Goal: Task Accomplishment & Management: Complete application form

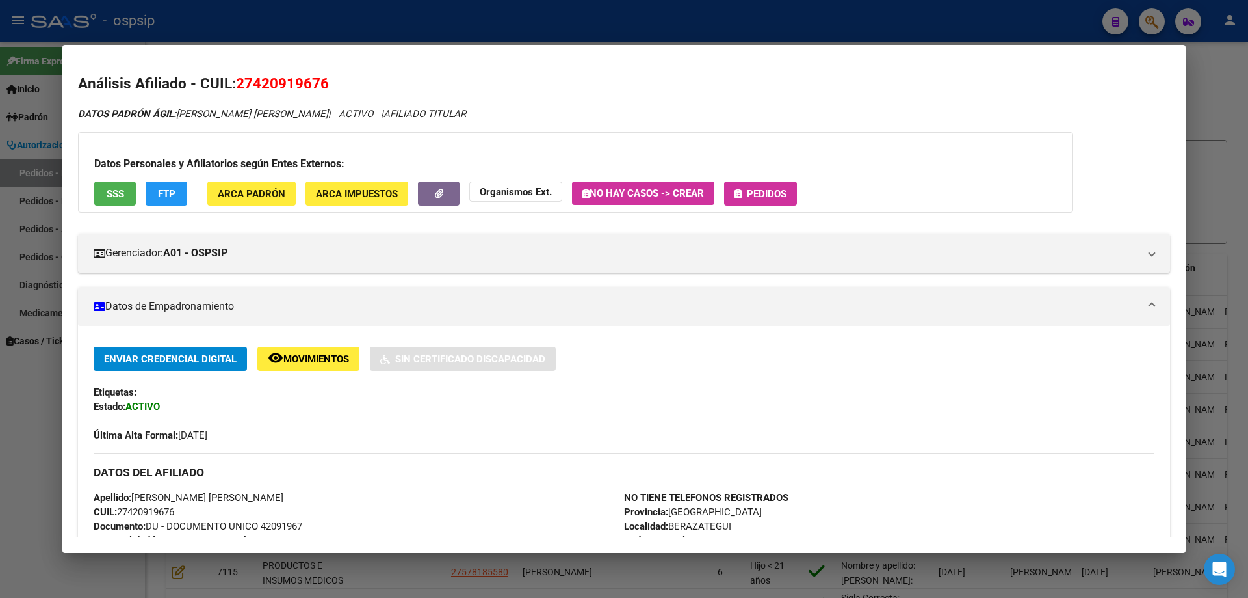
scroll to position [0, 187]
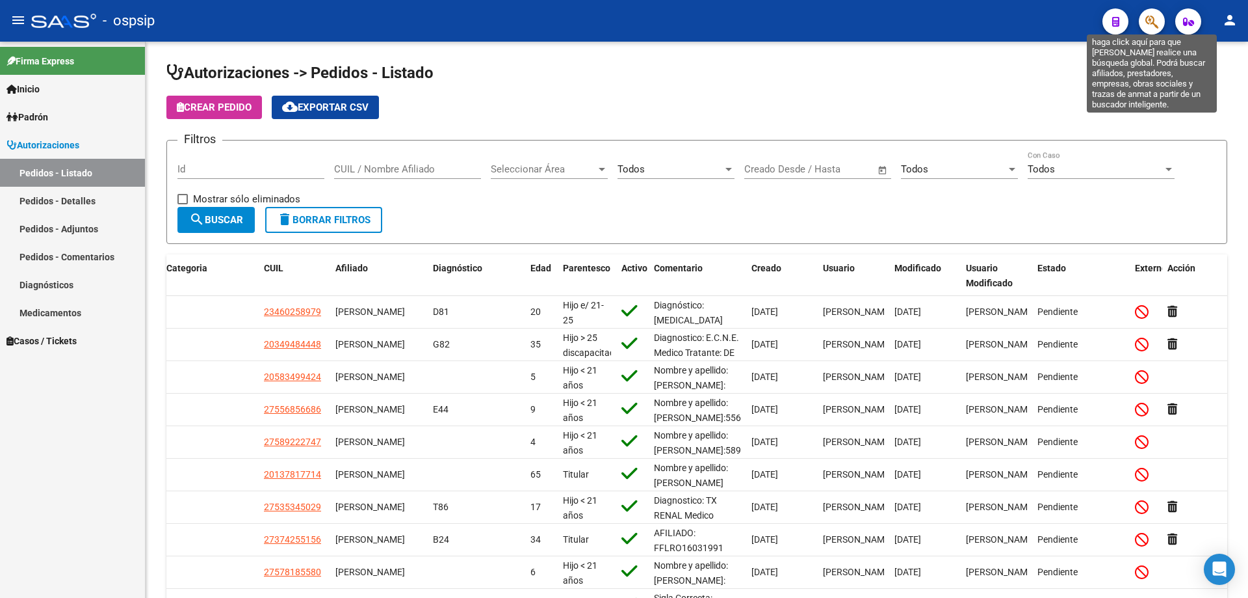
click at [1150, 23] on icon "button" at bounding box center [1152, 21] width 13 height 15
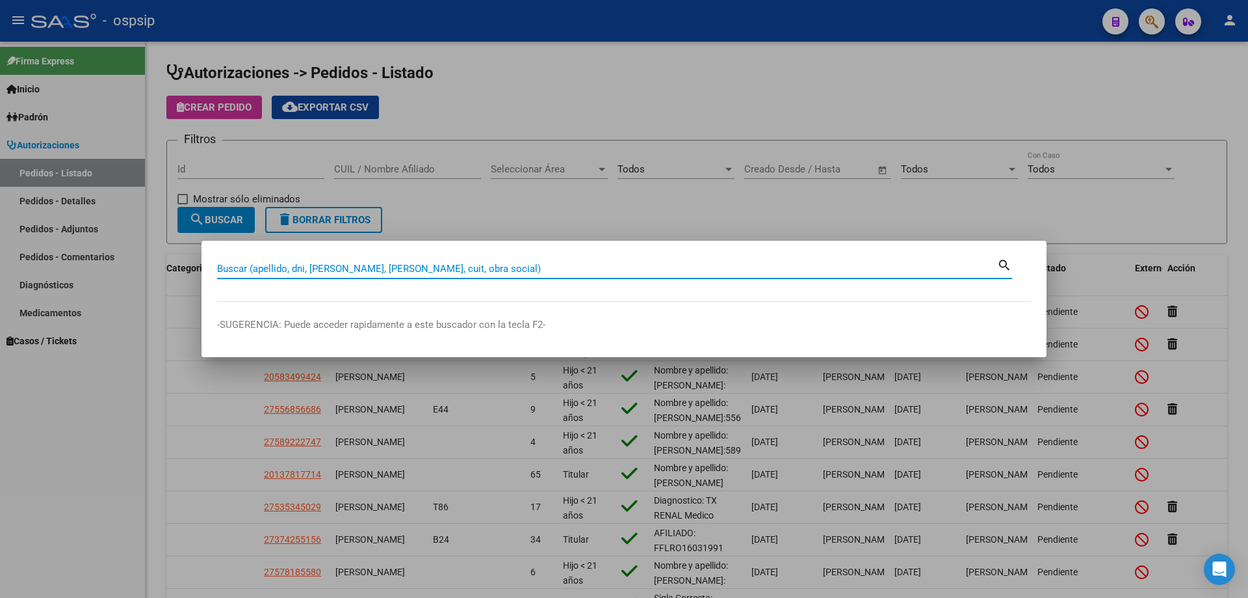
paste input "59922793"
type input "59922793"
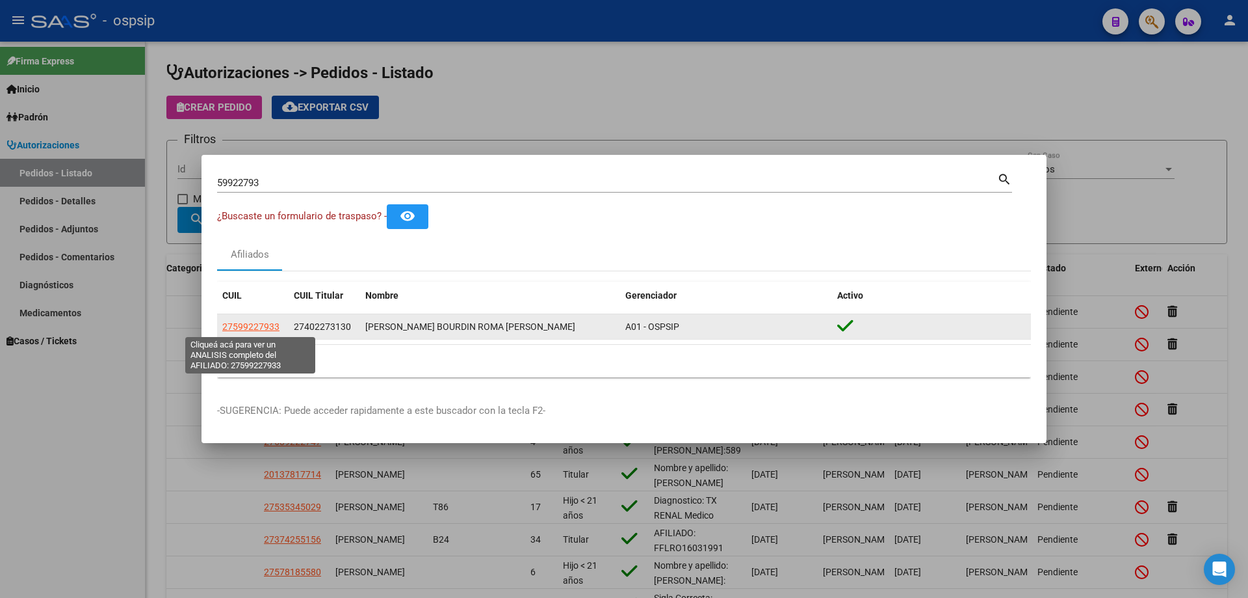
click at [246, 326] on span "27599227933" at bounding box center [250, 326] width 57 height 10
type textarea "27599227933"
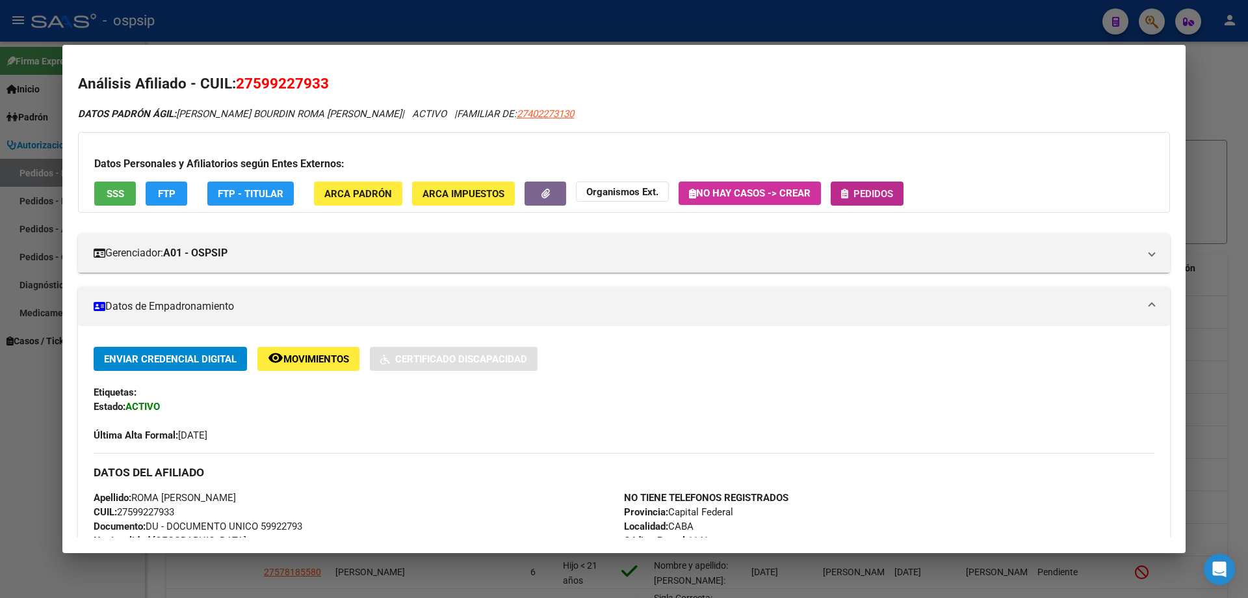
click at [854, 190] on span "Pedidos" at bounding box center [867, 193] width 52 height 12
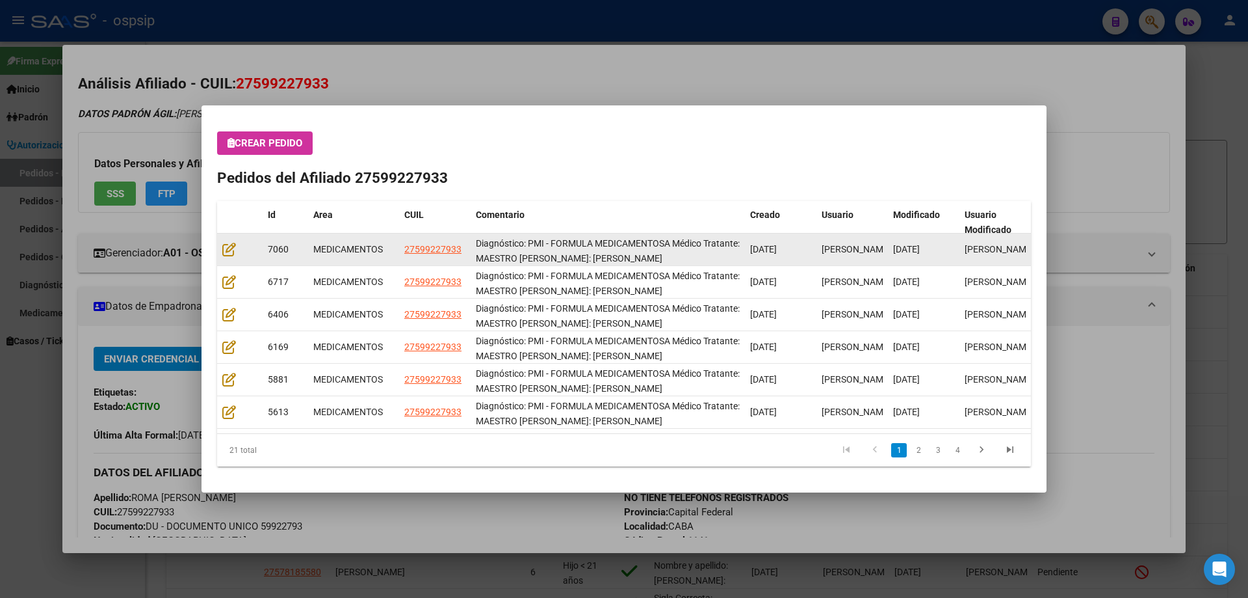
click at [233, 240] on datatable-body-cell at bounding box center [240, 249] width 46 height 32
click at [229, 246] on icon at bounding box center [229, 249] width 14 height 14
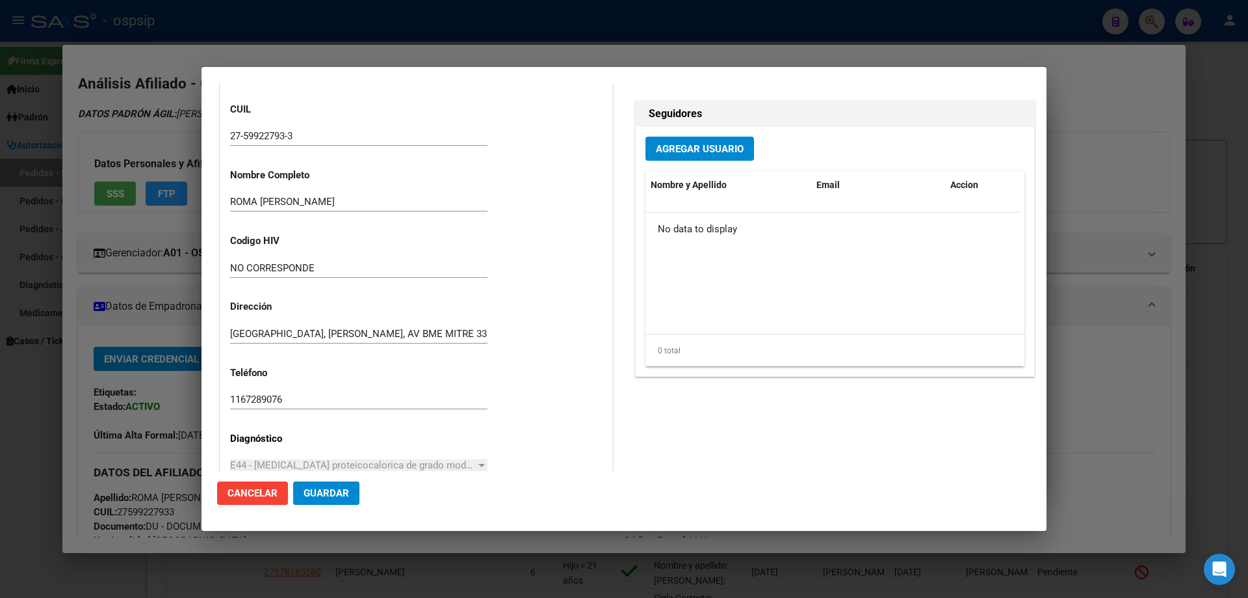
type input "Capital Federal, CABA, BOLIVAR 1234"
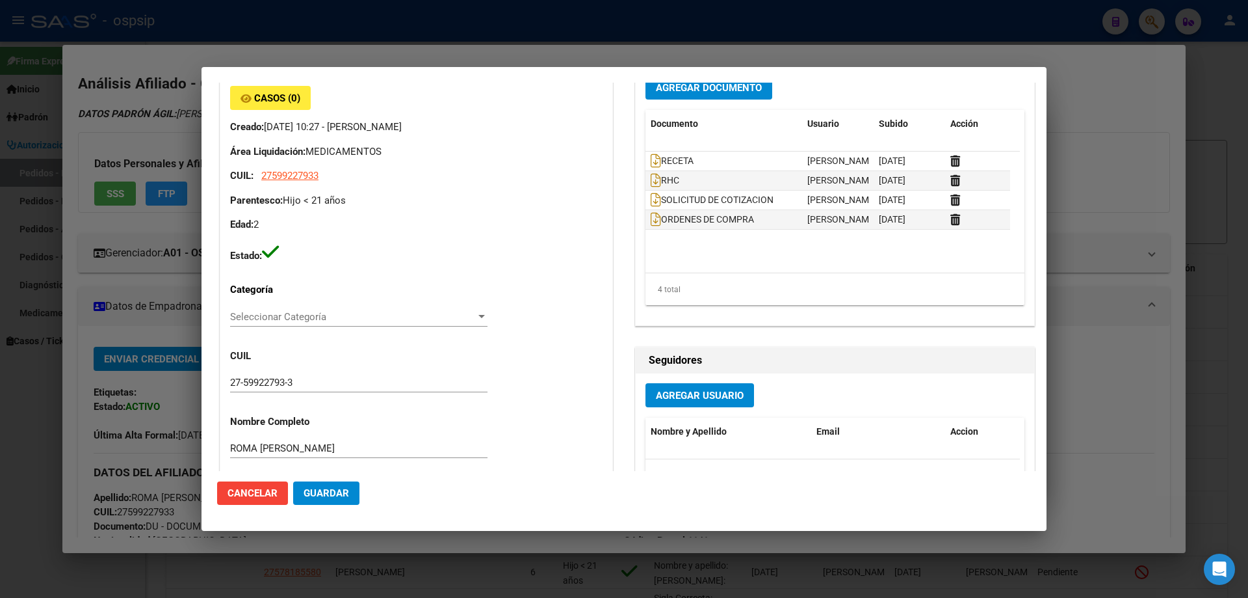
scroll to position [0, 0]
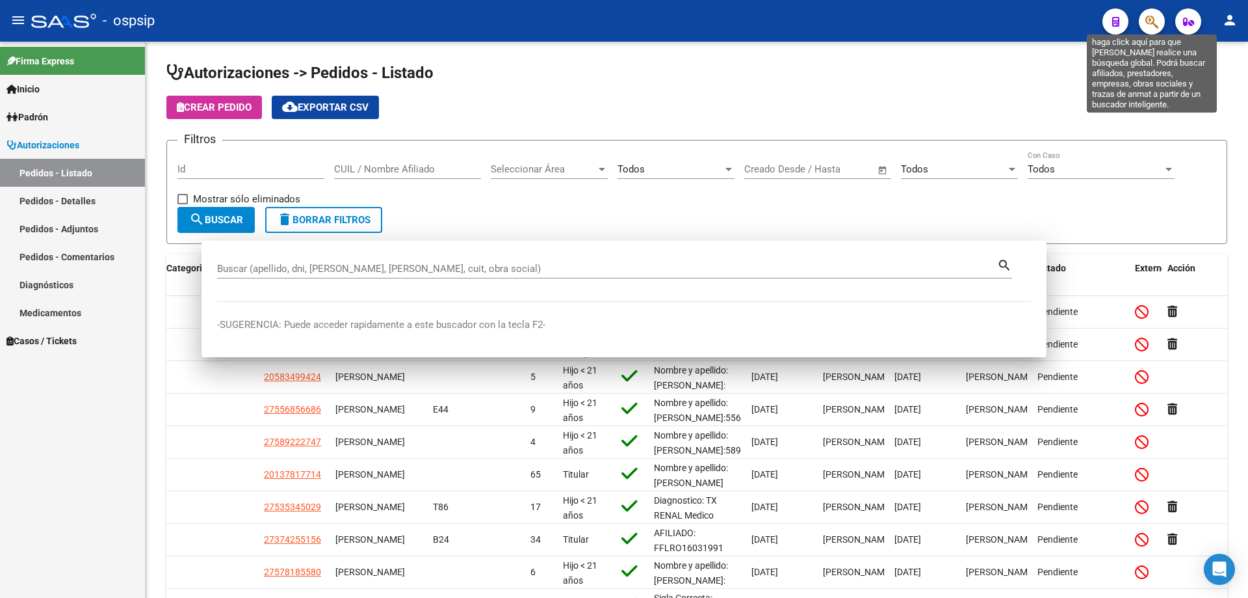
click at [1152, 18] on icon "button" at bounding box center [1152, 21] width 13 height 15
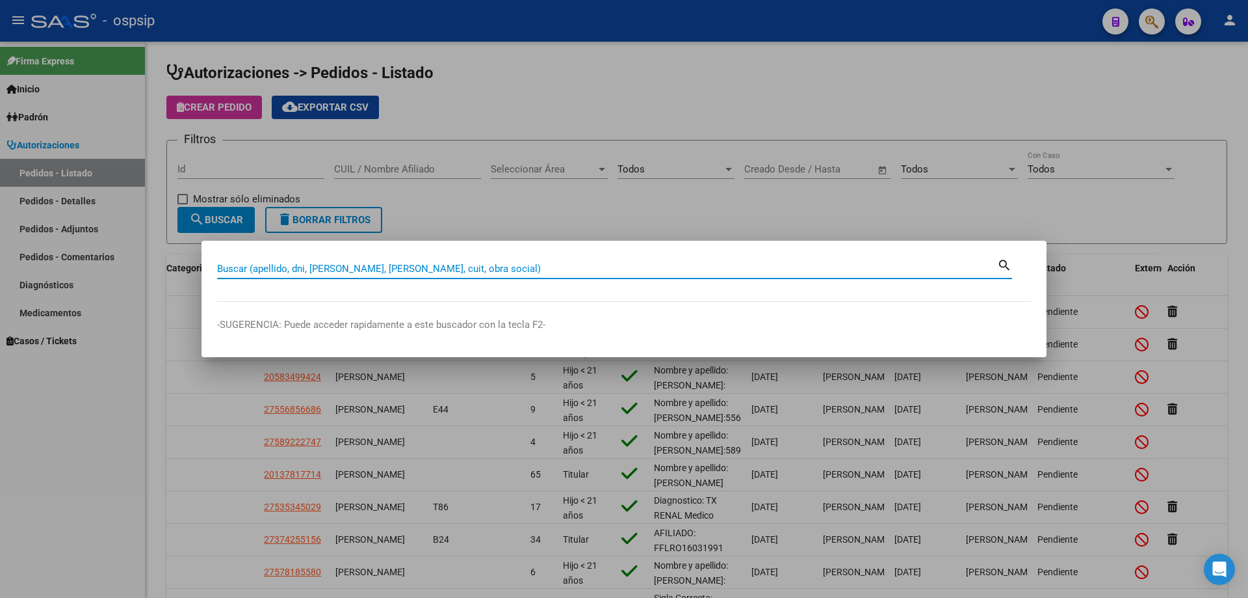
paste input "59922793"
type input "59922793"
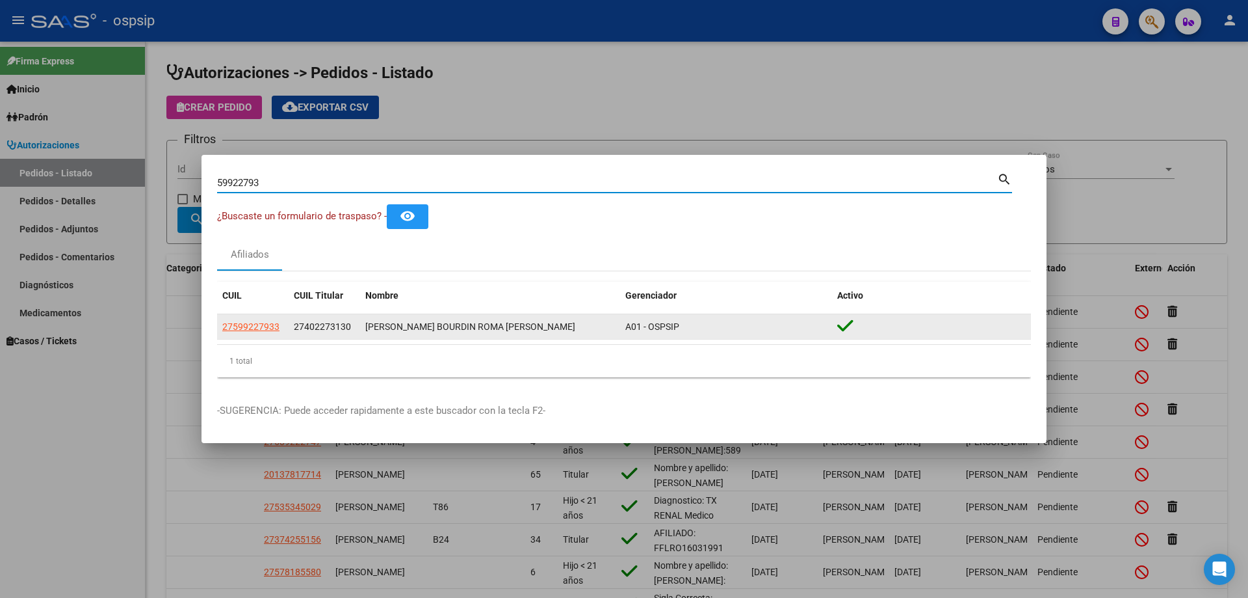
click at [266, 315] on datatable-body-cell "27599227933" at bounding box center [253, 326] width 72 height 25
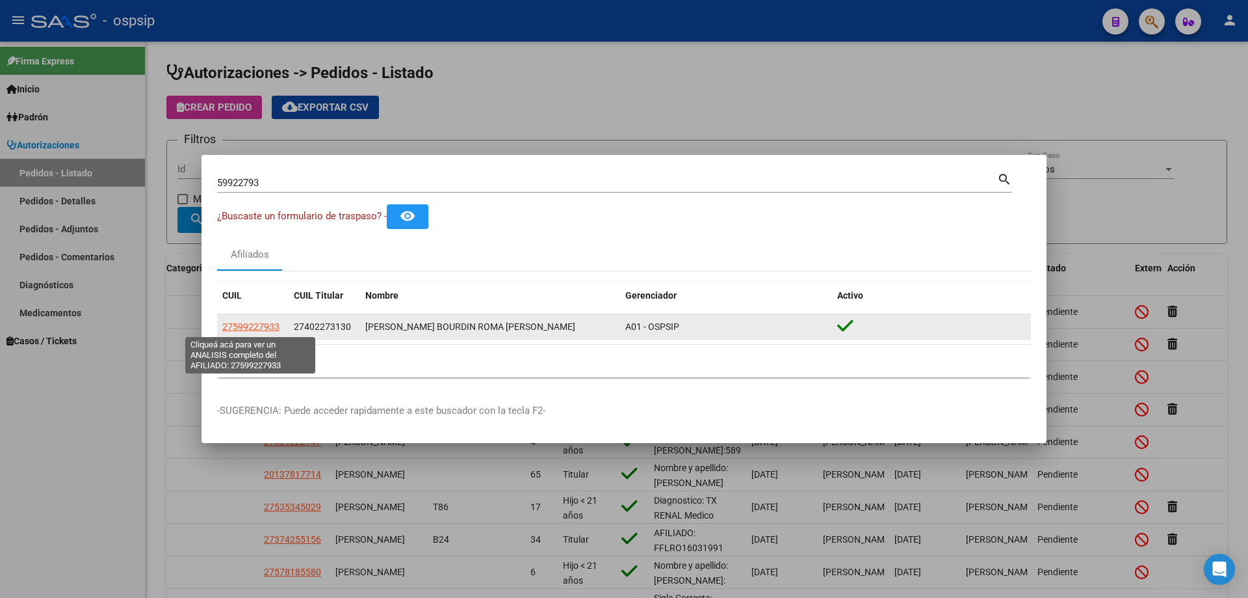
click at [264, 321] on span "27599227933" at bounding box center [250, 326] width 57 height 10
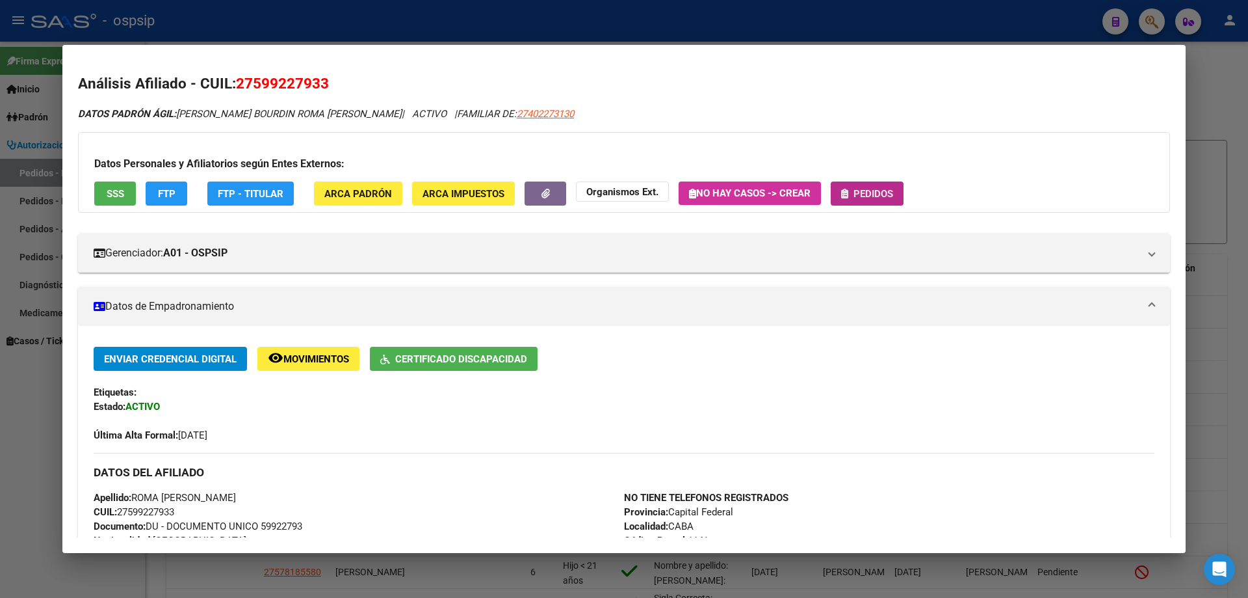
click at [876, 190] on span "Pedidos" at bounding box center [874, 194] width 40 height 12
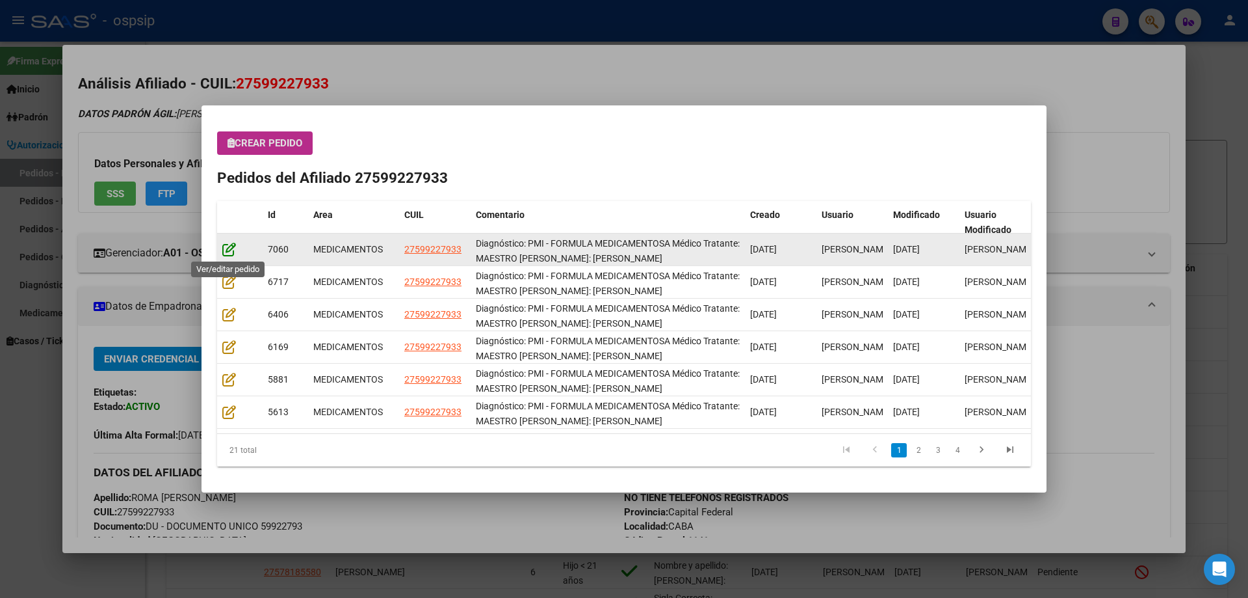
click at [228, 244] on icon at bounding box center [229, 249] width 14 height 14
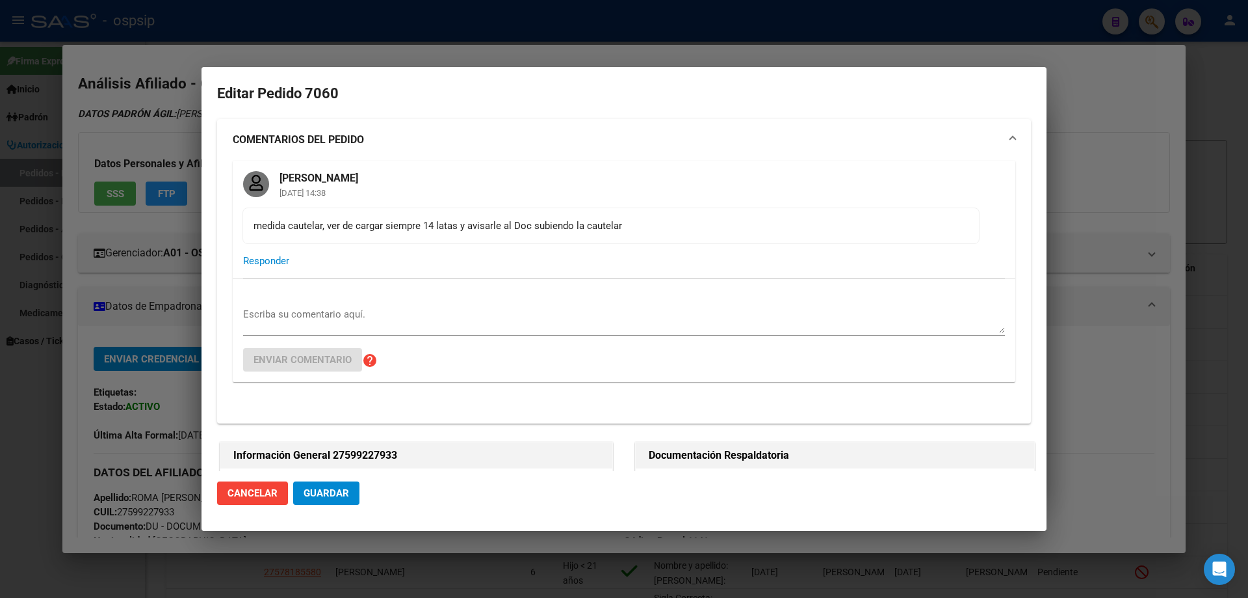
type input "Capital Federal, CABA, BOLIVAR 1234"
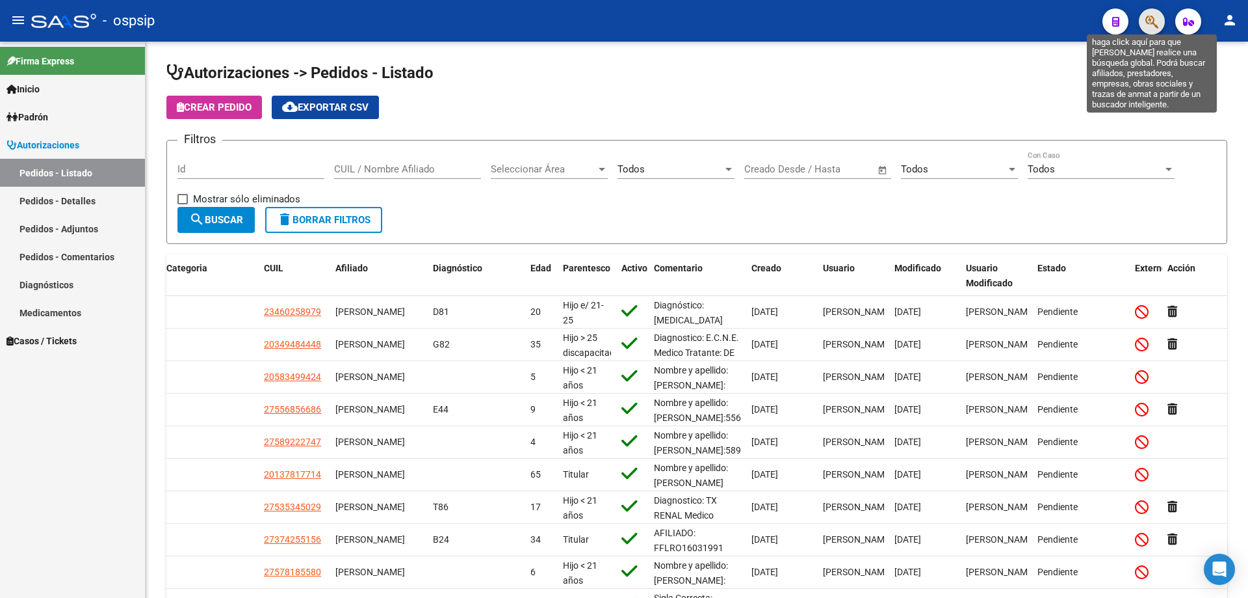
click at [1149, 21] on icon "button" at bounding box center [1152, 21] width 13 height 15
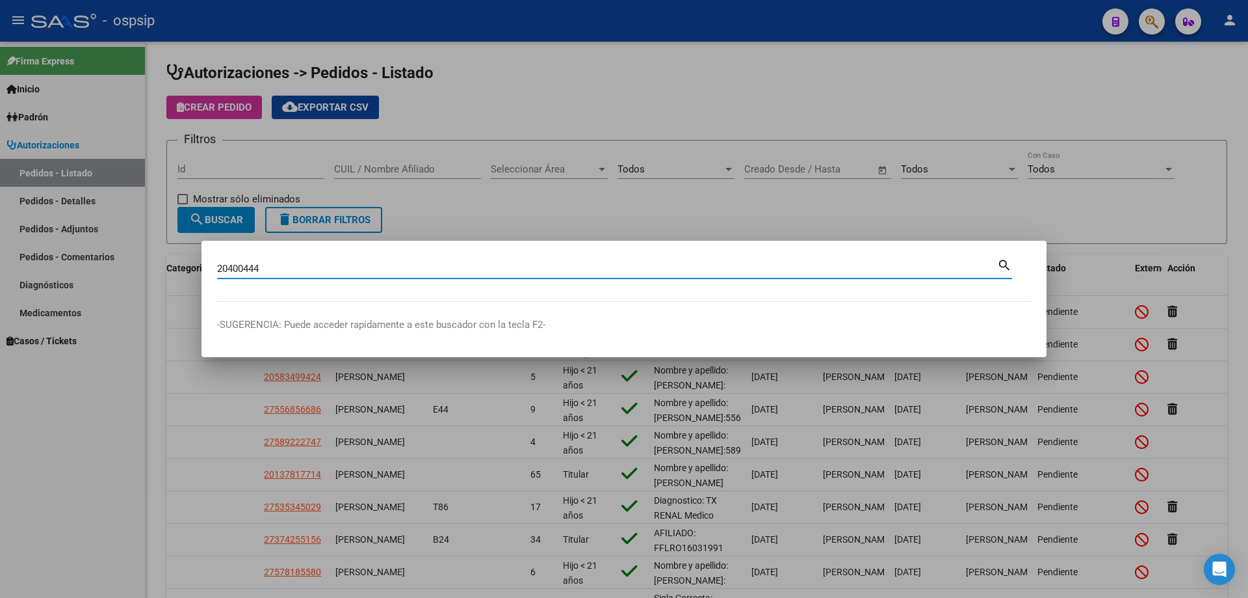
type input "20400444"
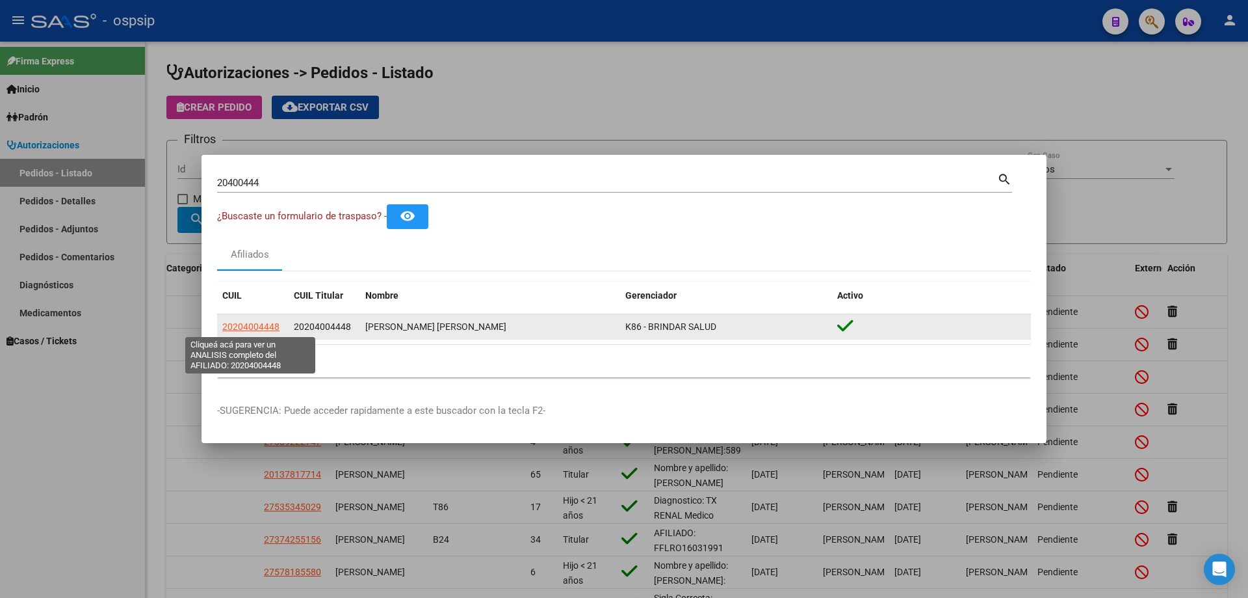
click at [267, 328] on span "20204004448" at bounding box center [250, 326] width 57 height 10
type textarea "20204004448"
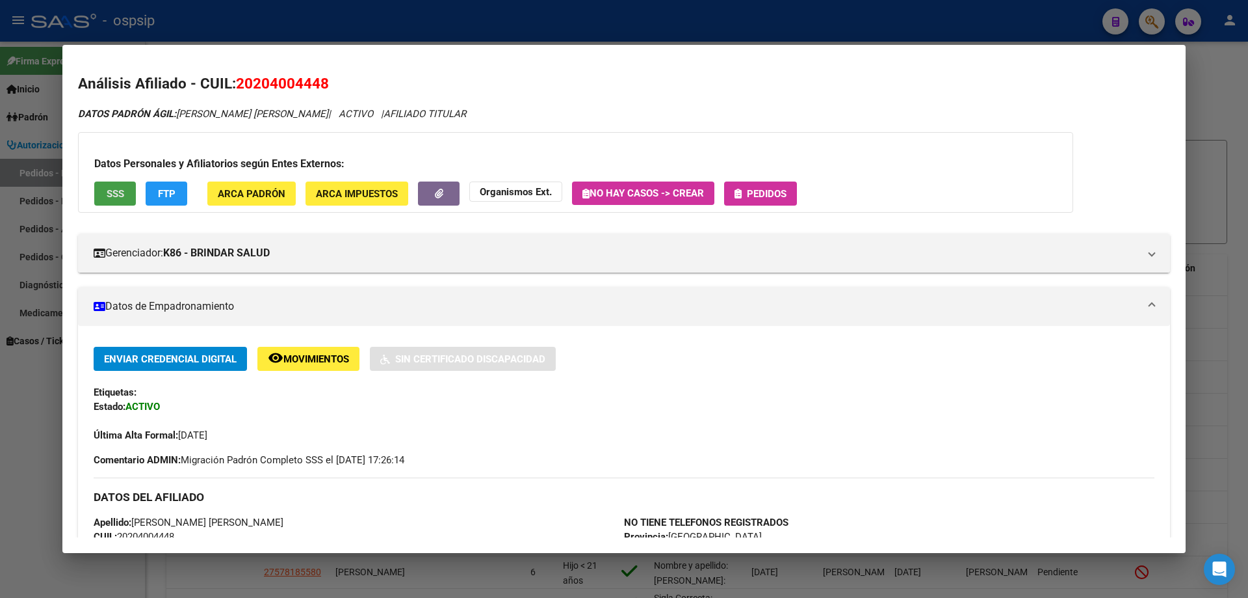
click at [127, 201] on button "SSS" at bounding box center [115, 193] width 42 height 24
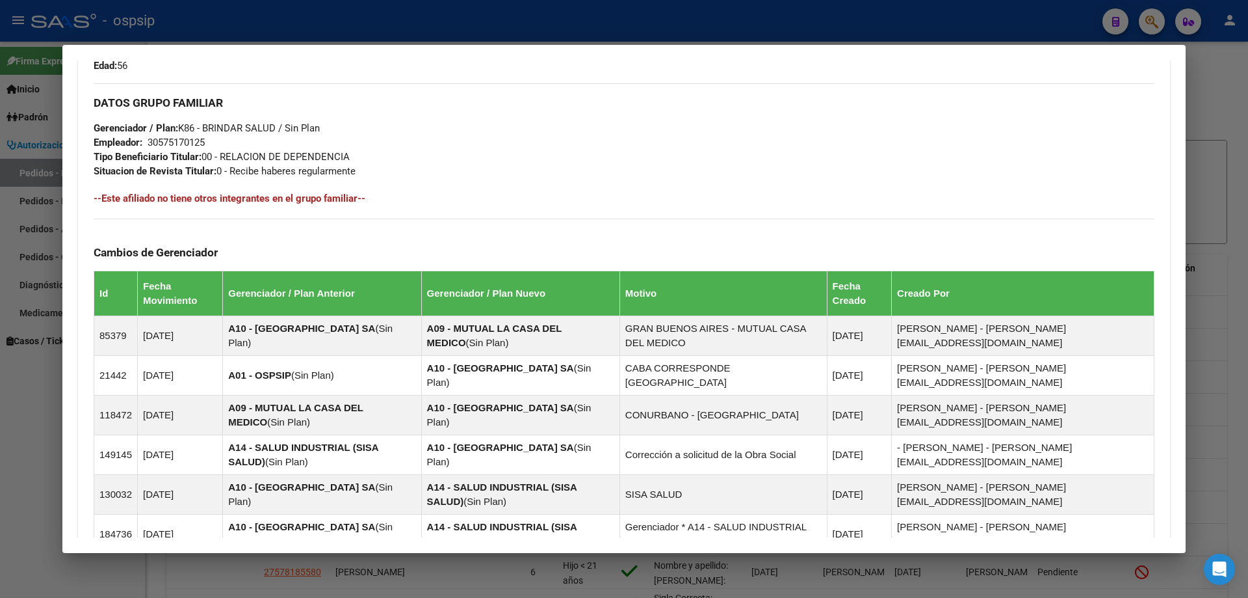
scroll to position [830, 0]
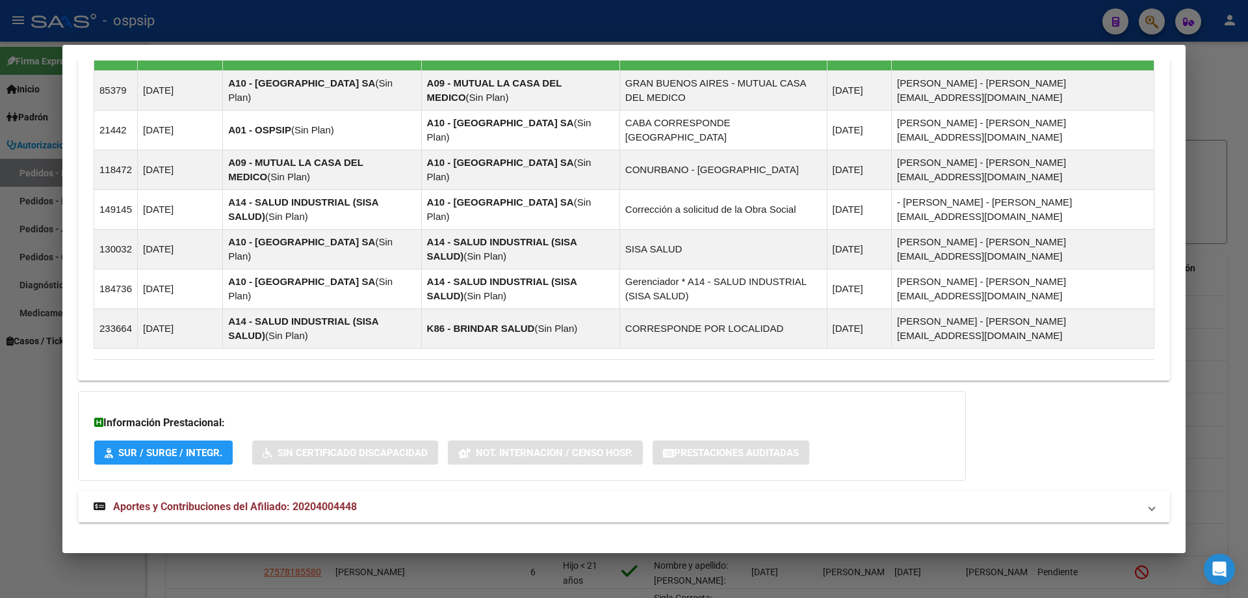
click at [259, 500] on span "Aportes y Contribuciones del Afiliado: 20204004448" at bounding box center [235, 506] width 244 height 12
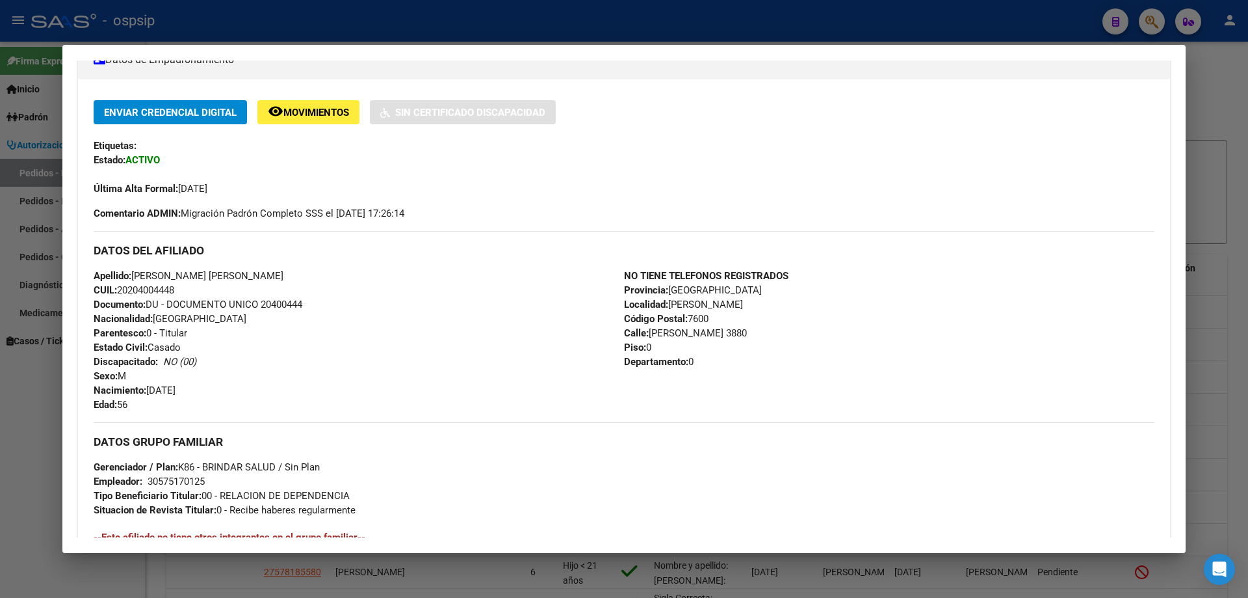
scroll to position [0, 0]
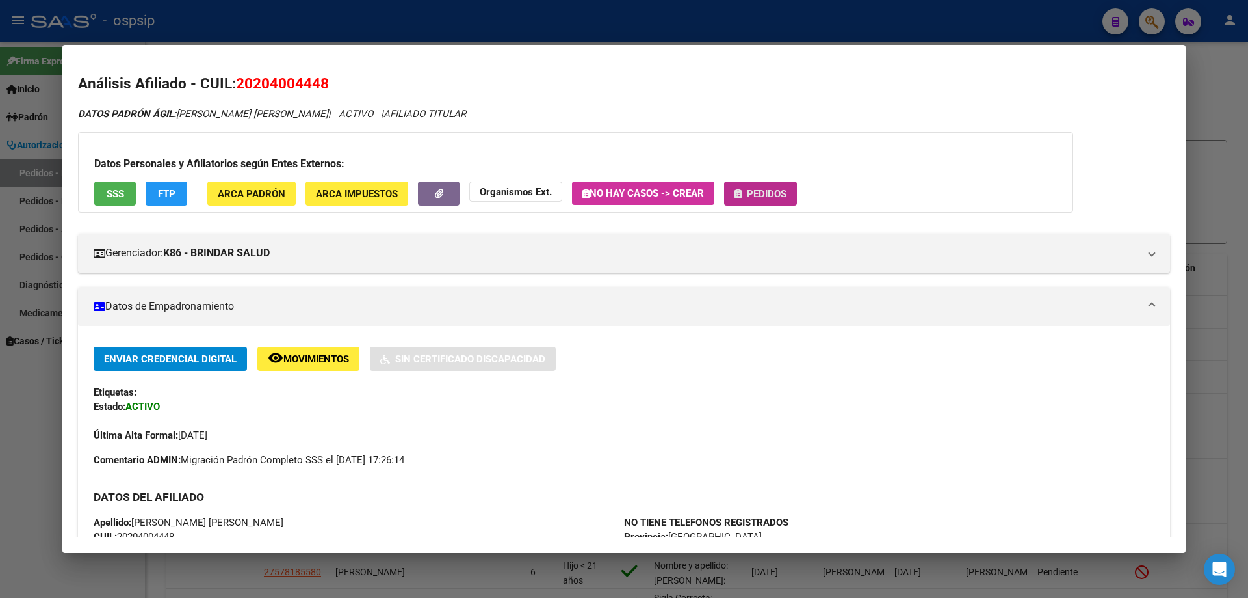
click at [761, 190] on span "Pedidos" at bounding box center [767, 194] width 40 height 12
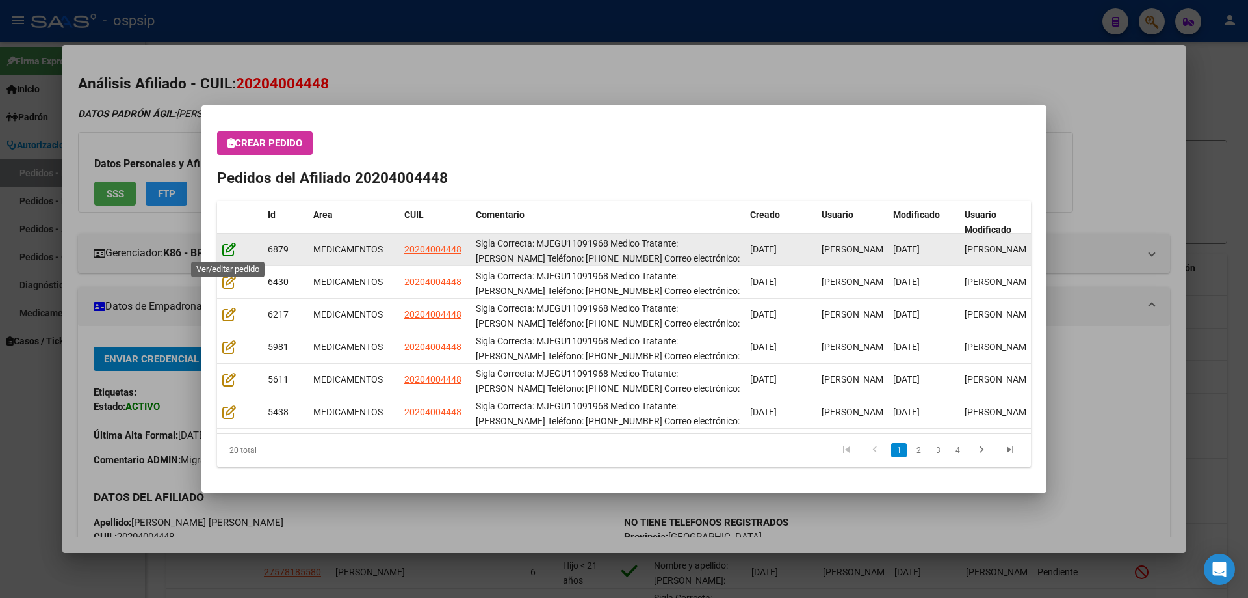
click at [227, 248] on icon at bounding box center [229, 249] width 14 height 14
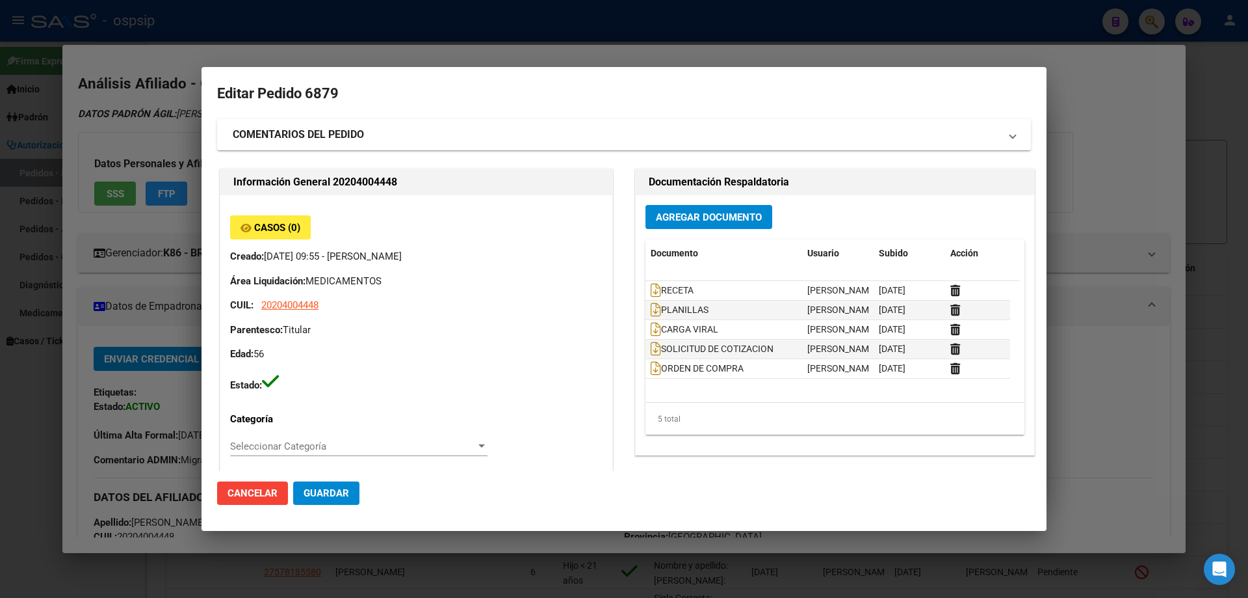
type input "[GEOGRAPHIC_DATA], [PERSON_NAME], [PERSON_NAME] 3880, Piso: 0, Departamento: 0"
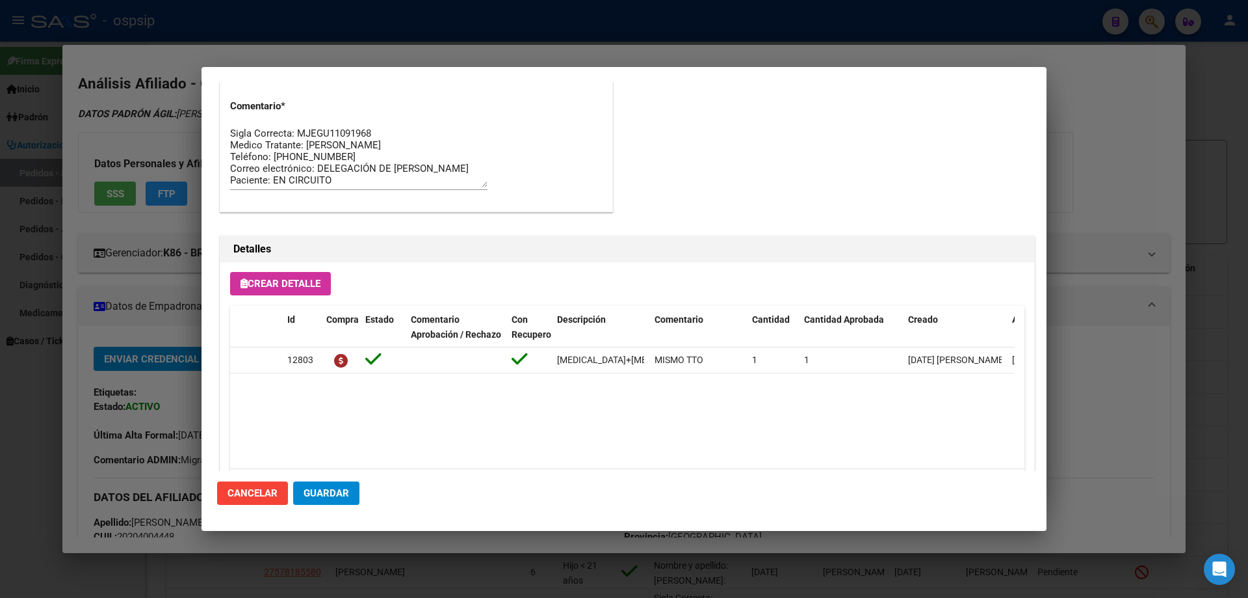
scroll to position [845, 0]
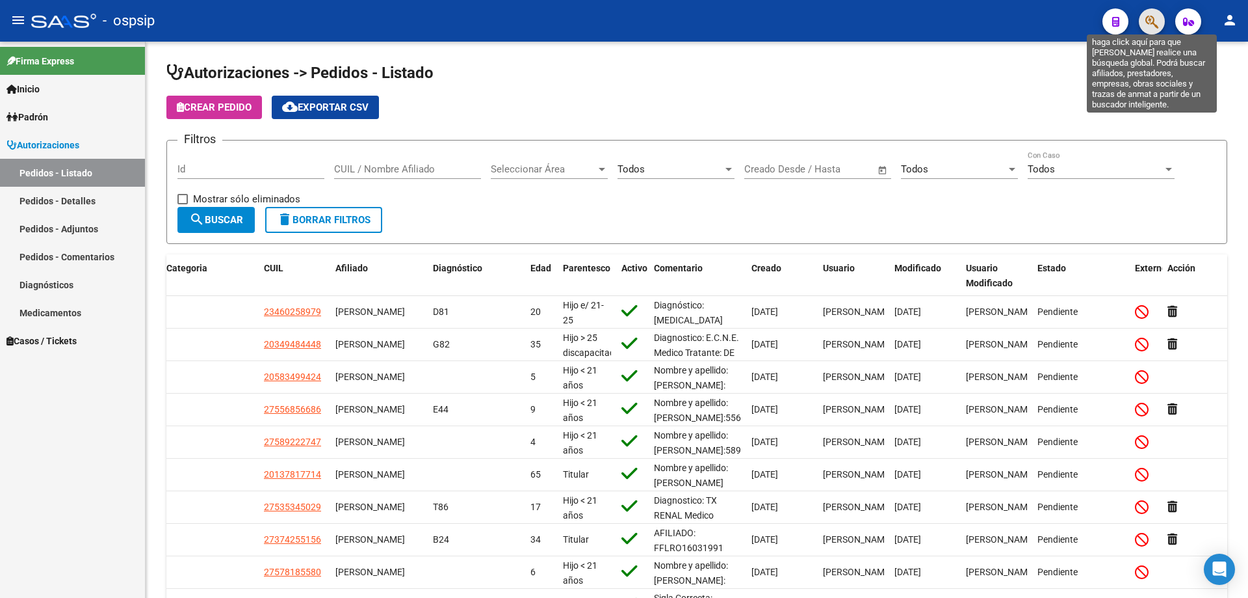
click at [1151, 26] on icon "button" at bounding box center [1152, 21] width 13 height 15
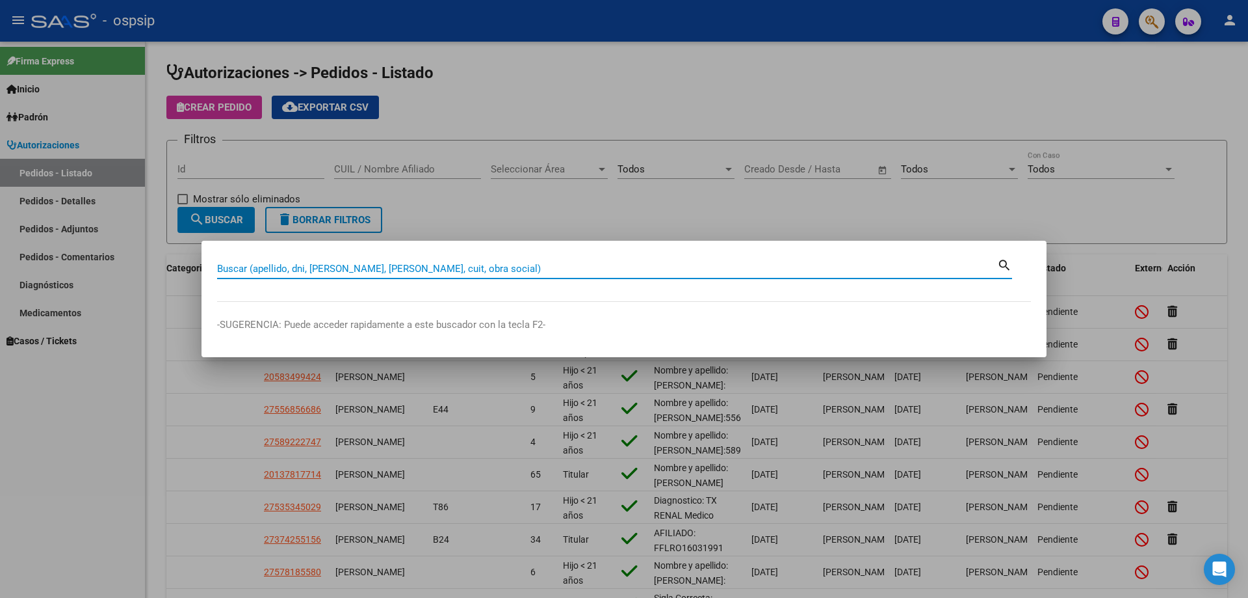
drag, startPoint x: 308, startPoint y: 274, endPoint x: 292, endPoint y: 265, distance: 18.1
type input "20400444"
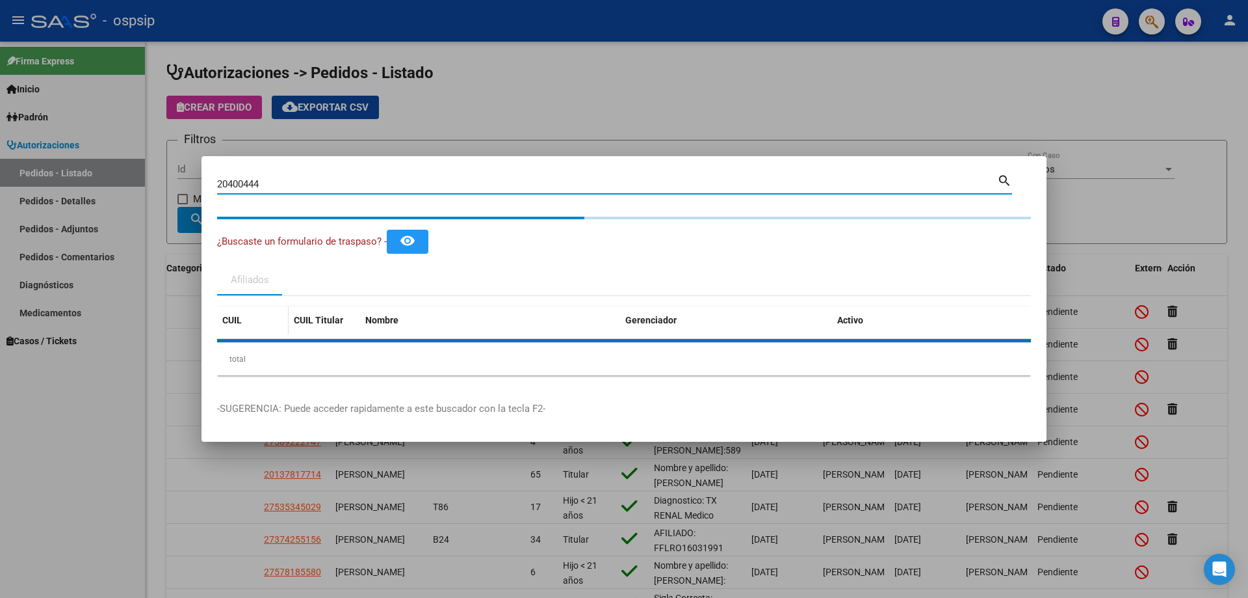
click at [235, 325] on span "CUIL" at bounding box center [232, 320] width 20 height 10
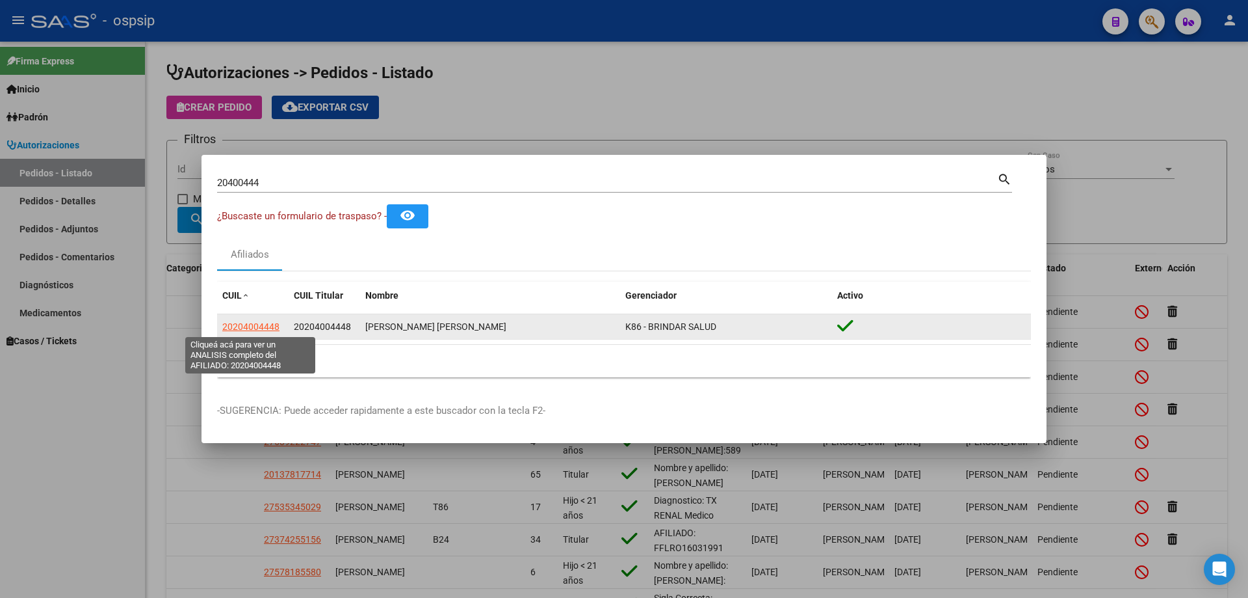
click at [246, 327] on span "20204004448" at bounding box center [250, 326] width 57 height 10
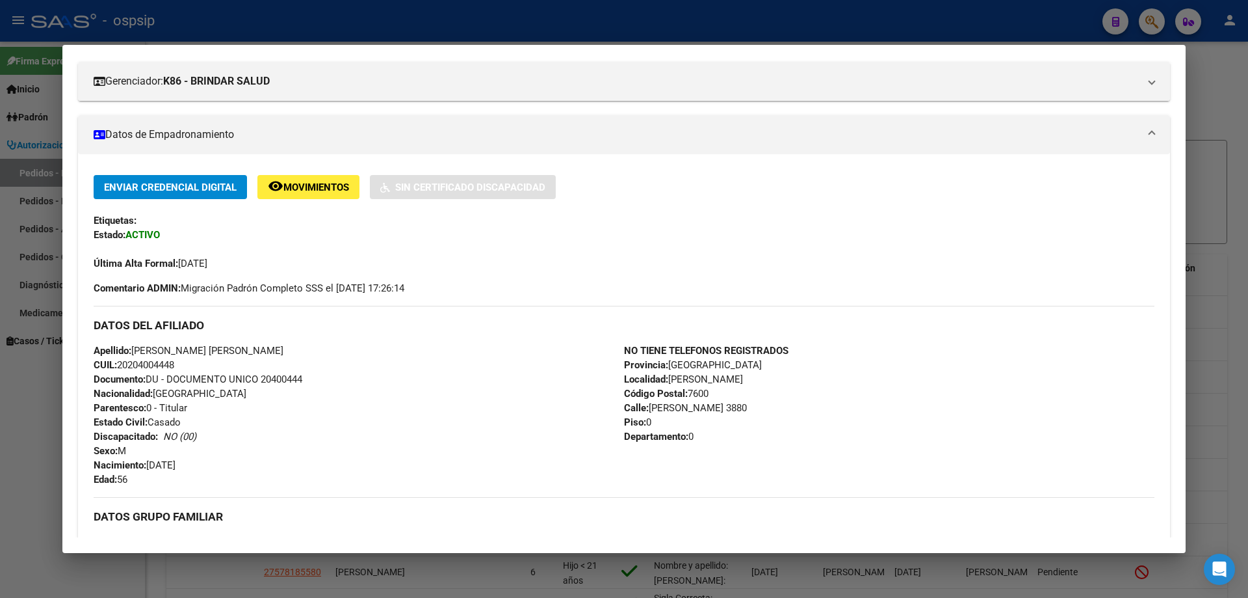
scroll to position [65, 0]
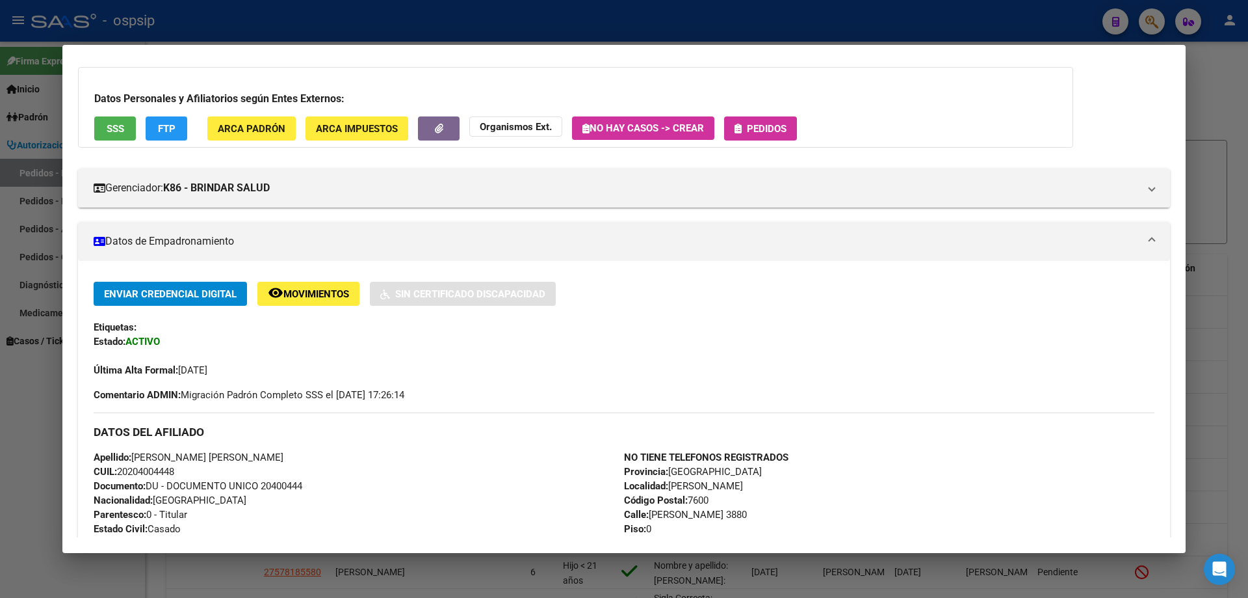
click at [754, 120] on button "Pedidos" at bounding box center [760, 128] width 73 height 24
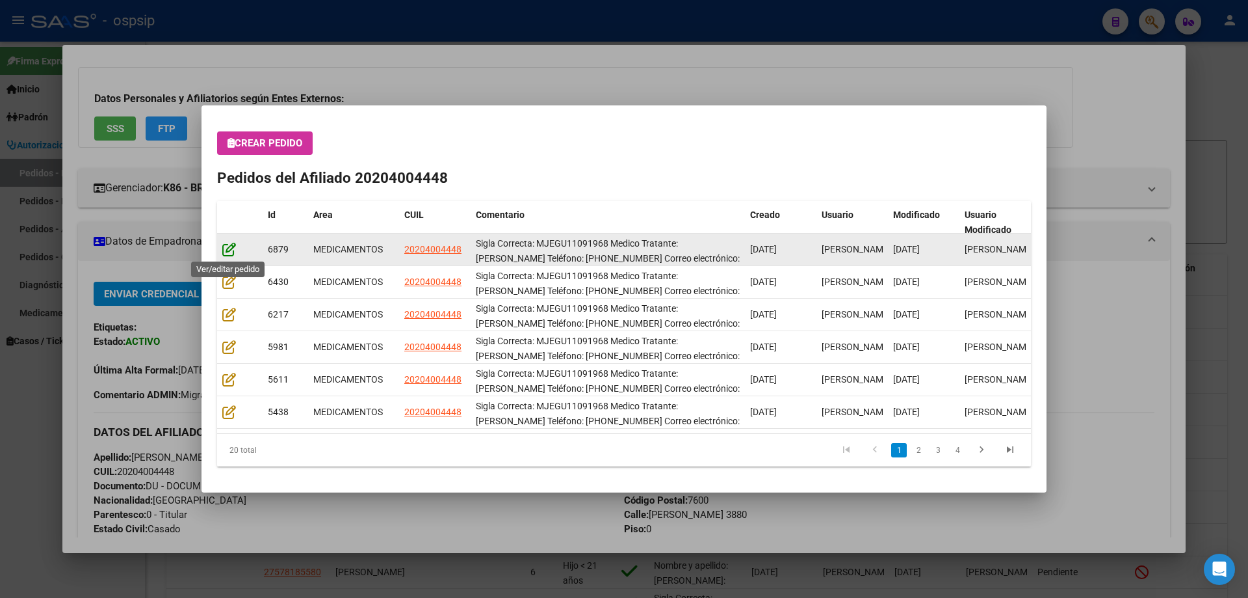
click at [223, 250] on icon at bounding box center [229, 249] width 14 height 14
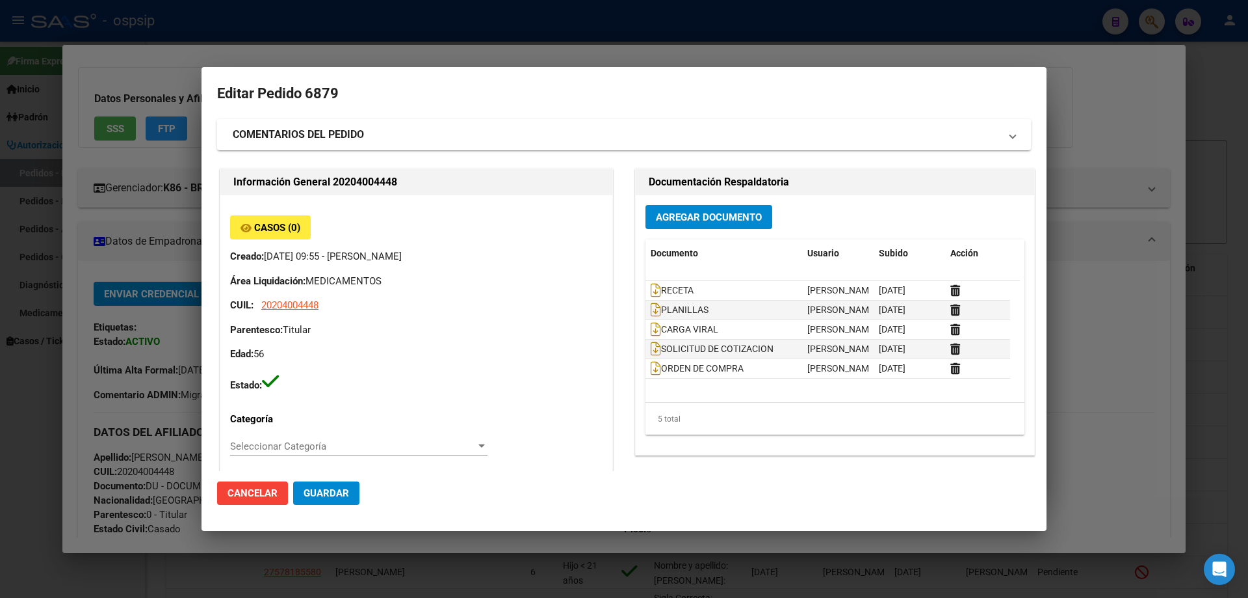
type input "[GEOGRAPHIC_DATA], [PERSON_NAME], [PERSON_NAME] 3880, Piso: 0, Departamento: 0"
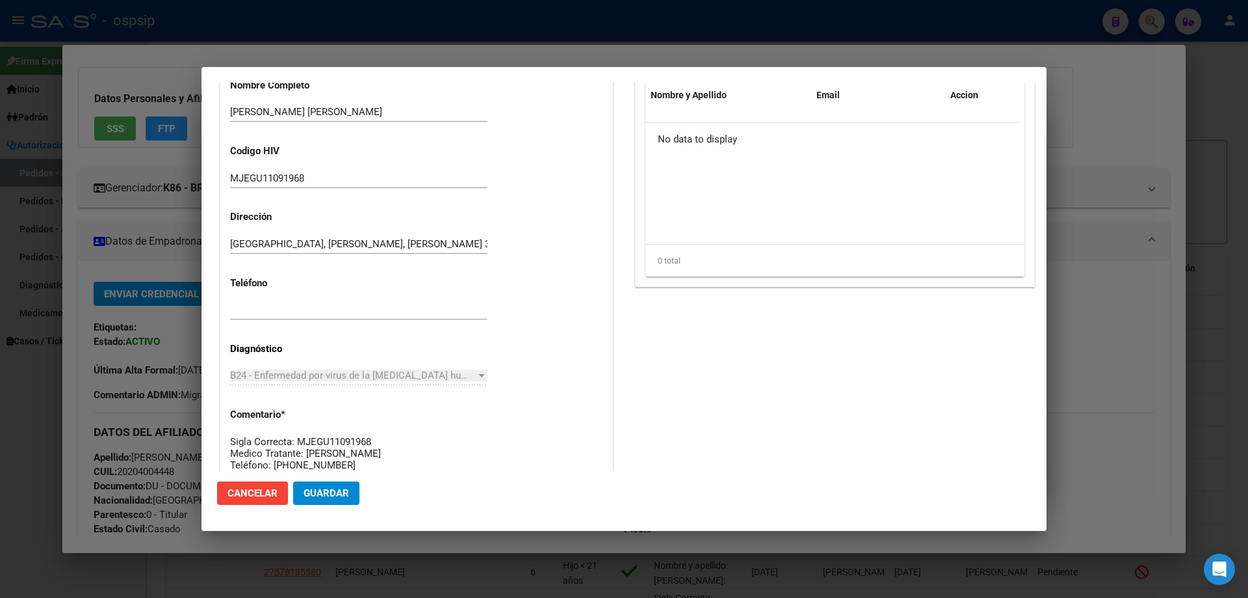
scroll to position [585, 0]
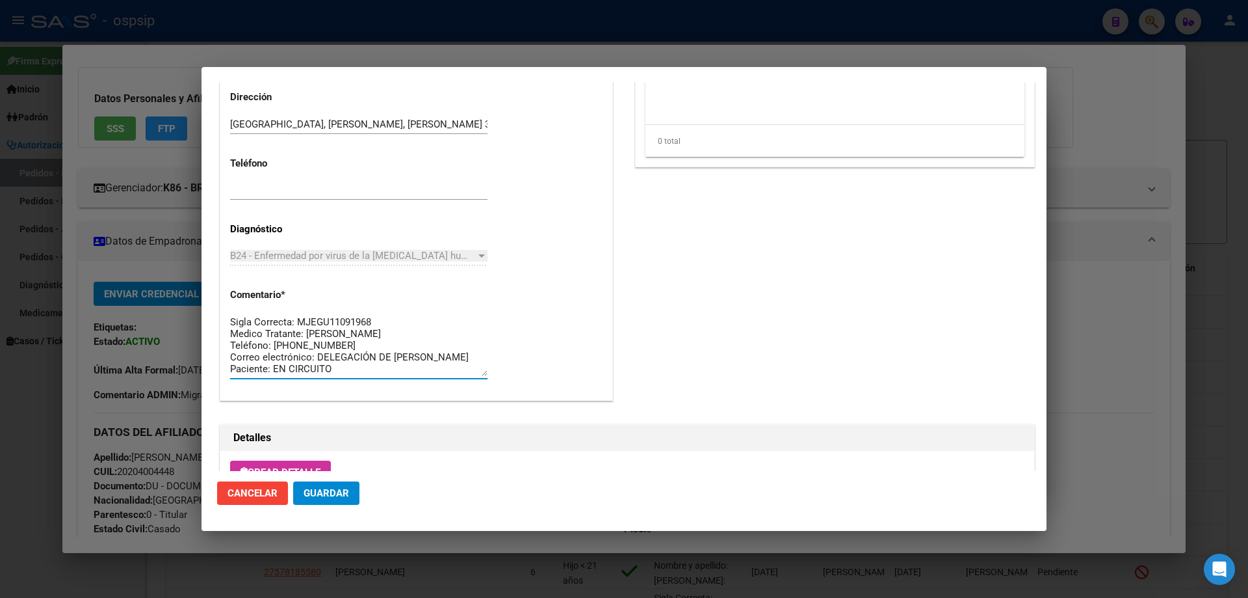
drag, startPoint x: 270, startPoint y: 343, endPoint x: 336, endPoint y: 344, distance: 65.0
click at [360, 346] on textarea "Sigla Correcta: MJEGU11091968 Medico Tratante: [PERSON_NAME] Teléfono: [PHONE_N…" at bounding box center [358, 345] width 257 height 61
drag, startPoint x: 393, startPoint y: 370, endPoint x: 219, endPoint y: 278, distance: 196.3
click at [219, 278] on div "Información General 20204004448 Casos (0) Creado: [DATE] 09:55 - [PERSON_NAME] …" at bounding box center [416, 1] width 399 height 841
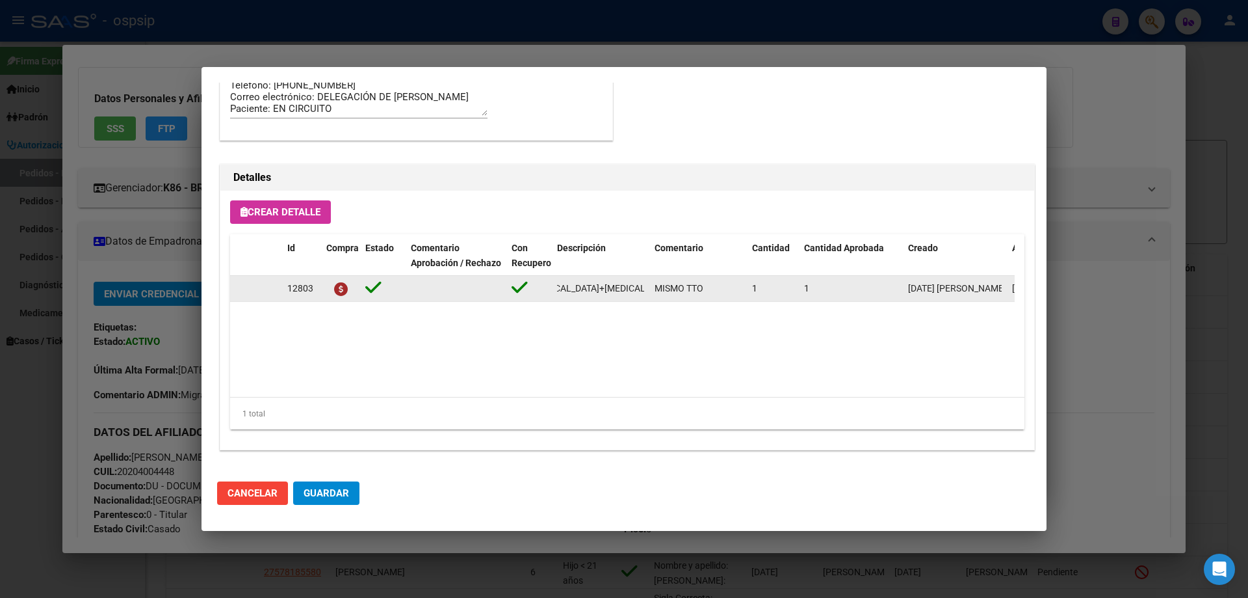
scroll to position [0, 162]
drag, startPoint x: 555, startPoint y: 290, endPoint x: 643, endPoint y: 296, distance: 88.7
click at [656, 293] on div "12803 [MEDICAL_DATA]+[MEDICAL_DATA] 50mg/300mg comp. x 30 (DTG/3TC) MISMO TTO 1…" at bounding box center [716, 289] width 972 height 26
copy span "[MEDICAL_DATA]+[MEDICAL_DATA] 50mg/300mg comp. x 30 (DTG/3TC)"
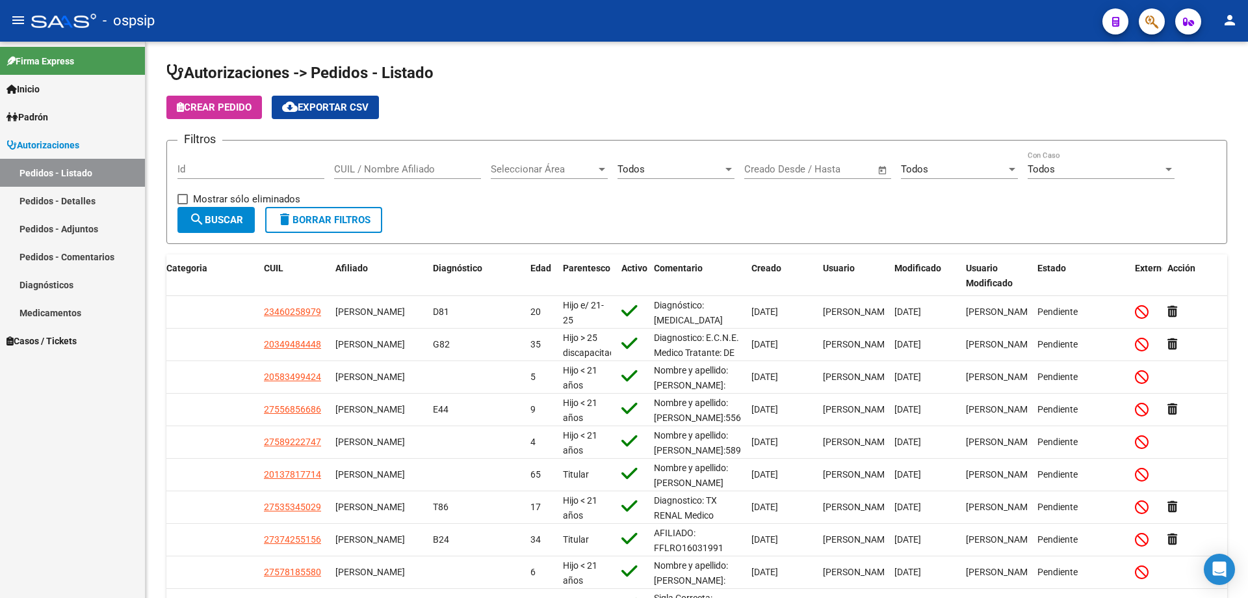
click at [1161, 25] on button "button" at bounding box center [1152, 21] width 26 height 26
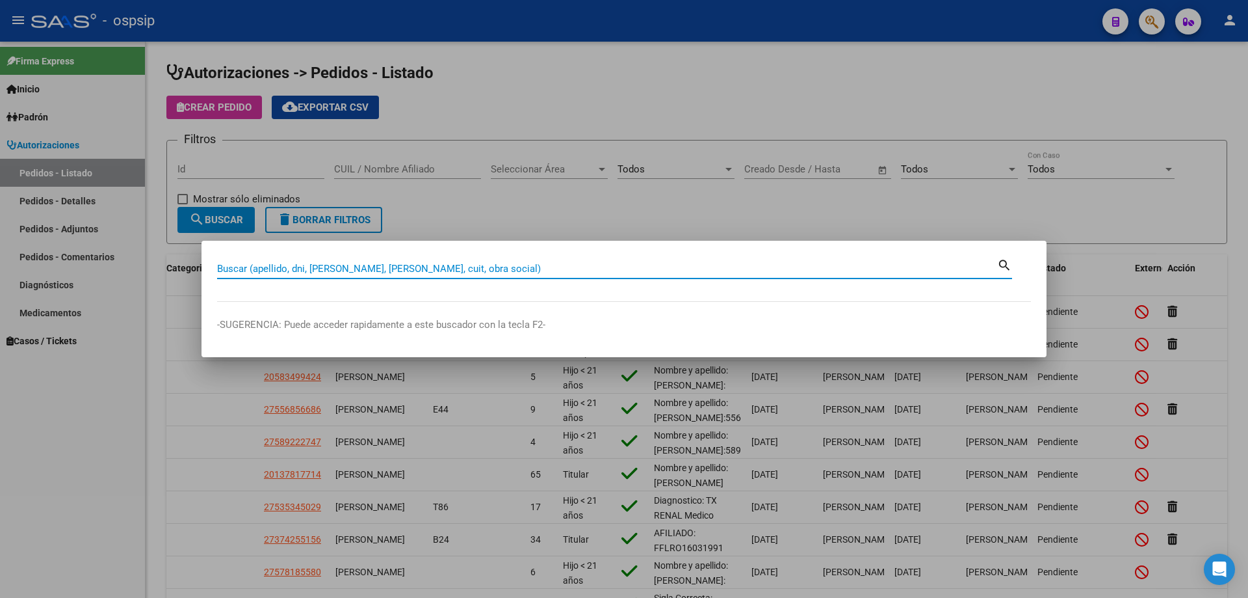
paste input "30201478"
type input "30201478"
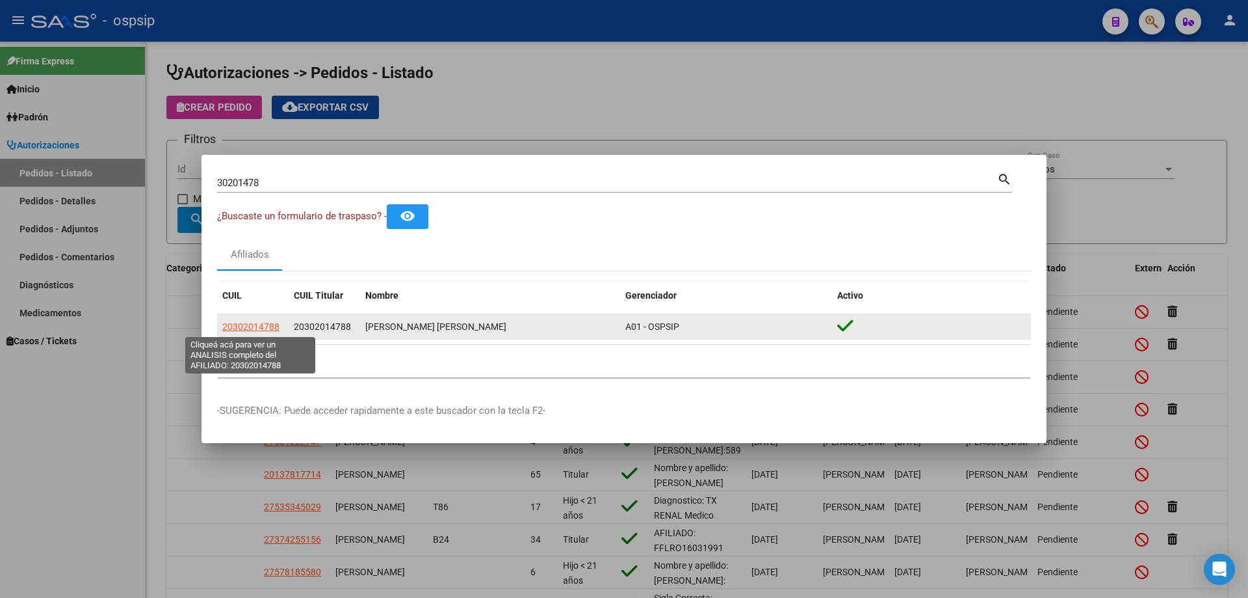
click at [252, 328] on span "20302014788" at bounding box center [250, 326] width 57 height 10
type textarea "20302014788"
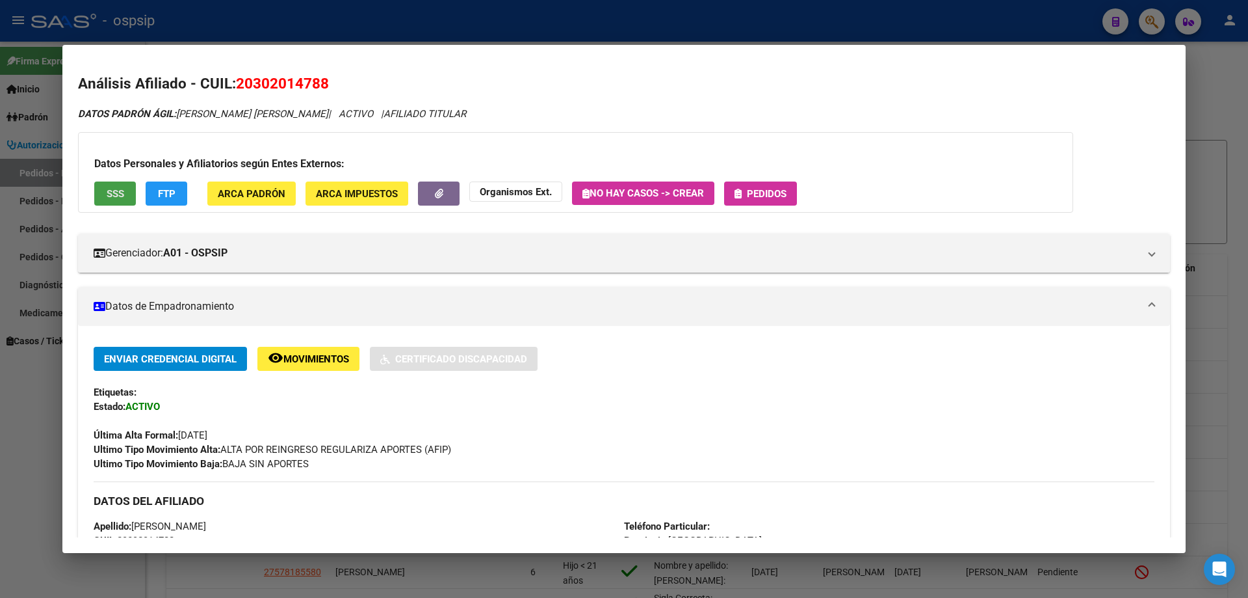
click at [122, 192] on span "SSS" at bounding box center [116, 194] width 18 height 12
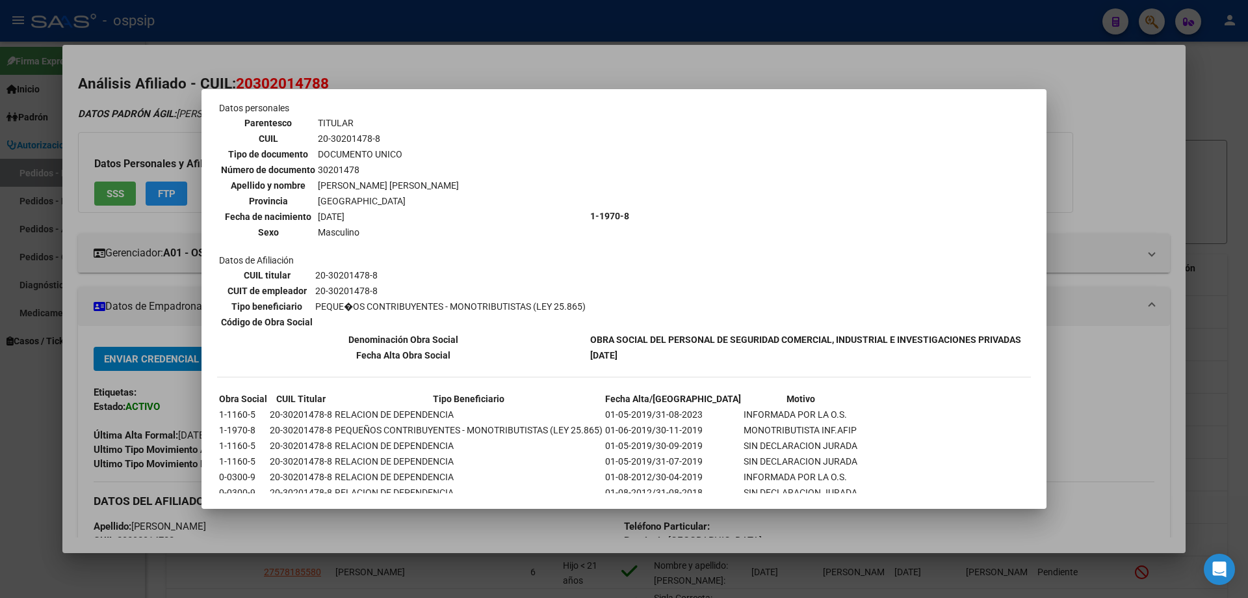
scroll to position [253, 0]
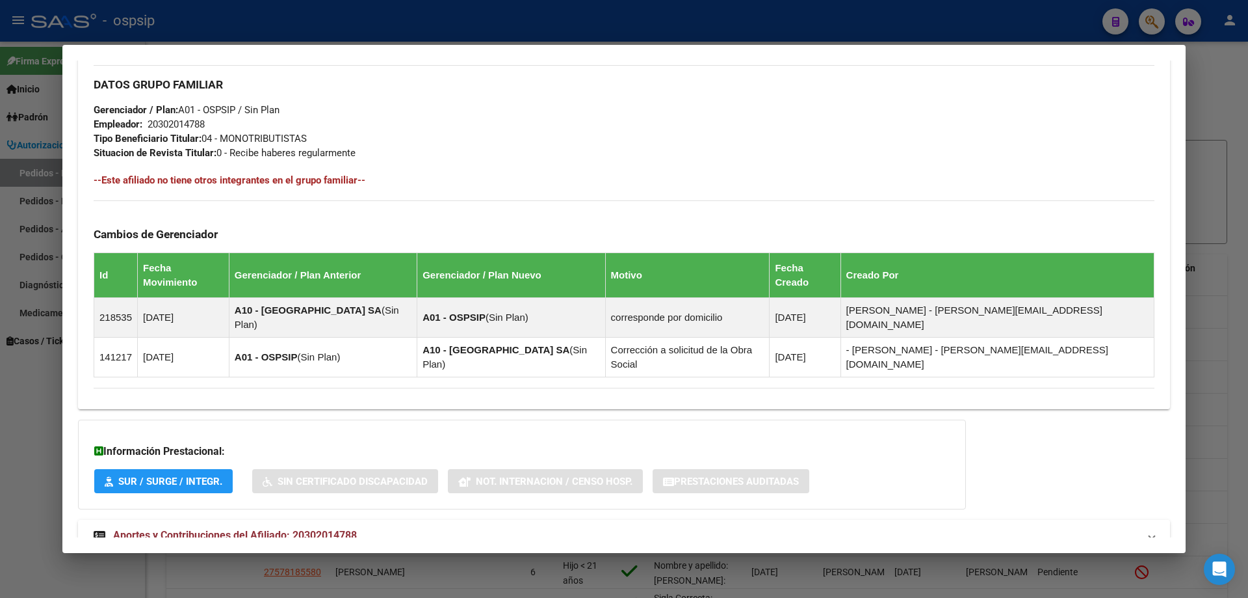
click at [285, 529] on span "Aportes y Contribuciones del Afiliado: 20302014788" at bounding box center [235, 535] width 244 height 12
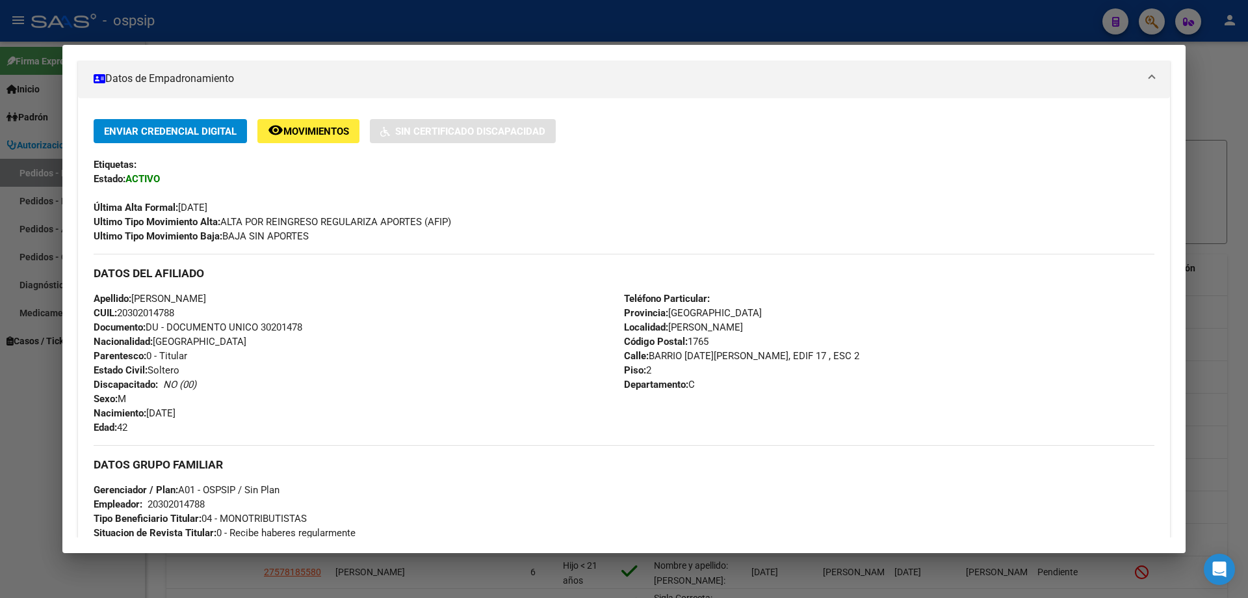
scroll to position [0, 0]
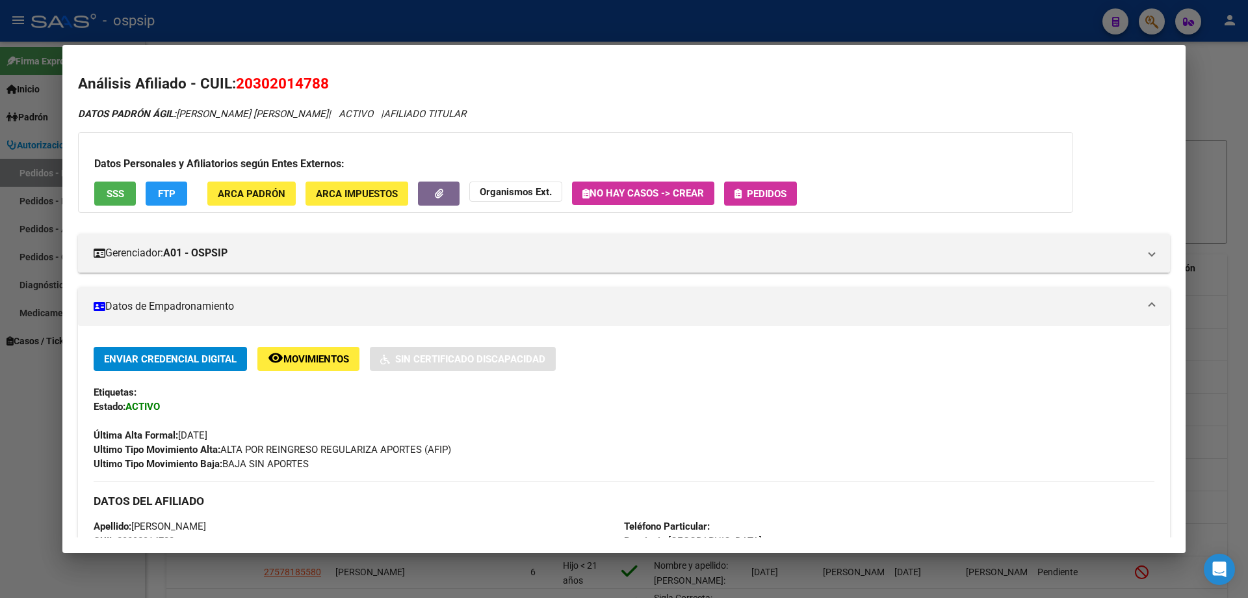
click at [775, 196] on span "Pedidos" at bounding box center [767, 194] width 40 height 12
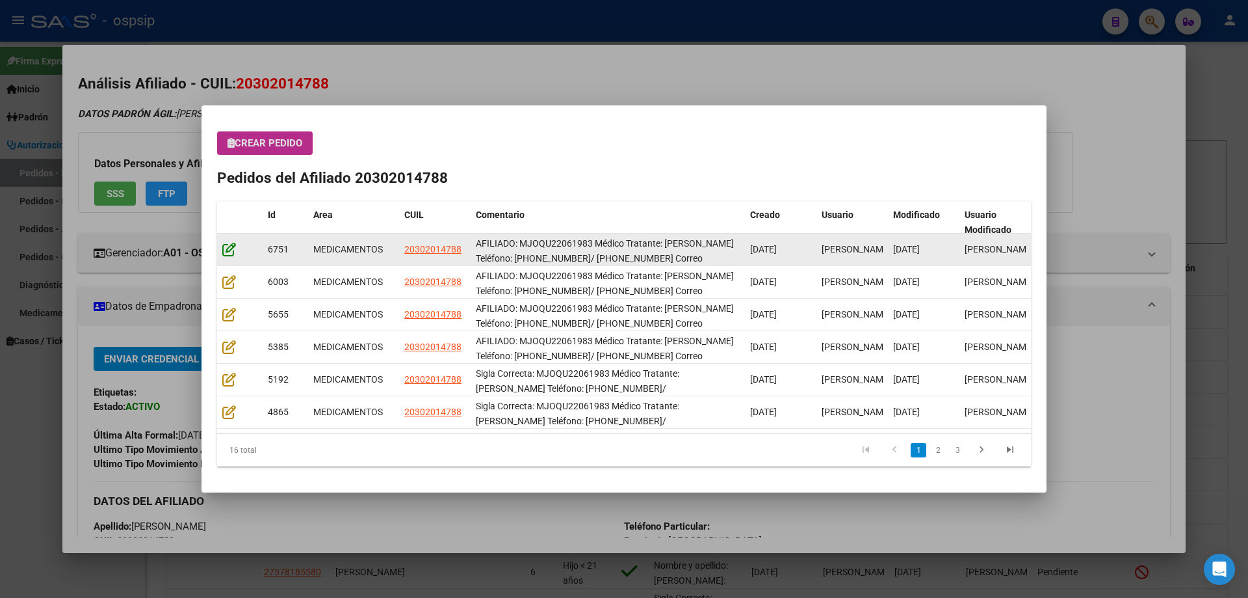
click at [228, 242] on icon at bounding box center [229, 249] width 14 height 14
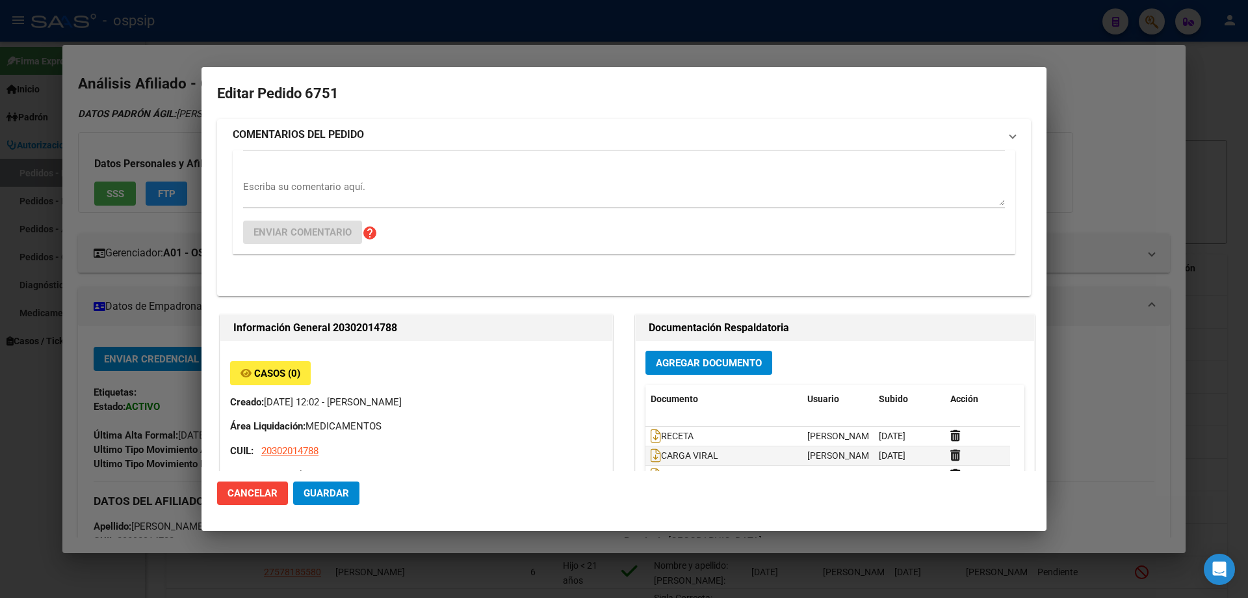
type input "[GEOGRAPHIC_DATA], [PERSON_NAME], BARRIO [DATE][PERSON_NAME], EDIF 17 , ESC 2, …"
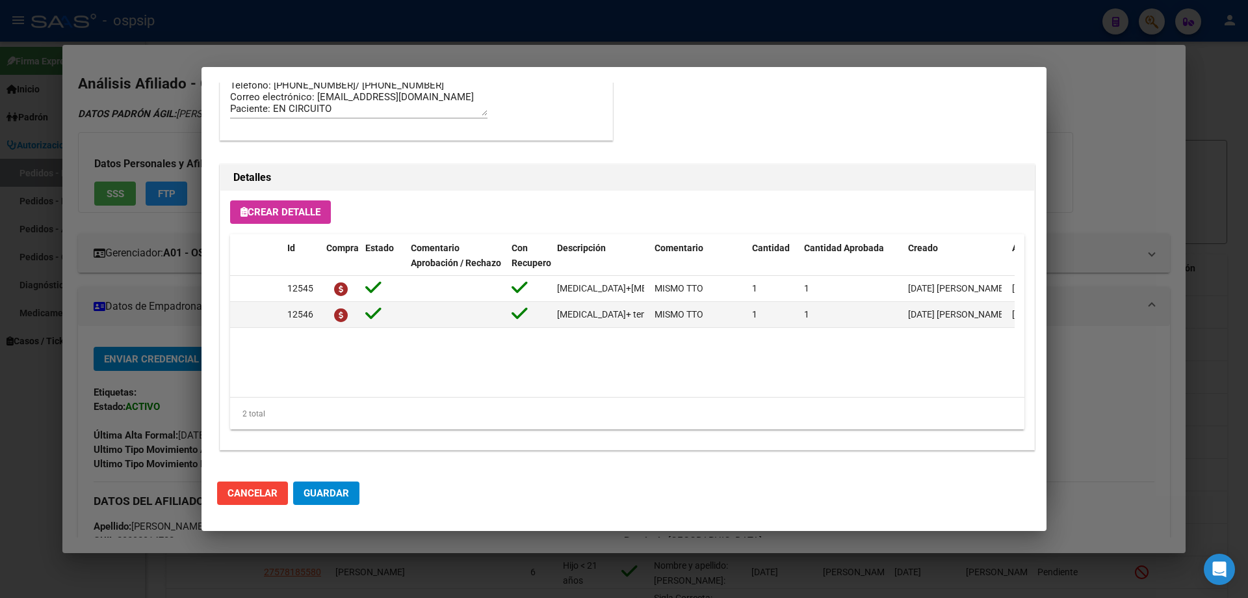
scroll to position [650, 0]
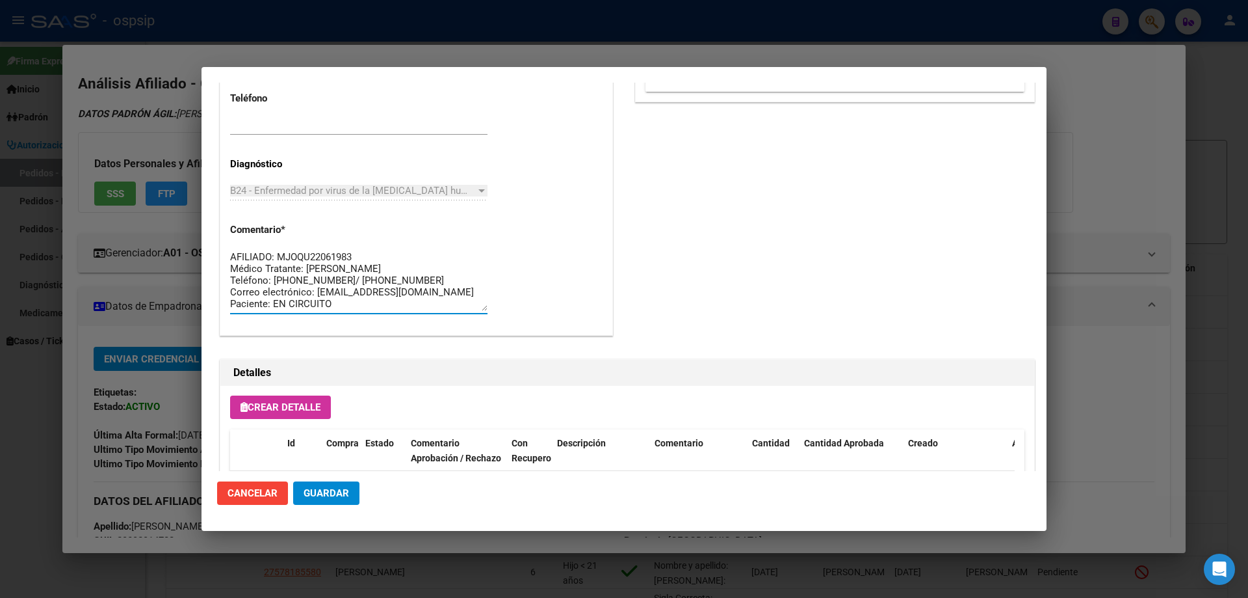
drag, startPoint x: 273, startPoint y: 276, endPoint x: 408, endPoint y: 277, distance: 134.6
click at [408, 277] on textarea "AFILIADO: MJOQU22061983 Médico Tratante: [PERSON_NAME] Teléfono: [PHONE_NUMBER]…" at bounding box center [358, 280] width 257 height 61
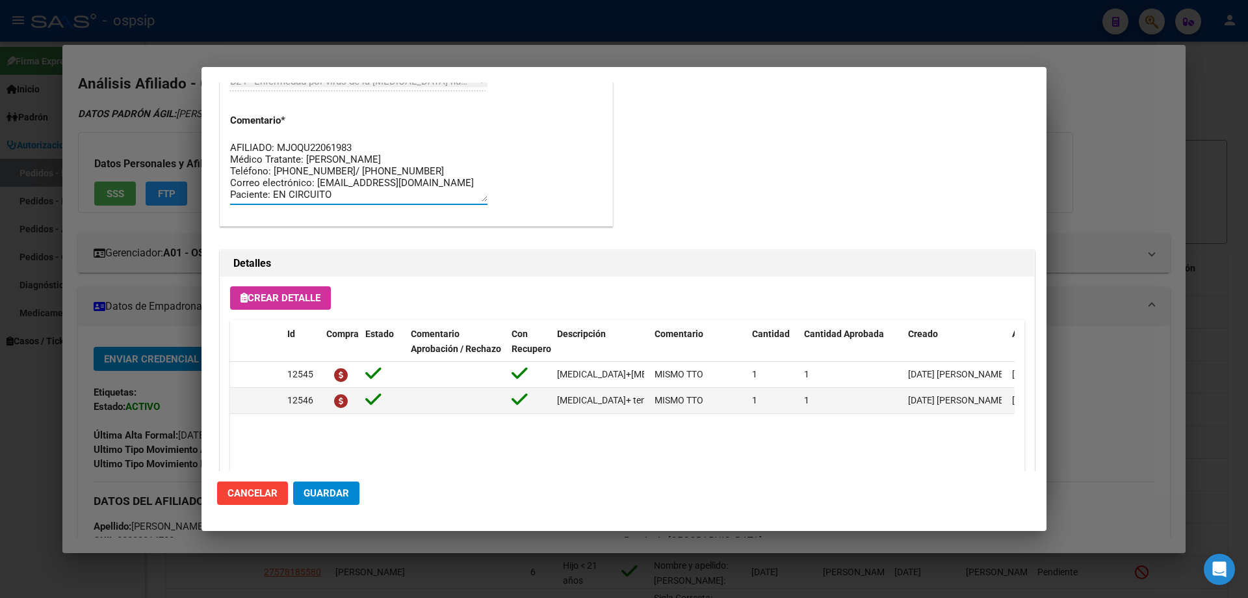
scroll to position [722, 0]
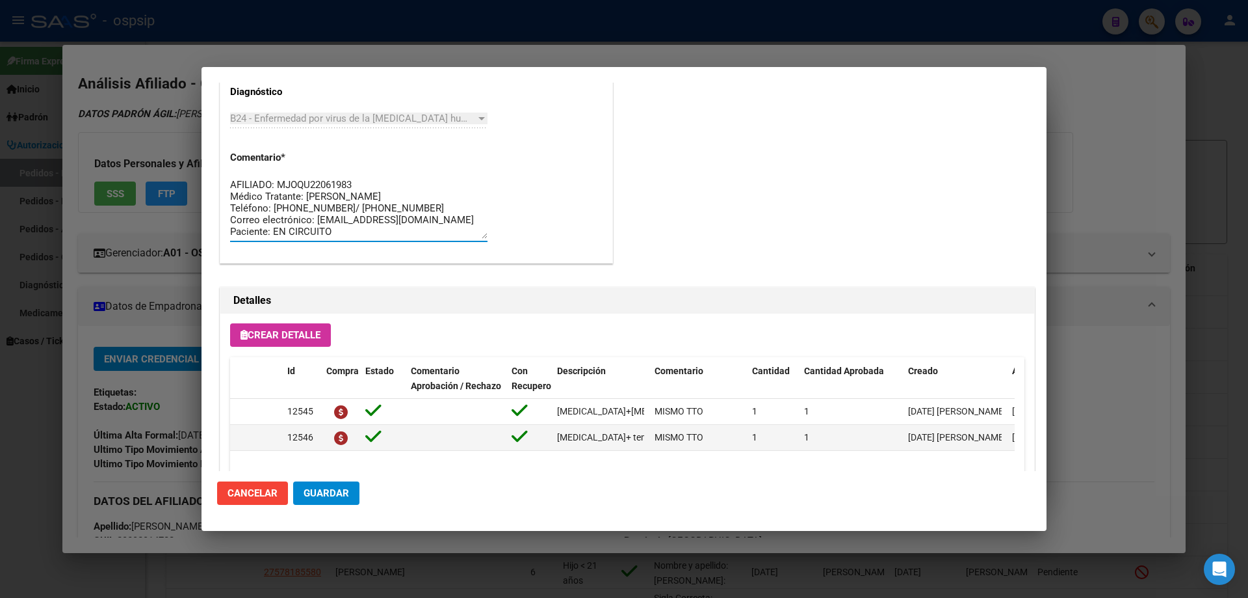
drag, startPoint x: 419, startPoint y: 176, endPoint x: 233, endPoint y: 131, distance: 191.5
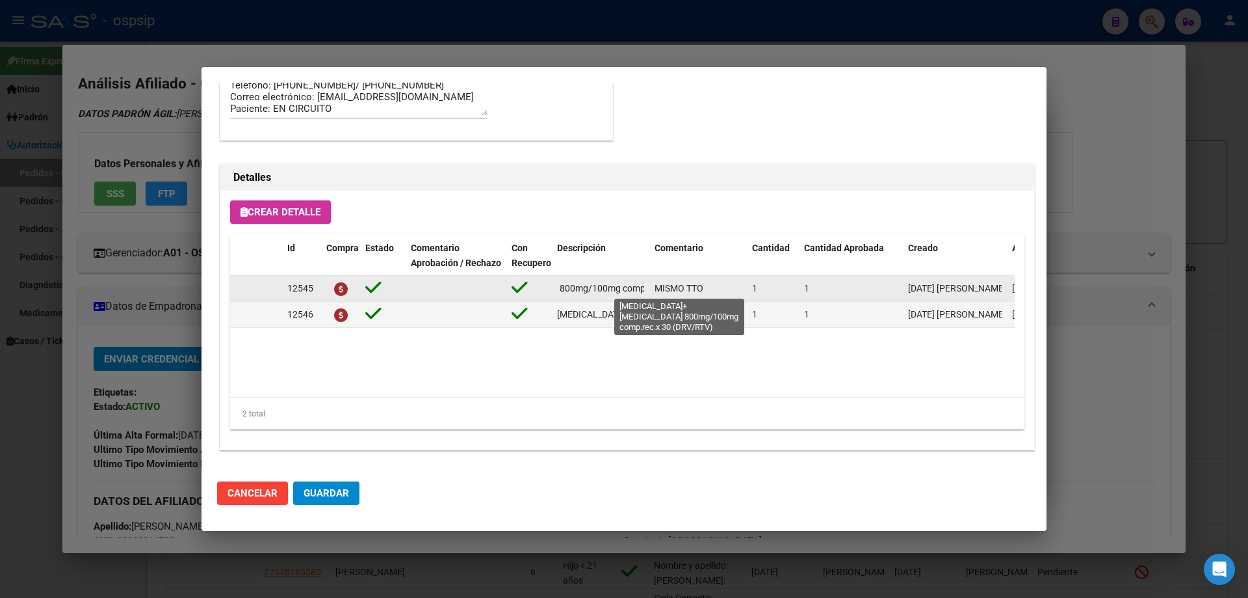
scroll to position [0, 158]
drag, startPoint x: 553, startPoint y: 290, endPoint x: 628, endPoint y: 293, distance: 74.8
click at [647, 294] on datatable-body-cell "[MEDICAL_DATA]+[MEDICAL_DATA] 800mg/100mg comp.rec.x 30 (DRV/RTV)" at bounding box center [601, 288] width 98 height 25
copy span "[MEDICAL_DATA]+[MEDICAL_DATA] 800mg/100mg comp.rec.x 30 (DRV/RTV)"
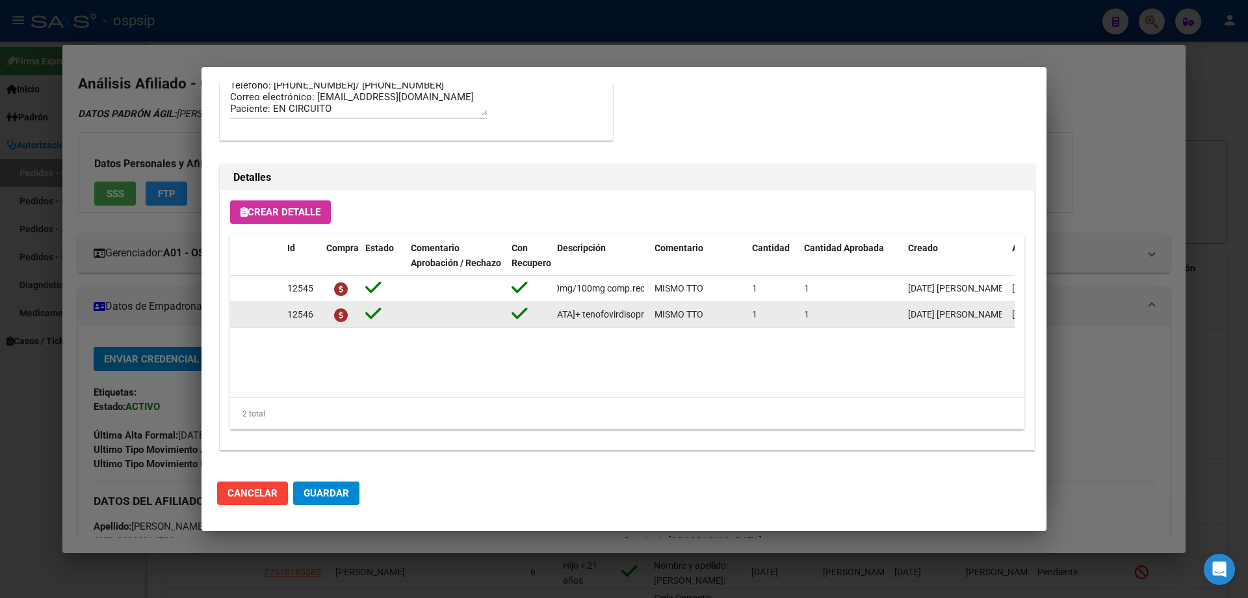
scroll to position [0, 217]
drag, startPoint x: 556, startPoint y: 313, endPoint x: 640, endPoint y: 318, distance: 84.0
click at [646, 320] on datatable-body-cell "[MEDICAL_DATA]+ tenofovirdisoprox. 200mg/300 mg comp.rec.x 30 (FTC/TDF)" at bounding box center [601, 314] width 98 height 25
copy span "[MEDICAL_DATA]+ tenofovirdisoprox. 200mg/300 mg comp.rec.x 30 (FTC/TDF)"
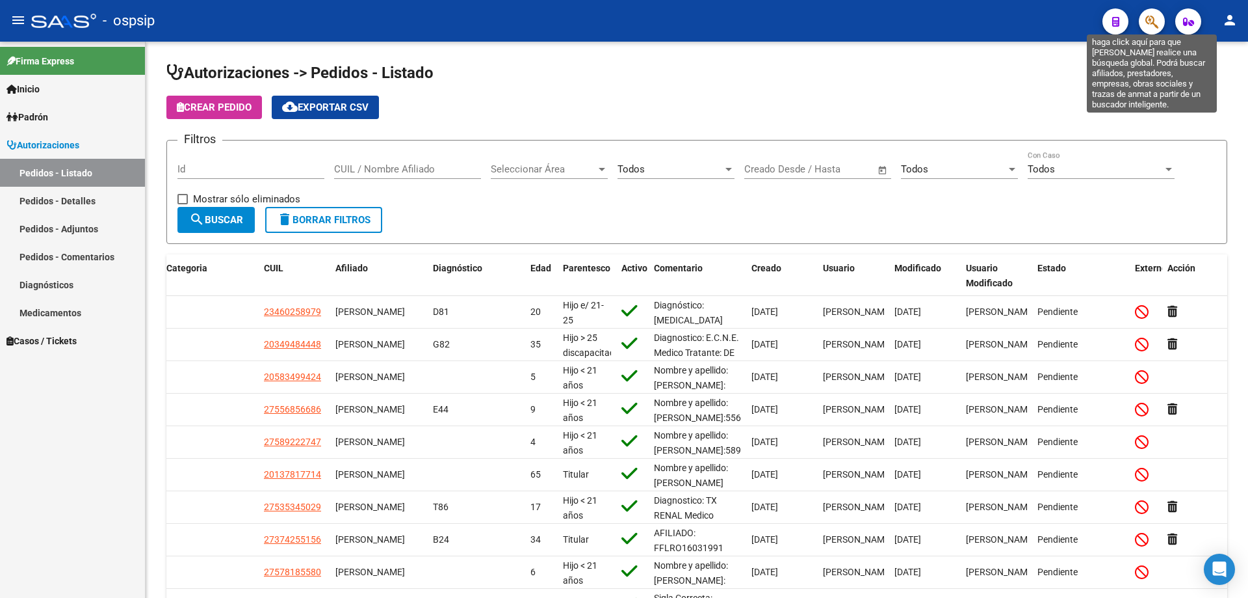
click at [1146, 25] on icon "button" at bounding box center [1152, 21] width 13 height 15
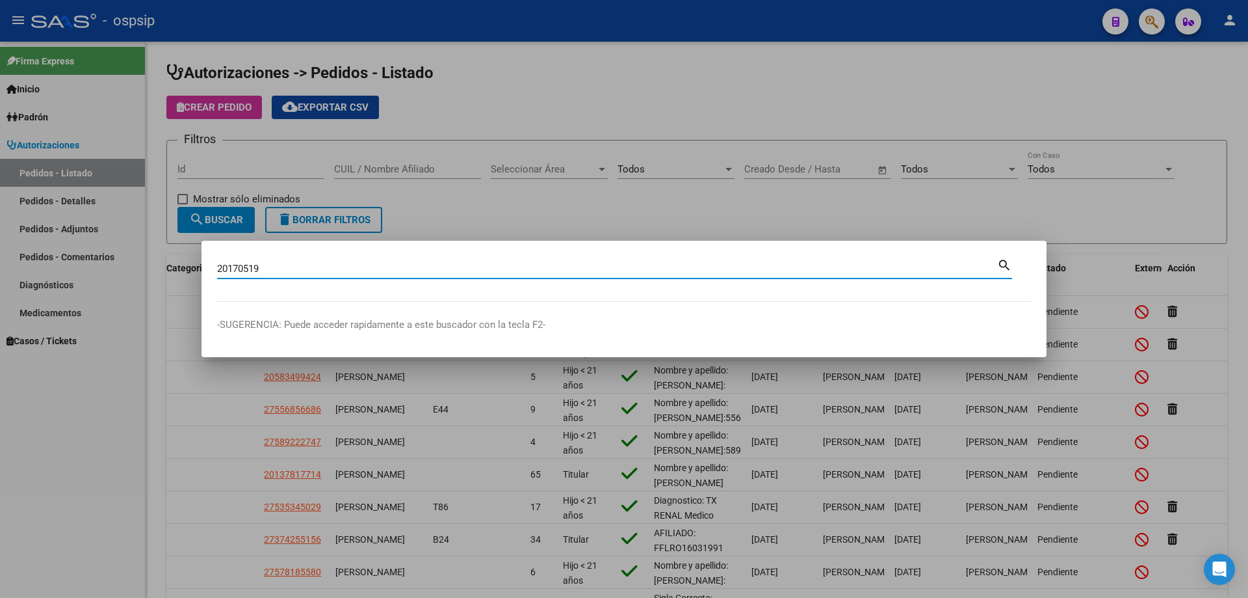
type input "20170519"
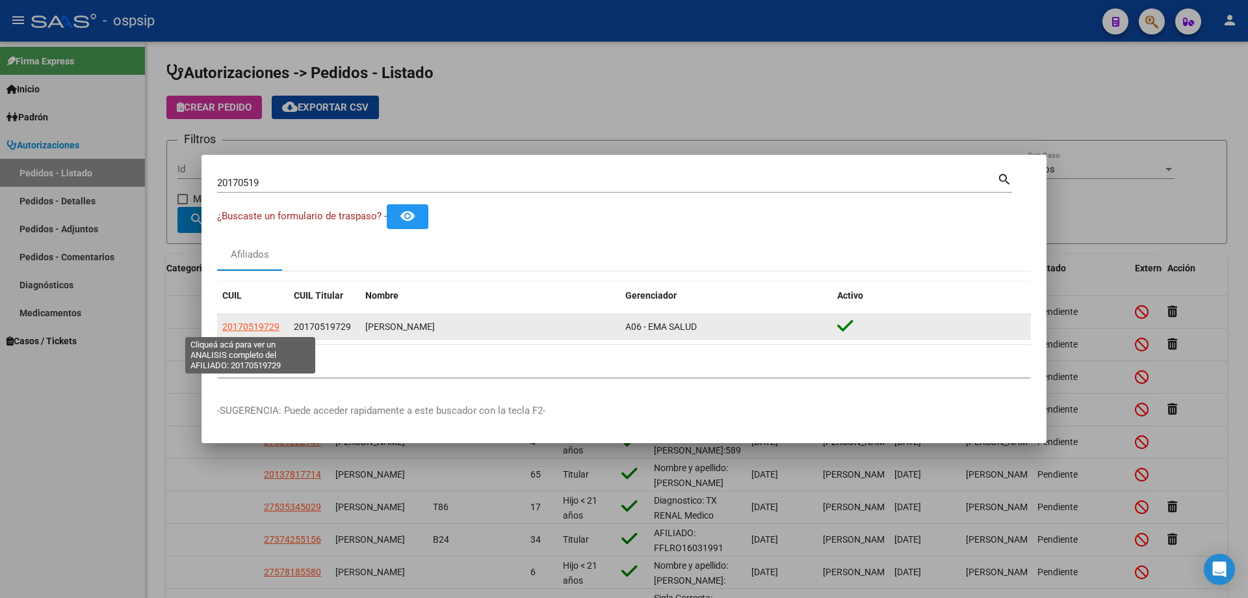
click at [248, 321] on span "20170519729" at bounding box center [250, 326] width 57 height 10
type textarea "20170519729"
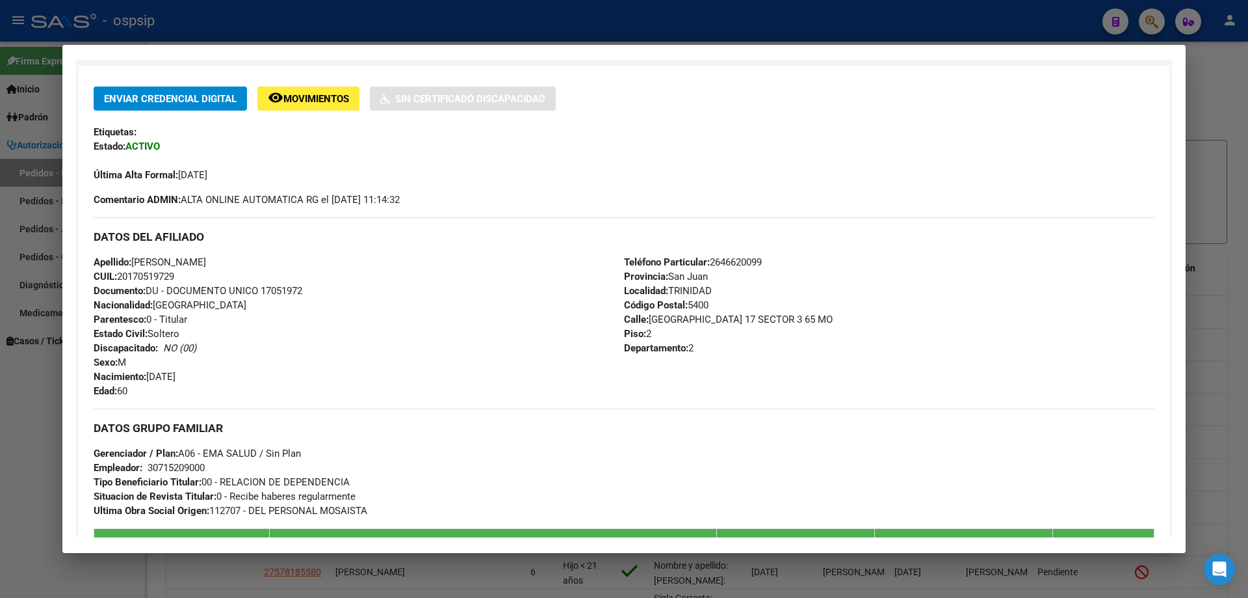
scroll to position [0, 0]
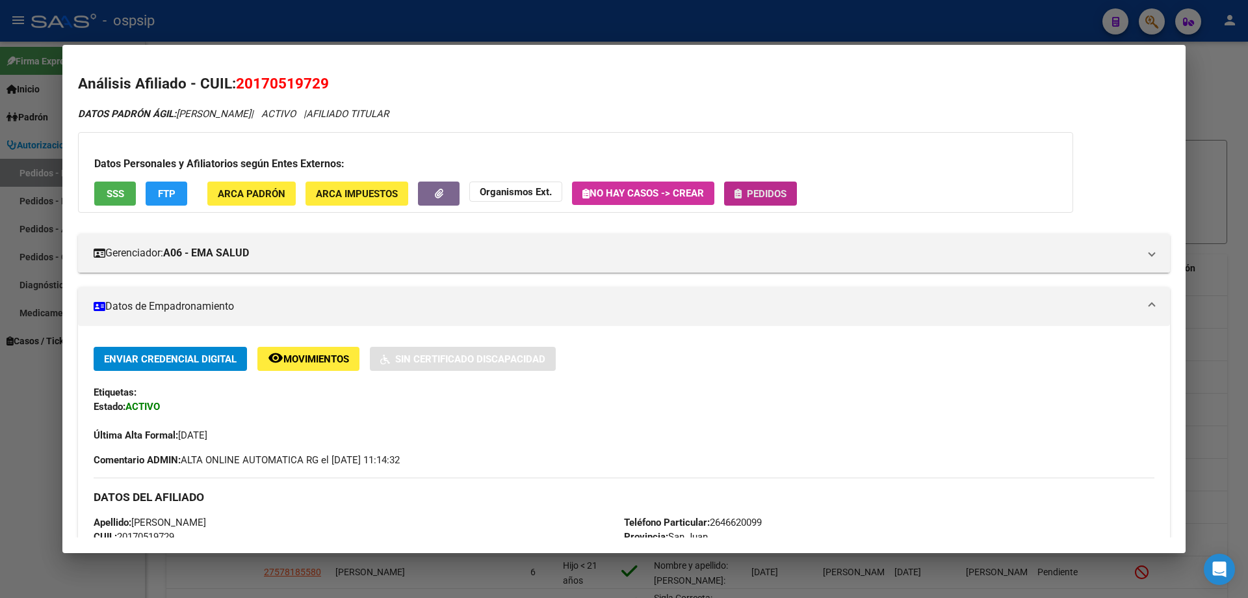
click at [793, 187] on button "Pedidos" at bounding box center [760, 193] width 73 height 24
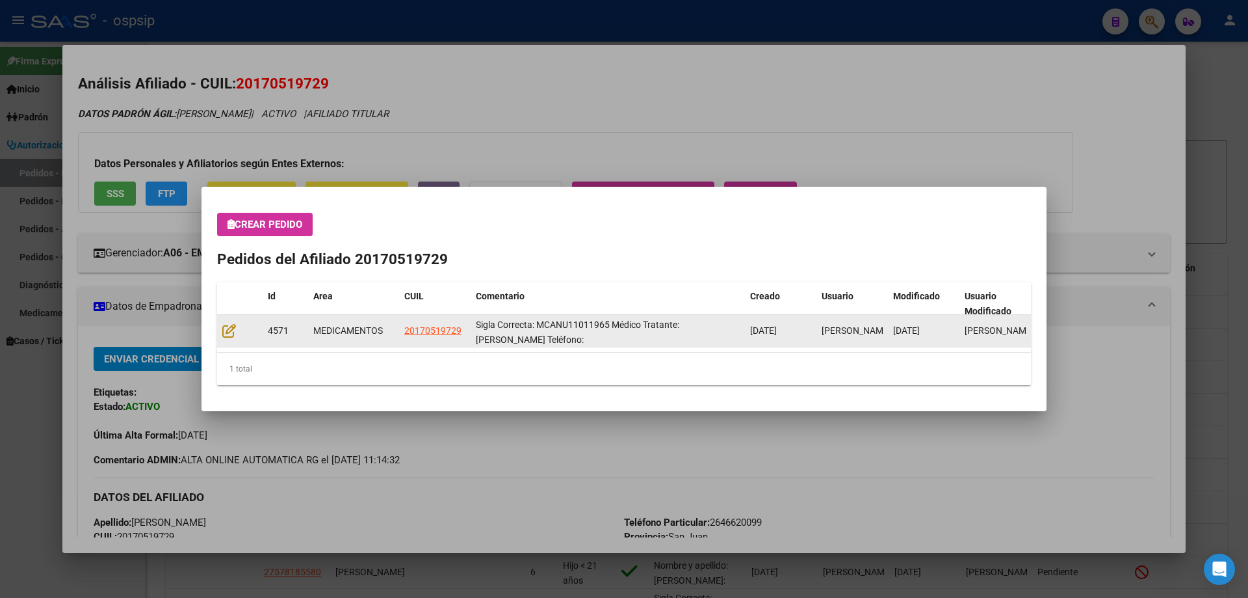
click at [236, 336] on div at bounding box center [239, 330] width 35 height 15
click at [233, 333] on icon at bounding box center [229, 330] width 14 height 14
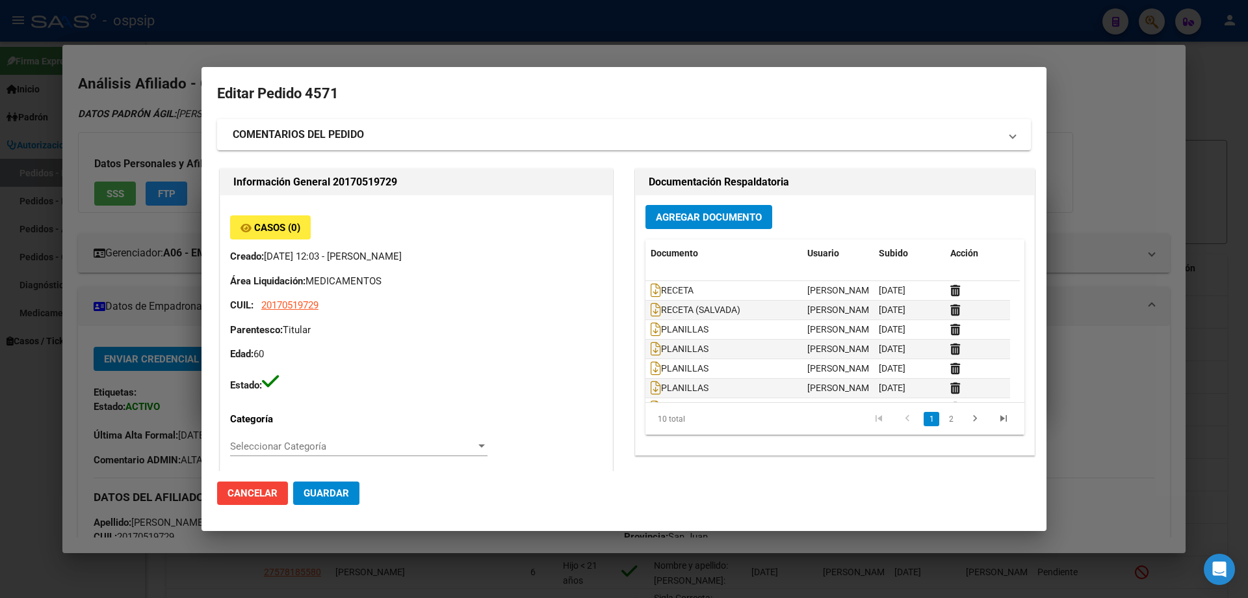
type input "[GEOGRAPHIC_DATA][PERSON_NAME][GEOGRAPHIC_DATA], [GEOGRAPHIC_DATA], [GEOGRAPHIC…"
type input "Particular: 2646620099"
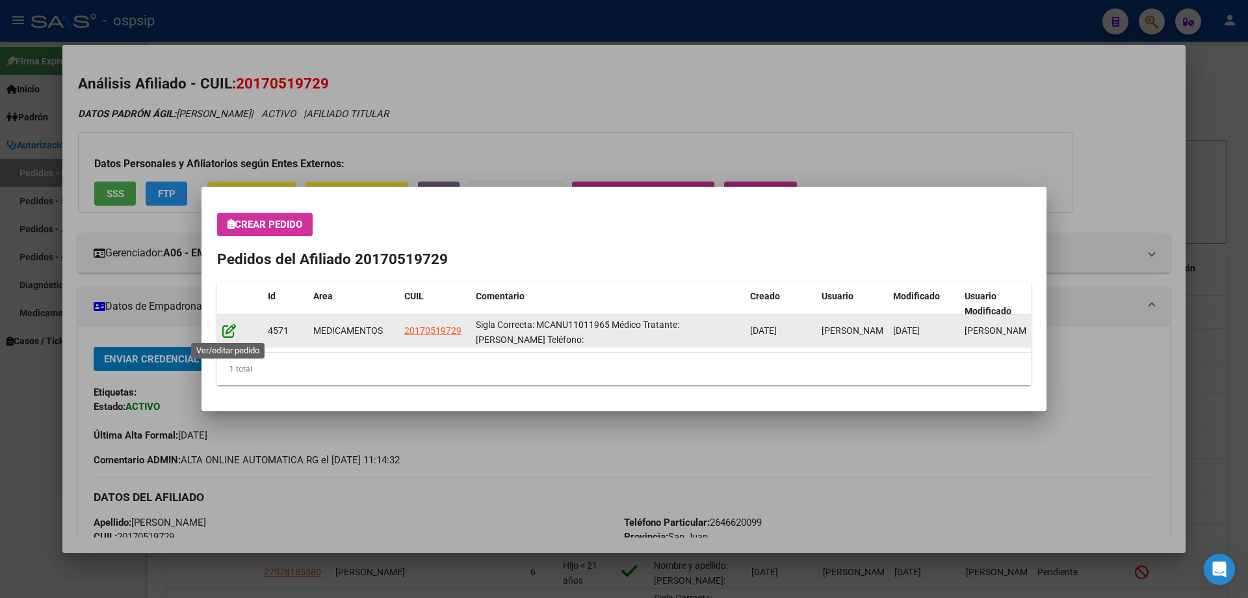
click at [233, 333] on icon at bounding box center [229, 330] width 14 height 14
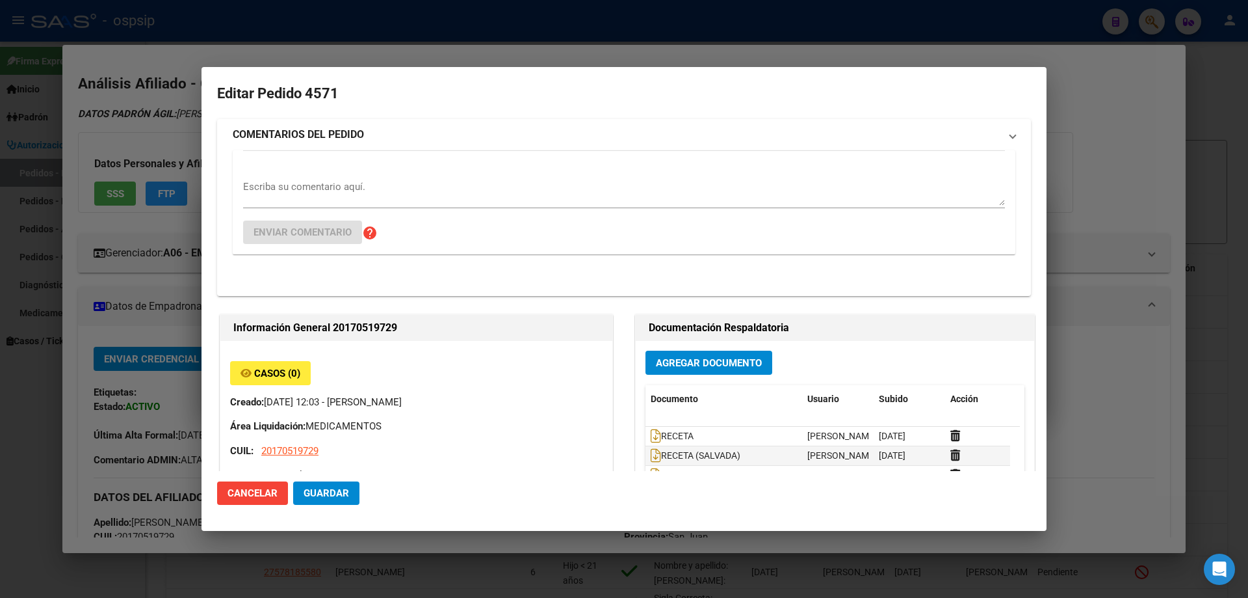
type input "[GEOGRAPHIC_DATA][PERSON_NAME][GEOGRAPHIC_DATA], [GEOGRAPHIC_DATA], [GEOGRAPHIC…"
type input "Particular: 2646620099"
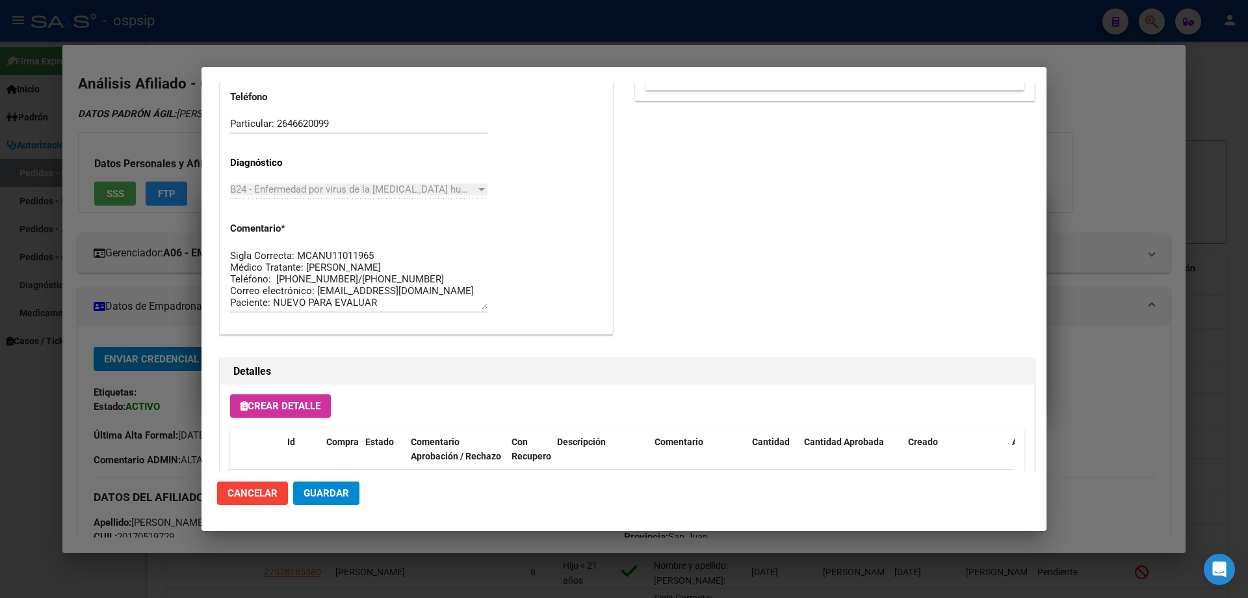
scroll to position [780, 0]
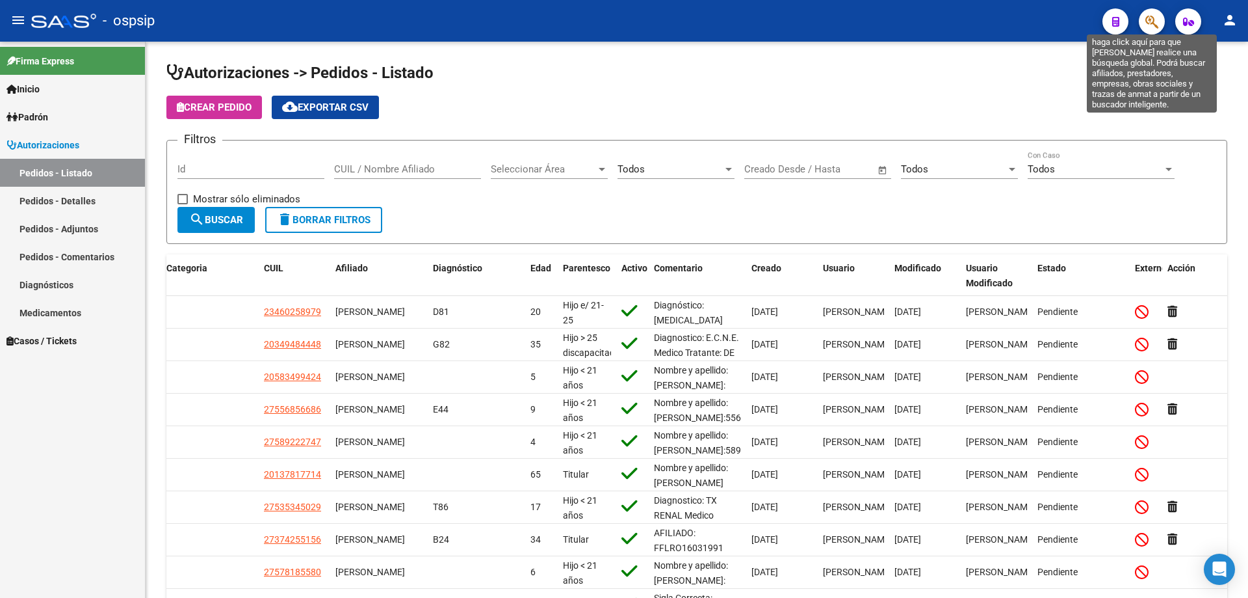
click at [1149, 20] on icon "button" at bounding box center [1152, 21] width 13 height 15
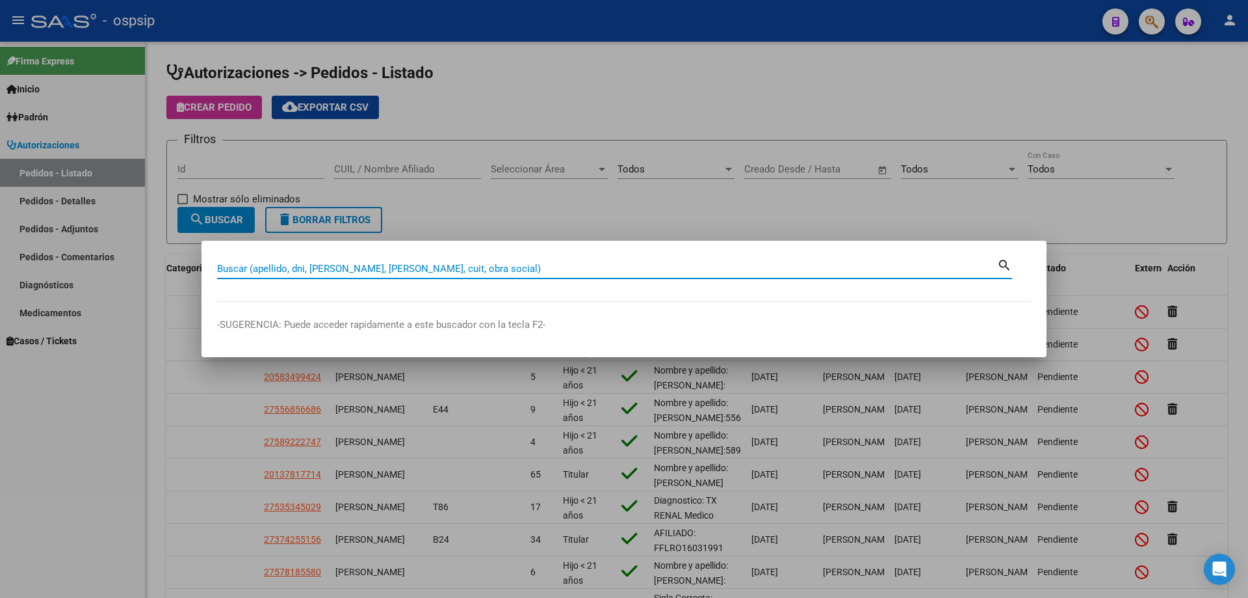
paste input "96110143"
type input "96110143"
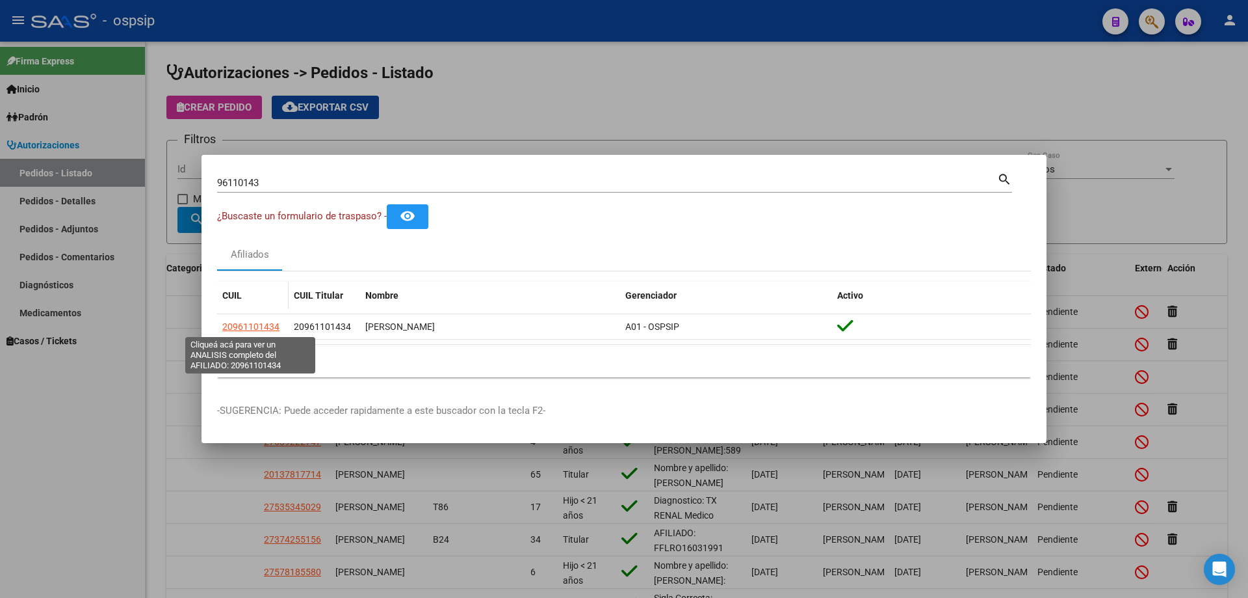
click at [228, 329] on span "20961101434" at bounding box center [250, 326] width 57 height 10
type textarea "20961101434"
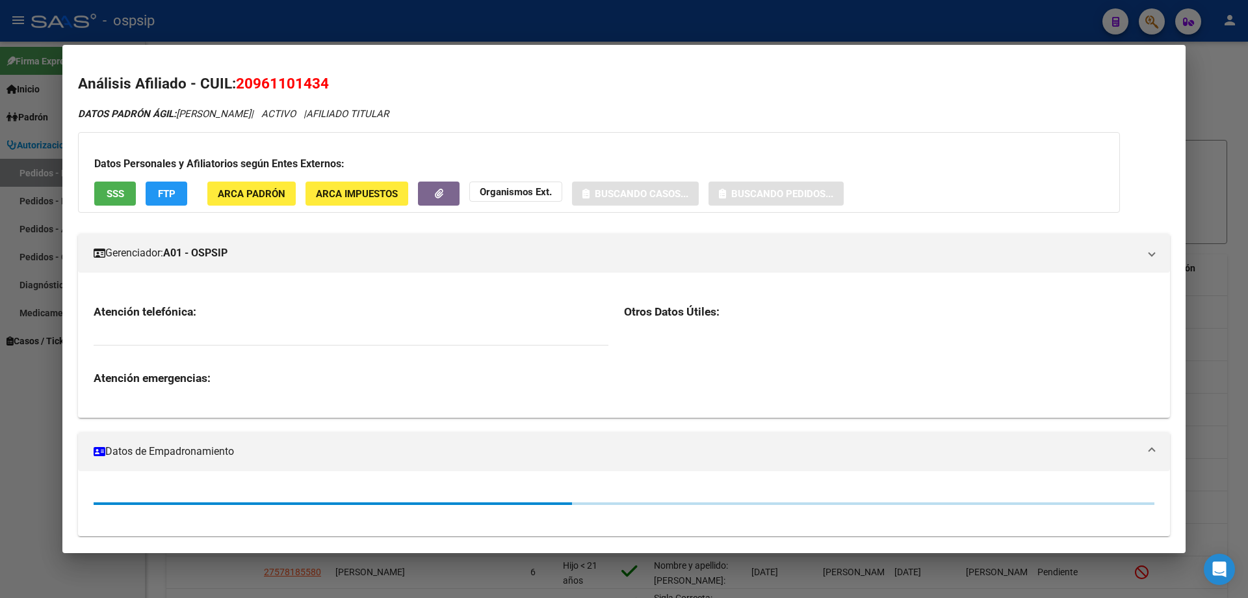
click at [100, 185] on button "SSS" at bounding box center [115, 193] width 42 height 24
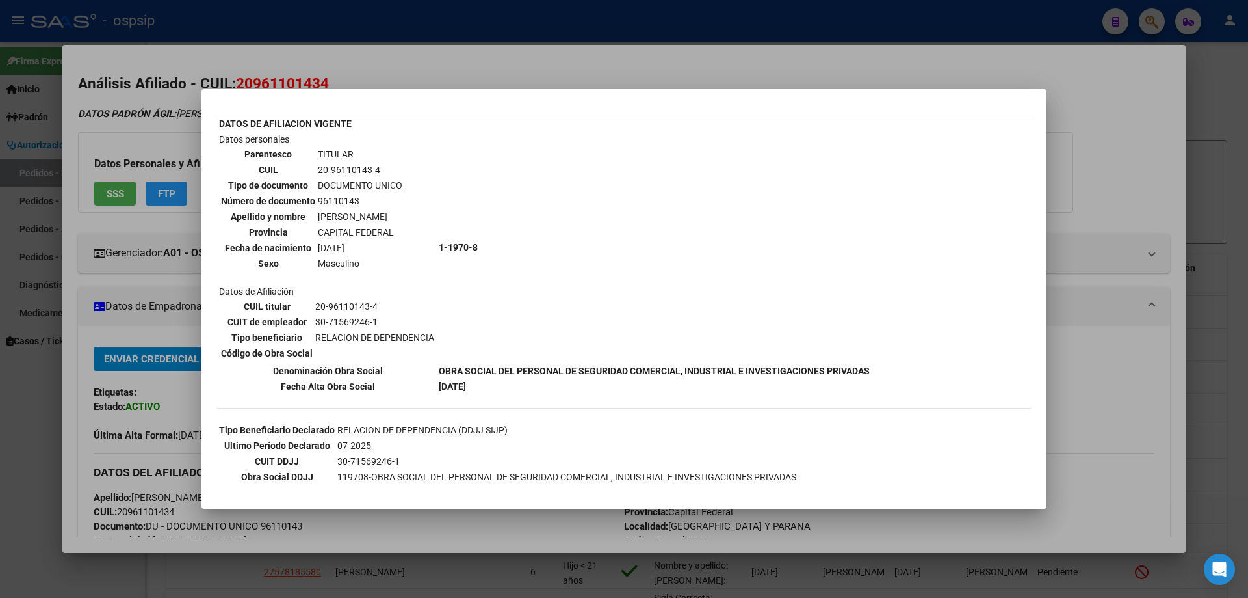
scroll to position [58, 0]
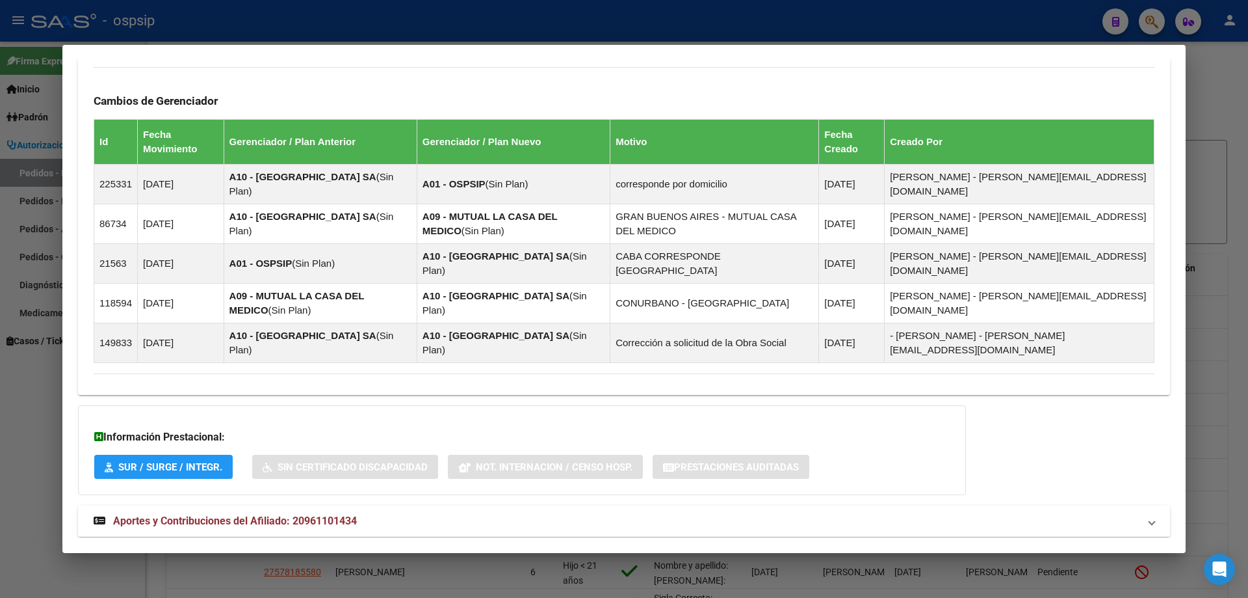
click at [352, 505] on mat-expansion-panel-header "Aportes y Contribuciones del Afiliado: 20961101434" at bounding box center [624, 520] width 1092 height 31
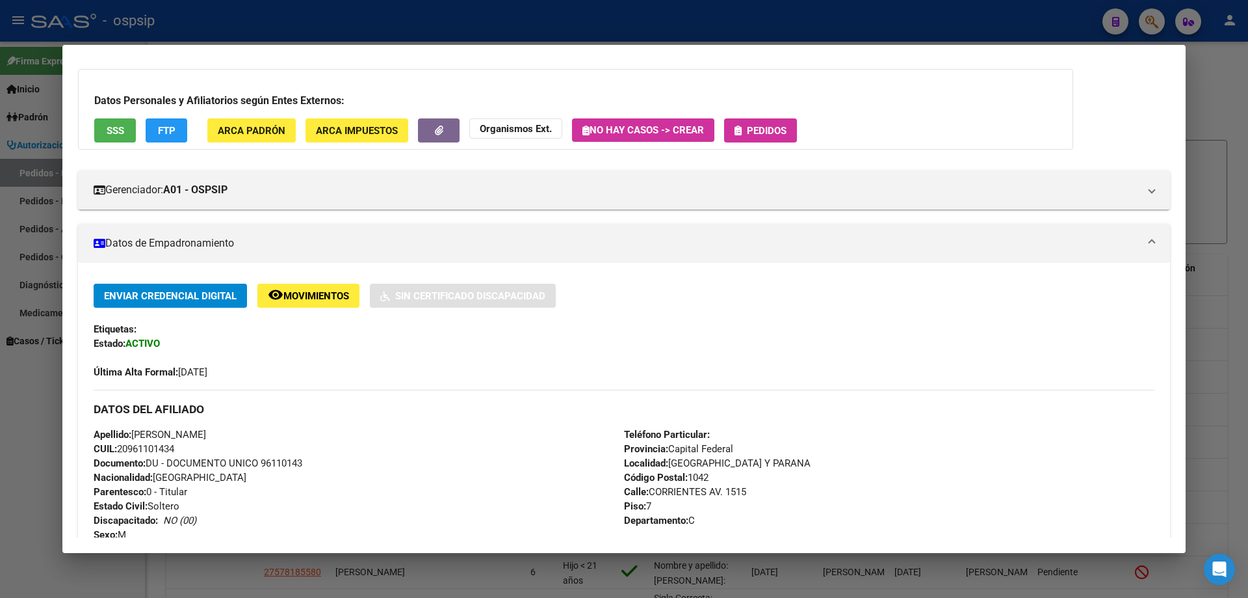
scroll to position [0, 0]
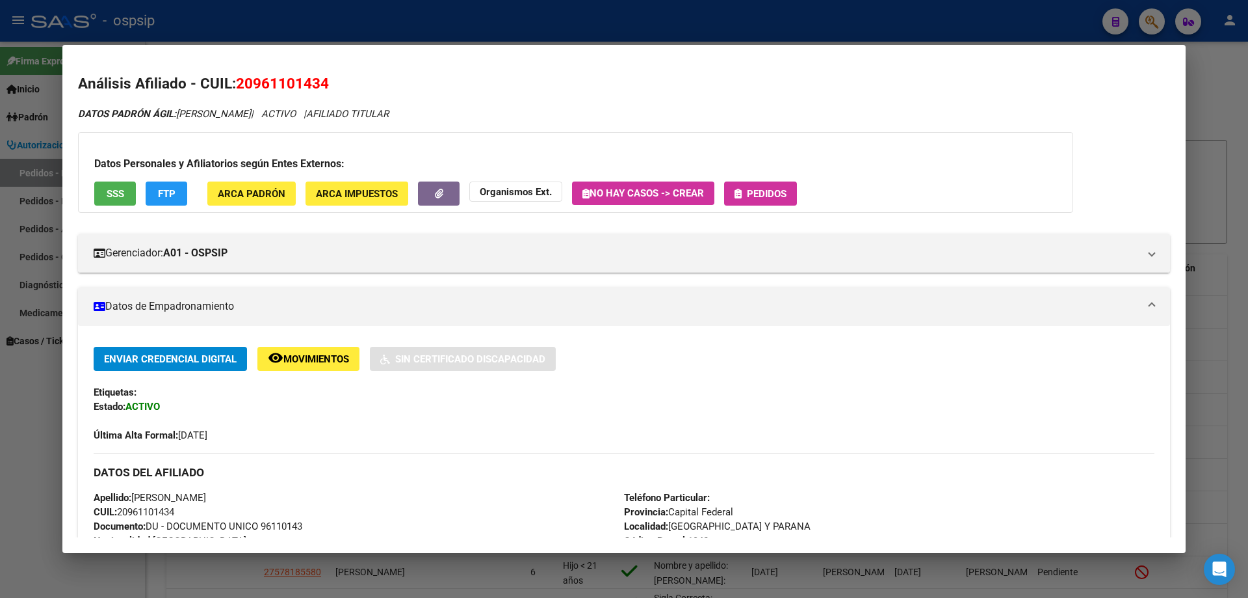
click at [785, 194] on span "Pedidos" at bounding box center [767, 194] width 40 height 12
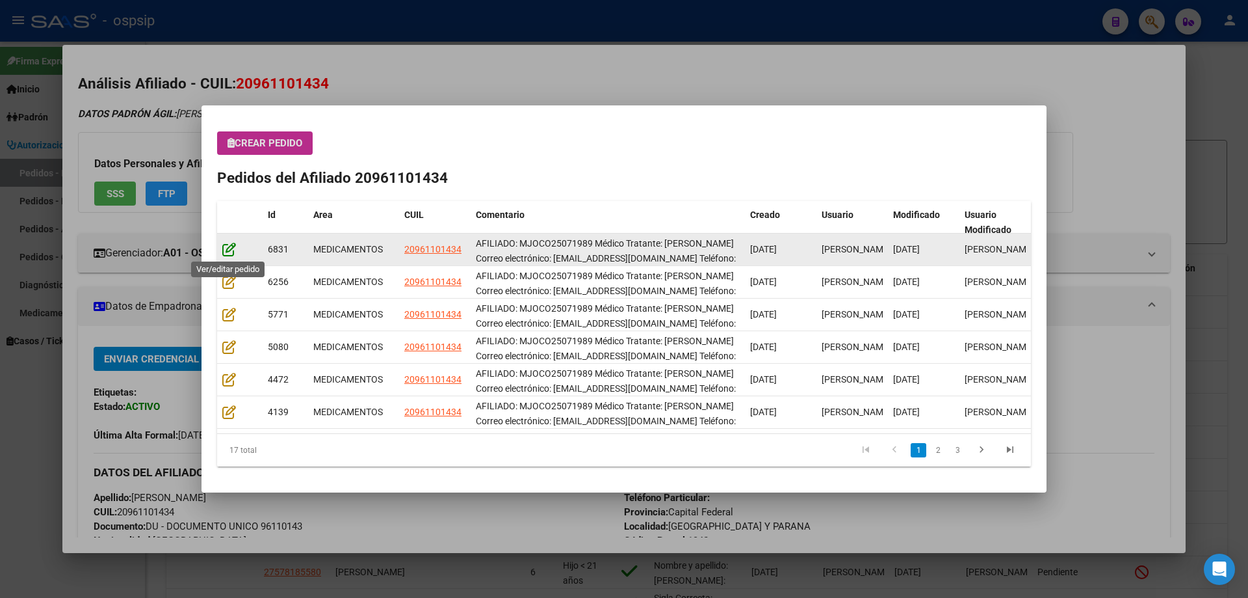
click at [232, 248] on icon at bounding box center [229, 249] width 14 height 14
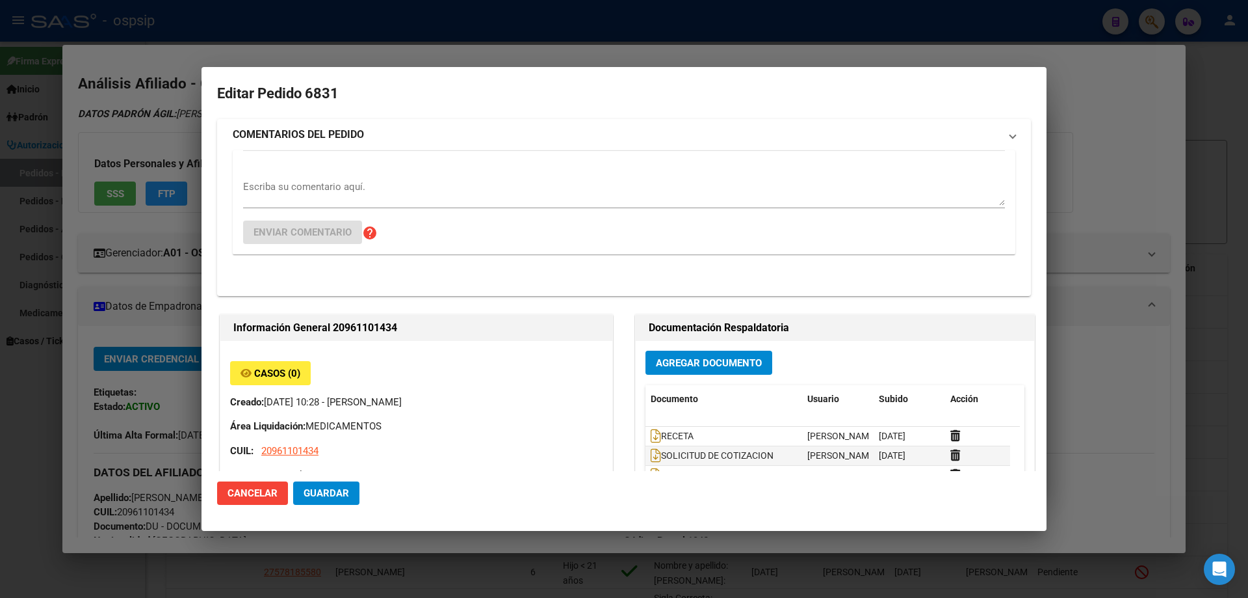
type input "Capital Federal, [GEOGRAPHIC_DATA] Y [GEOGRAPHIC_DATA], [GEOGRAPHIC_DATA] AV. 1…"
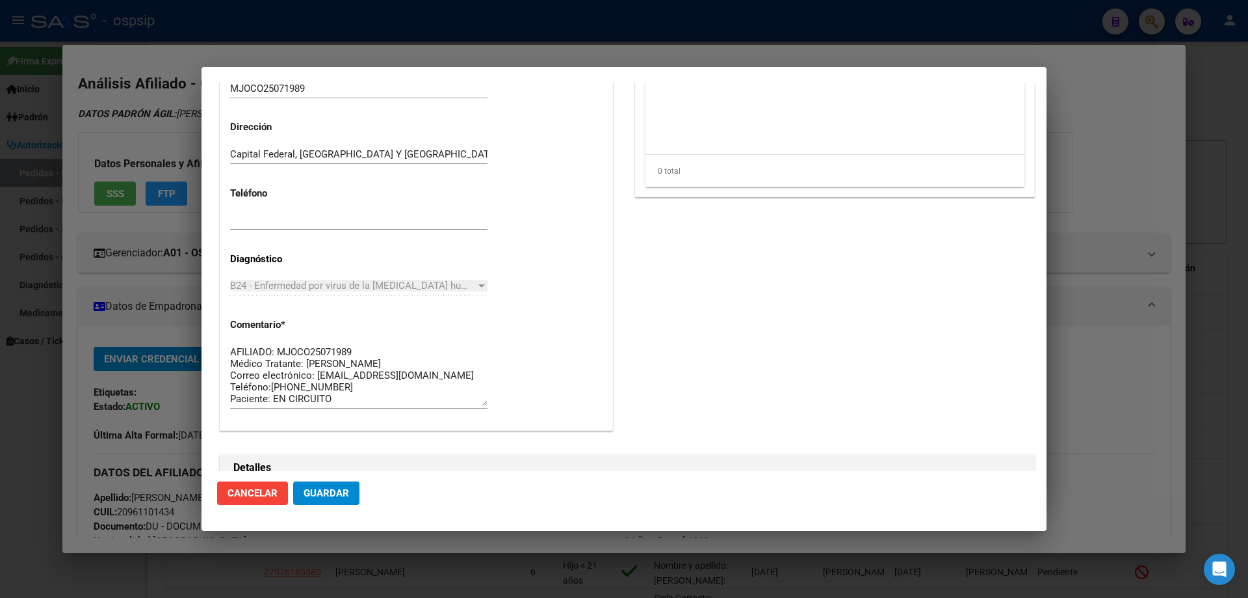
scroll to position [650, 0]
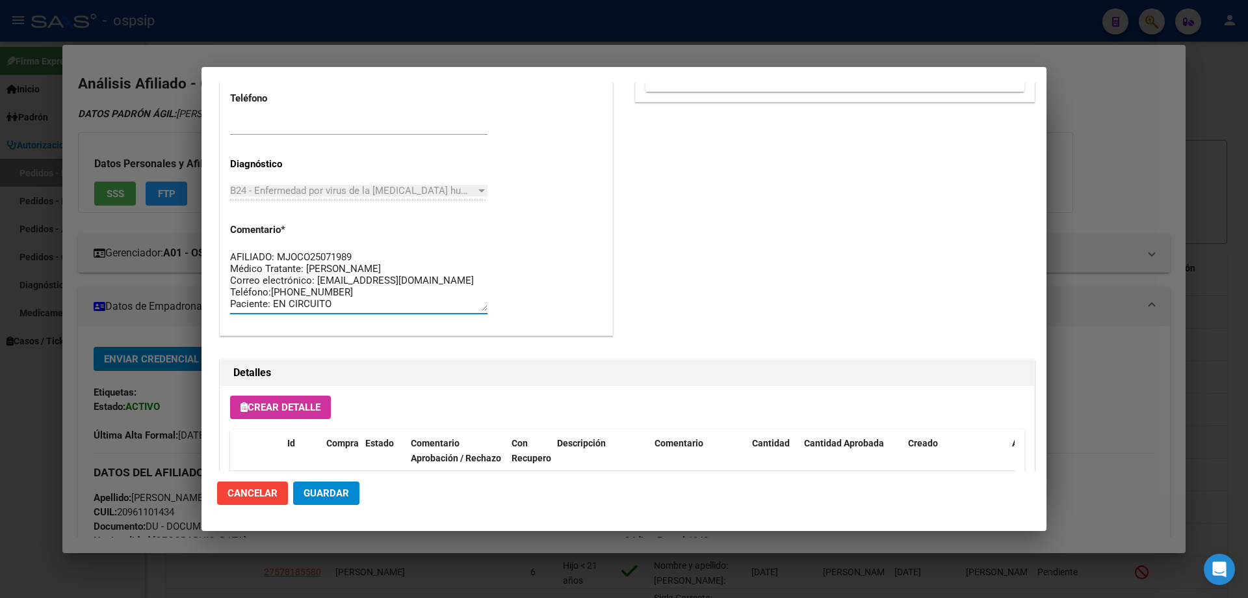
drag, startPoint x: 269, startPoint y: 289, endPoint x: 335, endPoint y: 291, distance: 66.4
click at [338, 291] on textarea "AFILIADO: MJOCO25071989 Médico Tratante: [PERSON_NAME] Correo electrónico: [EMA…" at bounding box center [358, 280] width 257 height 61
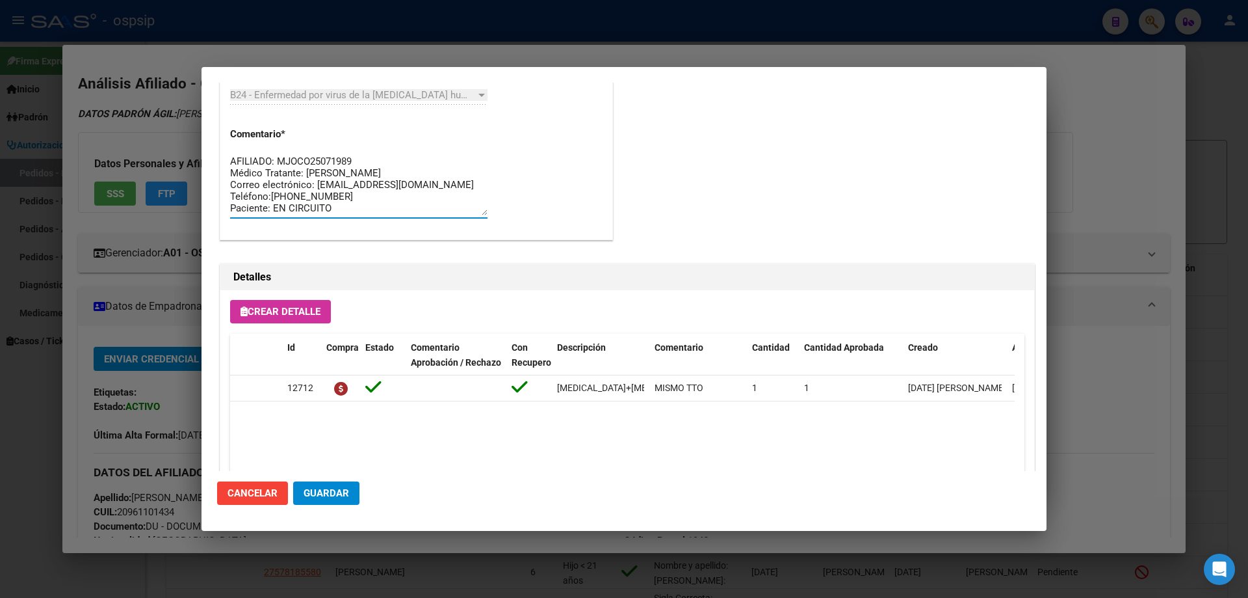
scroll to position [687, 0]
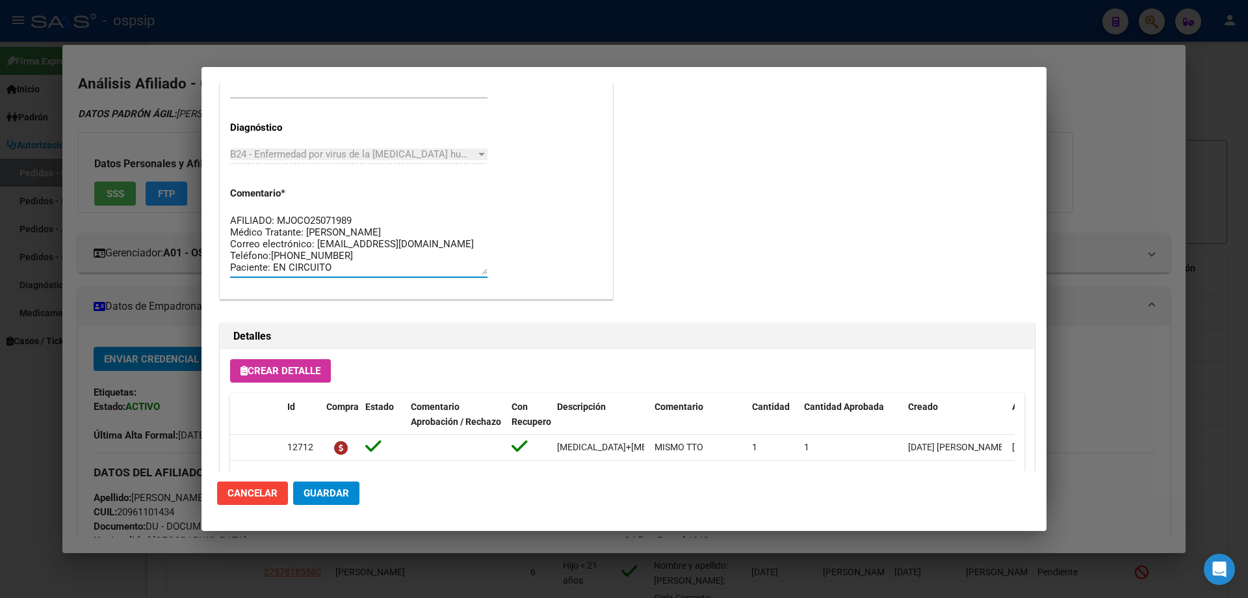
drag, startPoint x: 232, startPoint y: 170, endPoint x: 224, endPoint y: 174, distance: 9.3
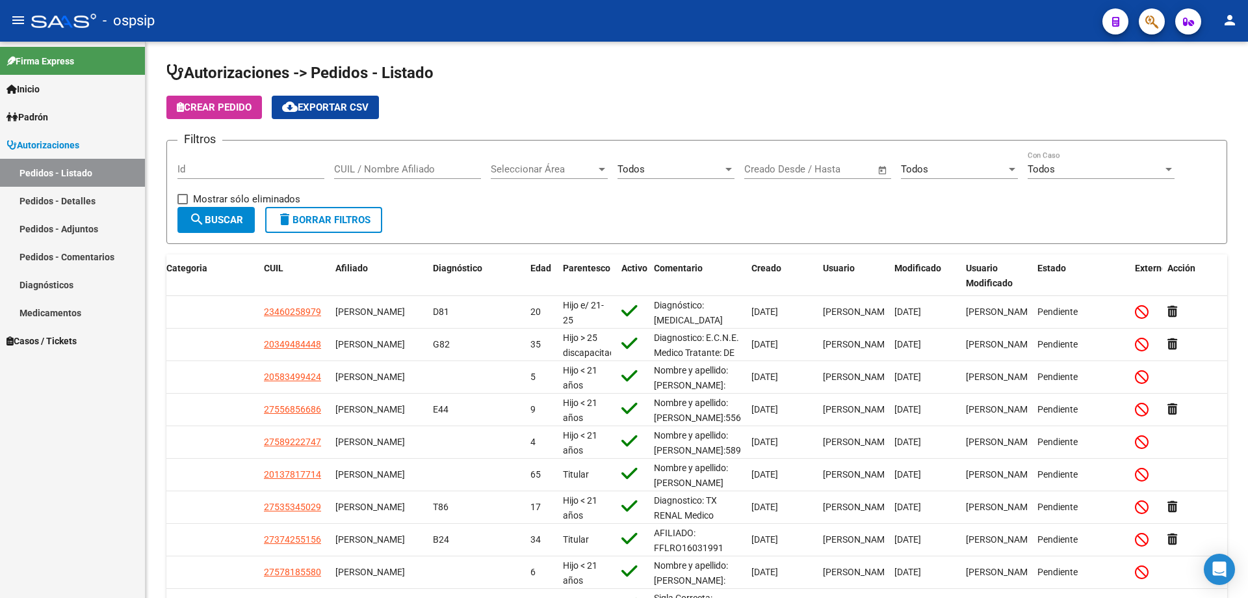
click at [1150, 26] on icon "button" at bounding box center [1152, 21] width 13 height 15
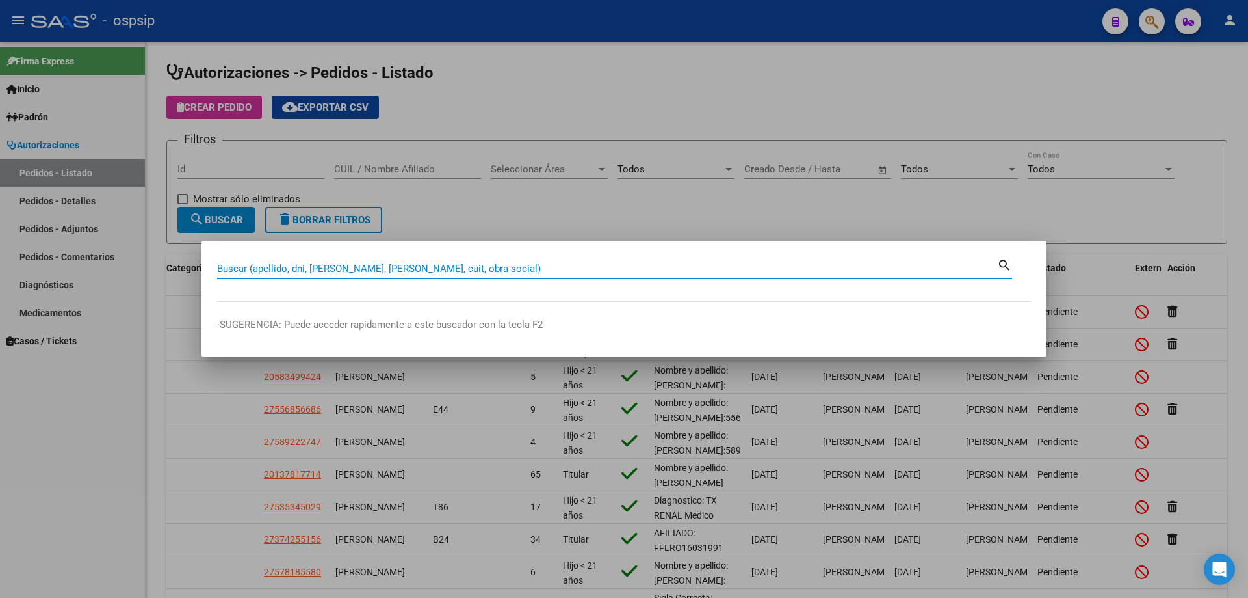
paste input "24027395"
type input "24027395"
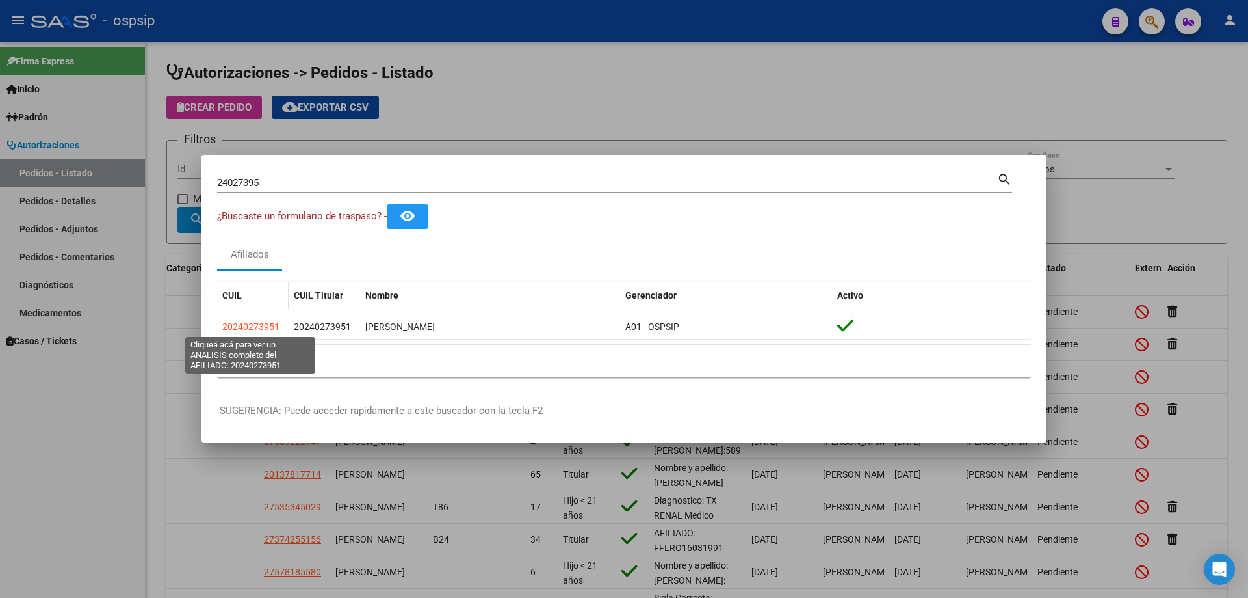
click at [250, 326] on span "20240273951" at bounding box center [250, 326] width 57 height 10
type textarea "20240273951"
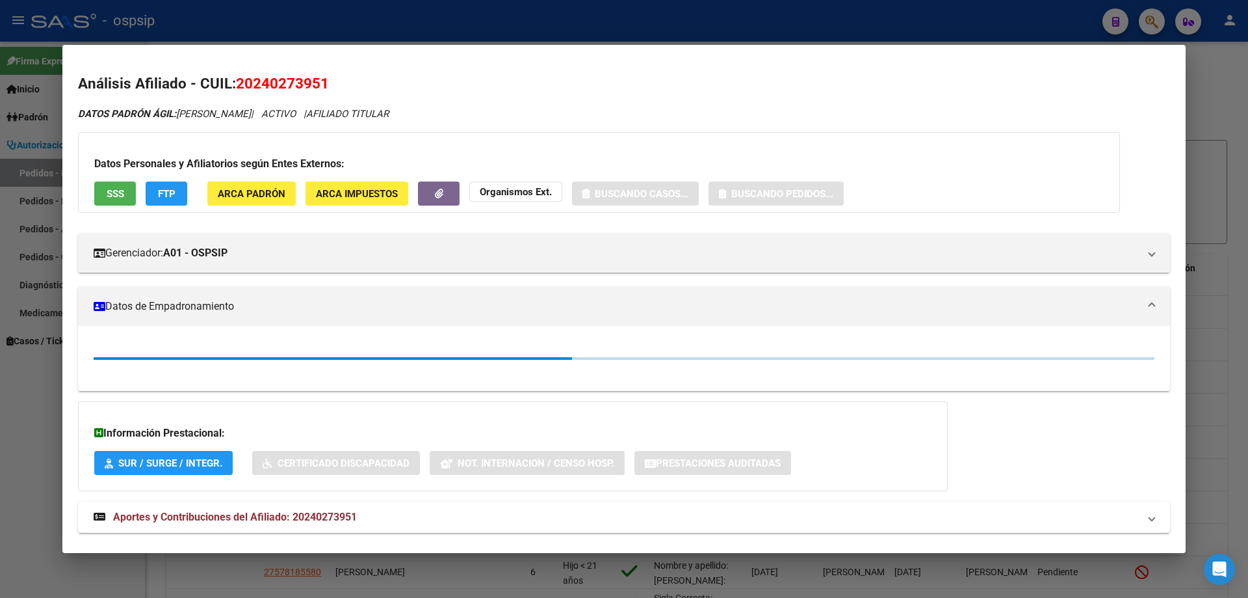
click at [111, 183] on button "SSS" at bounding box center [115, 193] width 42 height 24
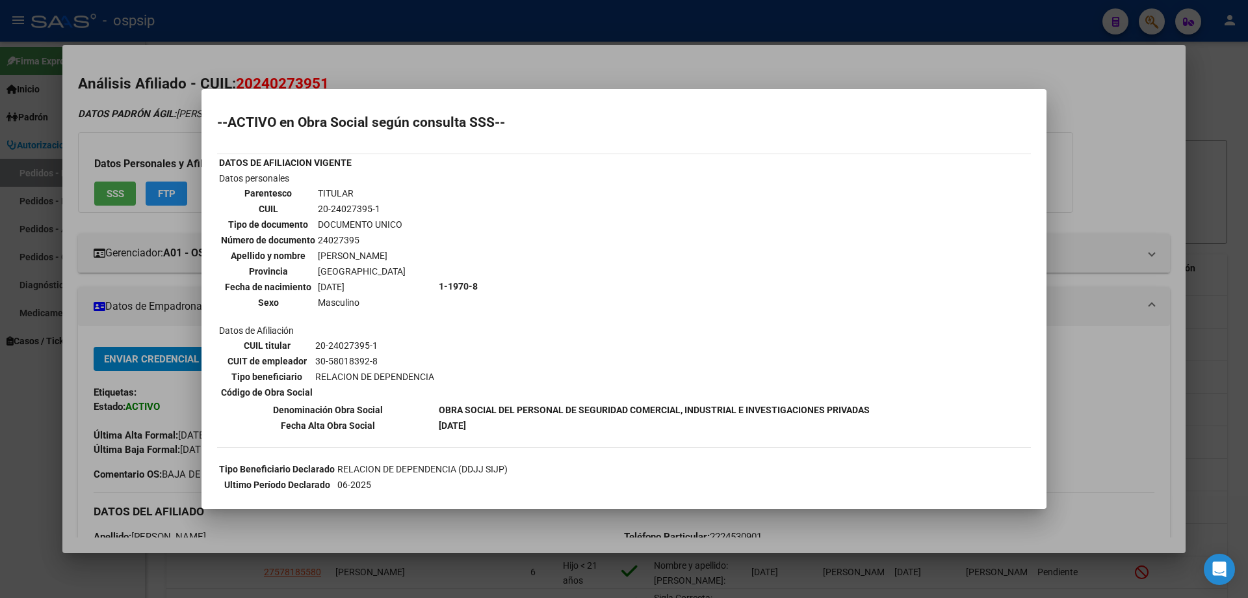
scroll to position [304, 0]
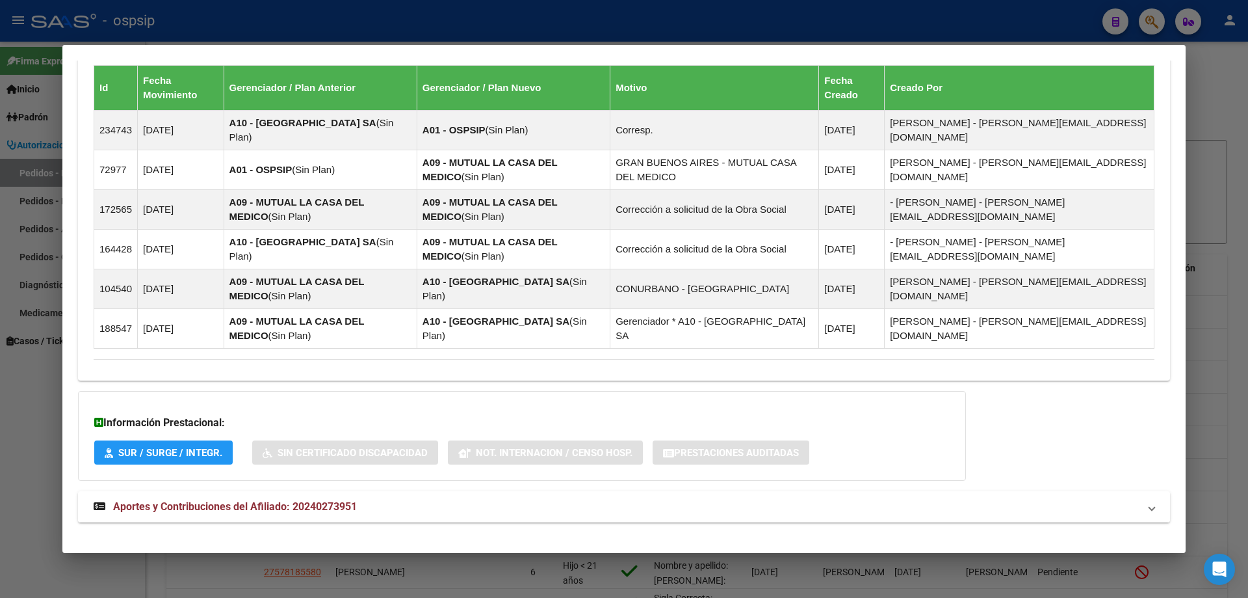
click at [232, 500] on span "Aportes y Contribuciones del Afiliado: 20240273951" at bounding box center [235, 506] width 244 height 12
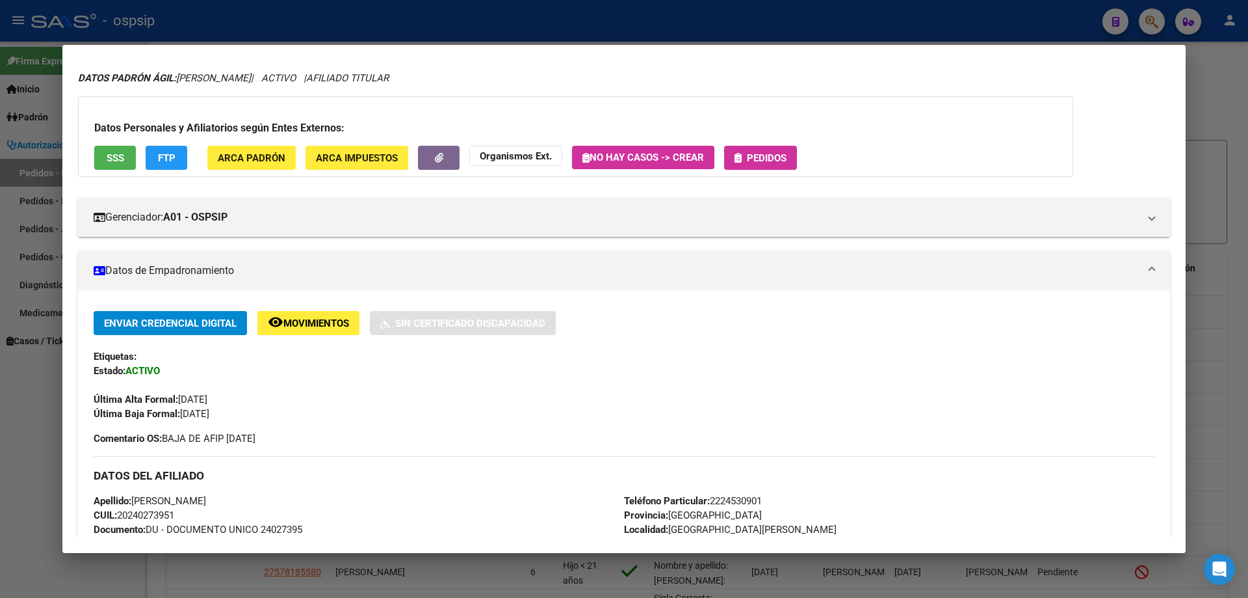
scroll to position [0, 0]
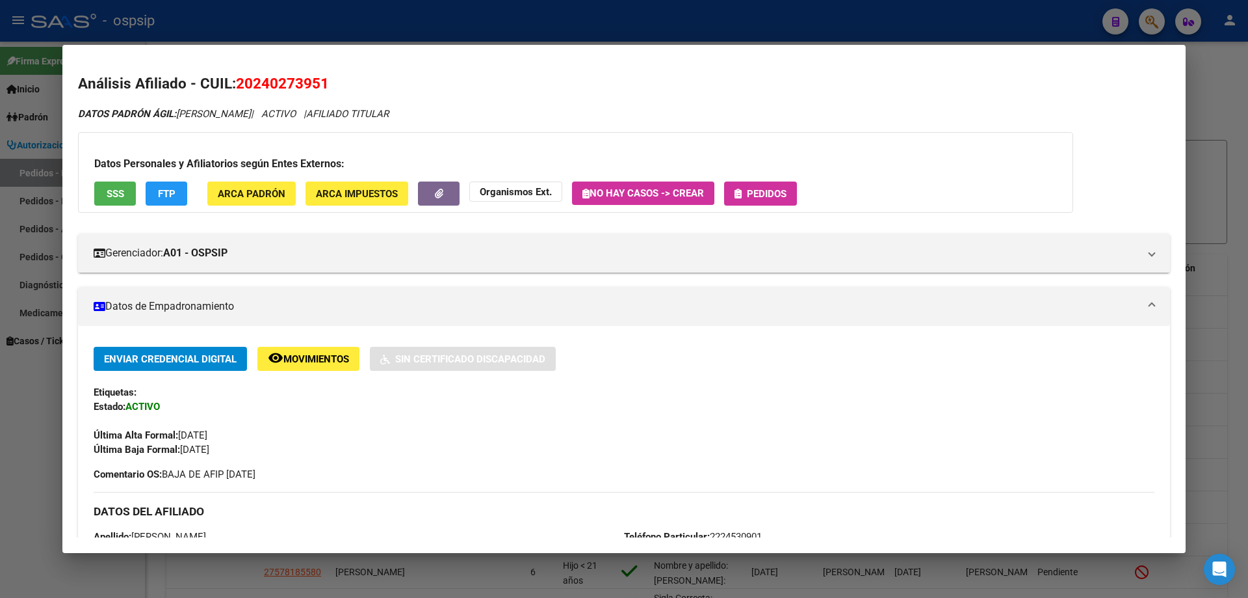
click at [755, 199] on span "Pedidos" at bounding box center [767, 194] width 40 height 12
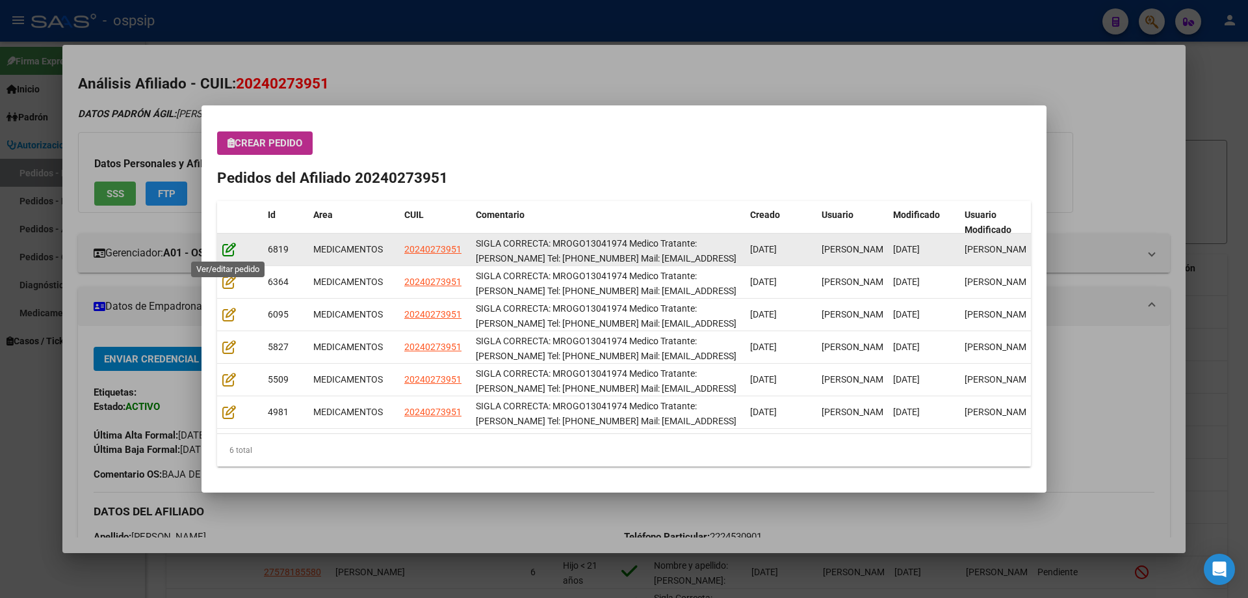
click at [230, 253] on icon at bounding box center [229, 249] width 14 height 14
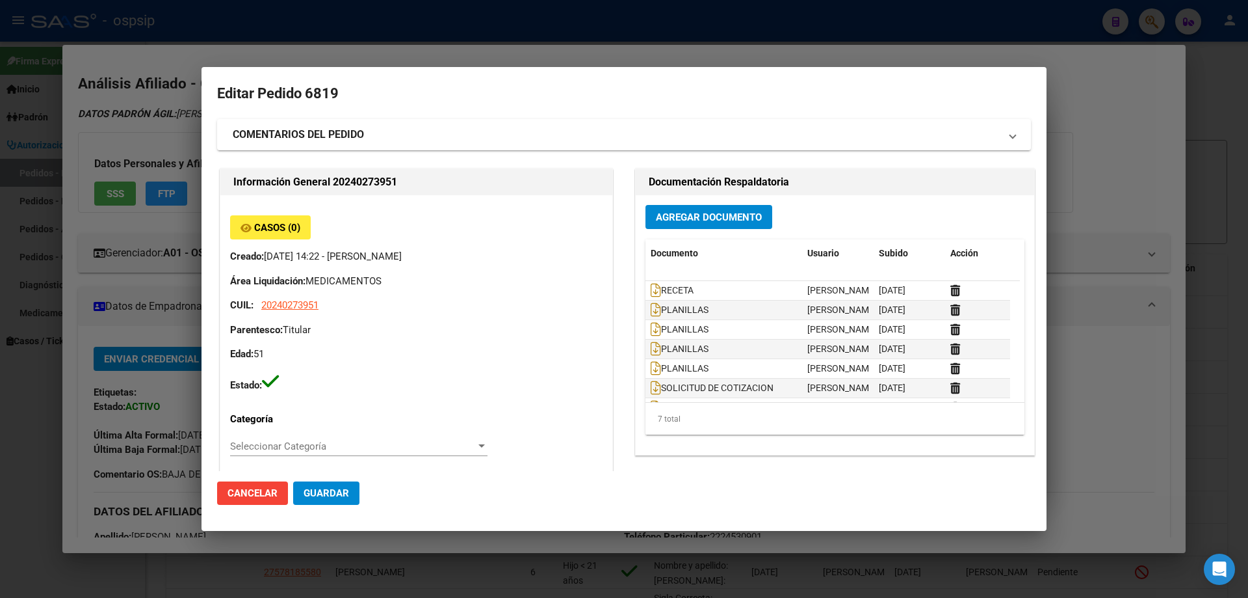
type input "[GEOGRAPHIC_DATA], [STREET_ADDRESS][PERSON_NAME][PERSON_NAME]"
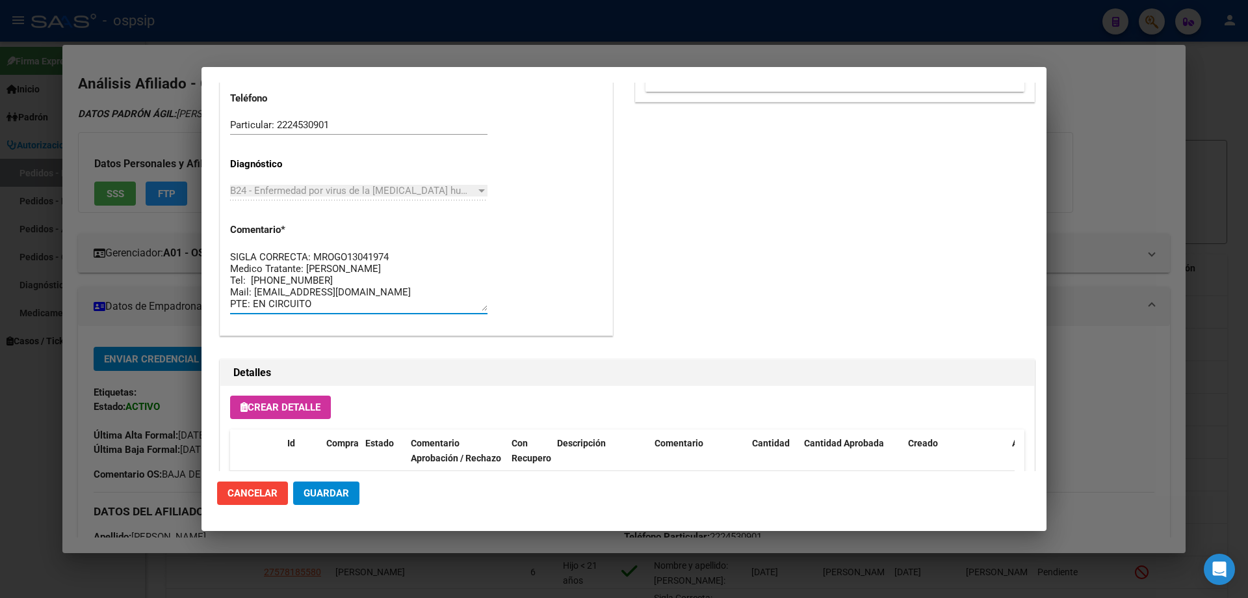
drag, startPoint x: 408, startPoint y: 301, endPoint x: 226, endPoint y: 225, distance: 197.3
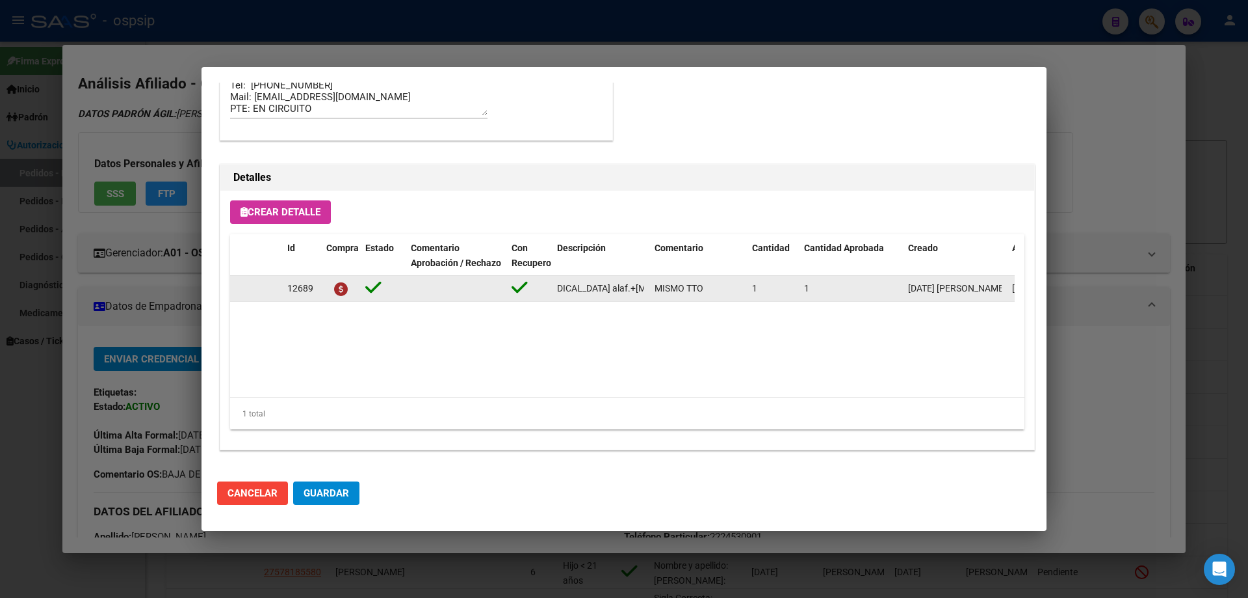
scroll to position [0, 291]
drag, startPoint x: 557, startPoint y: 291, endPoint x: 653, endPoint y: 292, distance: 96.9
click at [653, 292] on div "12689 [MEDICAL_DATA]+[MEDICAL_DATA] alaf.+[MEDICAL_DATA] 200mg/25mg/50mg comp.r…" at bounding box center [716, 289] width 972 height 26
copy span "[MEDICAL_DATA]+[MEDICAL_DATA] alaf.+[MEDICAL_DATA] 200mg/25mg/50mg comp.rec.x 3…"
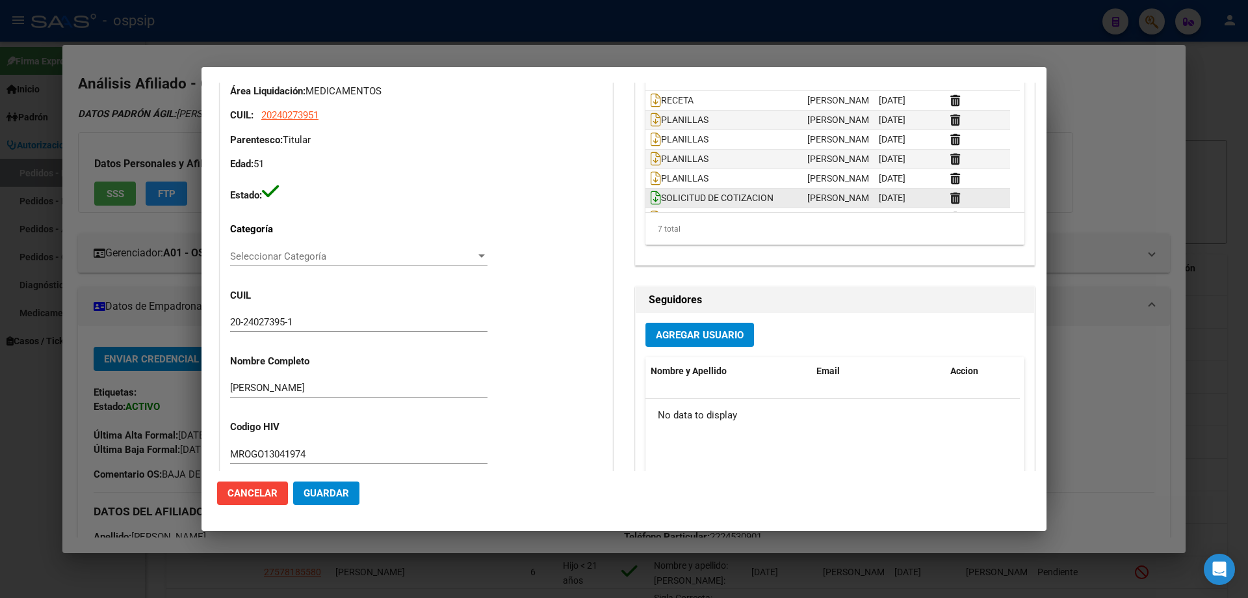
scroll to position [65, 0]
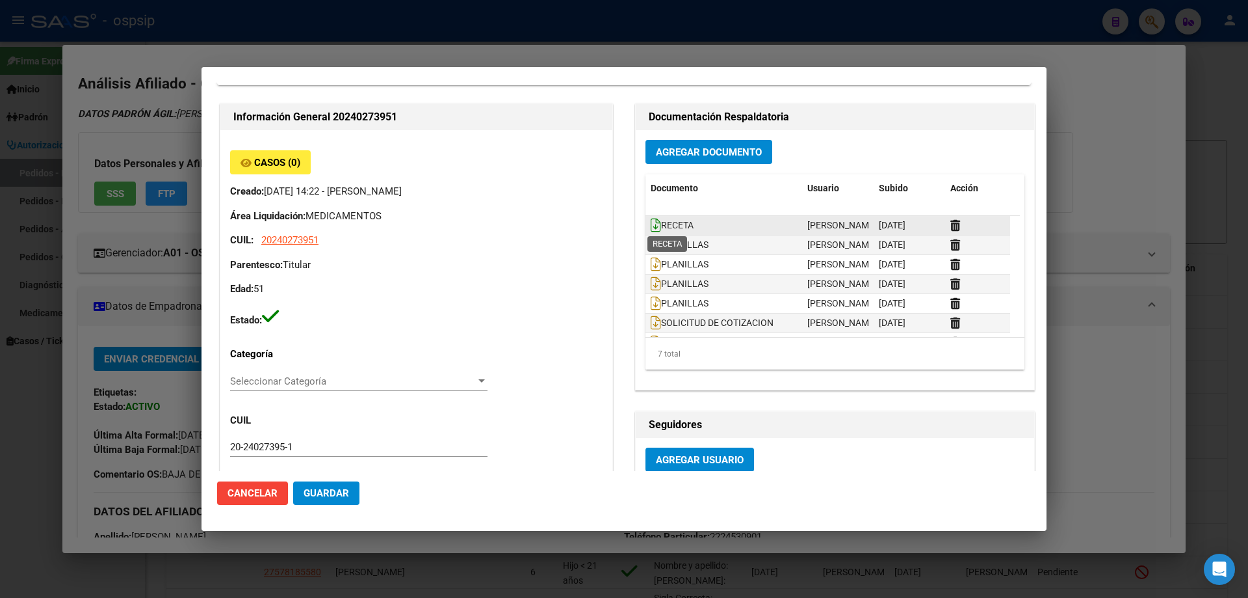
click at [651, 222] on icon at bounding box center [656, 225] width 10 height 14
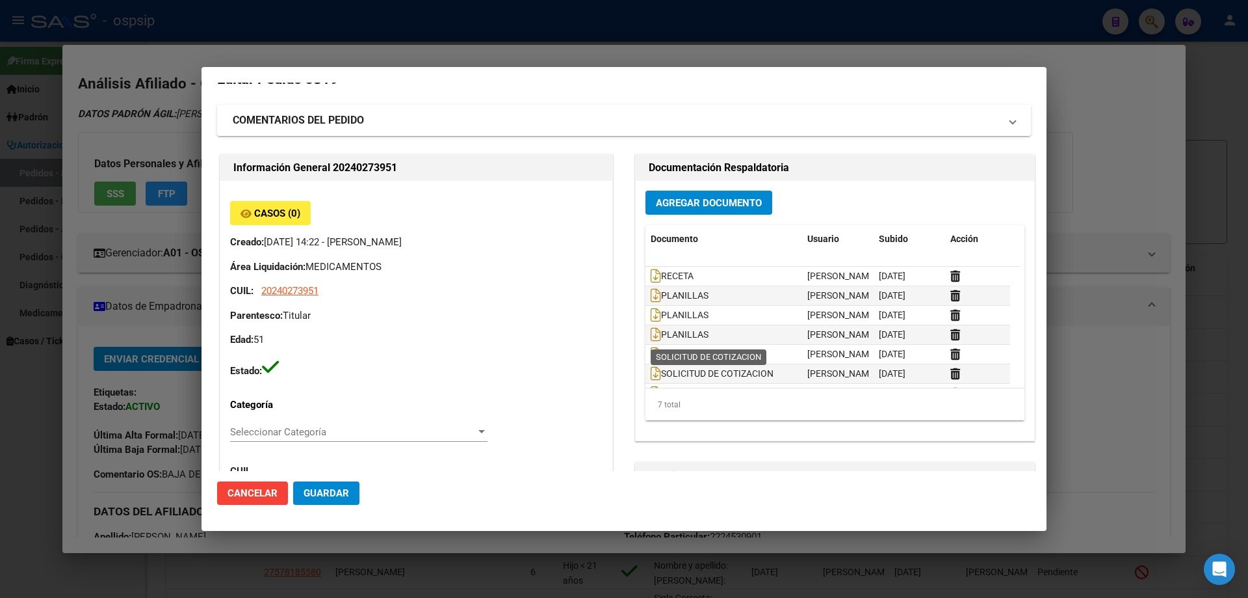
scroll to position [0, 0]
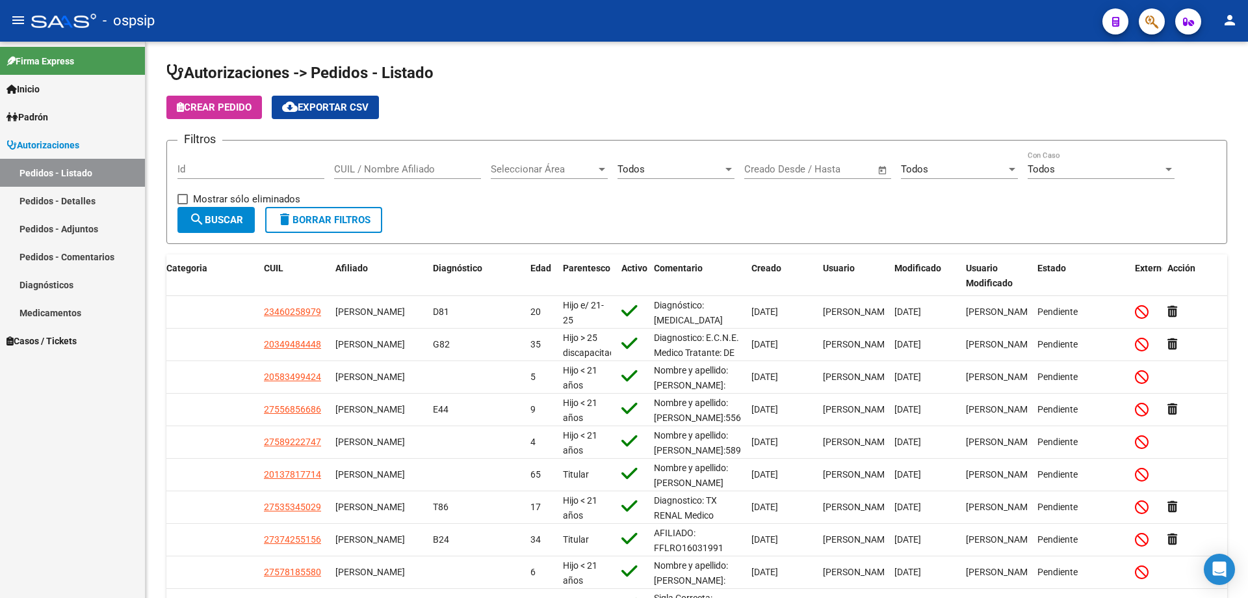
click at [1142, 25] on button "button" at bounding box center [1152, 21] width 26 height 26
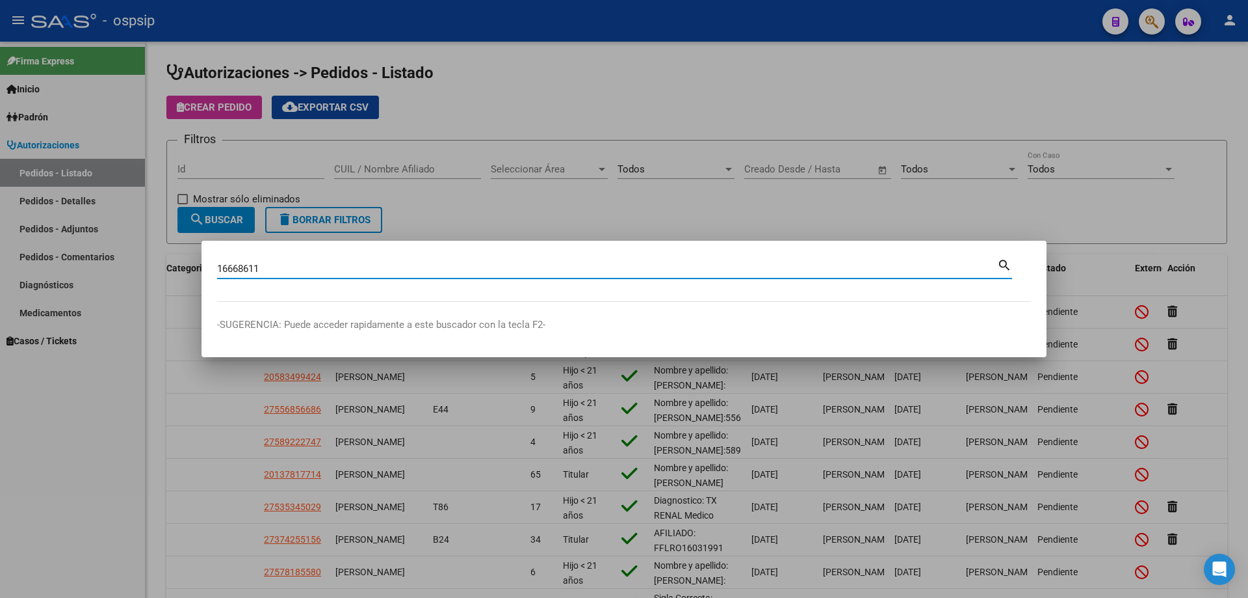
type input "16668611"
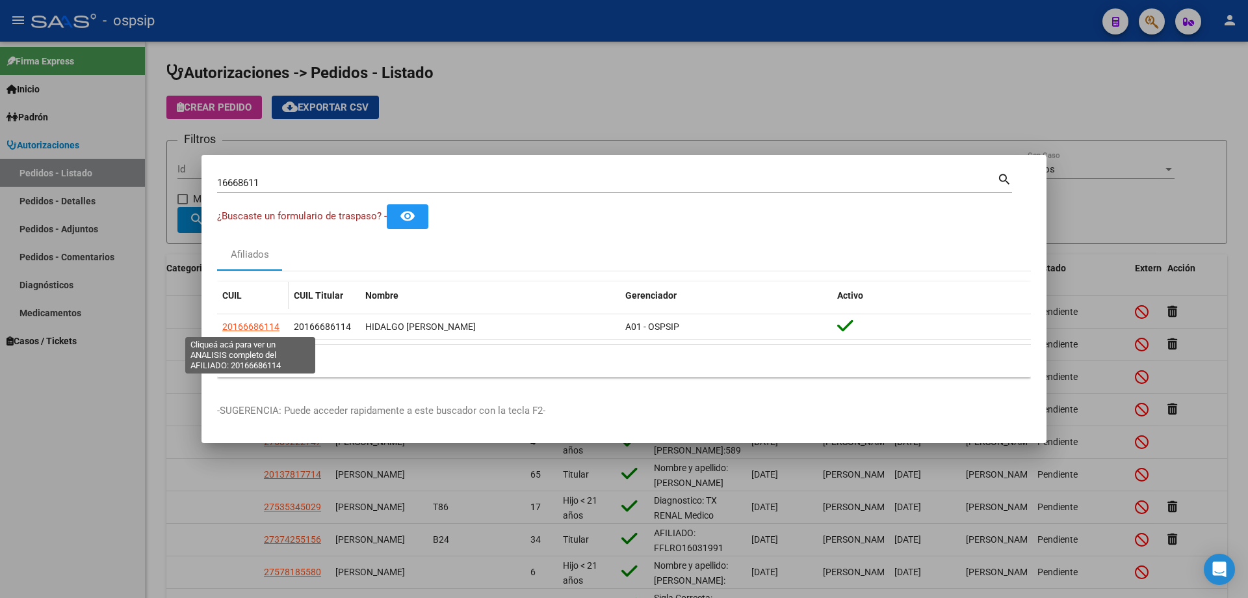
click at [256, 327] on span "20166686114" at bounding box center [250, 326] width 57 height 10
type textarea "20166686114"
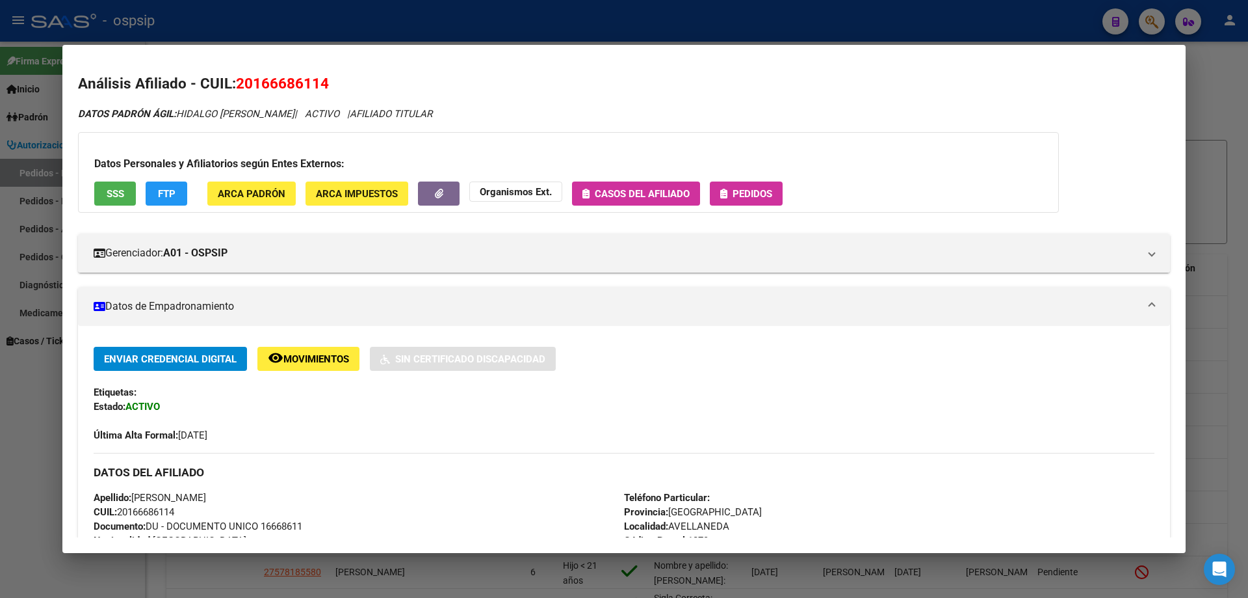
click at [771, 190] on span "Pedidos" at bounding box center [753, 194] width 40 height 12
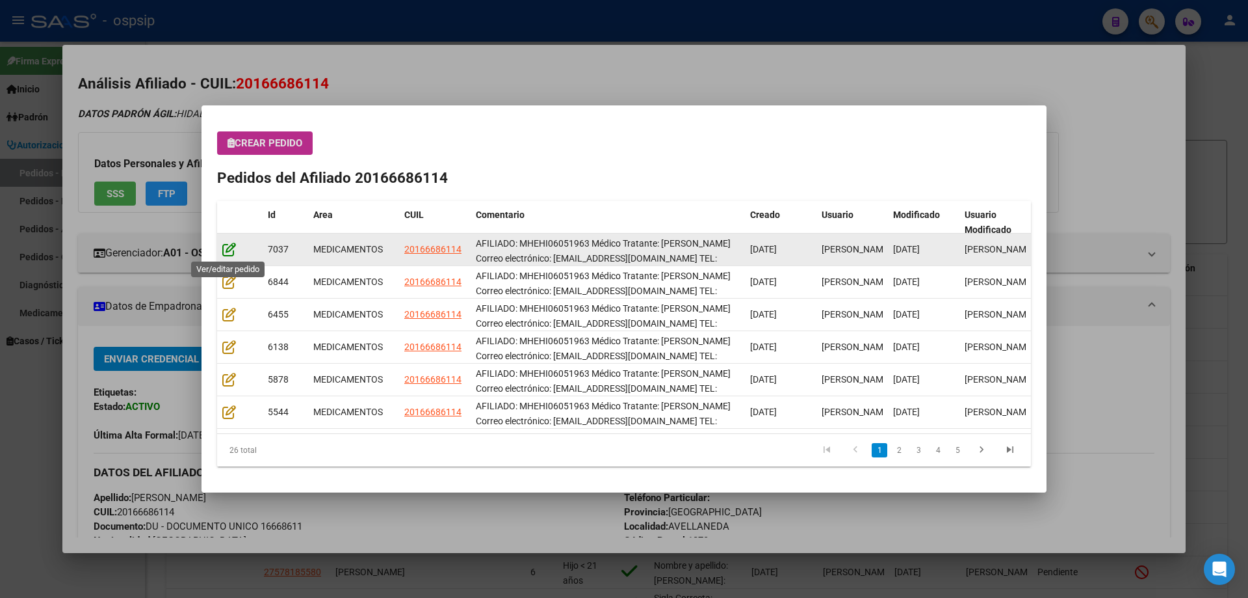
click at [225, 242] on icon at bounding box center [229, 249] width 14 height 14
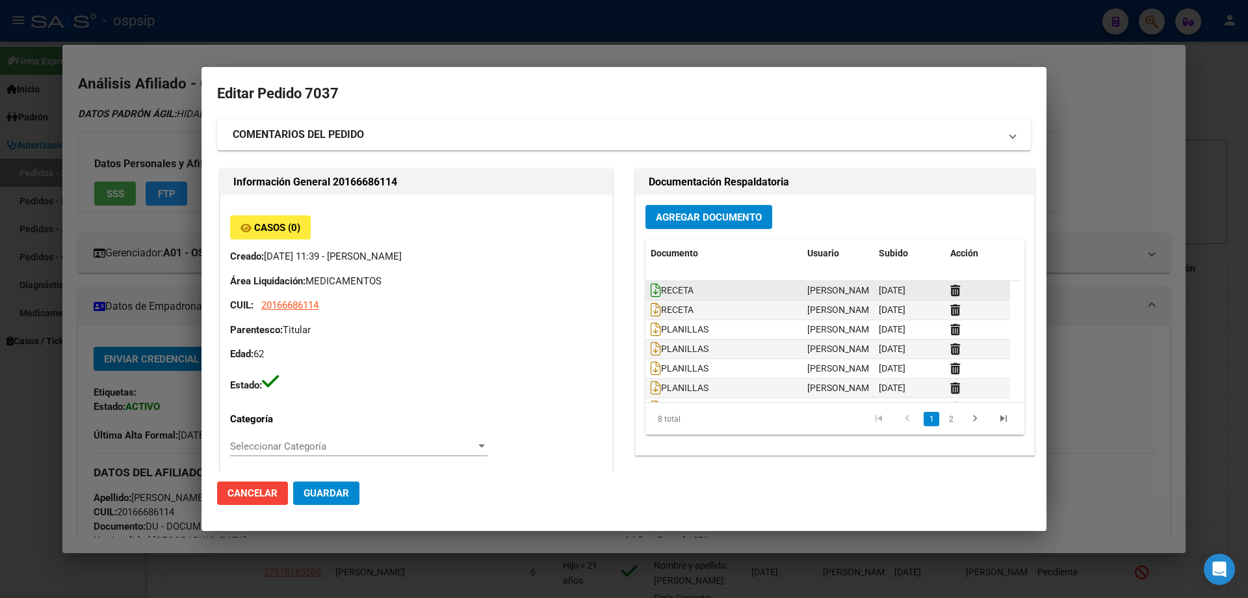
type input "[PERSON_NAME]"
type input "[GEOGRAPHIC_DATA], [PERSON_NAME] 1586"
click at [646, 287] on datatable-body-cell "RECETA" at bounding box center [724, 290] width 157 height 19
click at [651, 287] on icon at bounding box center [656, 290] width 10 height 14
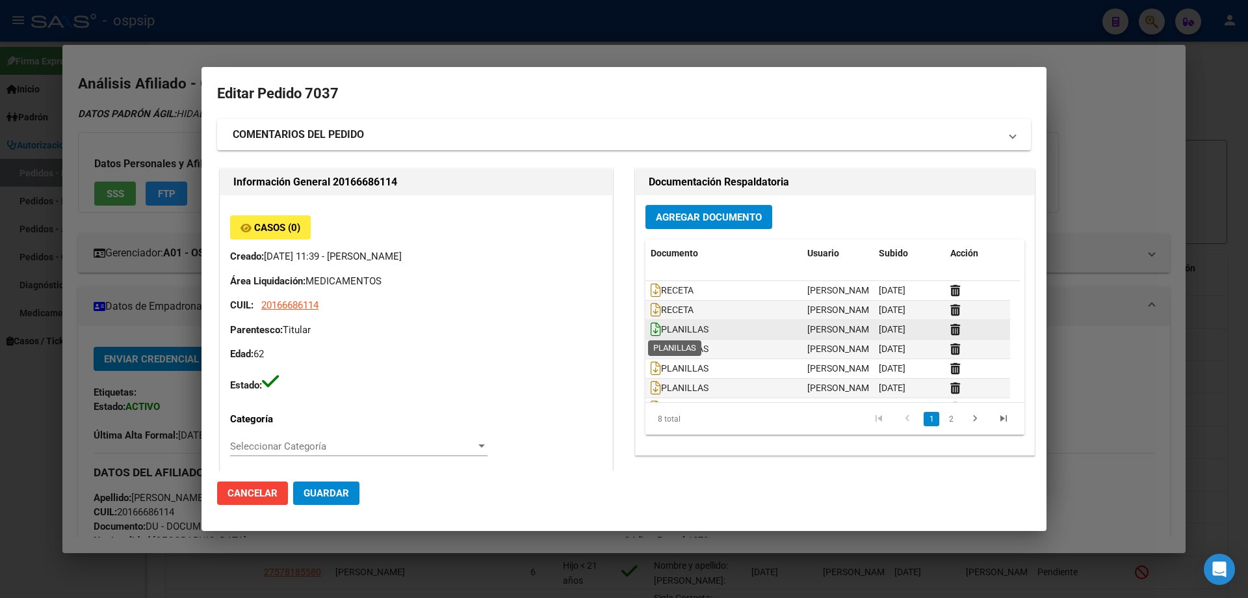
click at [651, 330] on icon at bounding box center [656, 329] width 10 height 14
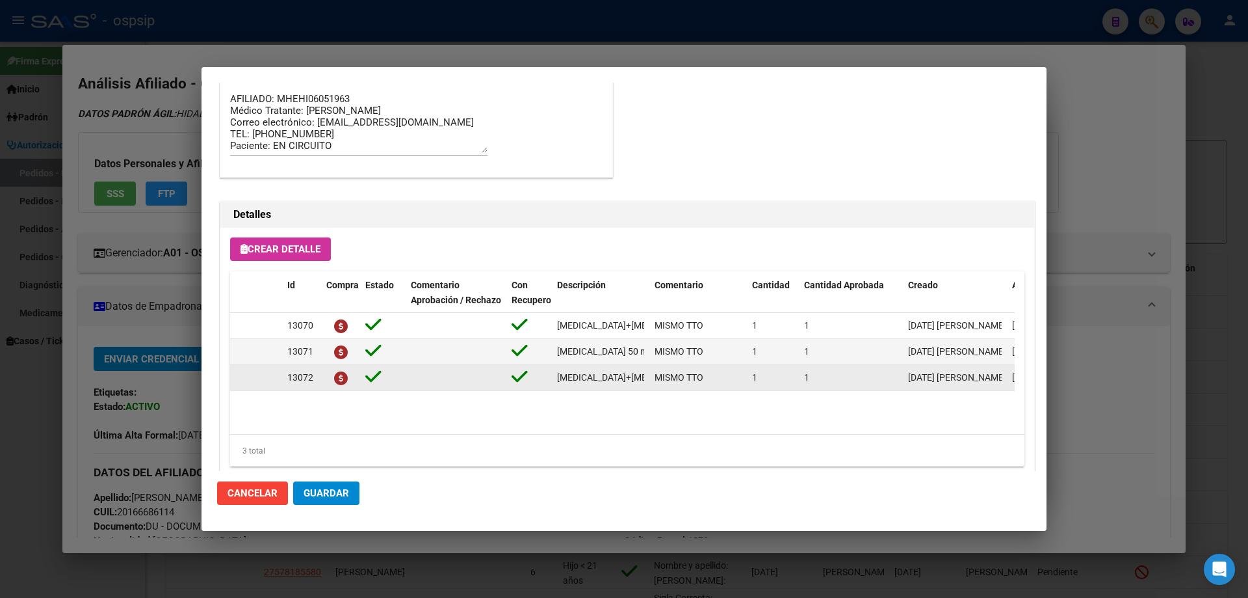
scroll to position [845, 0]
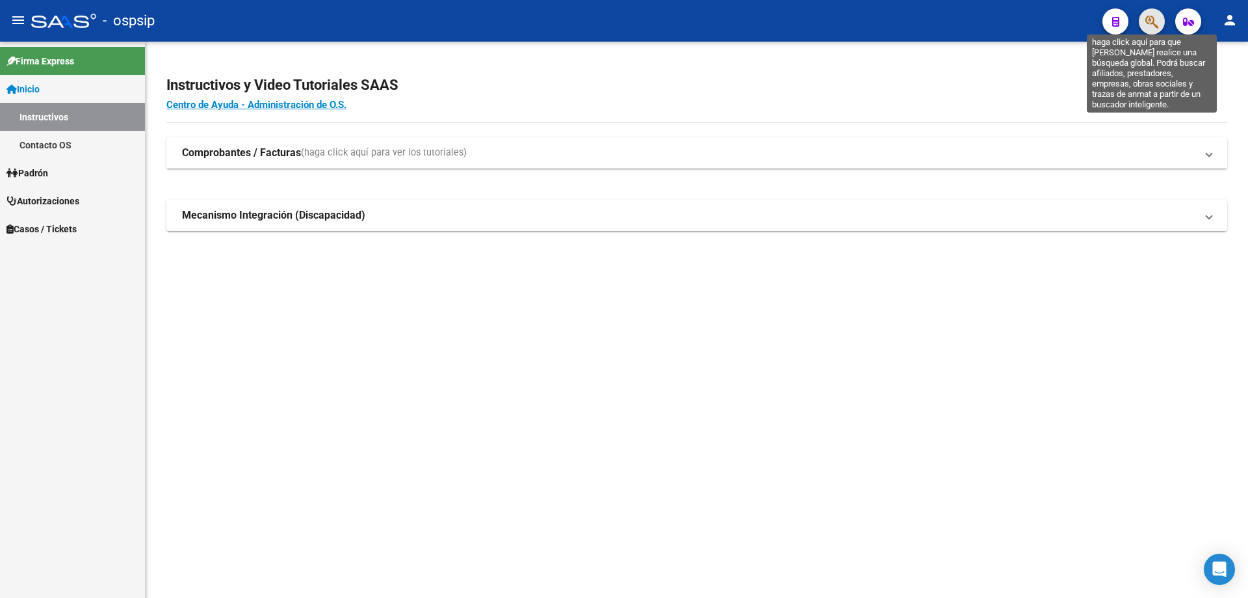
click at [1147, 24] on icon "button" at bounding box center [1152, 21] width 13 height 15
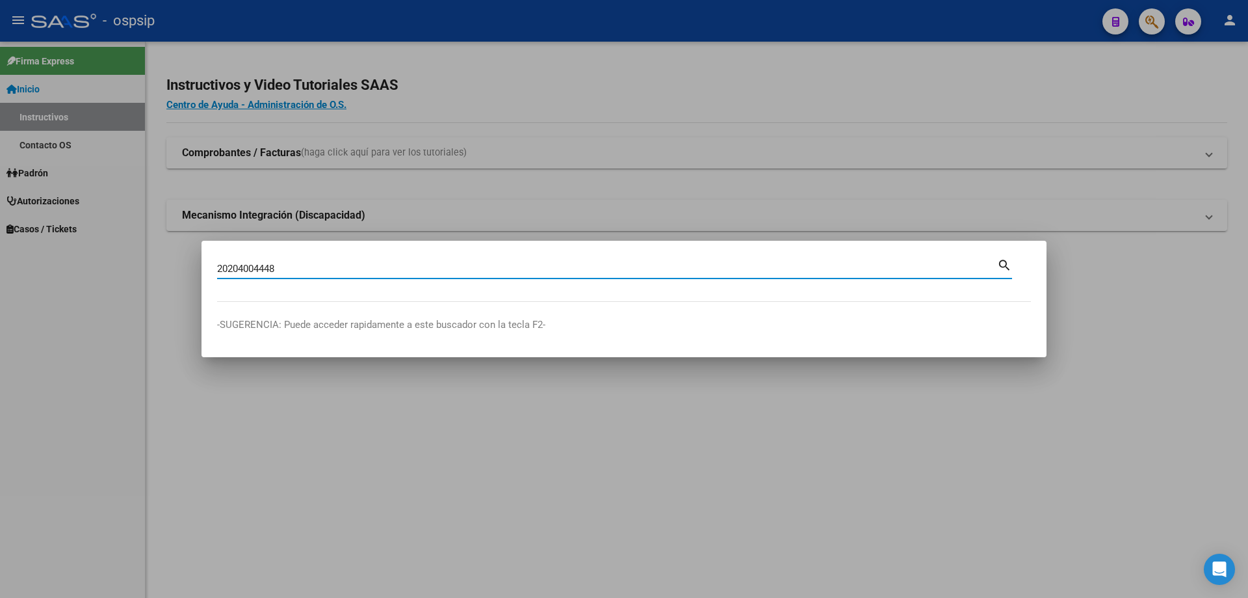
type input "20204004448"
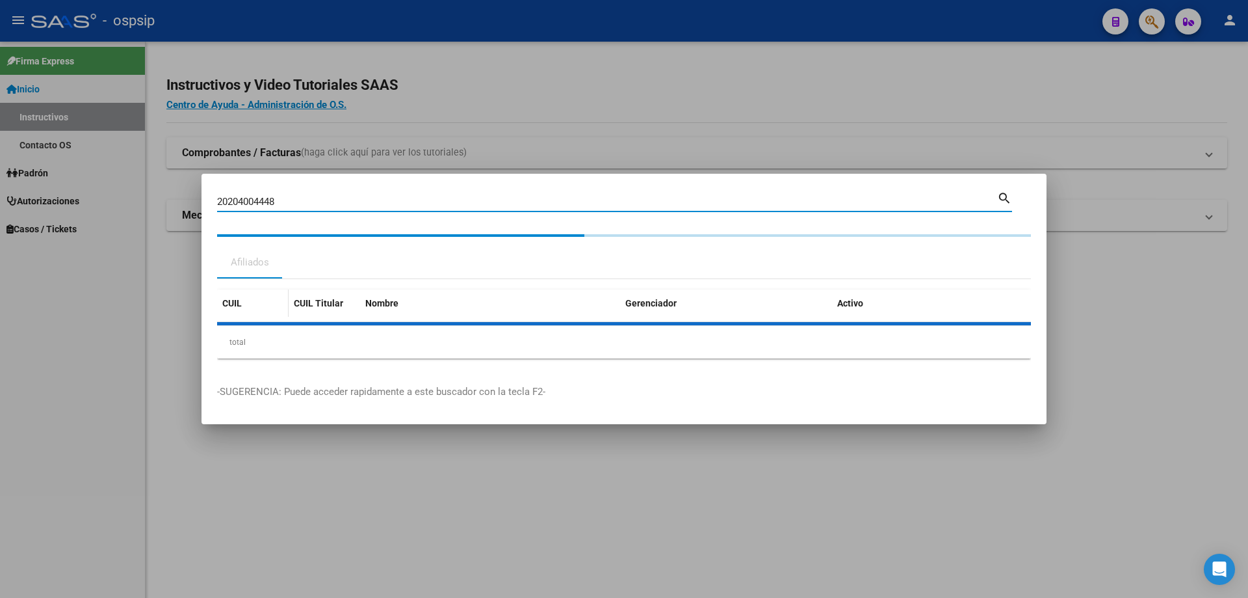
click at [247, 313] on datatable-header-cell "CUIL" at bounding box center [253, 303] width 72 height 28
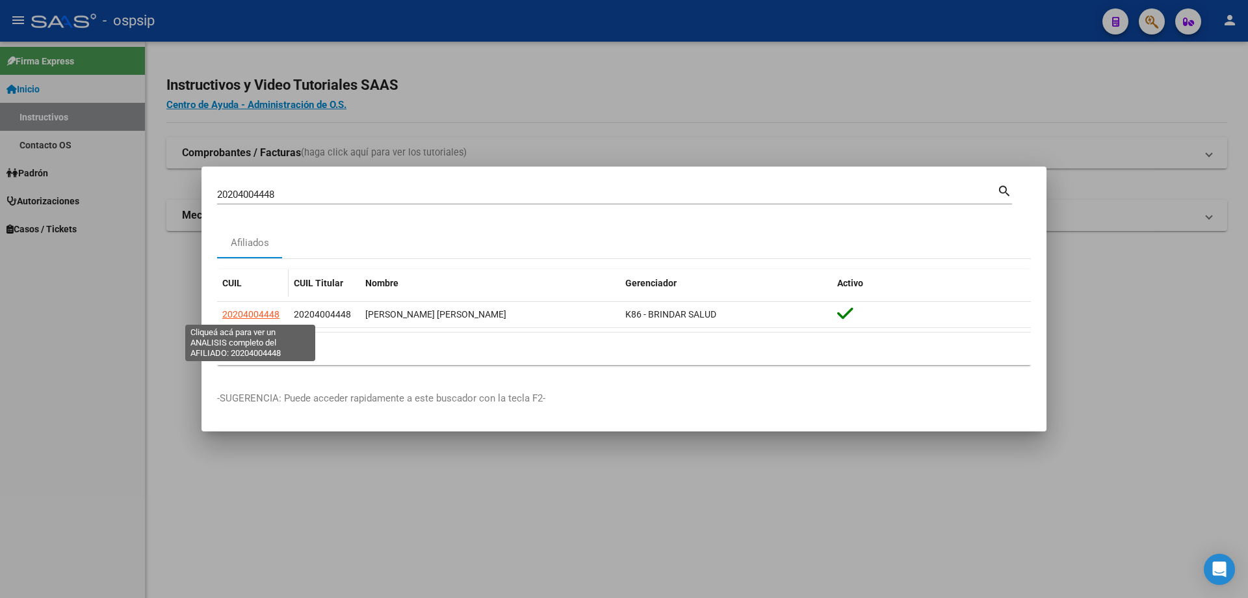
click at [257, 309] on span "20204004448" at bounding box center [250, 314] width 57 height 10
type textarea "20204004448"
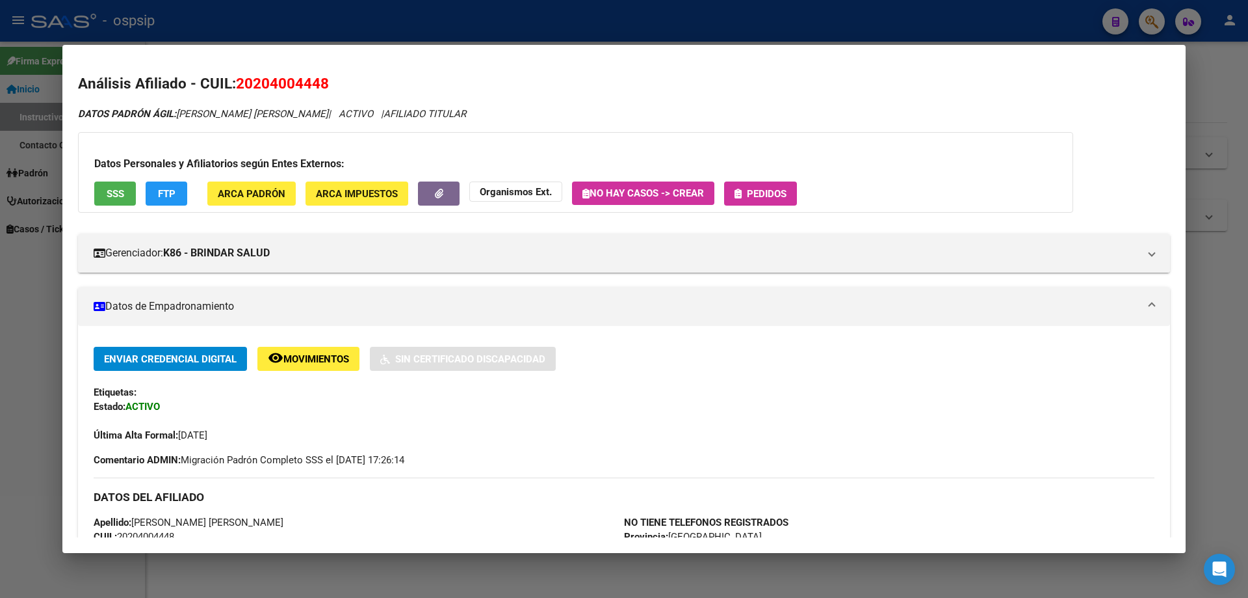
click at [756, 200] on button "Pedidos" at bounding box center [760, 193] width 73 height 24
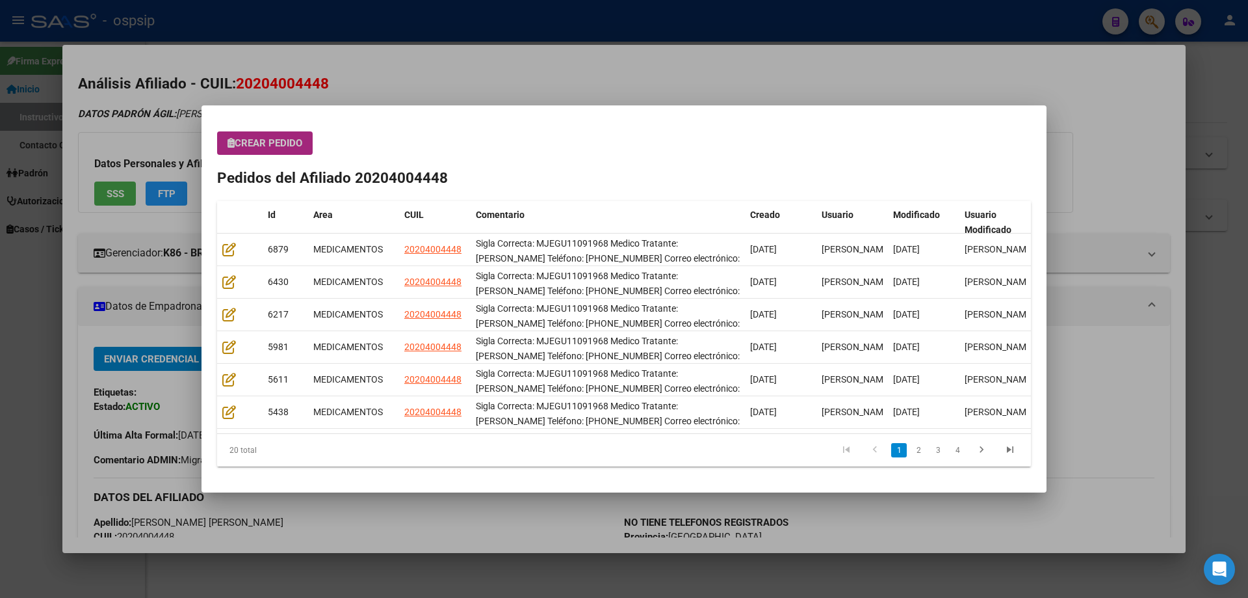
click at [262, 137] on button "Crear Pedido" at bounding box center [265, 142] width 96 height 23
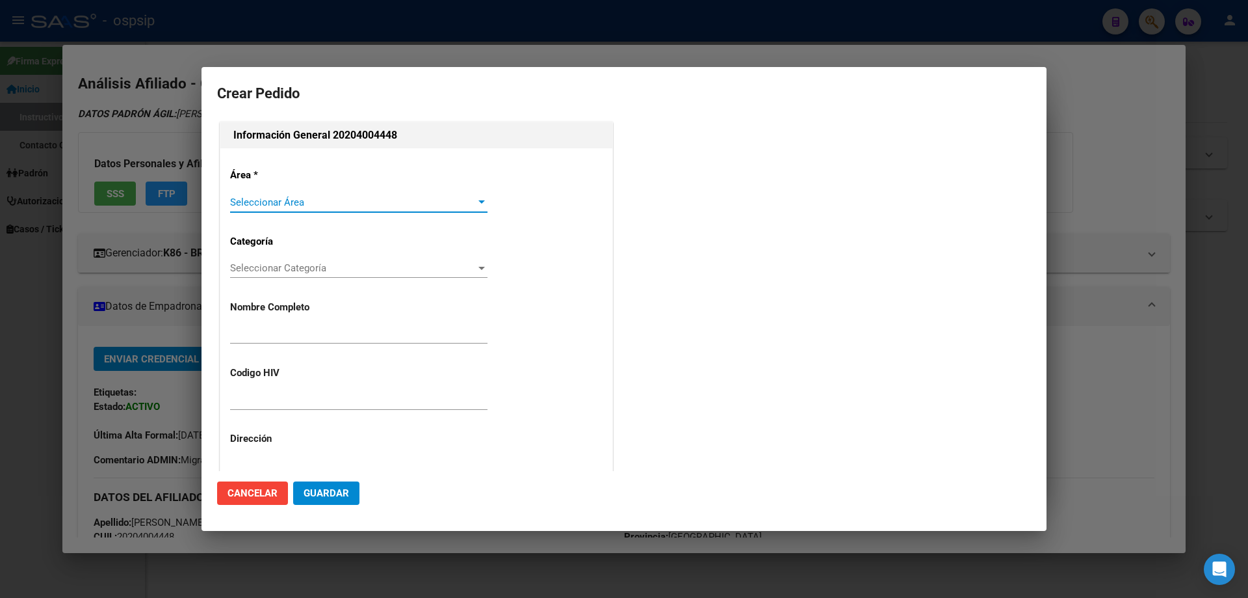
type input "[PERSON_NAME] [PERSON_NAME]"
type input "MJEGU11091968"
type input "[GEOGRAPHIC_DATA], [GEOGRAPHIC_DATA][PERSON_NAME] GRAL AV. 1180"
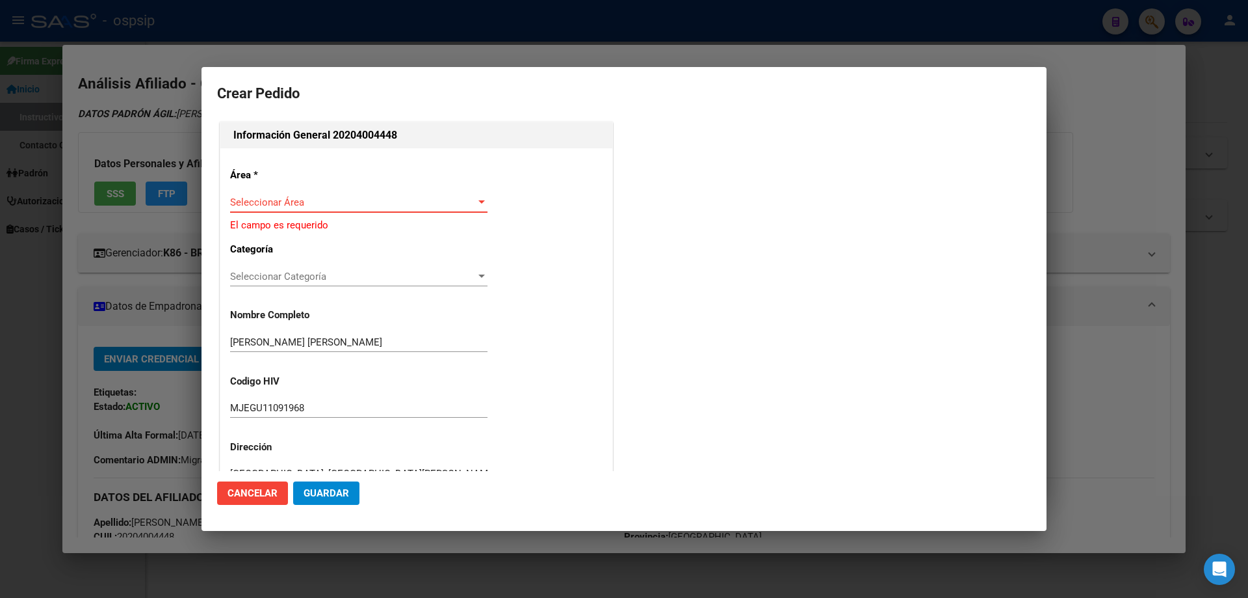
click at [268, 195] on div "Seleccionar Área Seleccionar Área" at bounding box center [358, 202] width 257 height 20
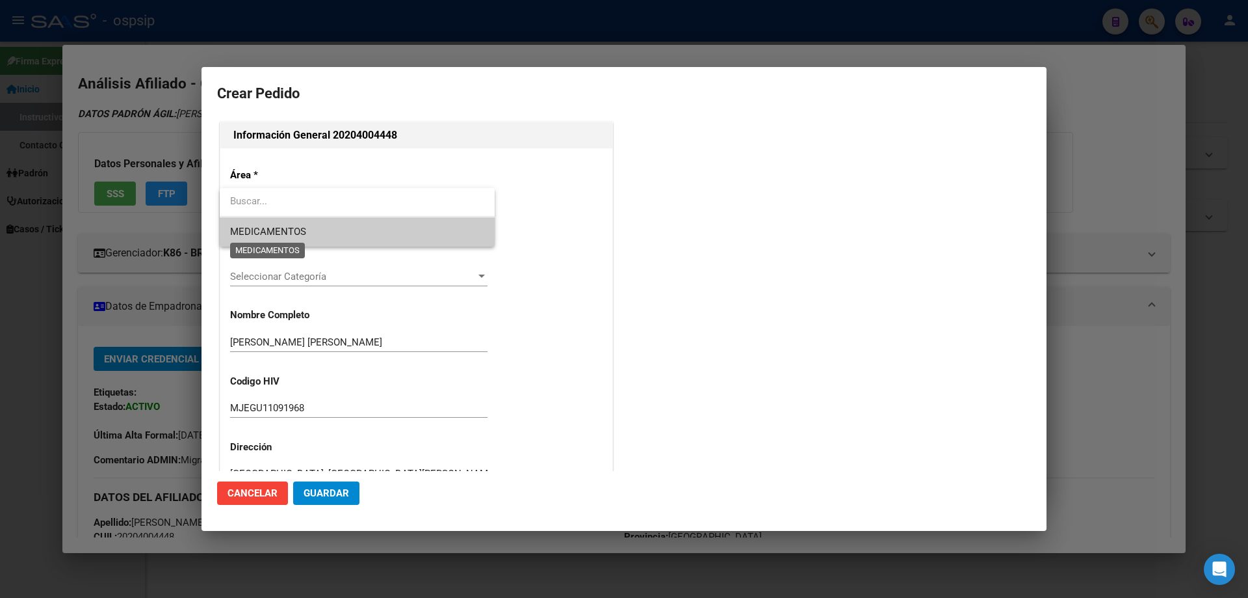
click at [261, 226] on span "MEDICAMENTOS" at bounding box center [268, 232] width 76 height 12
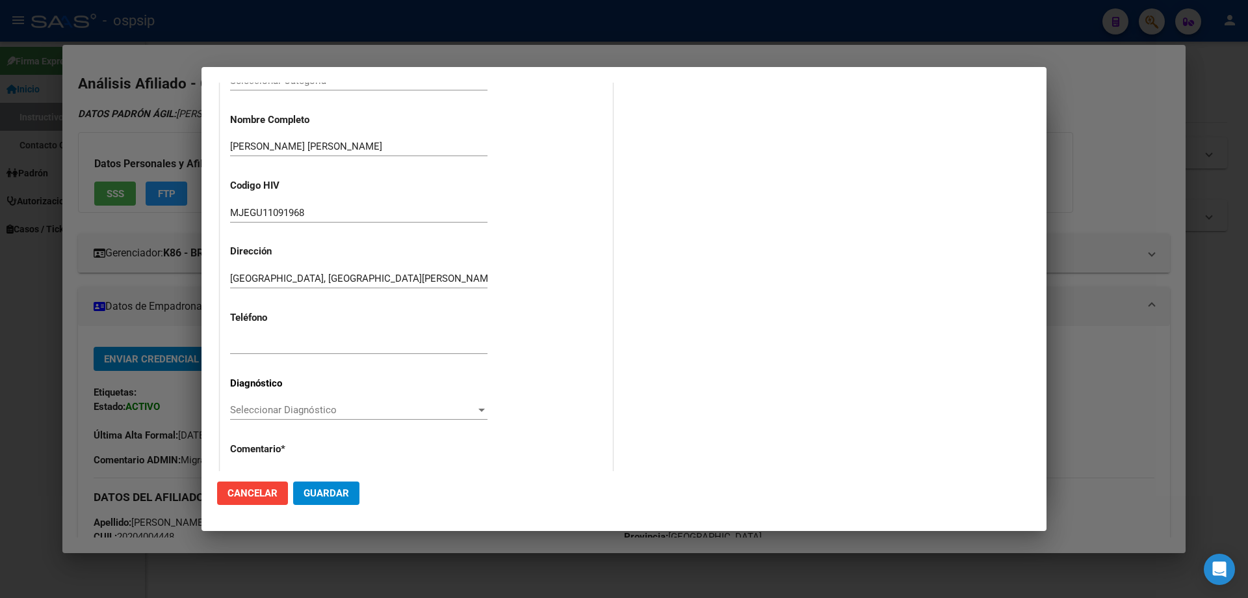
scroll to position [260, 0]
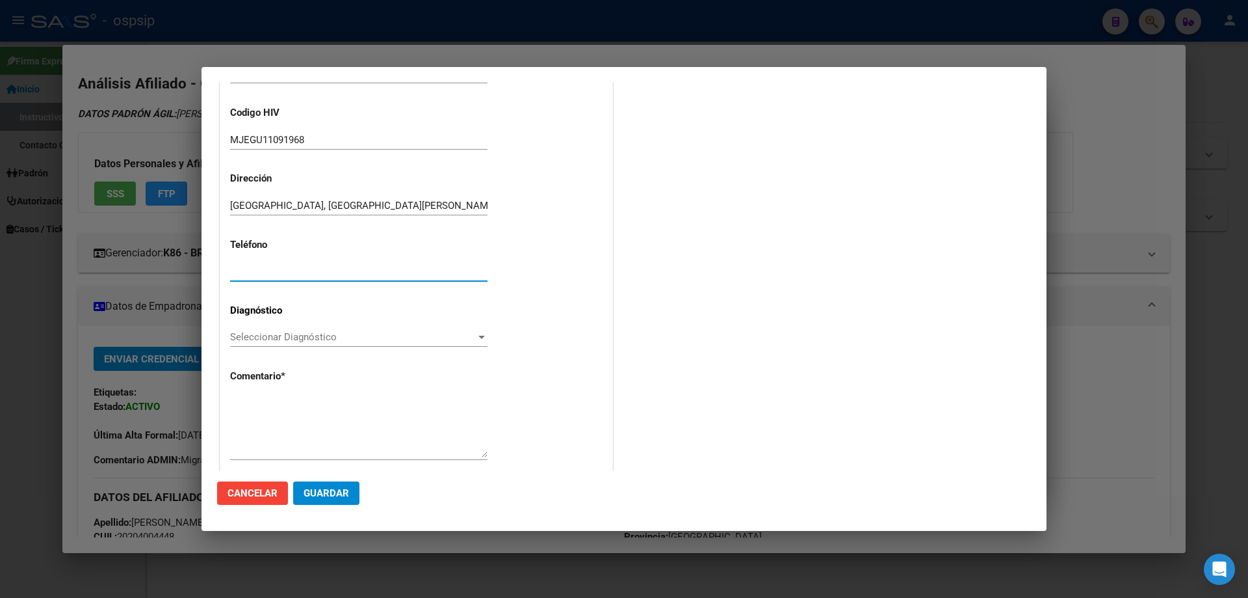
paste input "0223-155699769"
type input "0223-155699769"
click at [256, 341] on span "Seleccionar Diagnóstico" at bounding box center [353, 337] width 246 height 12
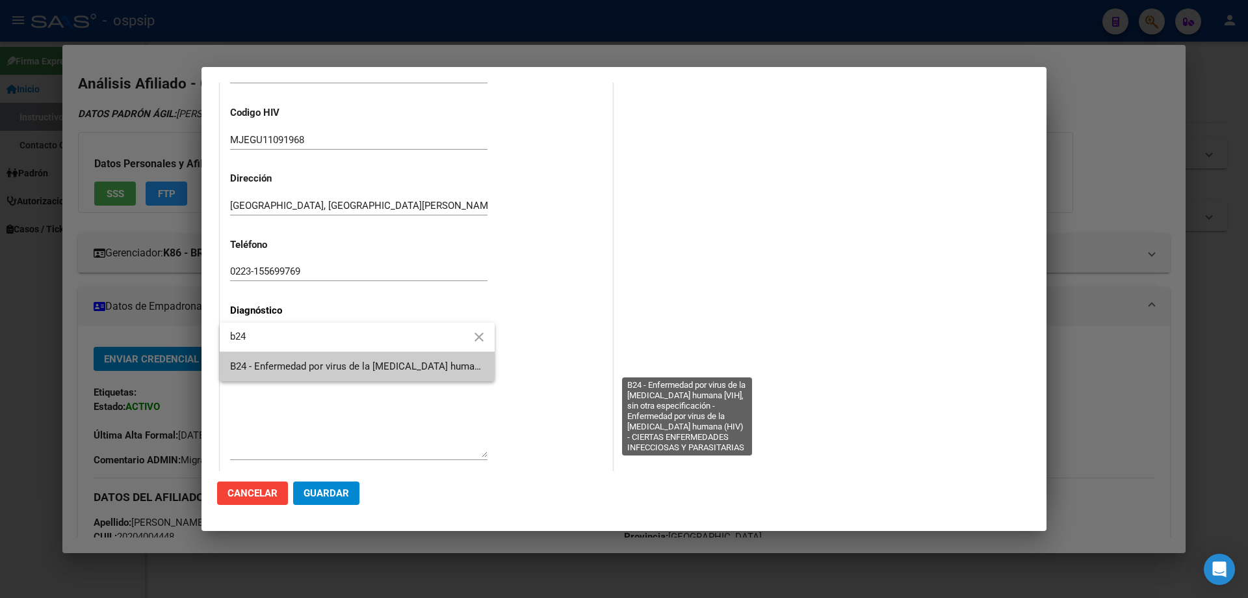
type input "b24"
click at [297, 364] on span "B24 - Enfermedad por virus de la [MEDICAL_DATA] humana [VIH], sin otra especifi…" at bounding box center [685, 366] width 910 height 12
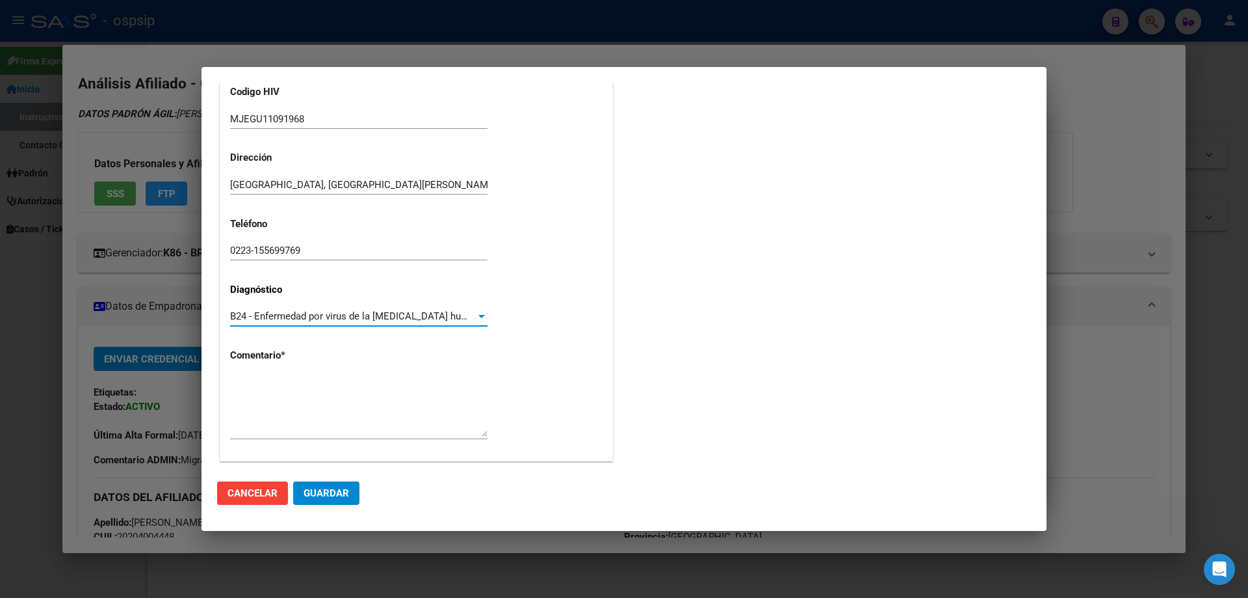
scroll to position [292, 0]
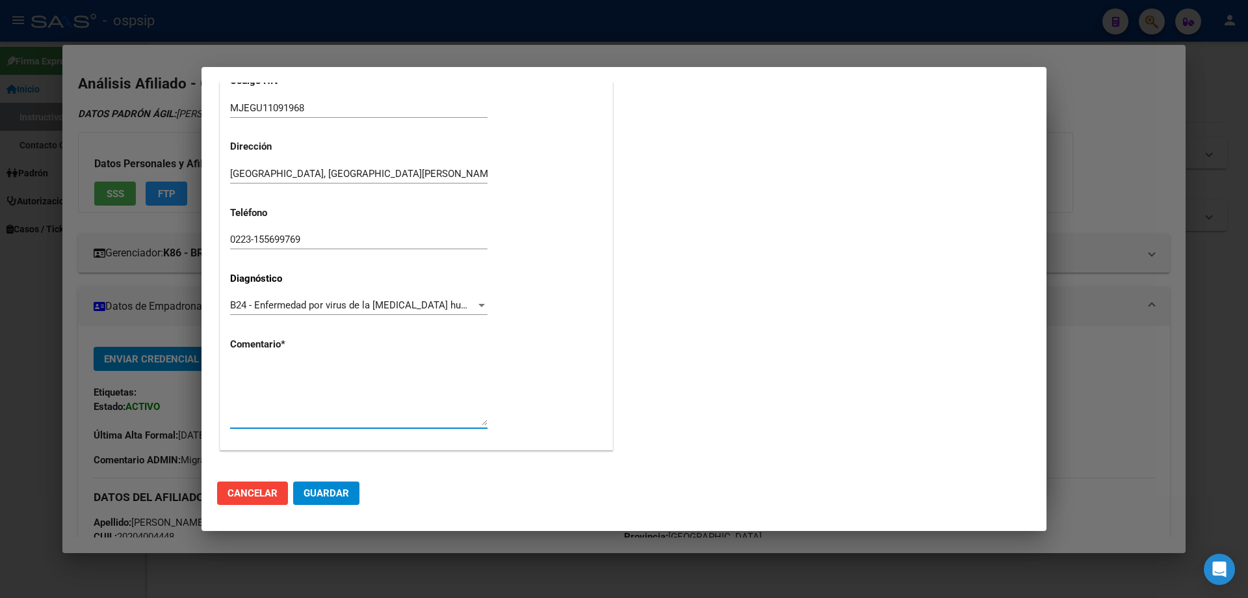
paste textarea "Sigla Correcta: MJEGU11091968 Medico Tratante: [PERSON_NAME] Teléfono: [PHONE_N…"
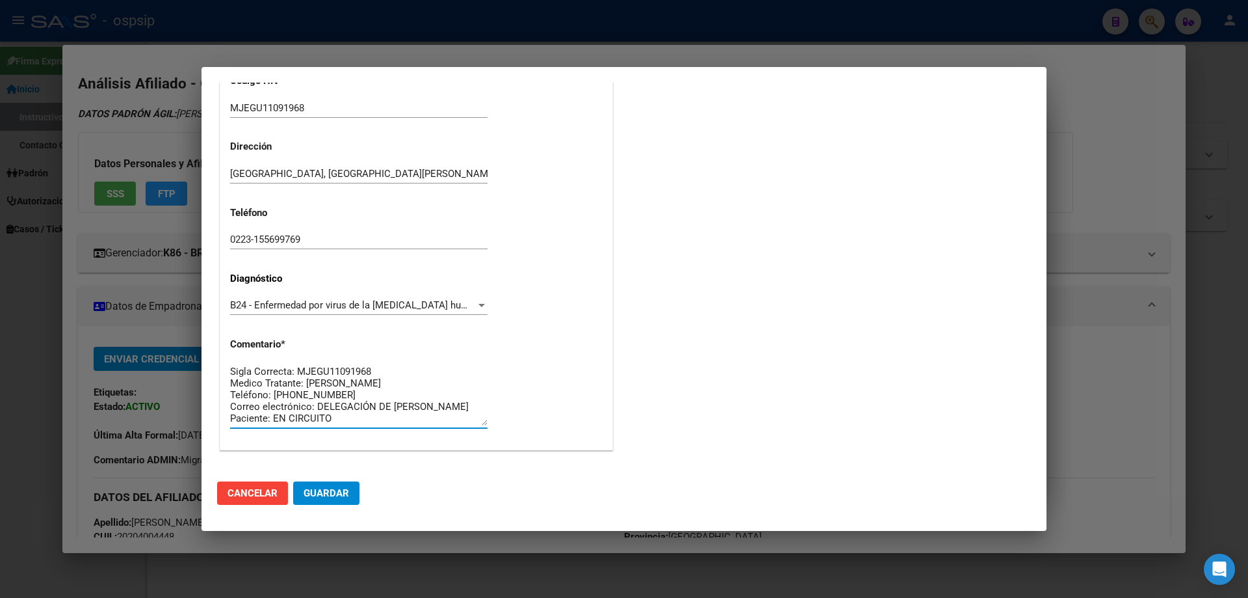
type textarea "Sigla Correcta: MJEGU11091968 Medico Tratante: [PERSON_NAME] Teléfono: [PHONE_N…"
click at [330, 486] on button "Guardar" at bounding box center [326, 492] width 66 height 23
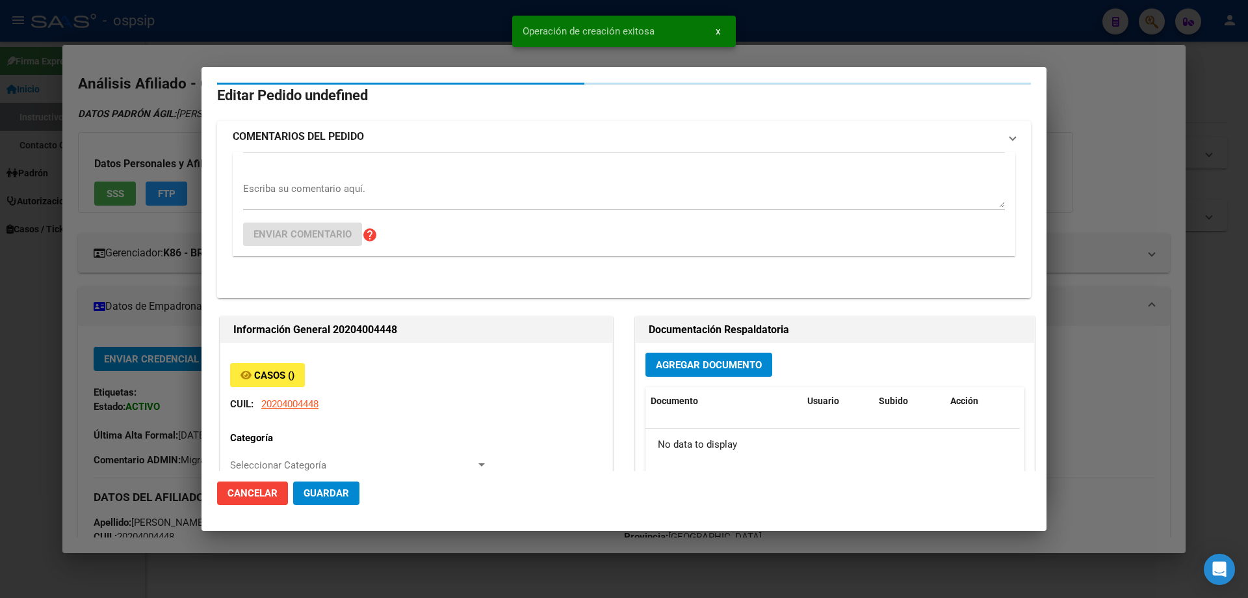
scroll to position [0, 0]
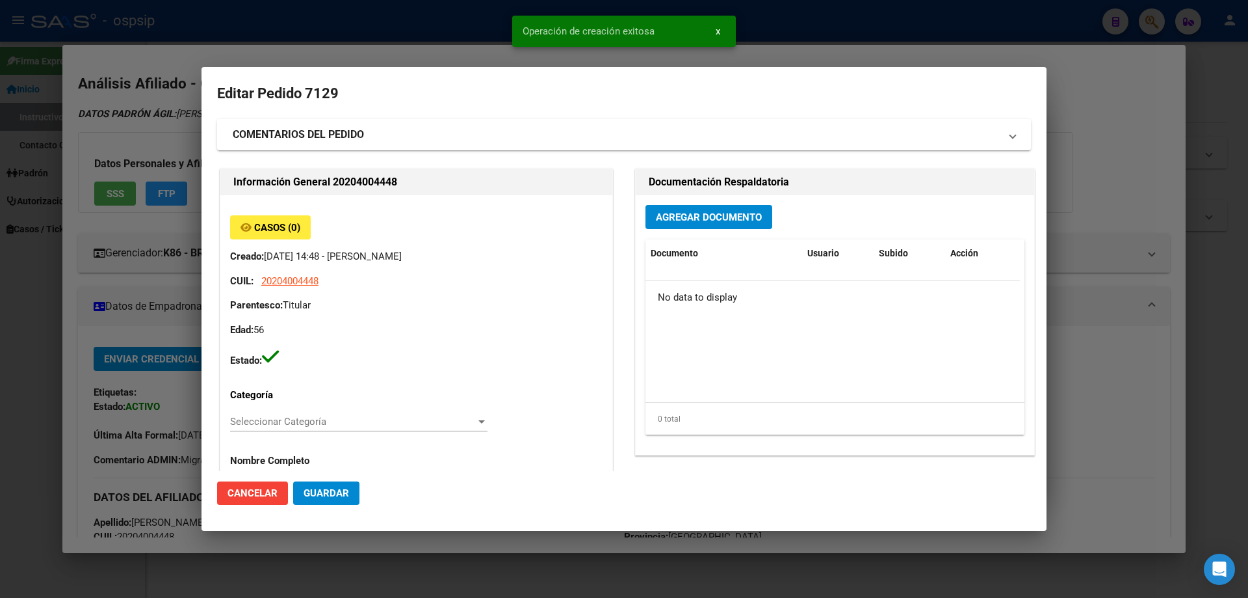
click at [676, 230] on div "Agregar Documento Documento Usuario Subido Acción No data to display 0 total 1" at bounding box center [835, 324] width 399 height 259
click at [694, 209] on button "Agregar Documento" at bounding box center [709, 217] width 127 height 24
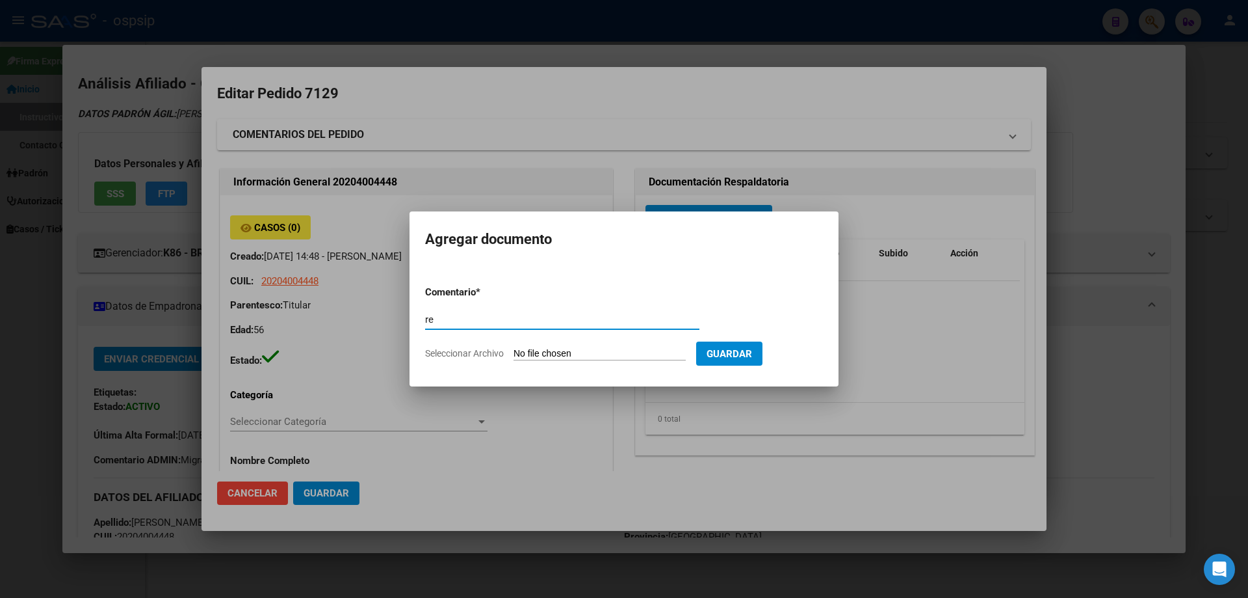
type input "r"
type input "RECETA"
click at [534, 356] on input "Seleccionar Archivo" at bounding box center [600, 354] width 172 height 12
type input "C:\fakepath\Captura de pantalla 2025-09-09 144234.jpg"
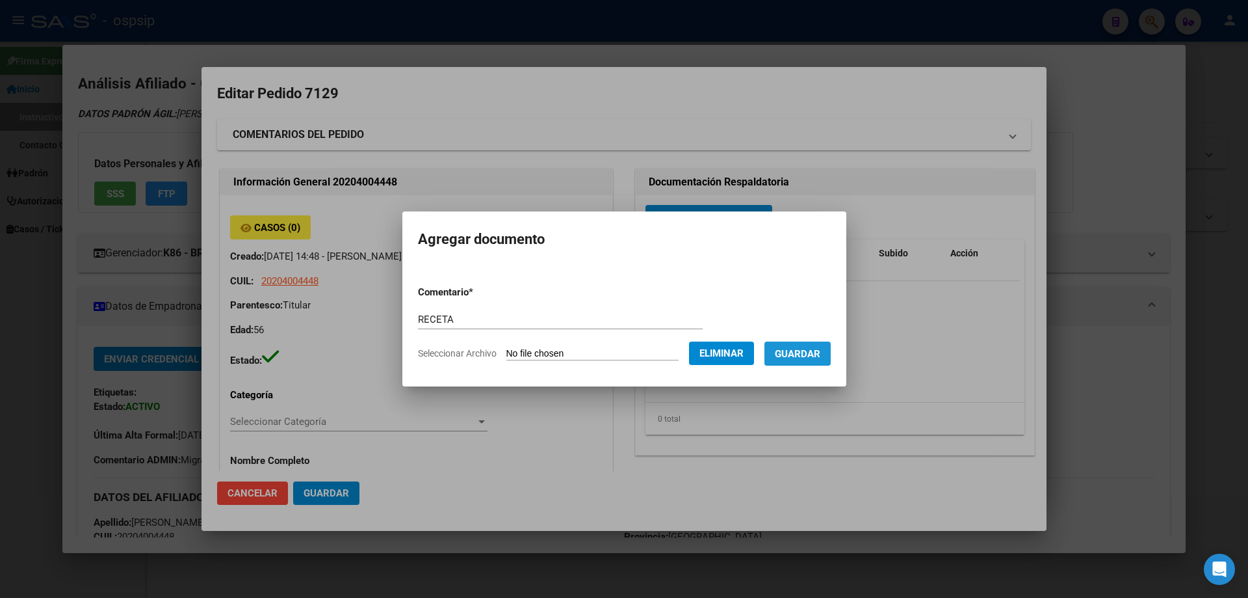
click at [813, 355] on span "Guardar" at bounding box center [798, 354] width 46 height 12
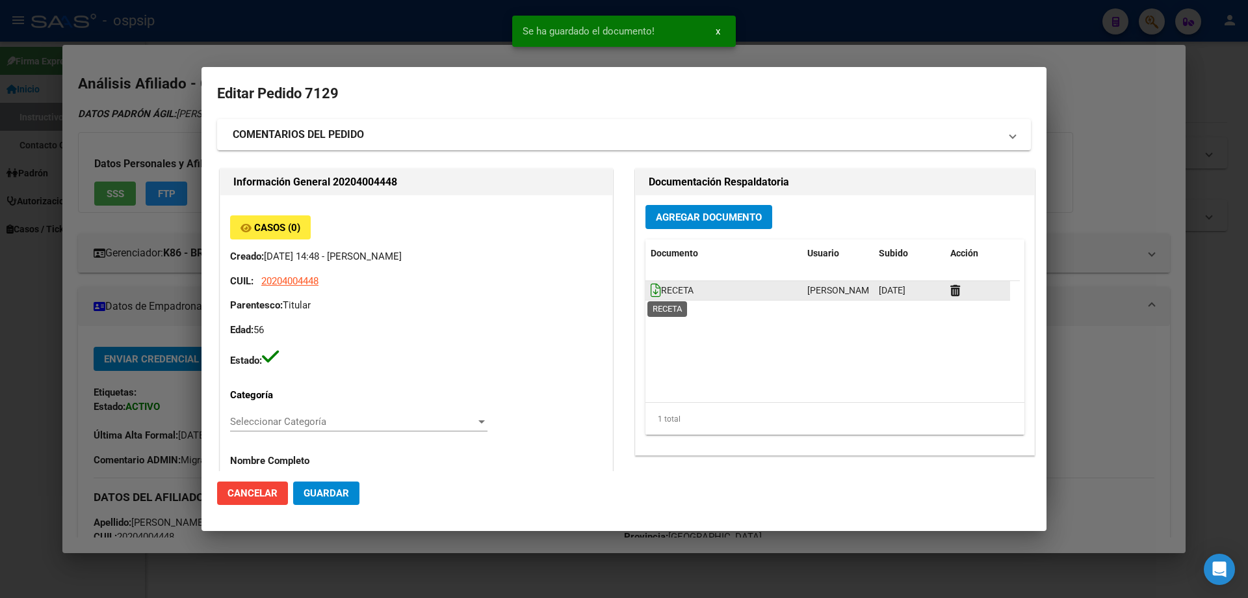
click at [651, 293] on icon at bounding box center [656, 290] width 10 height 14
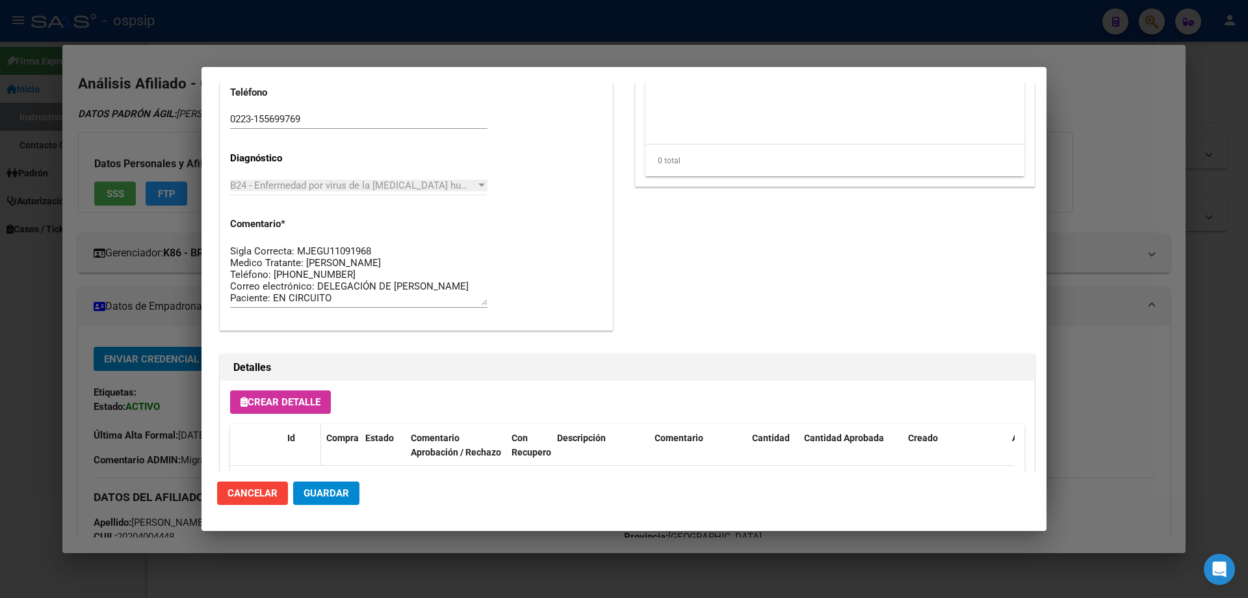
scroll to position [650, 0]
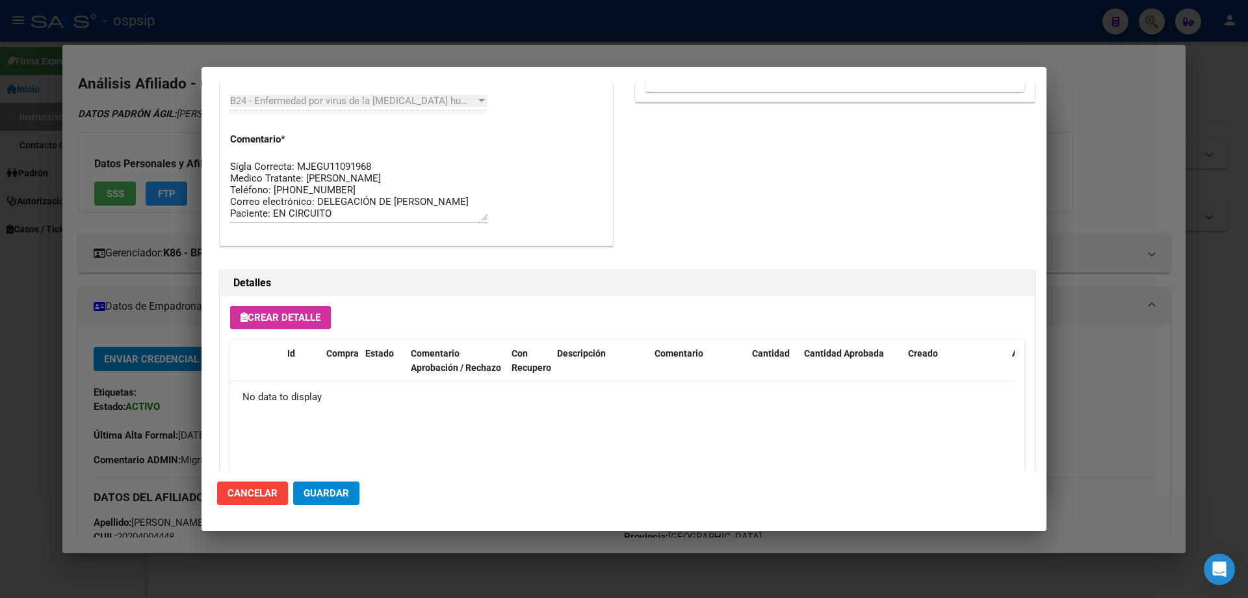
click at [293, 327] on button "Crear Detalle" at bounding box center [280, 317] width 101 height 23
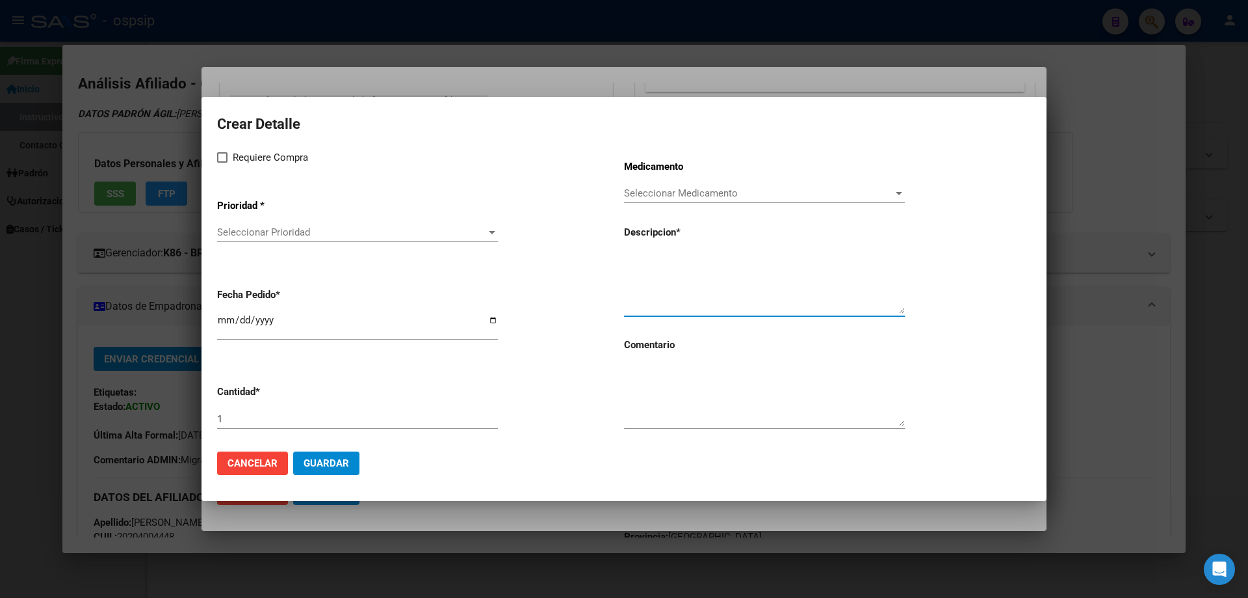
paste textarea "[MEDICAL_DATA]+[MEDICAL_DATA] 50mg/300mg comp. x 30 (DTG/3TC)"
type textarea "[MEDICAL_DATA]+[MEDICAL_DATA] 50mg/300mg comp. x 30 (DTG/3TC)"
click at [670, 391] on textarea at bounding box center [764, 395] width 281 height 61
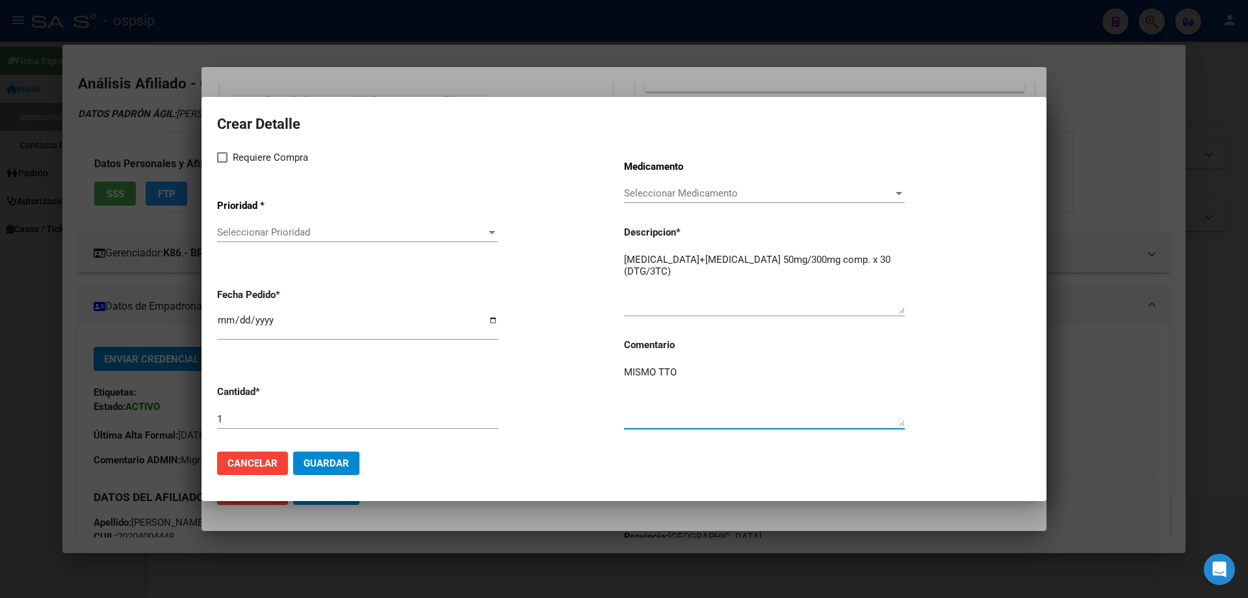
type textarea "MISMO TTO"
click at [221, 156] on span at bounding box center [222, 157] width 10 height 10
click at [222, 163] on input "Requiere Compra" at bounding box center [222, 163] width 1 height 1
checkbox input "true"
click at [263, 231] on span "Seleccionar Prioridad" at bounding box center [351, 232] width 269 height 12
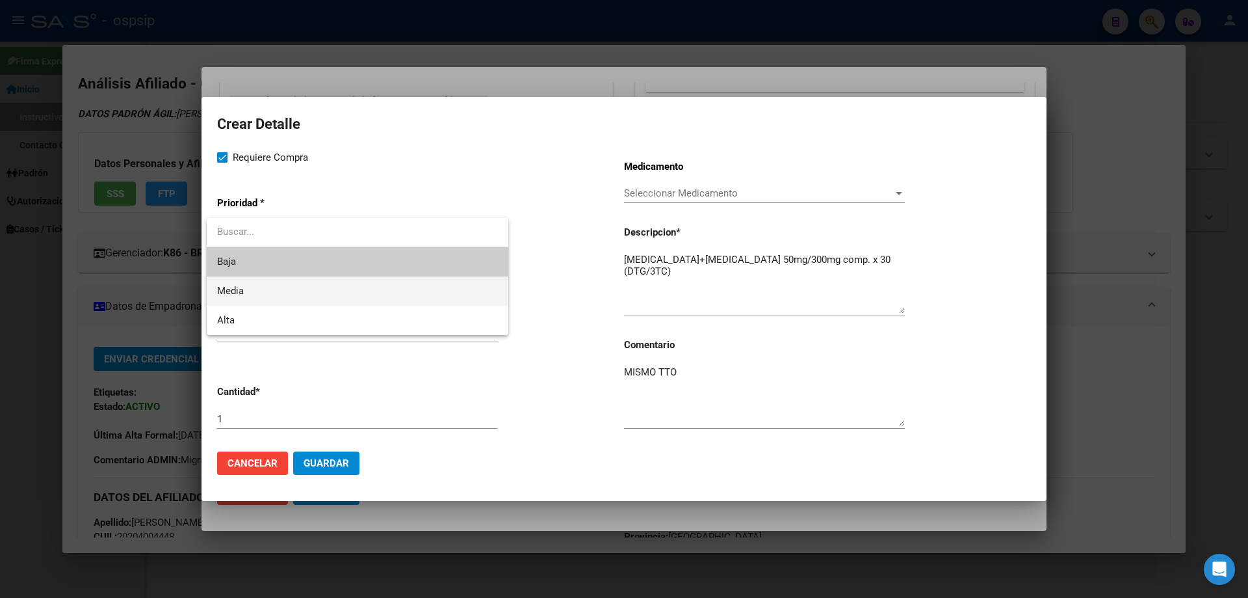
click at [255, 296] on span "Media" at bounding box center [357, 290] width 281 height 29
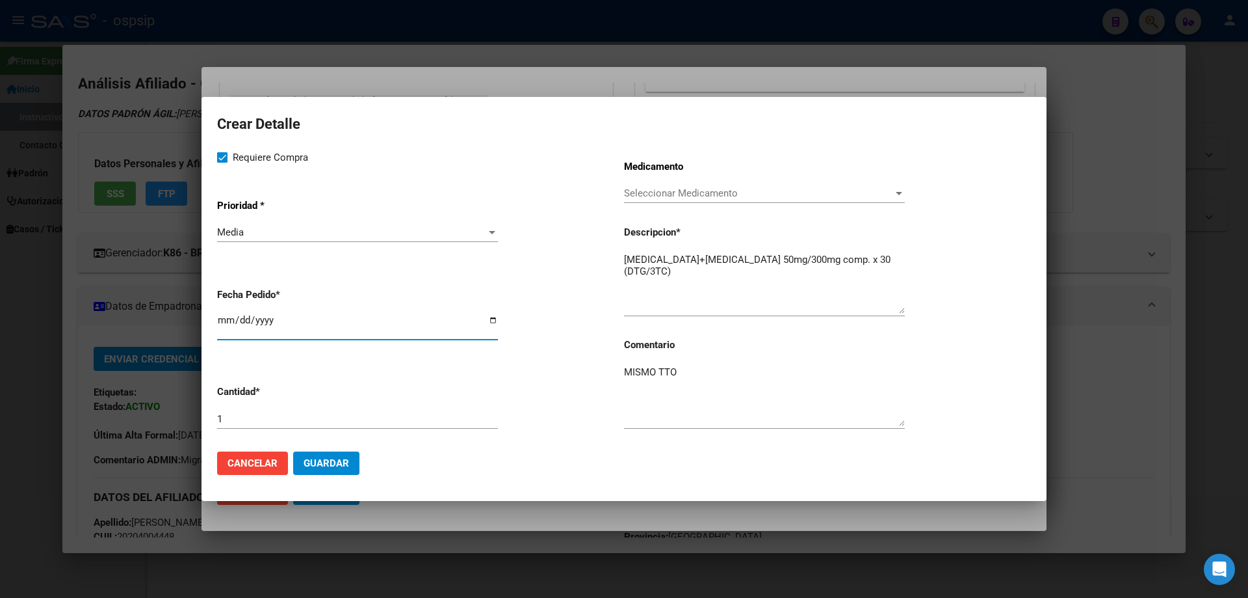
click at [231, 324] on input "2025-09-09" at bounding box center [357, 325] width 281 height 21
type input "2025-09-05"
click at [338, 462] on span "Guardar" at bounding box center [327, 463] width 46 height 12
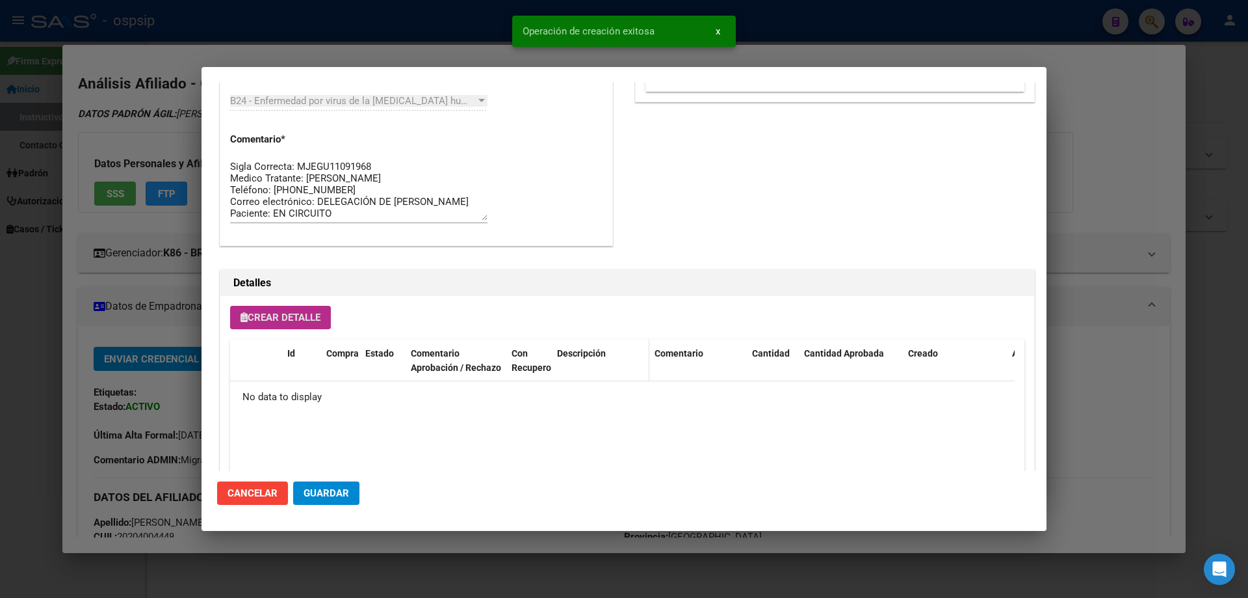
scroll to position [674, 0]
click at [323, 479] on mat-dialog-actions "Cancelar Guardar" at bounding box center [624, 493] width 814 height 44
click at [330, 493] on span "Guardar" at bounding box center [327, 493] width 46 height 12
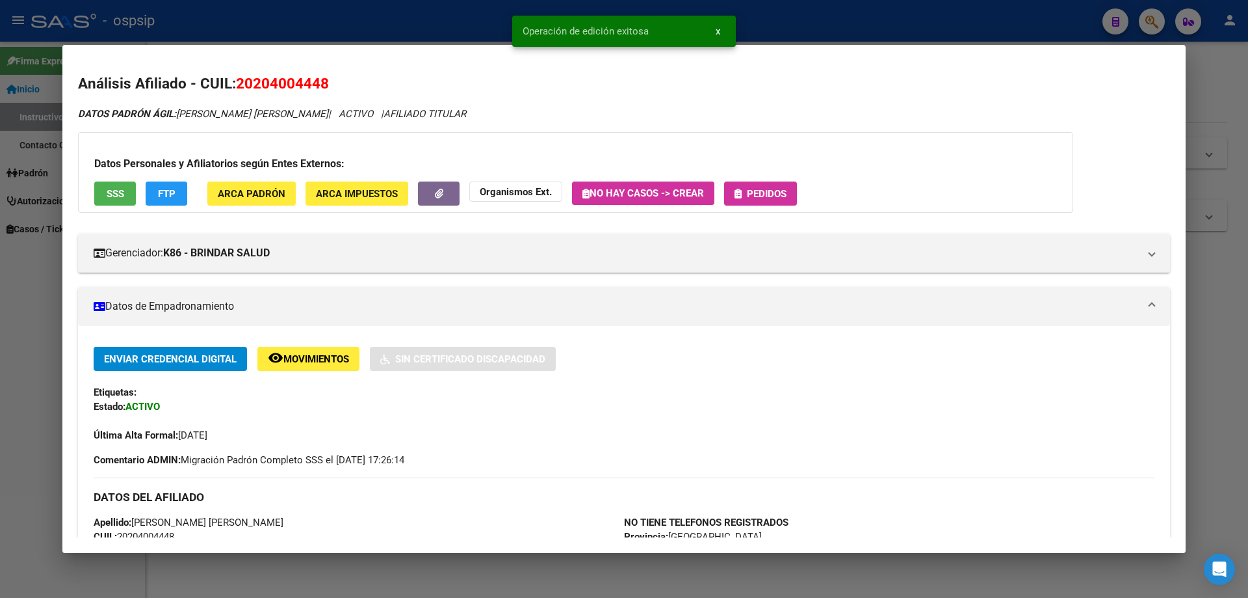
click at [784, 197] on span "Pedidos" at bounding box center [767, 194] width 40 height 12
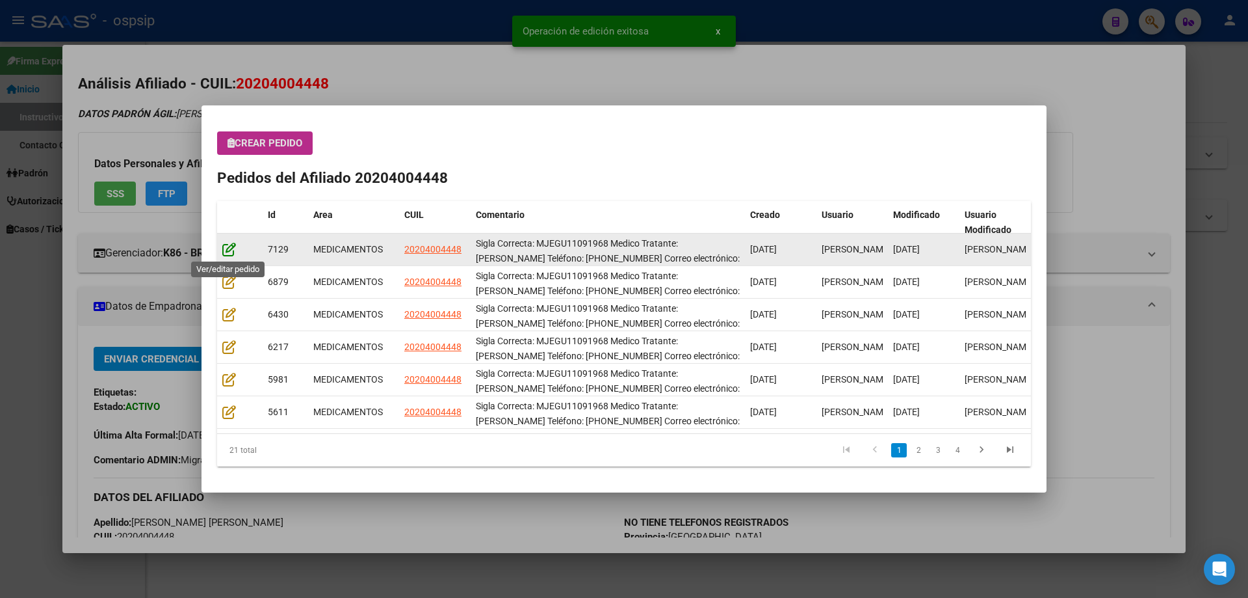
click at [223, 254] on icon at bounding box center [229, 249] width 14 height 14
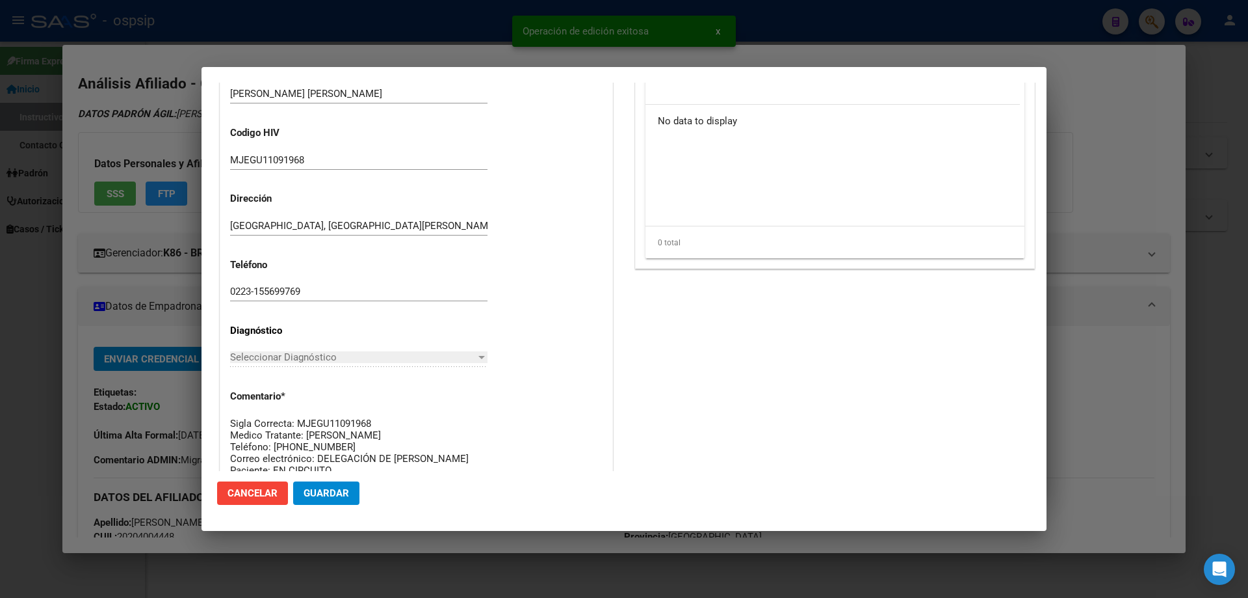
type input "[GEOGRAPHIC_DATA], [PERSON_NAME], [PERSON_NAME] 3880, Piso: 0, Departamento: 0"
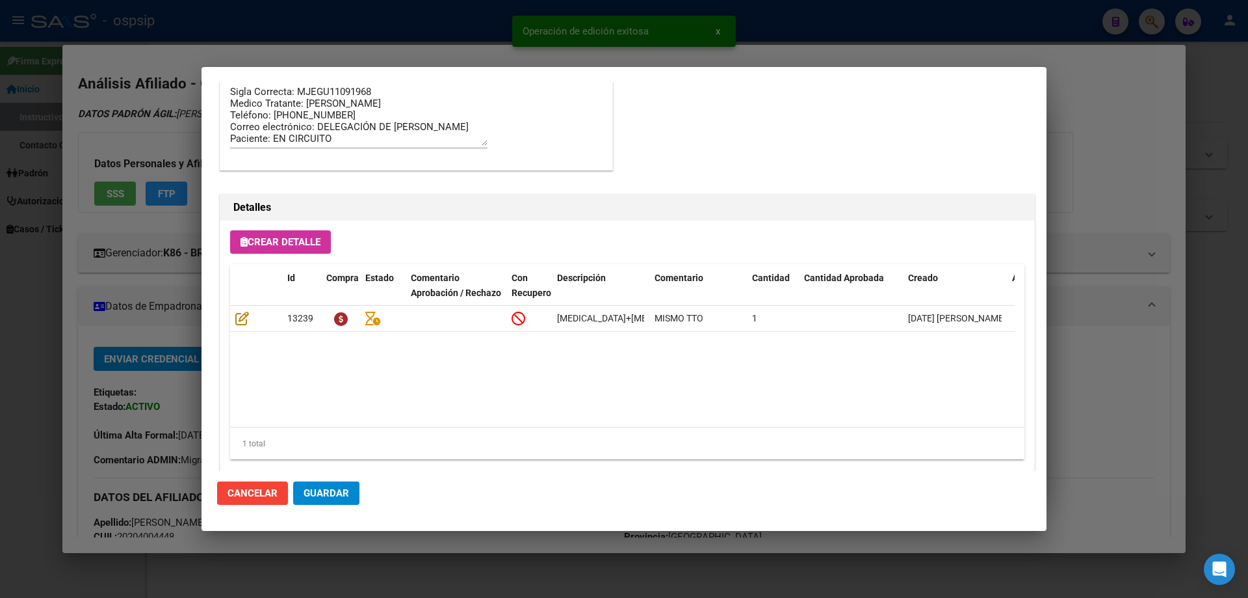
scroll to position [845, 0]
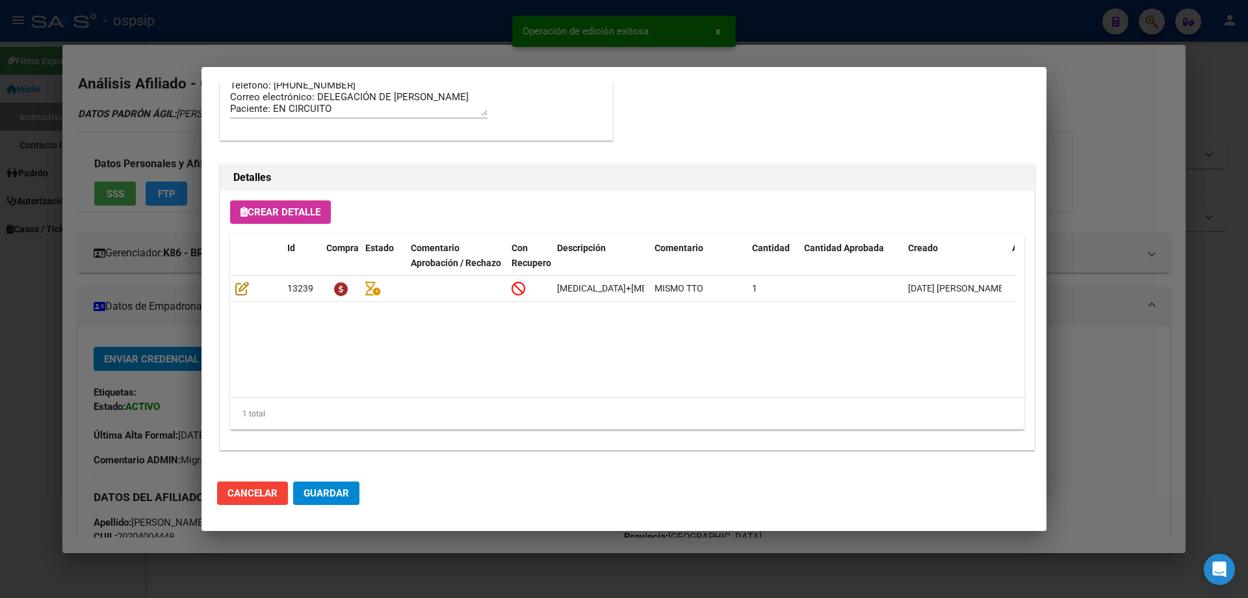
click at [326, 485] on button "Guardar" at bounding box center [326, 492] width 66 height 23
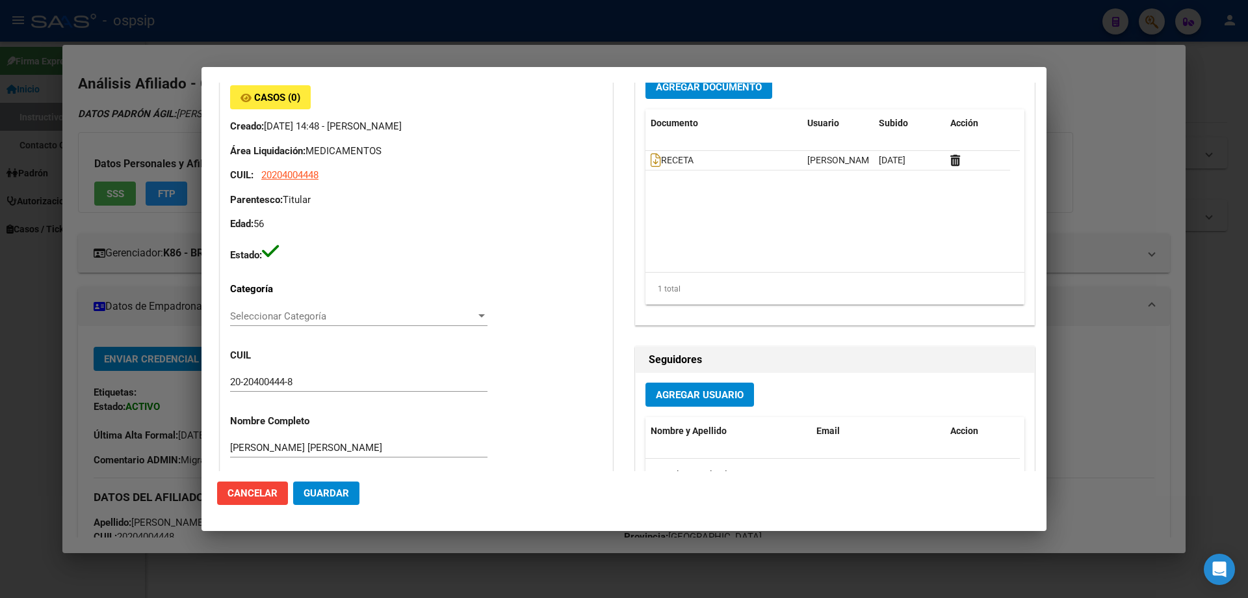
scroll to position [0, 0]
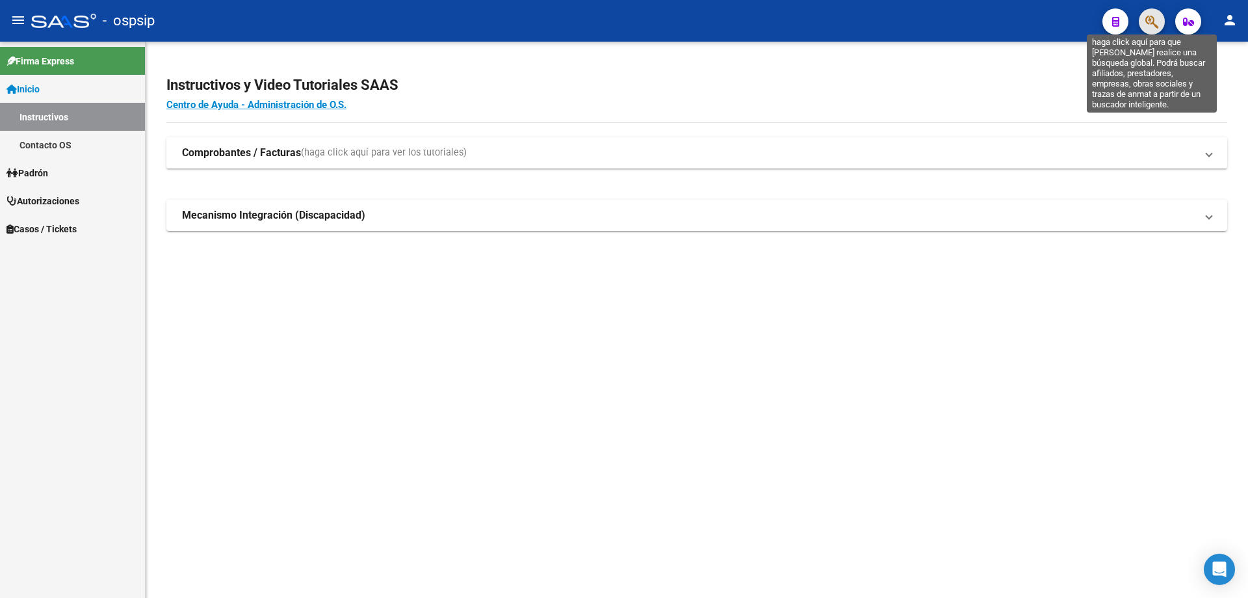
click at [1148, 29] on icon "button" at bounding box center [1152, 21] width 13 height 15
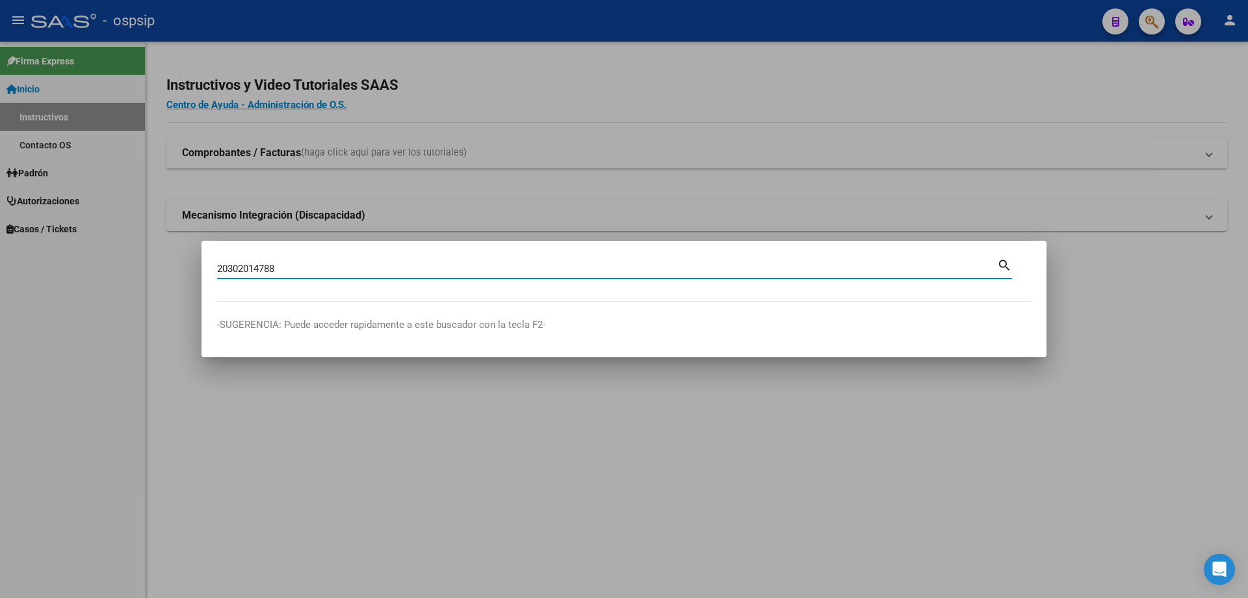
type input "20302014788"
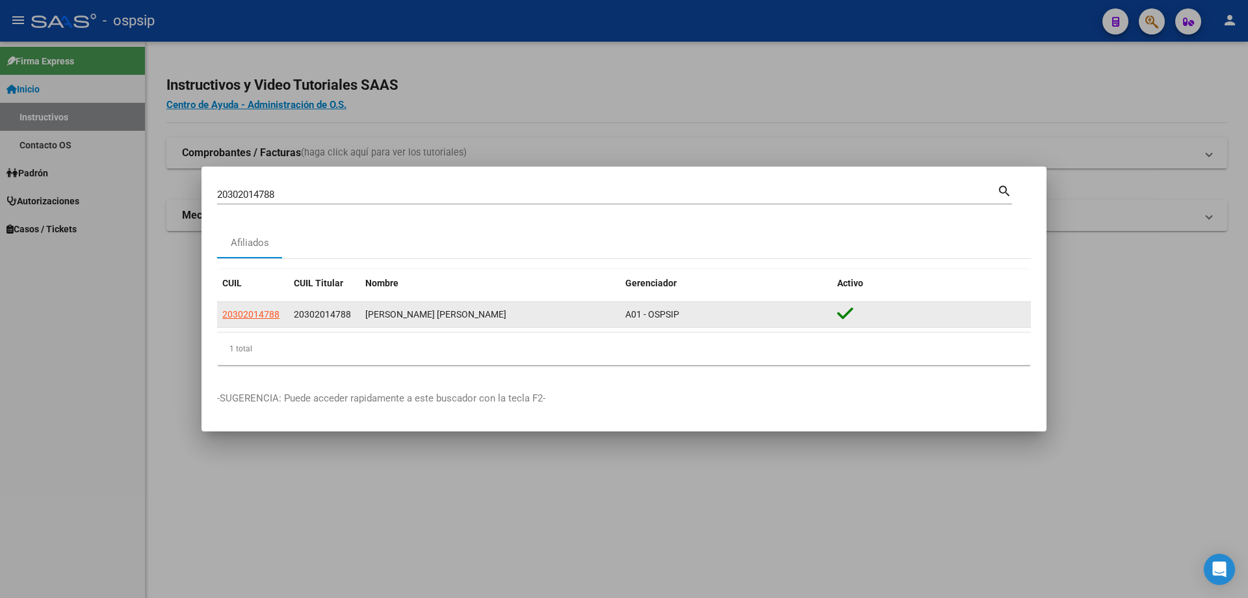
click at [274, 309] on datatable-body-cell "20302014788" at bounding box center [253, 314] width 72 height 25
click at [274, 311] on span "20302014788" at bounding box center [250, 314] width 57 height 10
copy span "2030201478"
type textarea "20302014788"
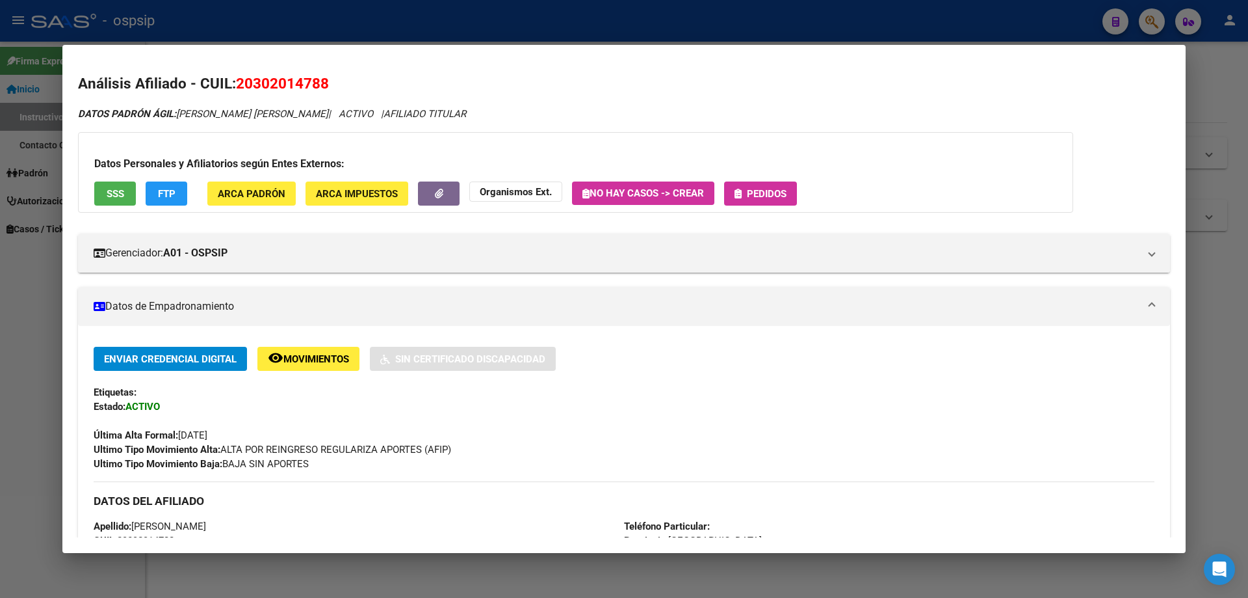
click at [745, 189] on span "Pedidos" at bounding box center [761, 193] width 52 height 12
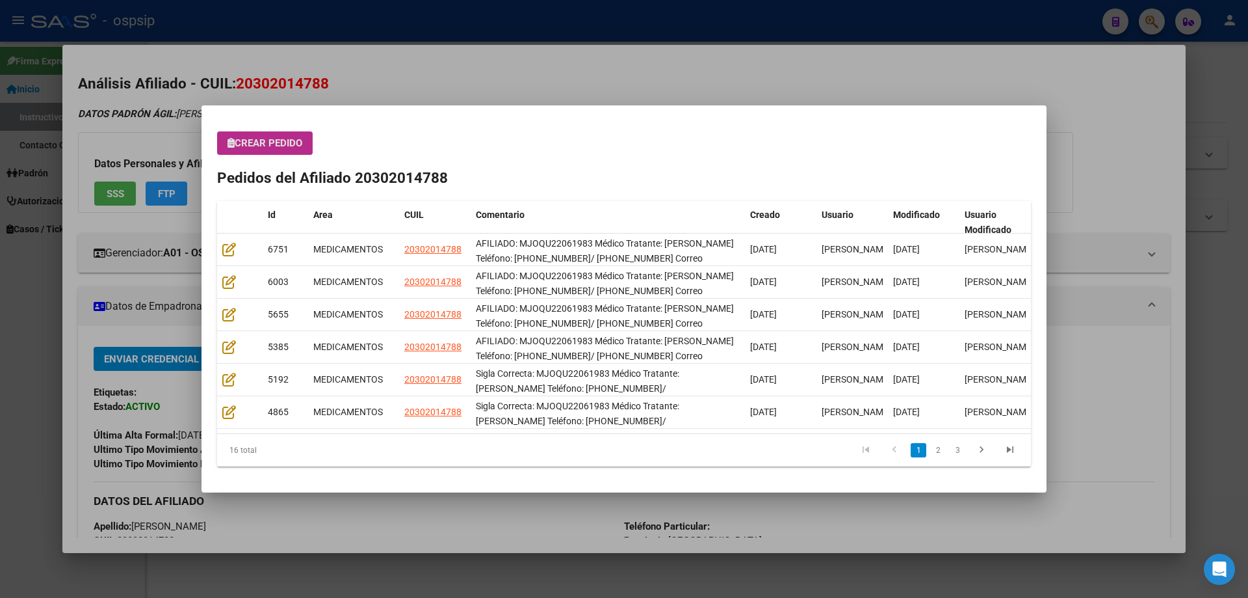
click at [248, 129] on mat-dialog-content "Crear Pedido Pedidos del Afiliado 20302014788 Id Area CUIL Comentario Creado Us…" at bounding box center [624, 299] width 845 height 356
click at [249, 138] on span "Crear Pedido" at bounding box center [265, 143] width 75 height 12
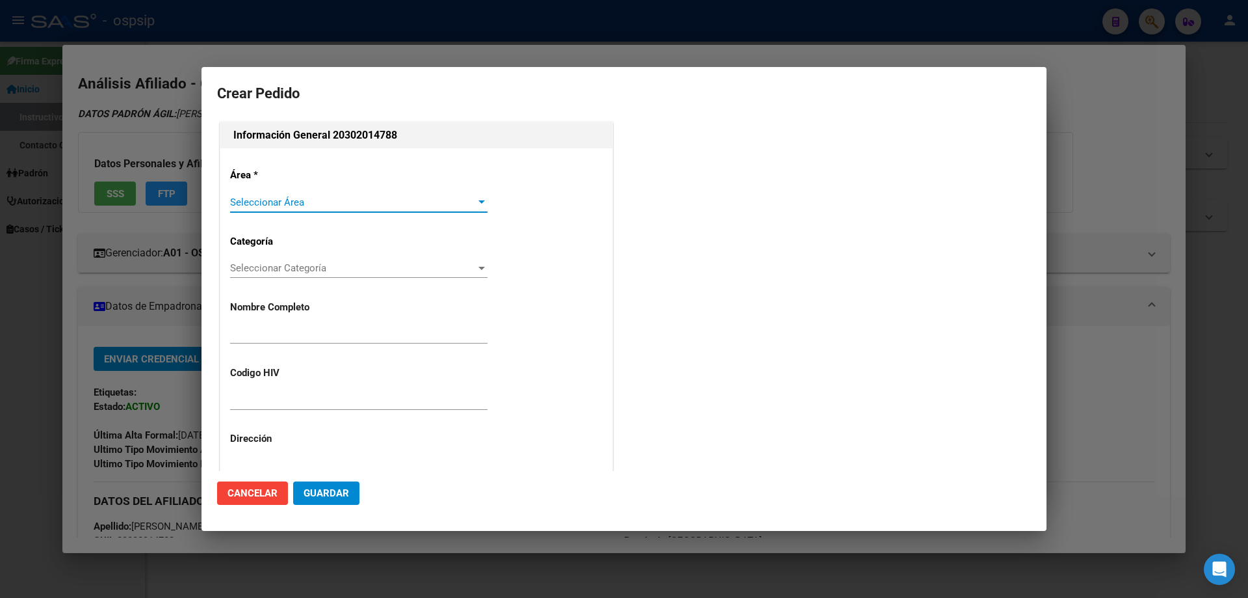
type input "[PERSON_NAME]"
type input "MJOQU22061983"
type input "[GEOGRAPHIC_DATA], [PERSON_NAME], BARRIO [DATE][PERSON_NAME], EDIF 17 , ESC 2, …"
drag, startPoint x: 275, startPoint y: 191, endPoint x: 278, endPoint y: 202, distance: 11.5
click at [276, 191] on div "Área * Seleccionar Área Seleccionar Área Categoría Seleccionar Categoría Selecc…" at bounding box center [416, 444] width 392 height 593
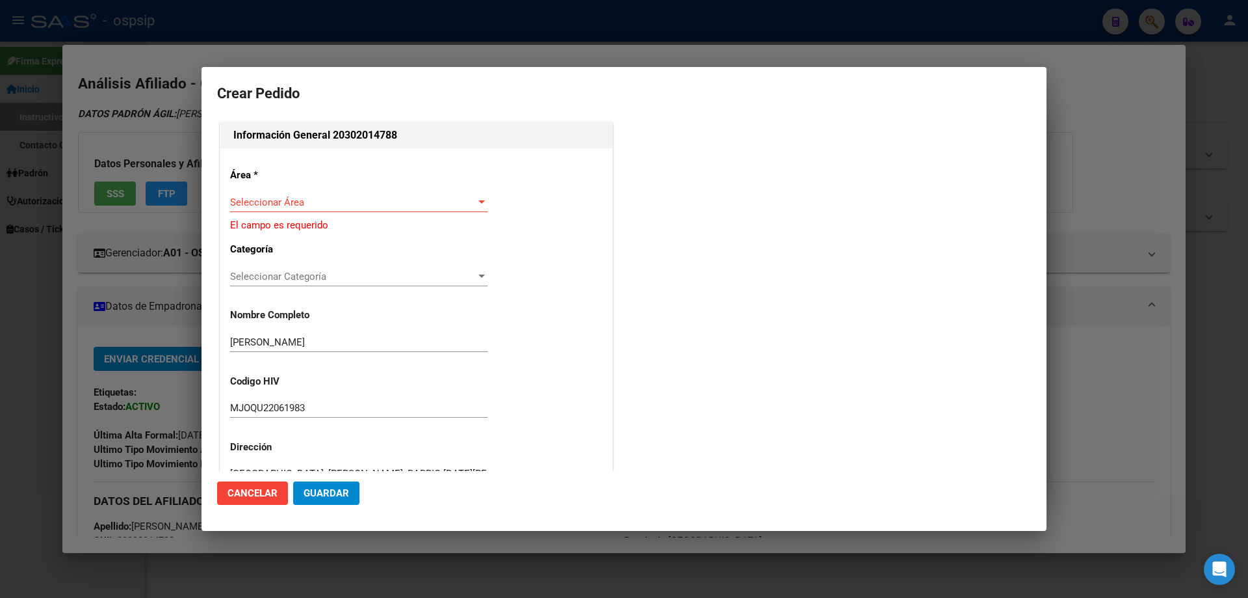
click at [278, 205] on span "Seleccionar Área" at bounding box center [353, 202] width 246 height 12
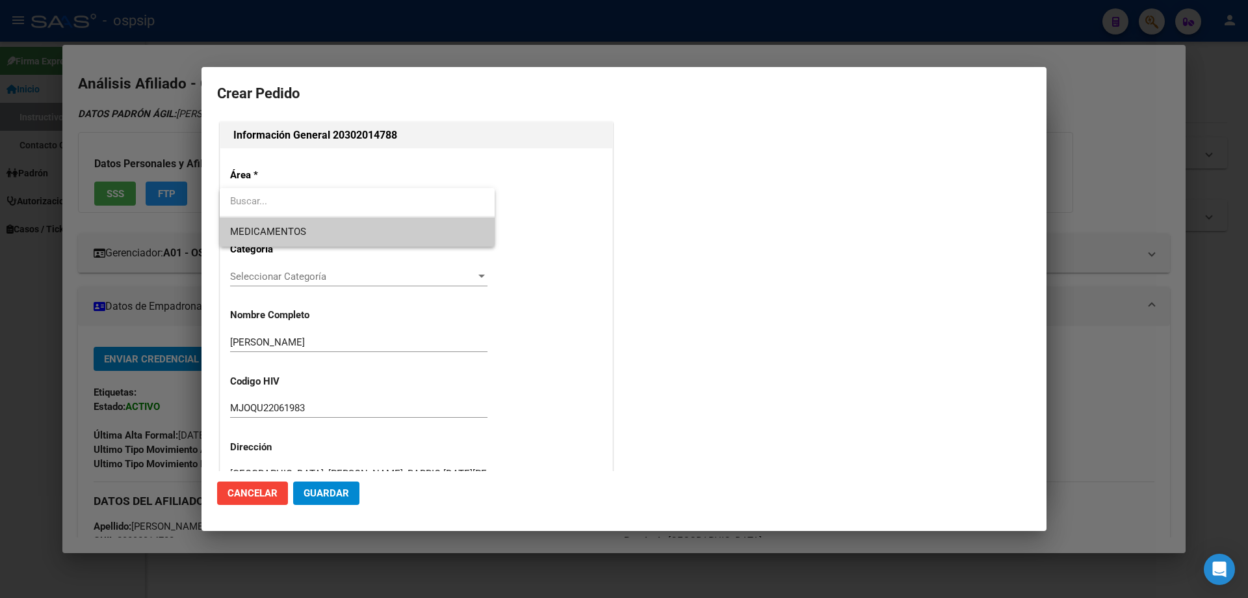
click at [287, 236] on span "MEDICAMENTOS" at bounding box center [268, 232] width 76 height 12
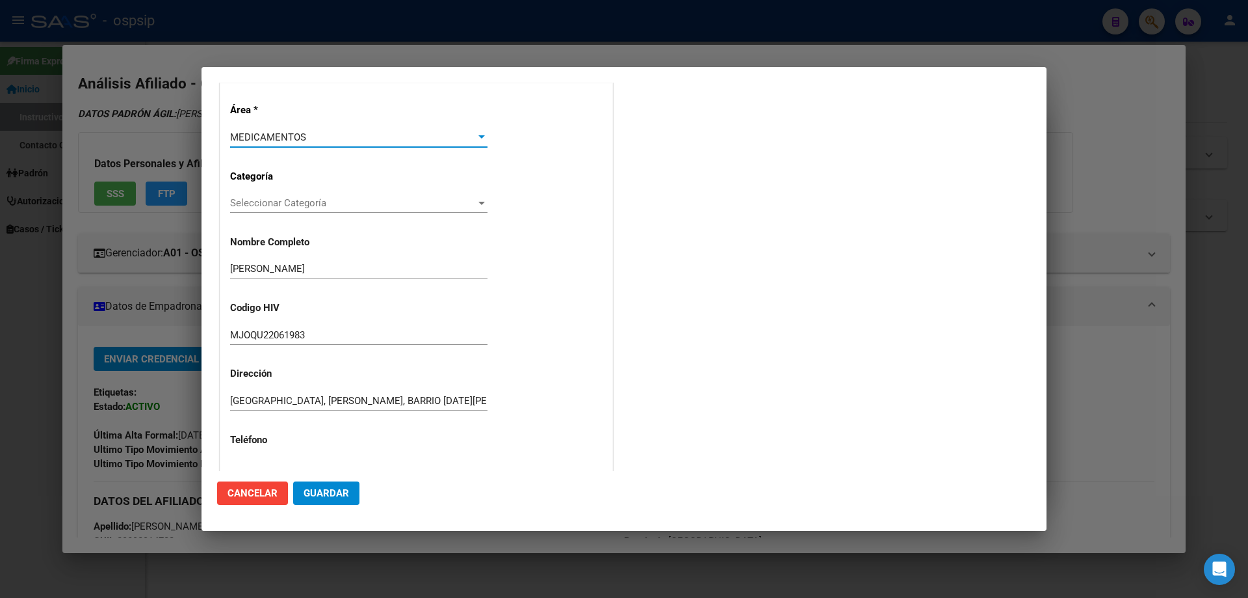
scroll to position [195, 0]
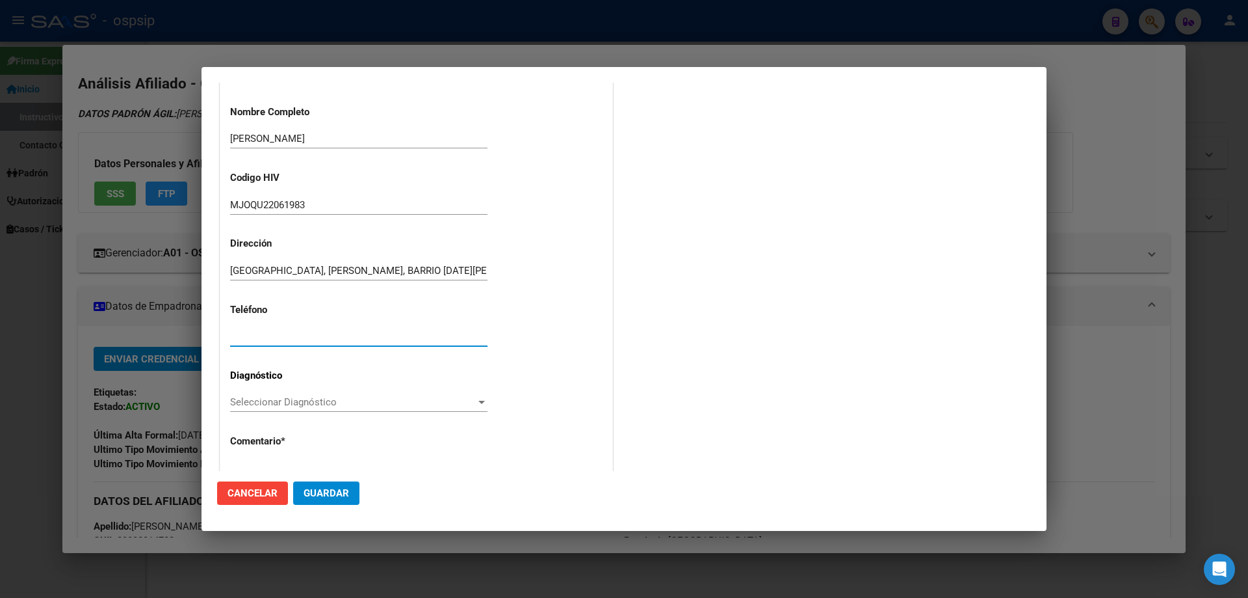
paste input "[PHONE_NUMBER]/ [PHONE_NUMBER]"
type input "[PHONE_NUMBER]/ [PHONE_NUMBER]"
click at [256, 408] on span "Seleccionar Diagnóstico" at bounding box center [353, 402] width 246 height 12
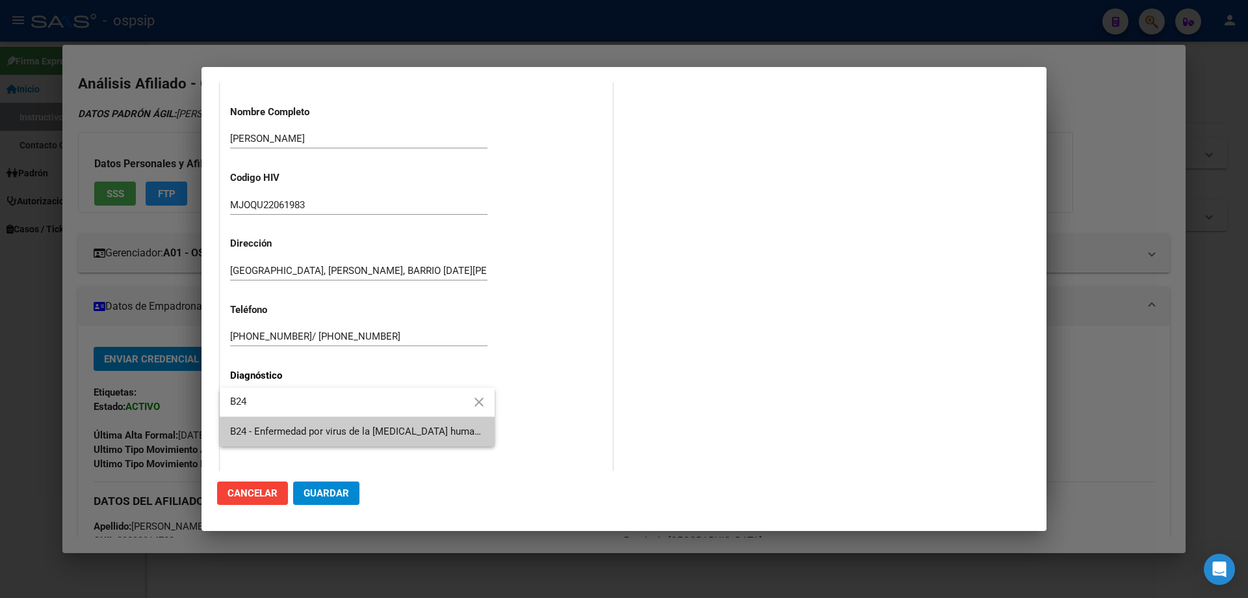
type input "B24"
click at [275, 441] on span "B24 - Enfermedad por virus de la [MEDICAL_DATA] humana [VIH], sin otra especifi…" at bounding box center [357, 431] width 254 height 29
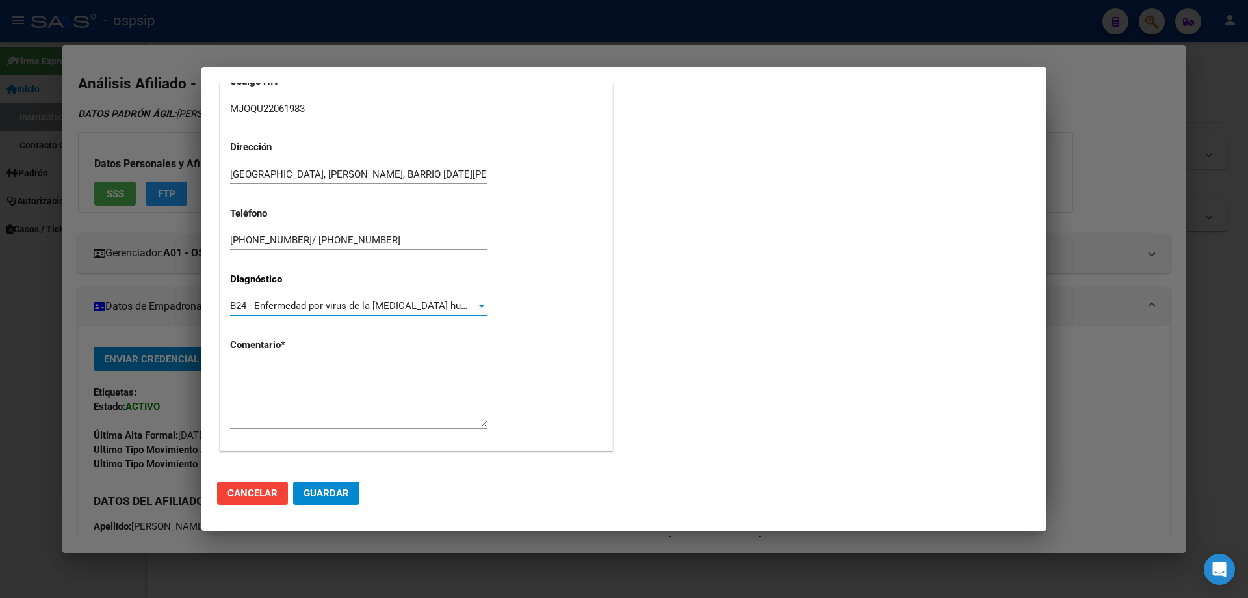
scroll to position [292, 0]
paste textarea "AFILIADO: MJOQU22061983 Médico Tratante: [PERSON_NAME] Teléfono: [PHONE_NUMBER]…"
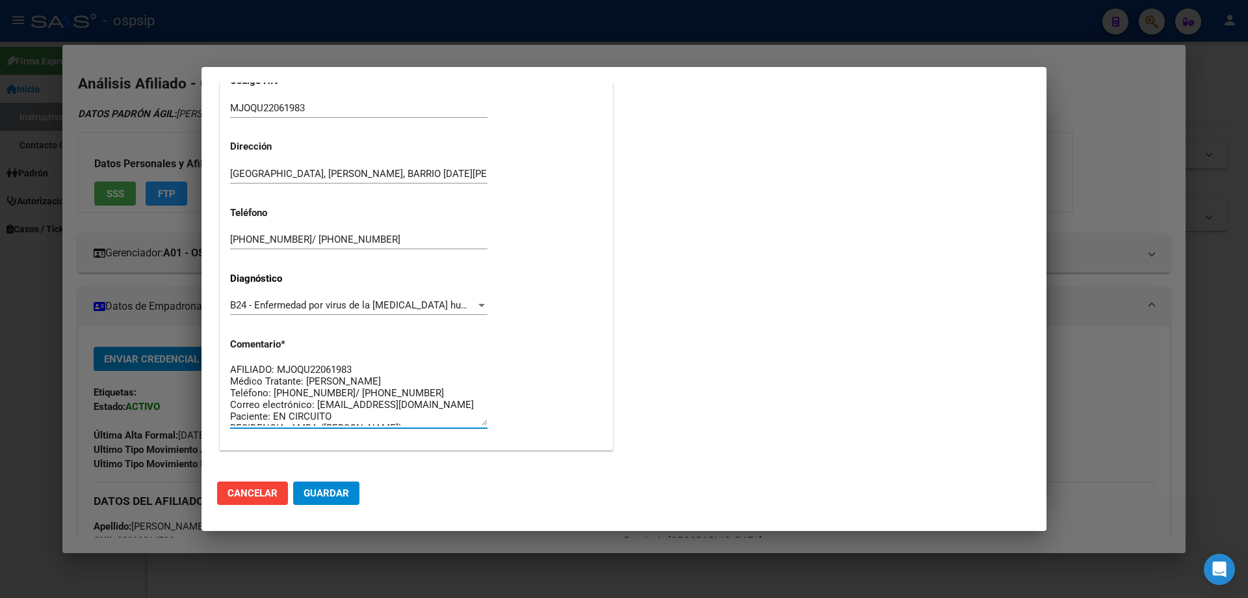
scroll to position [0, 0]
click at [339, 381] on textarea "AFILIADO: MJOQU22061983 Médico Tratante: [PERSON_NAME] Teléfono: [PHONE_NUMBER]…" at bounding box center [358, 394] width 257 height 61
type textarea "AFILIADO: MJOQU22061983 Médico Tratante: GARNICA Teléfono: 15-6022-3825/ 11-546…"
click at [334, 477] on mat-dialog-actions "Cancelar Guardar" at bounding box center [624, 493] width 814 height 44
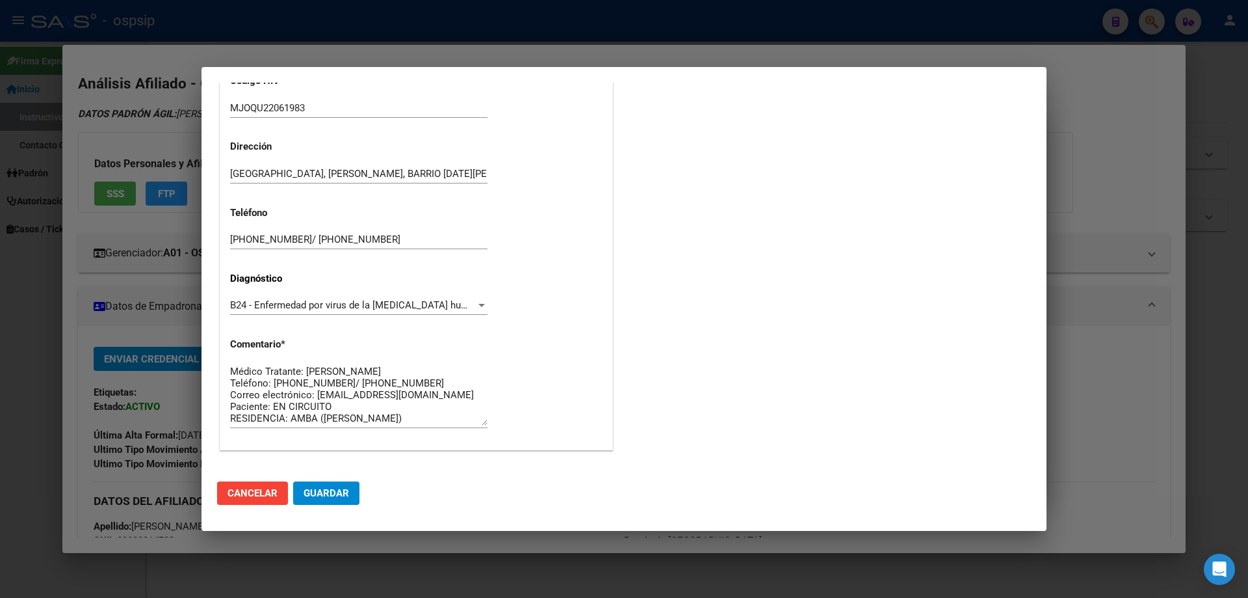
click at [339, 497] on span "Guardar" at bounding box center [327, 493] width 46 height 12
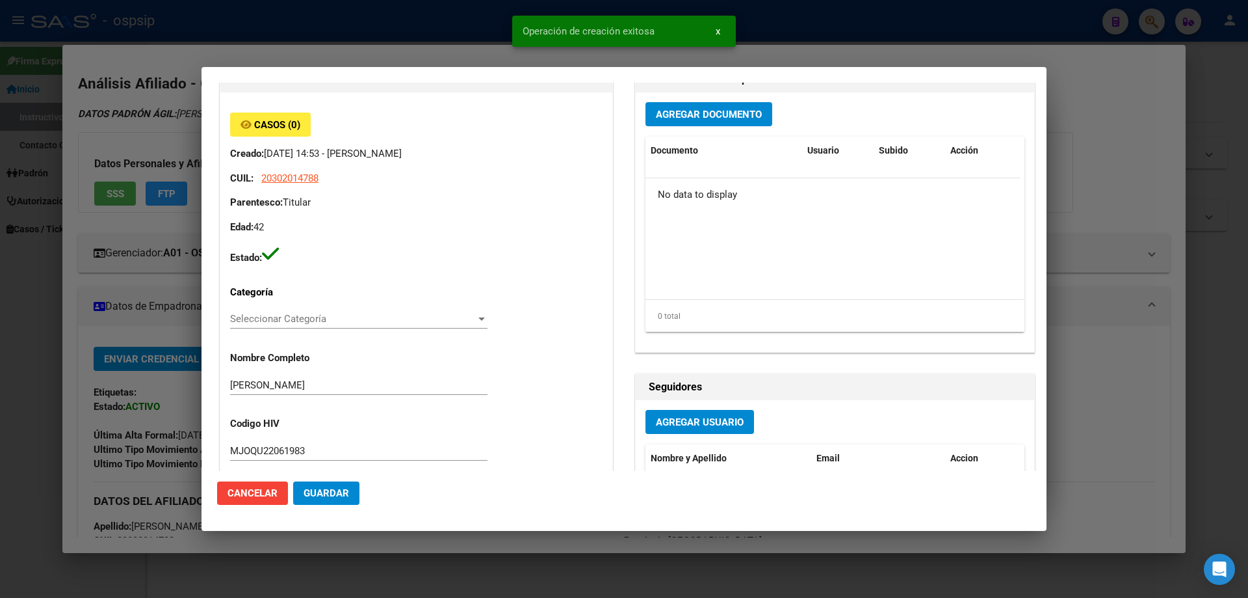
scroll to position [0, 0]
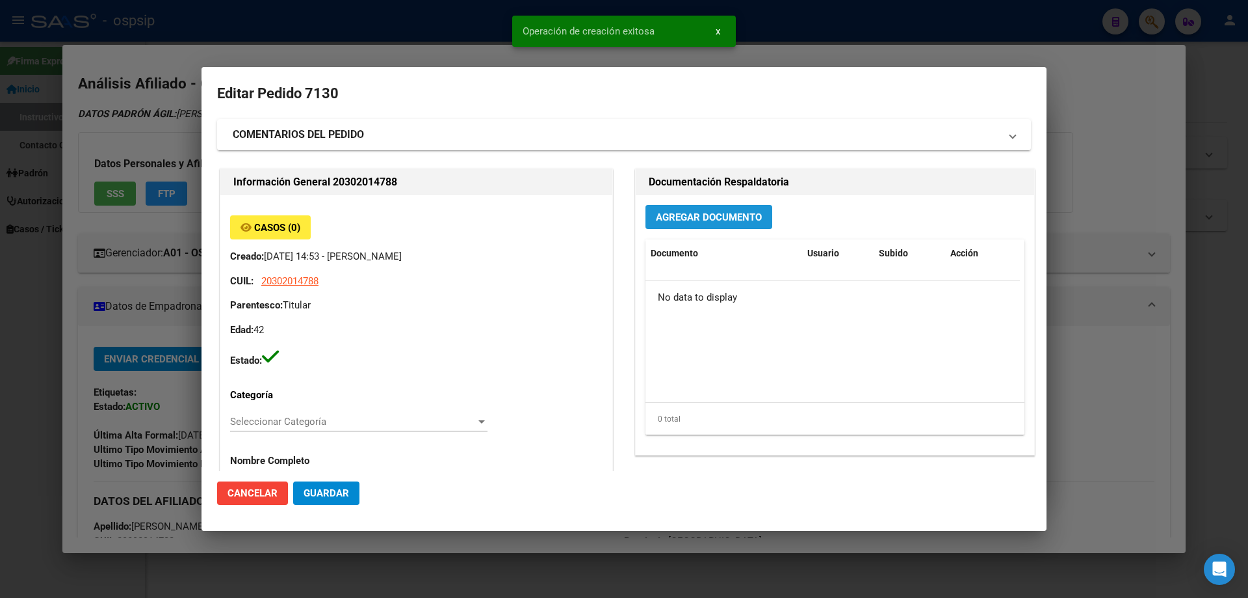
click at [709, 211] on span "Agregar Documento" at bounding box center [709, 217] width 106 height 12
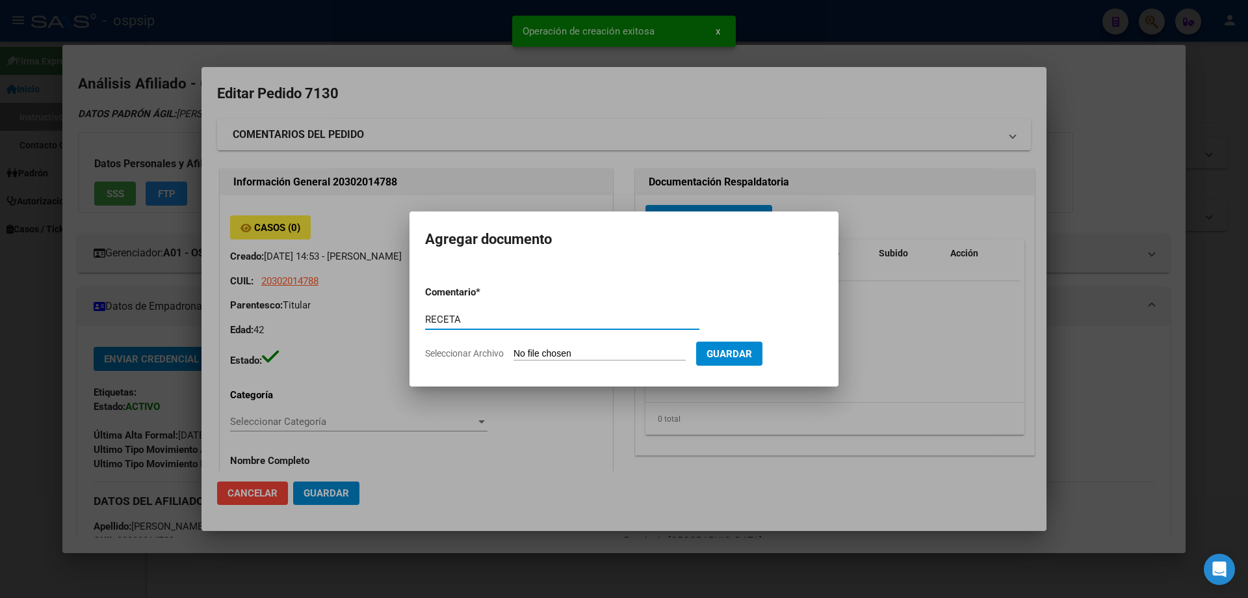
type input "RECETA"
click at [578, 352] on input "Seleccionar Archivo" at bounding box center [600, 354] width 172 height 12
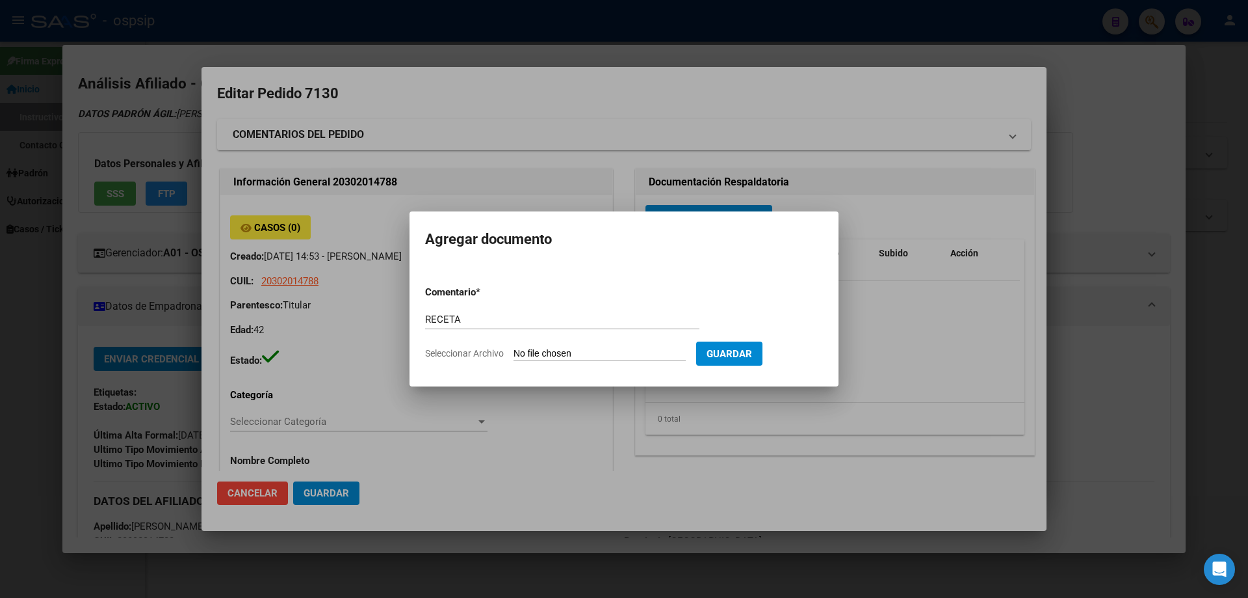
type input "C:\fakepath\Captura de pantalla 2025-09-09 145014.jpg"
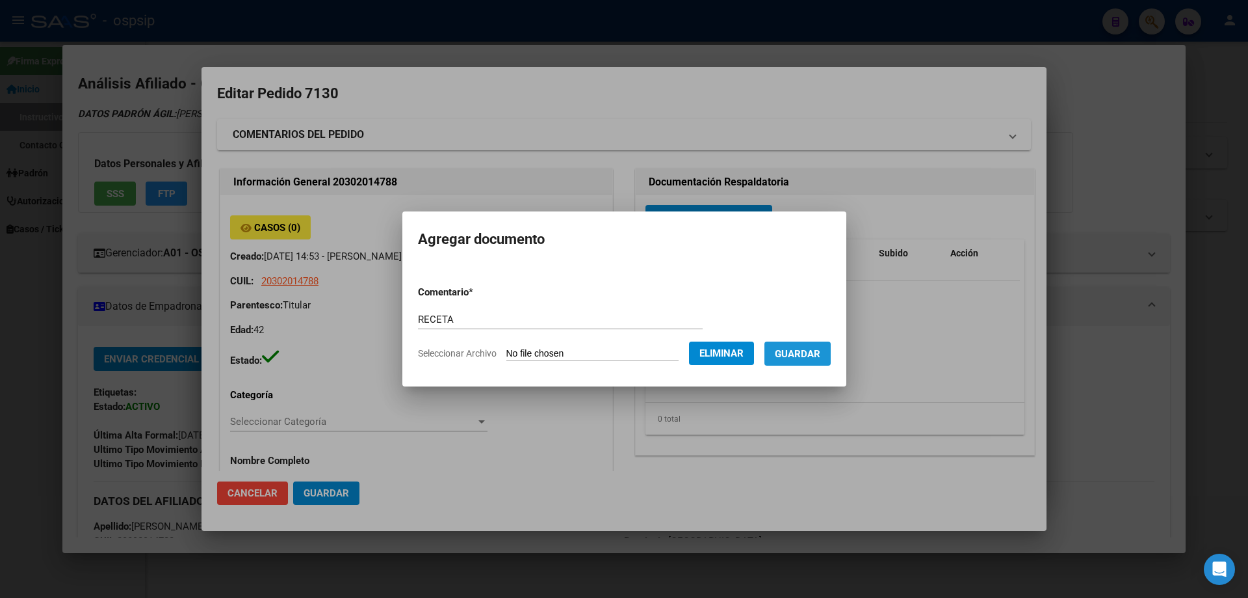
click at [820, 358] on span "Guardar" at bounding box center [798, 354] width 46 height 12
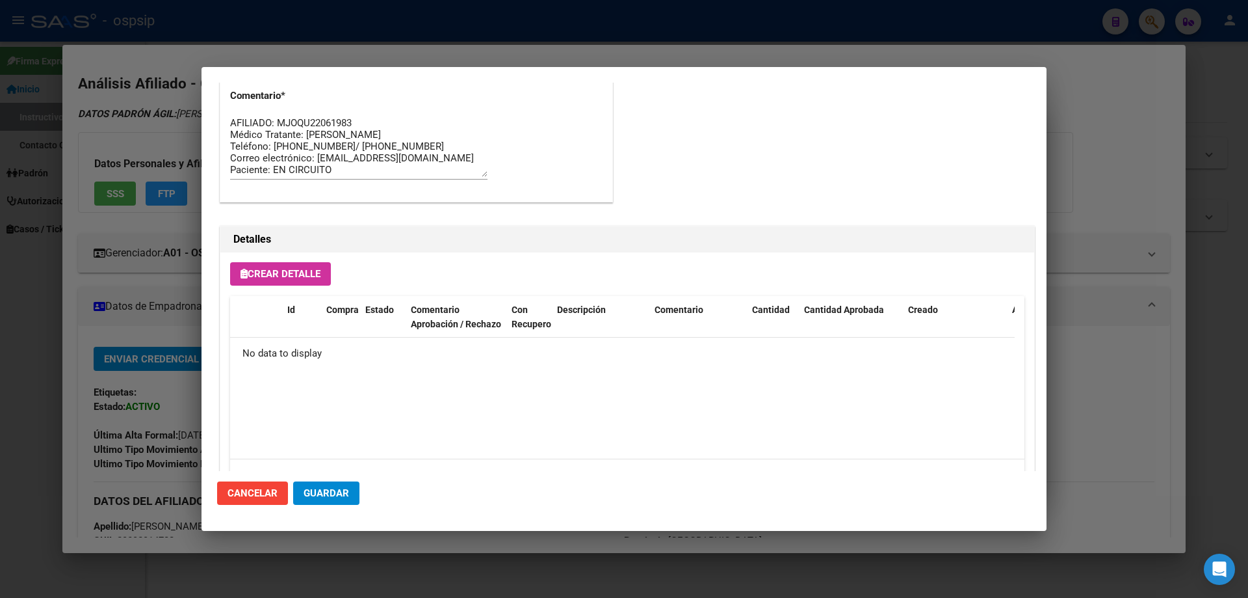
scroll to position [756, 0]
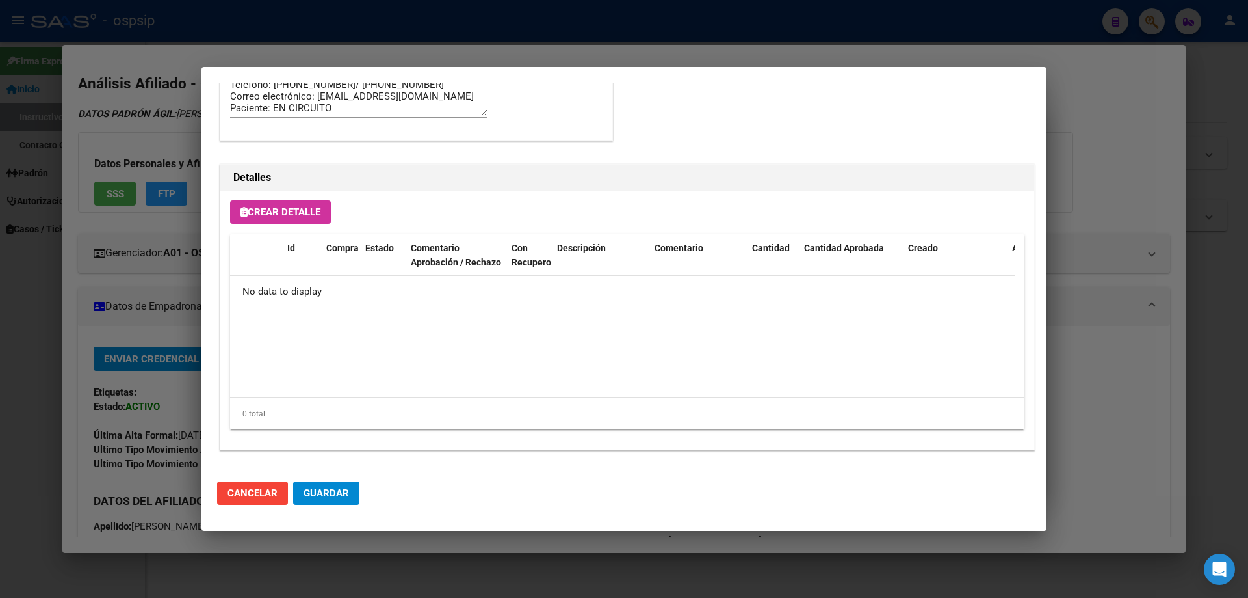
click at [302, 209] on span "Crear Detalle" at bounding box center [281, 212] width 80 height 12
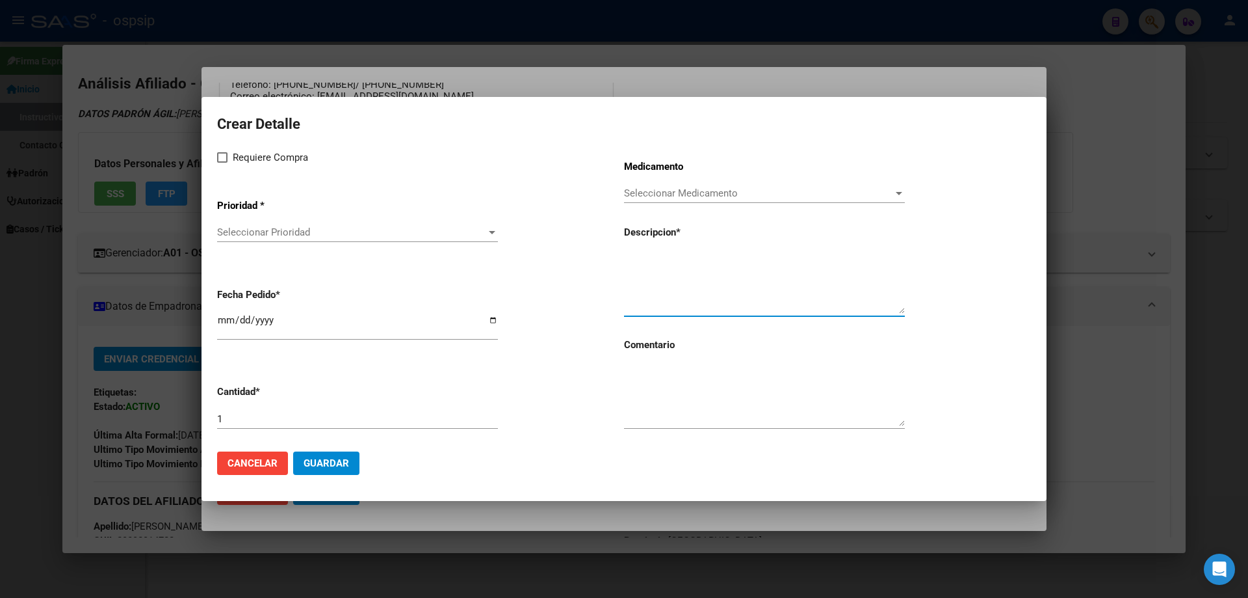
paste textarea "[MEDICAL_DATA]+[MEDICAL_DATA] 800mg/100mg comp.rec.x 30 (DRV/RTV)"
type textarea "[MEDICAL_DATA]+[MEDICAL_DATA] 800mg/100mg comp.rec.x 30 (DRV/RTV)"
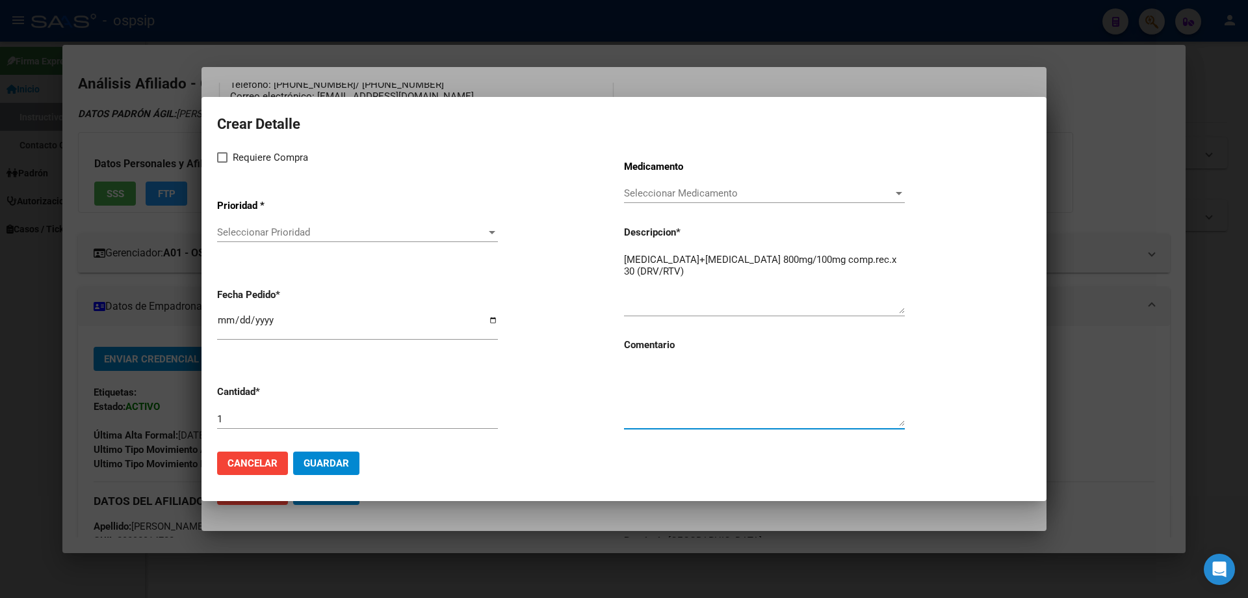
click at [681, 390] on textarea at bounding box center [764, 395] width 281 height 61
type textarea "MISMO TTO"
click at [221, 157] on span at bounding box center [222, 157] width 10 height 10
click at [222, 163] on input "Requiere Compra" at bounding box center [222, 163] width 1 height 1
checkbox input "true"
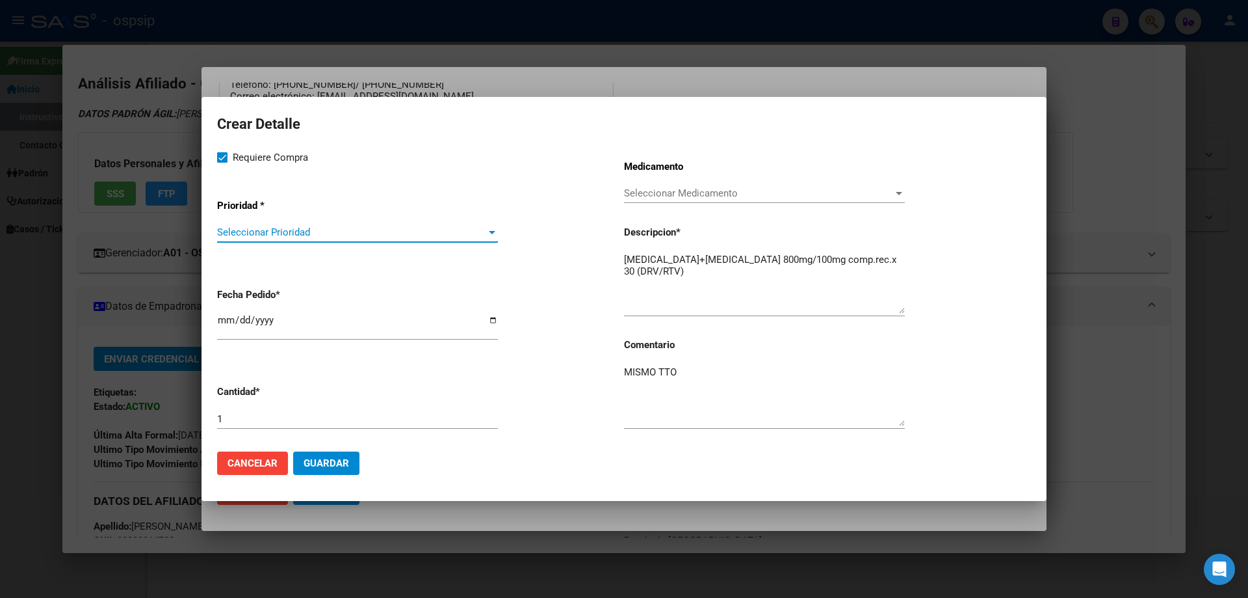
click at [252, 228] on span "Seleccionar Prioridad" at bounding box center [351, 232] width 269 height 12
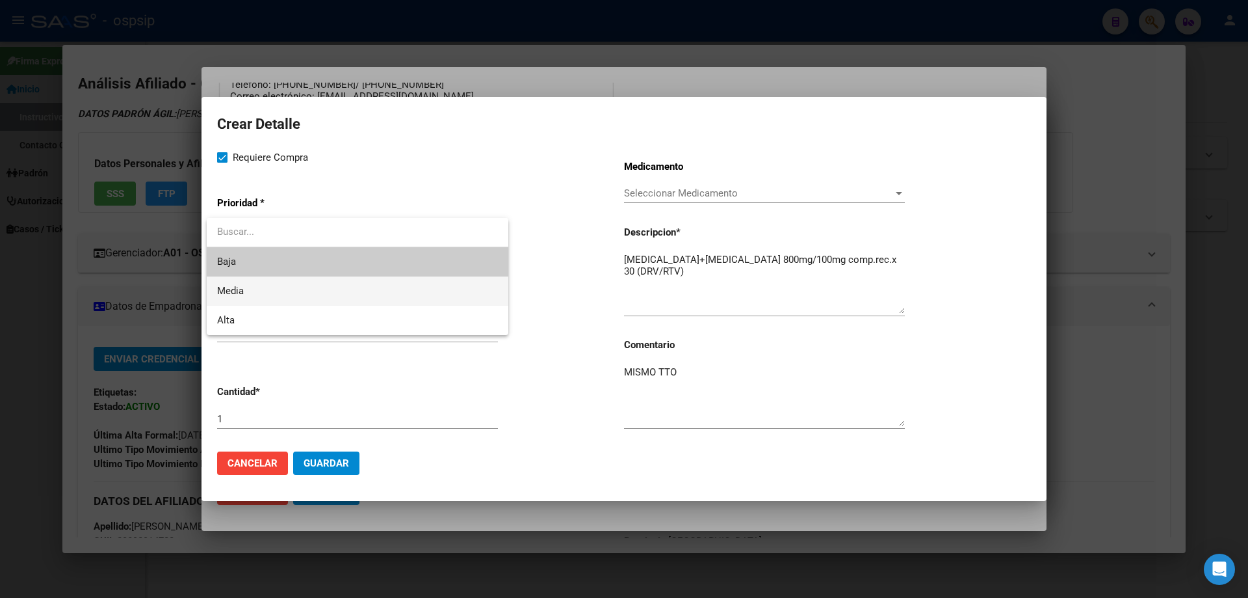
click at [256, 298] on span "Media" at bounding box center [357, 290] width 281 height 29
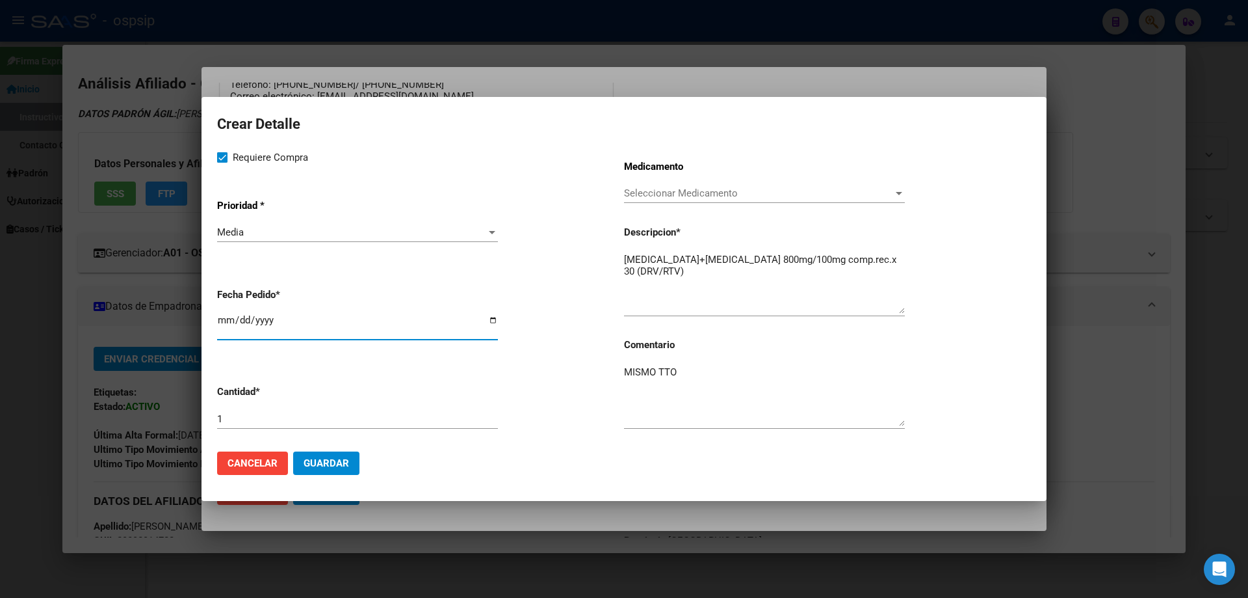
click at [224, 323] on input "2025-09-09" at bounding box center [357, 325] width 281 height 21
type input "2025-09-01"
click at [308, 459] on span "Guardar" at bounding box center [327, 463] width 46 height 12
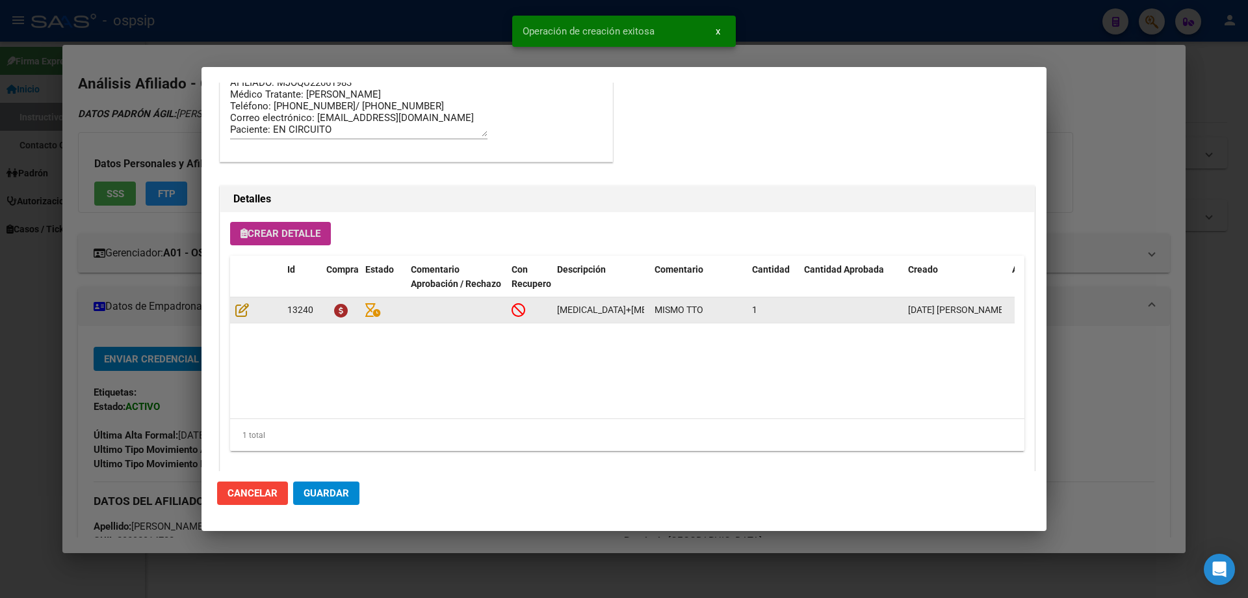
scroll to position [780, 0]
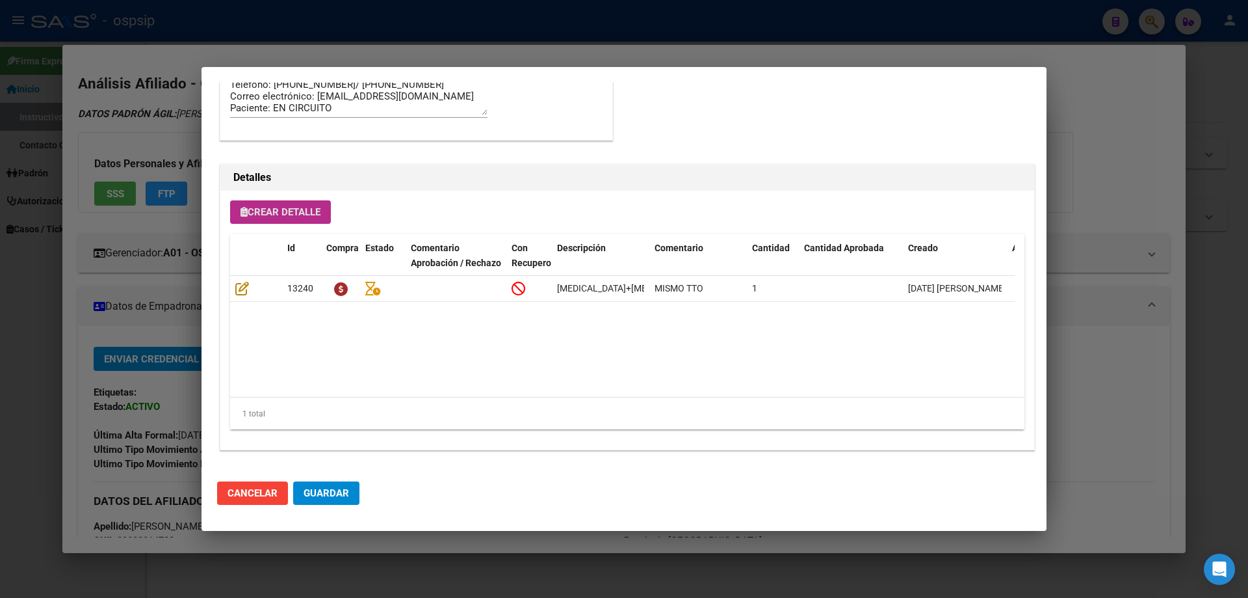
click at [310, 211] on span "Crear Detalle" at bounding box center [281, 212] width 80 height 12
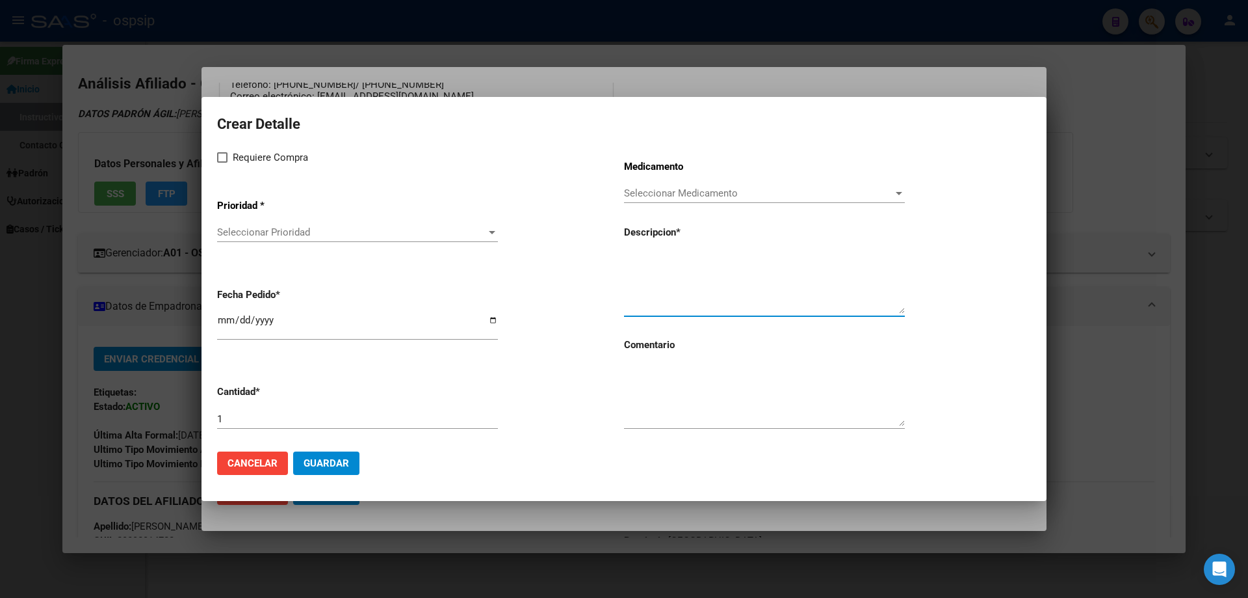
paste textarea "[MEDICAL_DATA]+ tenofovirdisoprox. 200mg/300 mg comp.rec.x 30 (FTC/TDF)"
type textarea "[MEDICAL_DATA]+ tenofovirdisoprox. 200mg/300 mg comp.rec.x 30 (FTC/TDF)"
click at [668, 401] on textarea at bounding box center [764, 395] width 281 height 61
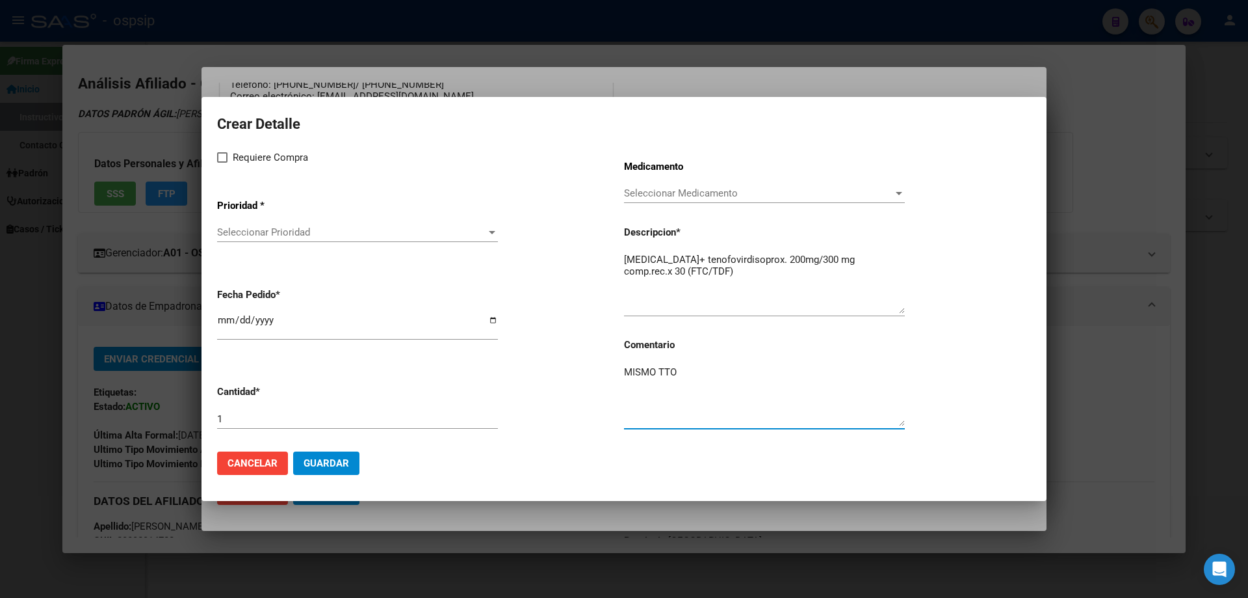
type textarea "MISMO TTO"
click at [230, 155] on label "Requiere Compra" at bounding box center [262, 158] width 91 height 16
click at [222, 163] on input "Requiere Compra" at bounding box center [222, 163] width 1 height 1
checkbox input "true"
click at [285, 230] on span "Seleccionar Prioridad" at bounding box center [351, 232] width 269 height 12
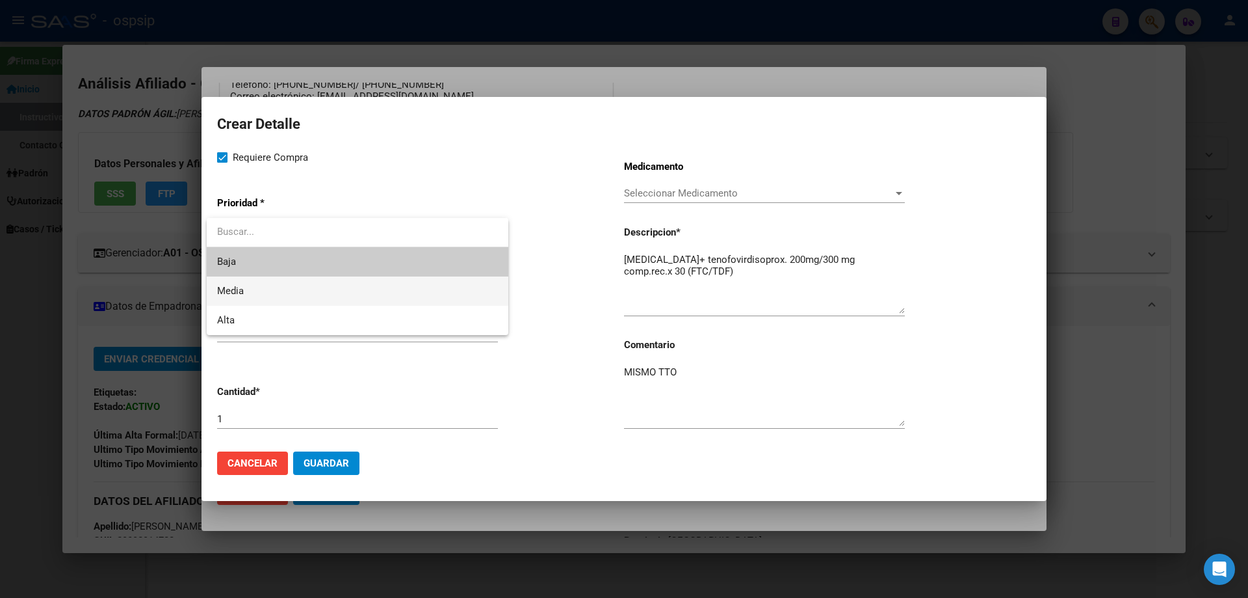
click at [256, 287] on span "Media" at bounding box center [357, 290] width 281 height 29
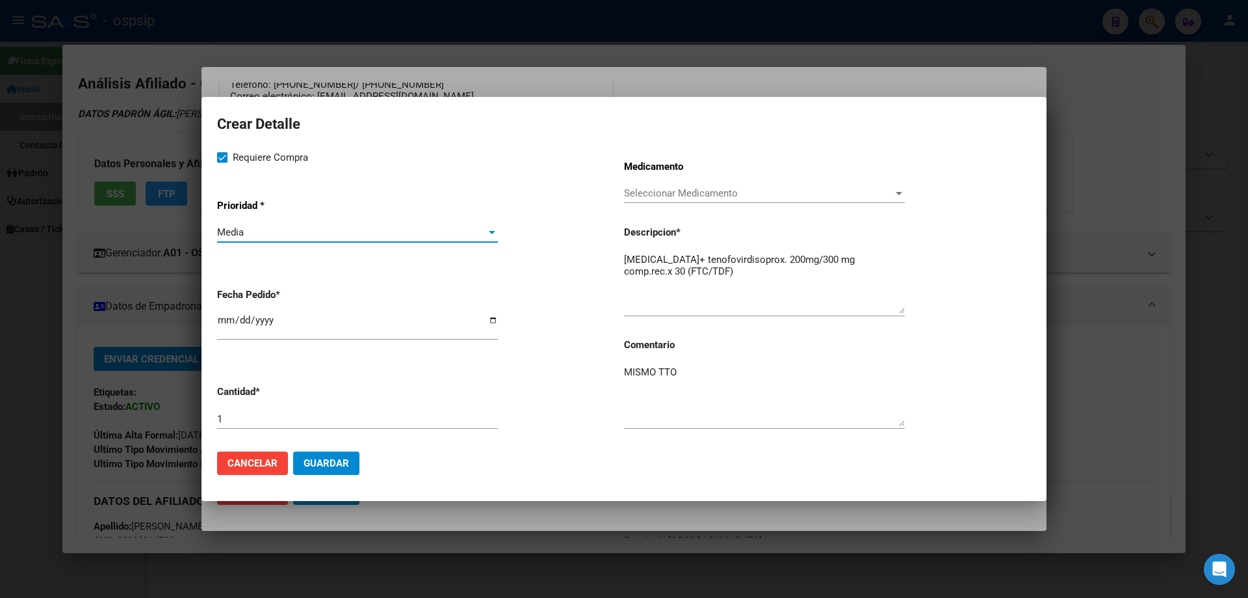
click at [226, 319] on input "2025-09-09" at bounding box center [357, 325] width 281 height 21
type input "2025-09-01"
click at [332, 475] on mat-dialog-actions "Cancelar Guardar" at bounding box center [624, 463] width 814 height 44
click at [331, 464] on span "Guardar" at bounding box center [327, 463] width 46 height 12
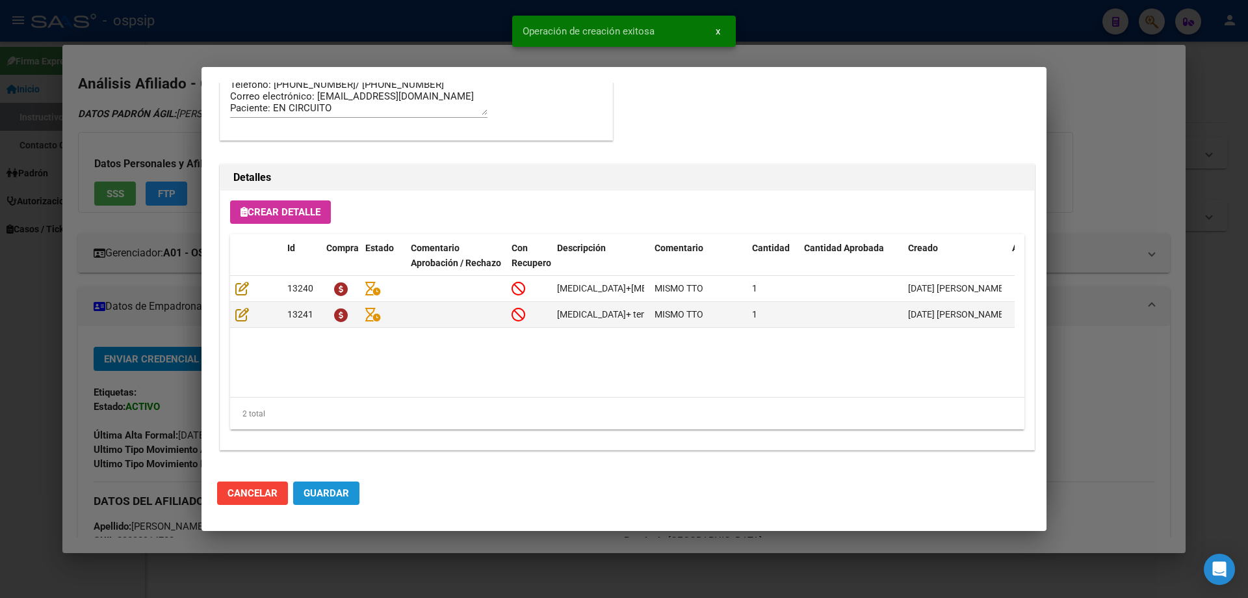
click at [342, 495] on span "Guardar" at bounding box center [327, 493] width 46 height 12
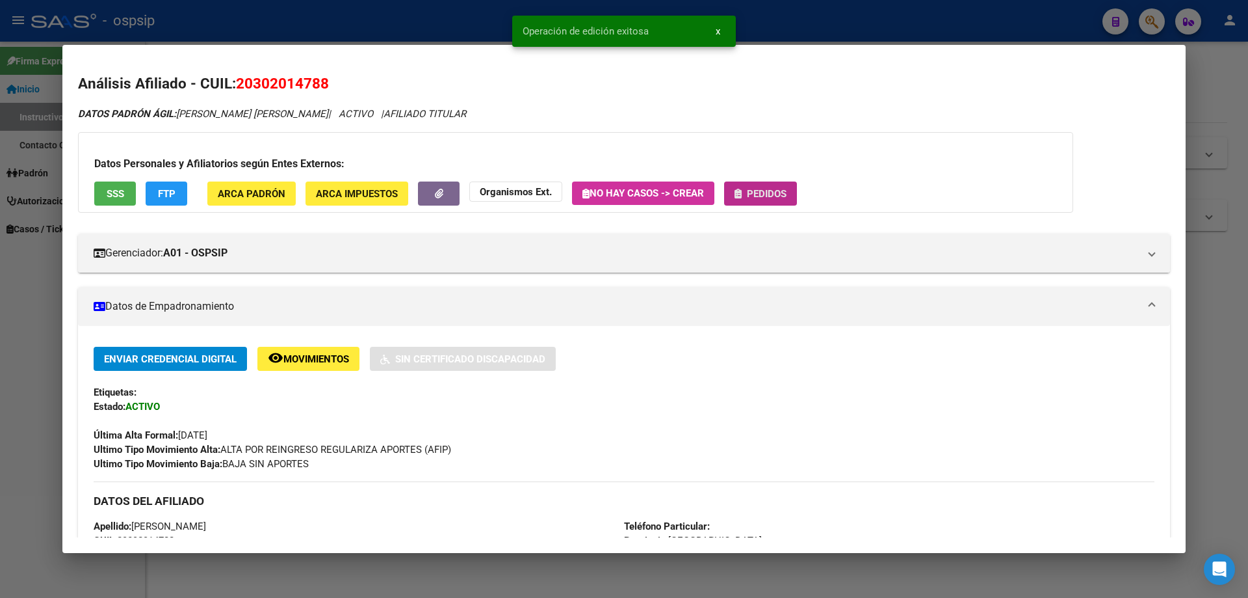
click at [780, 195] on span "Pedidos" at bounding box center [767, 194] width 40 height 12
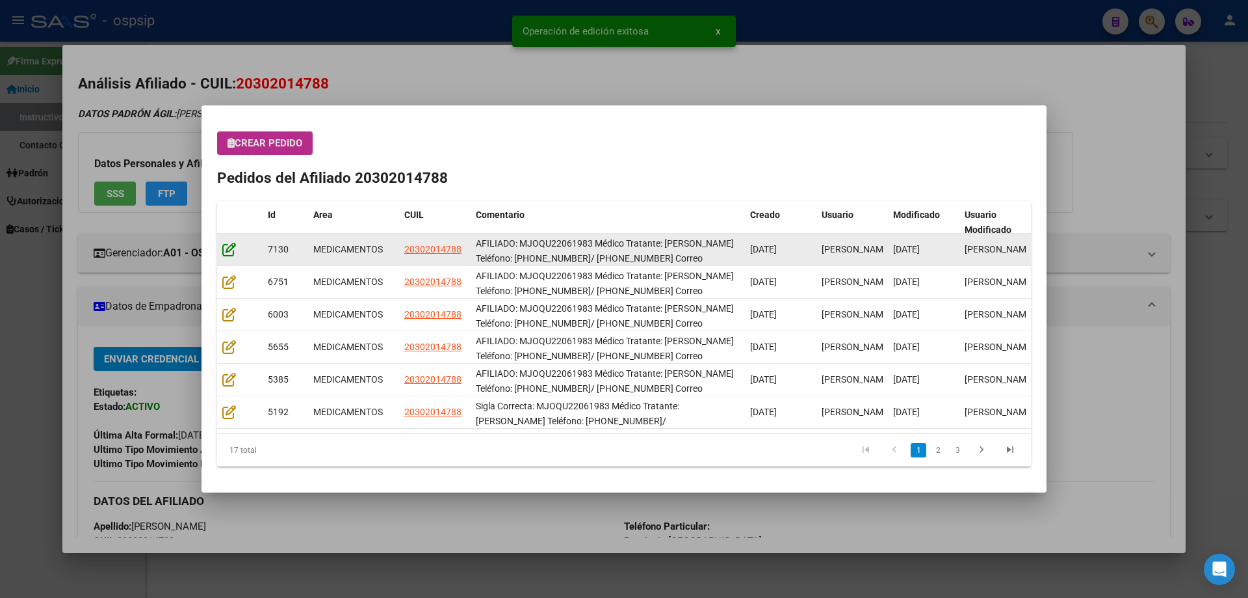
click at [226, 254] on icon at bounding box center [229, 249] width 14 height 14
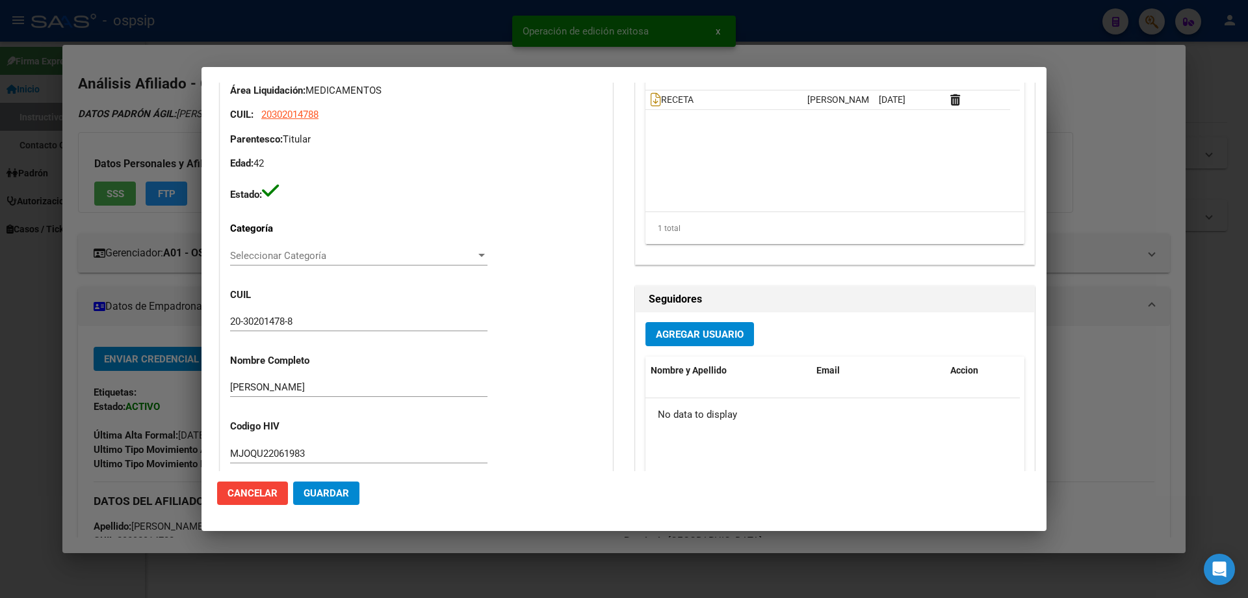
type input "[GEOGRAPHIC_DATA], [PERSON_NAME], BARRIO [DATE][PERSON_NAME], EDIF 17 , ESC 2, …"
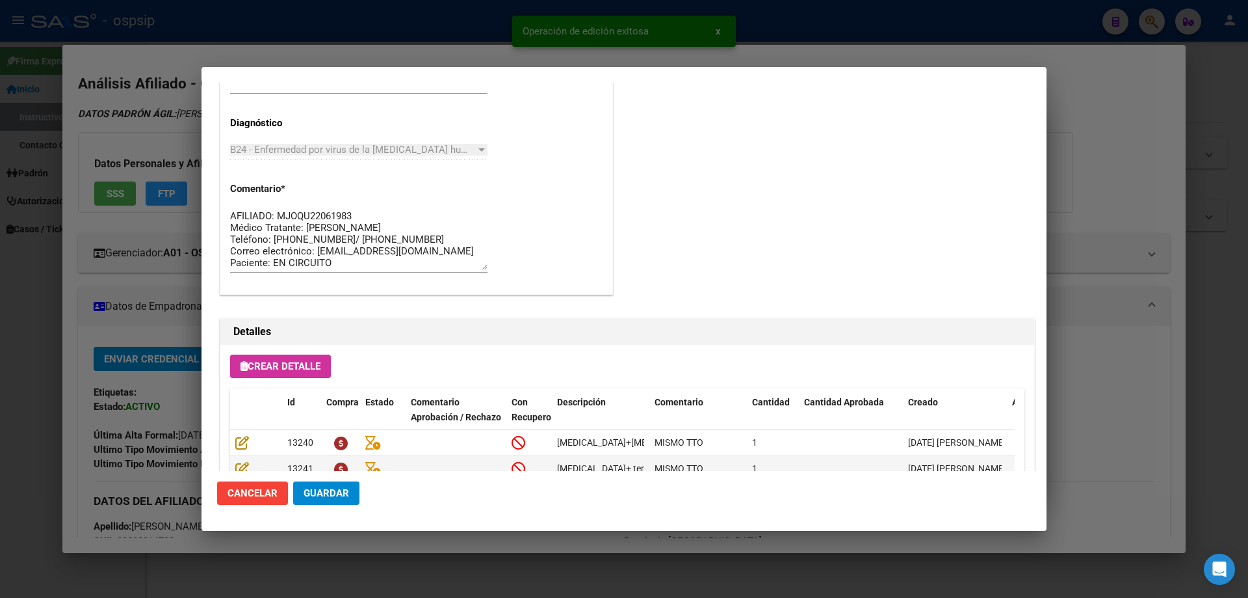
scroll to position [845, 0]
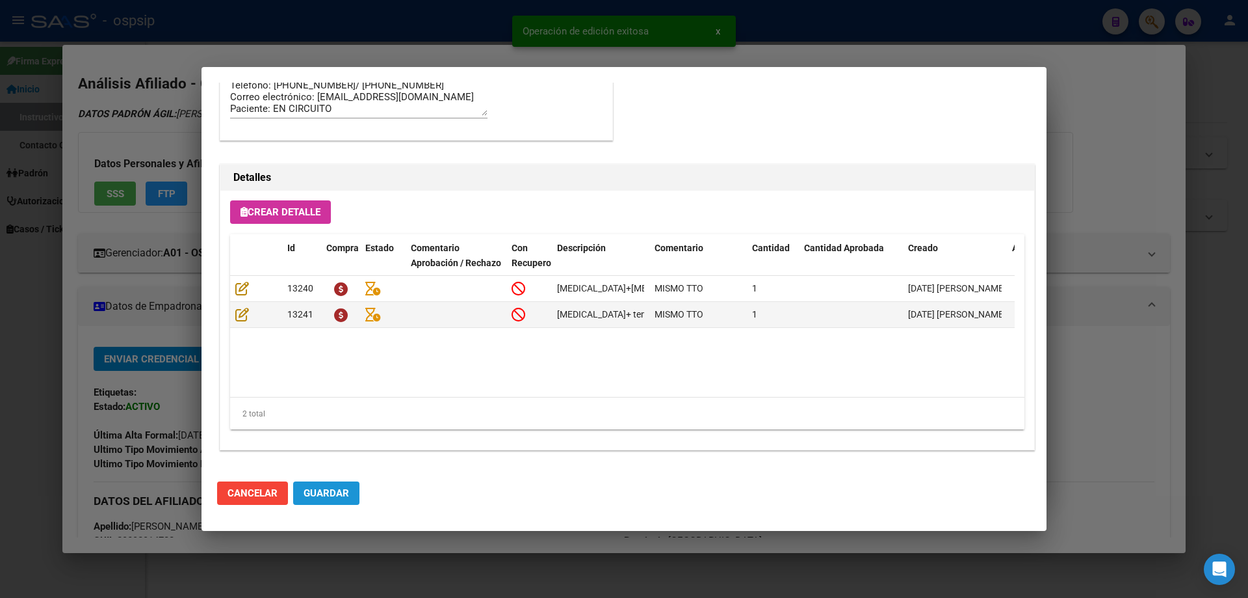
click at [337, 483] on button "Guardar" at bounding box center [326, 492] width 66 height 23
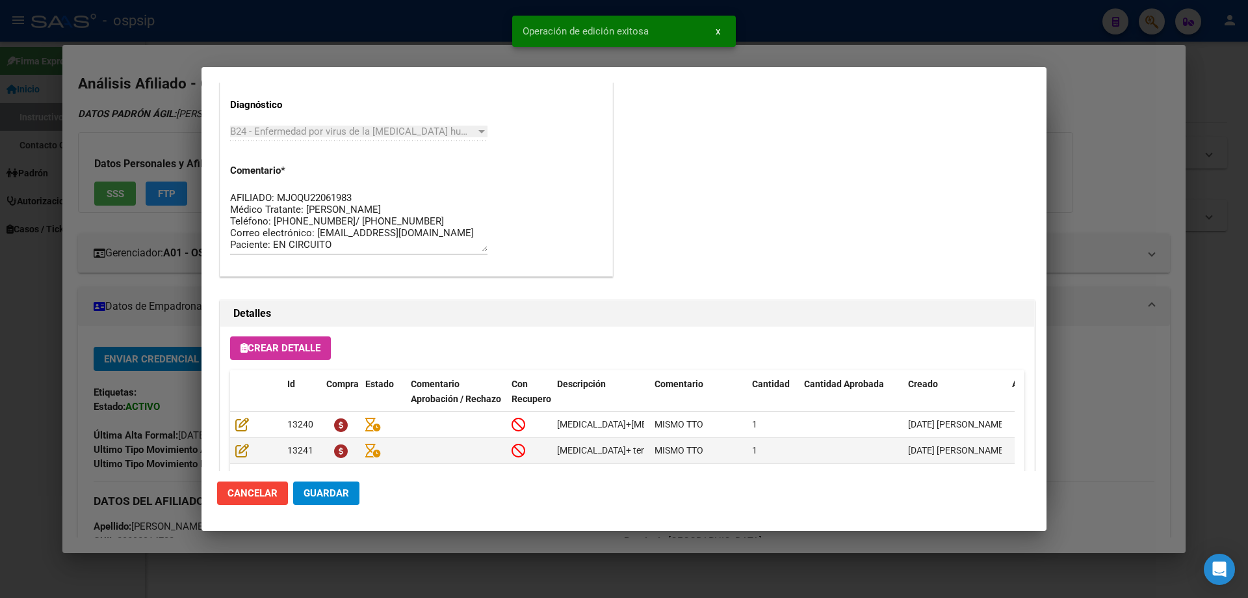
scroll to position [780, 0]
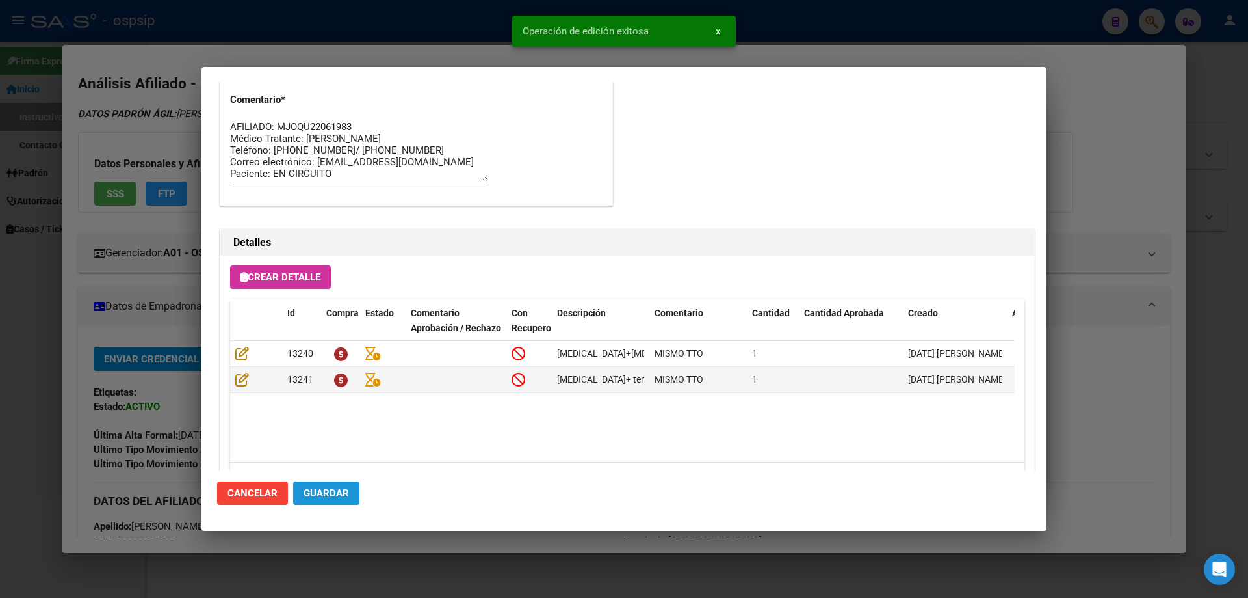
click at [336, 490] on span "Guardar" at bounding box center [327, 493] width 46 height 12
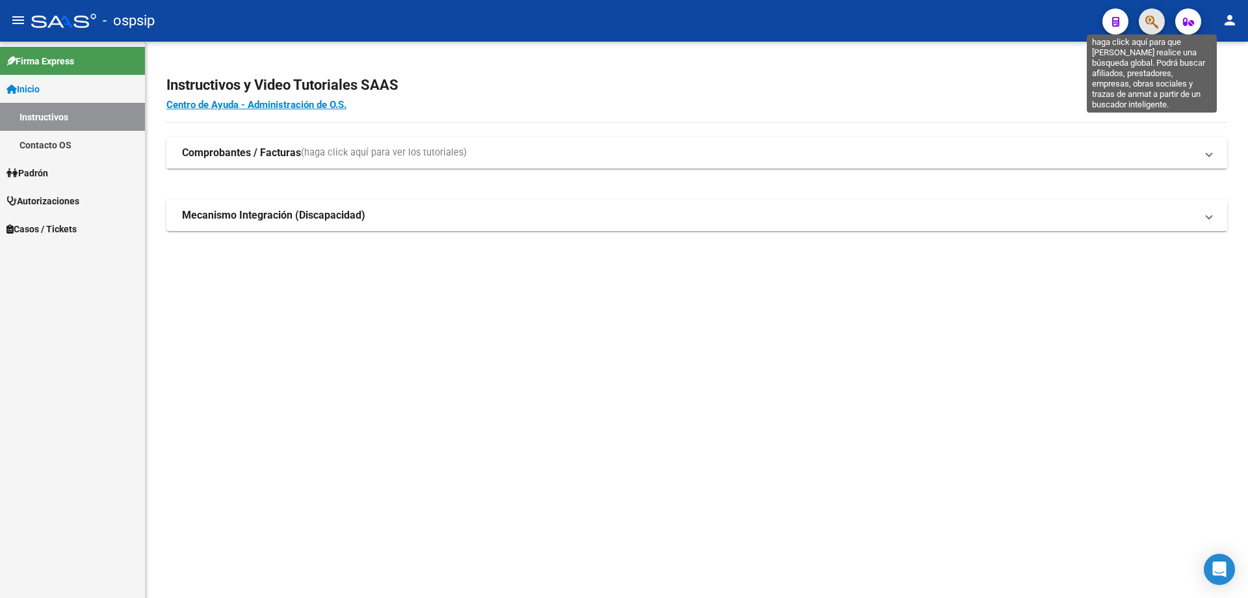
click at [1149, 22] on icon "button" at bounding box center [1152, 21] width 13 height 15
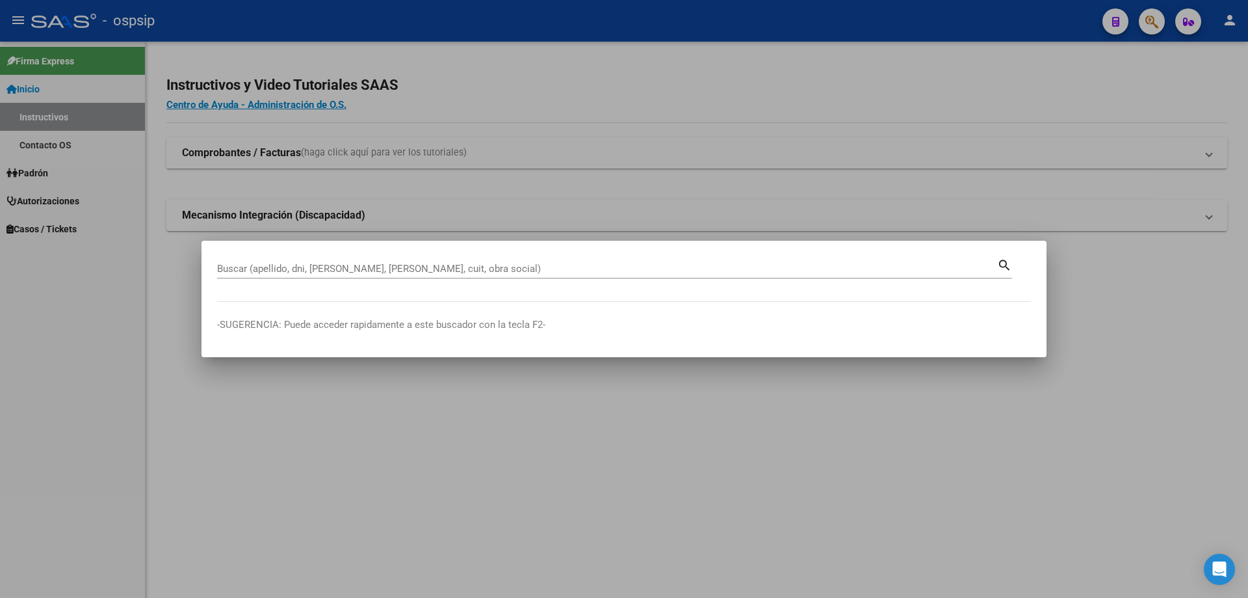
drag, startPoint x: 241, startPoint y: 274, endPoint x: 237, endPoint y: 266, distance: 9.3
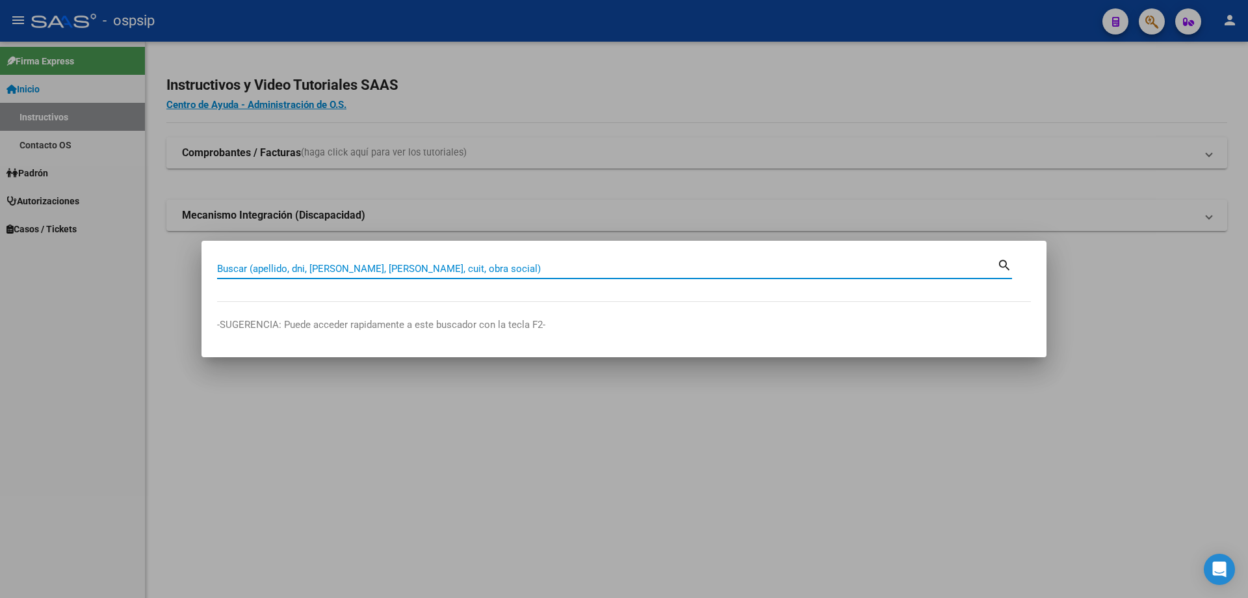
paste input "20961101434"
type input "20961101434"
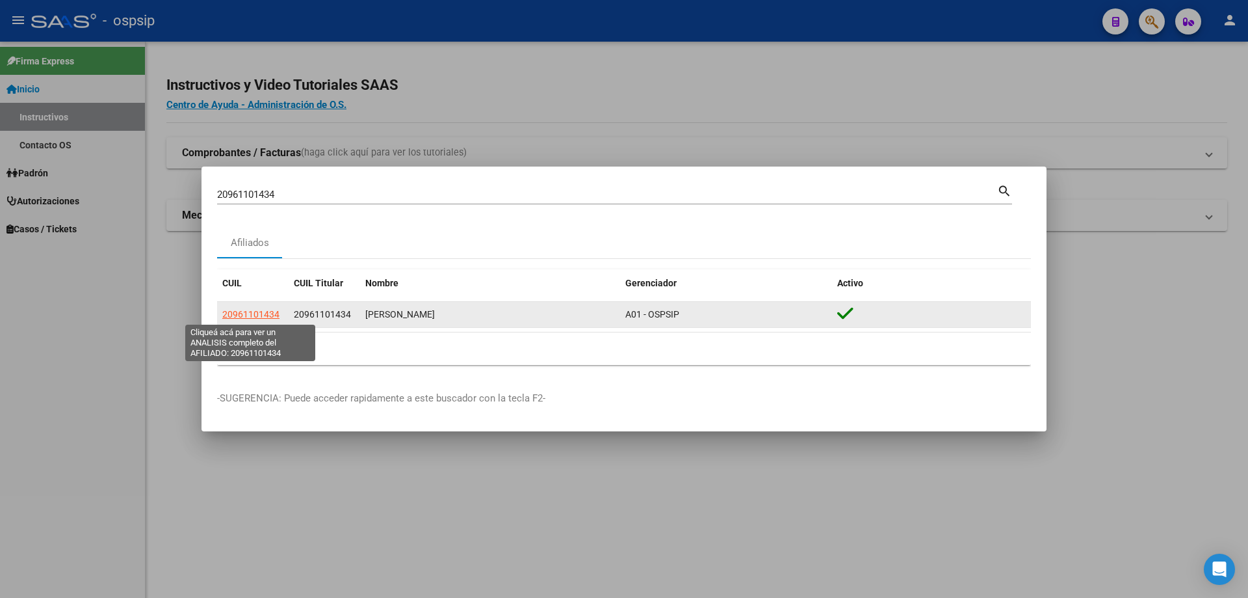
click at [268, 317] on span "20961101434" at bounding box center [250, 314] width 57 height 10
type textarea "20961101434"
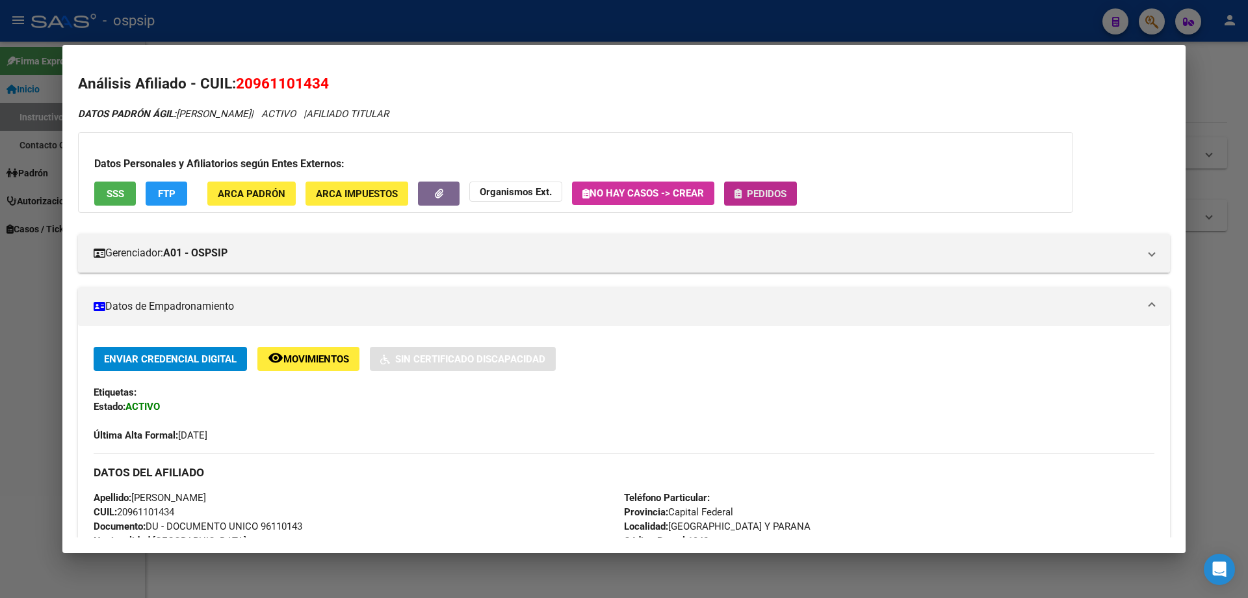
click at [754, 193] on span "Pedidos" at bounding box center [767, 194] width 40 height 12
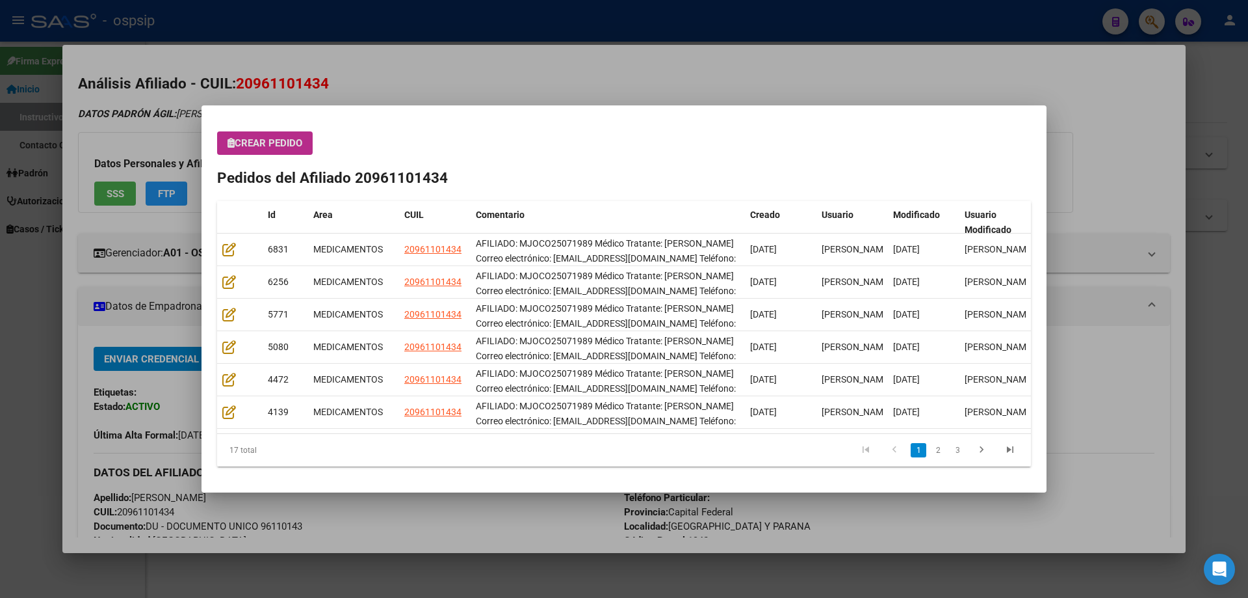
click at [280, 144] on span "Crear Pedido" at bounding box center [265, 143] width 75 height 12
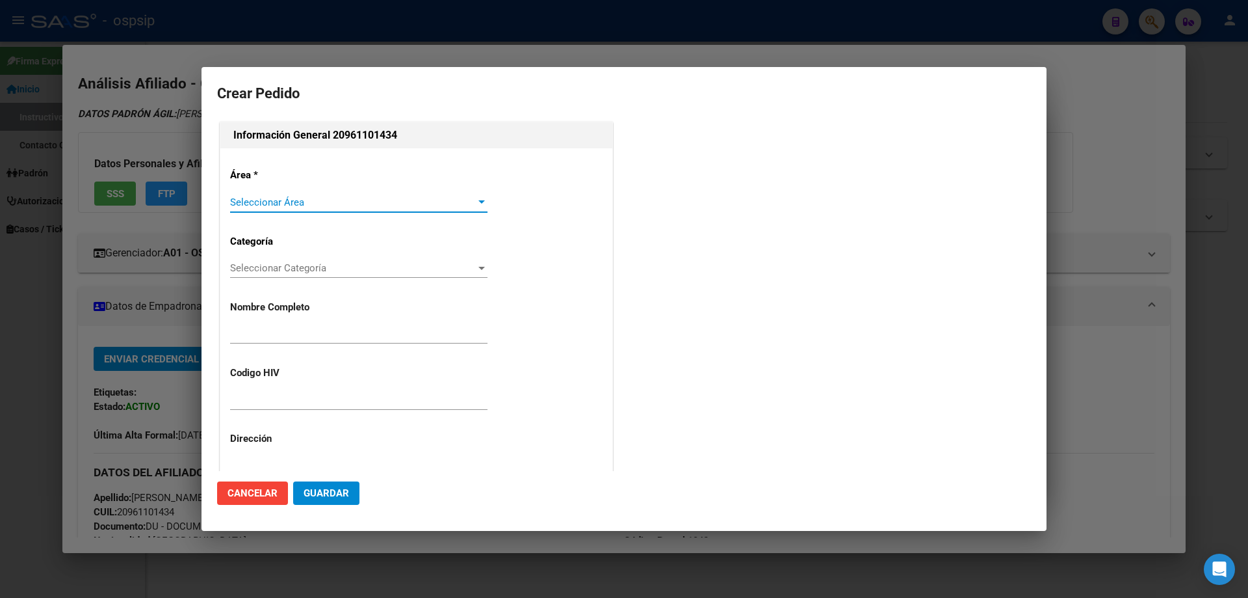
type input "[PERSON_NAME]"
type input "MJOCO25071989"
type input "[GEOGRAPHIC_DATA], [GEOGRAPHIC_DATA], [GEOGRAPHIC_DATA] AV. 1515, Piso: 7"
click at [269, 198] on span "Seleccionar Área" at bounding box center [353, 202] width 246 height 12
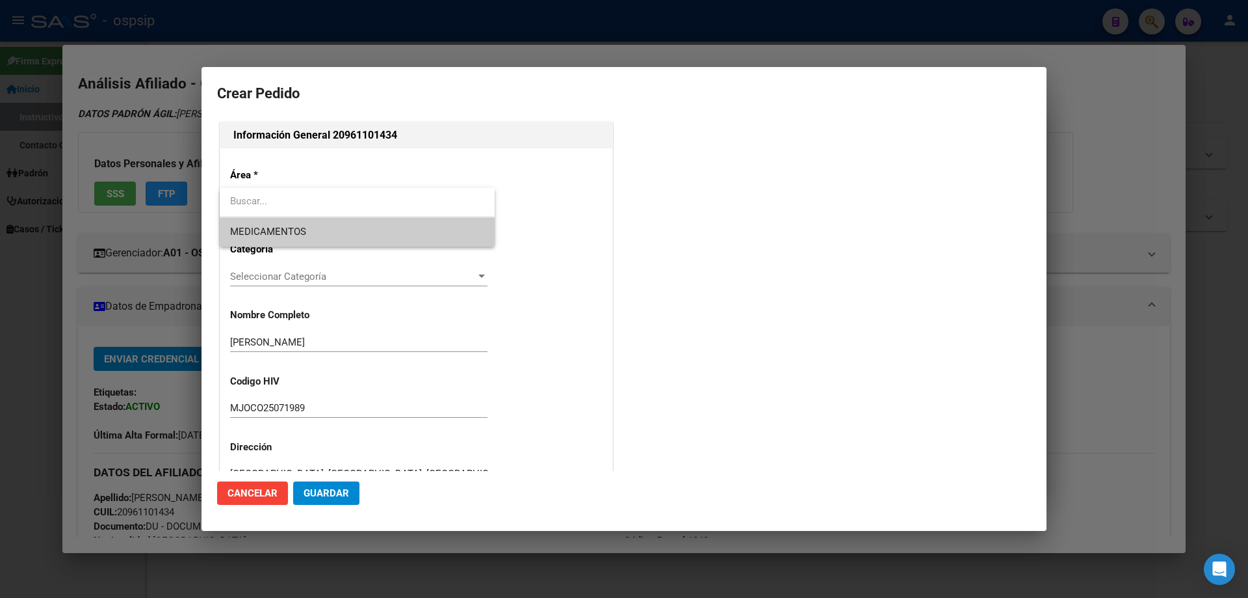
click at [265, 240] on span "MEDICAMENTOS" at bounding box center [357, 231] width 254 height 29
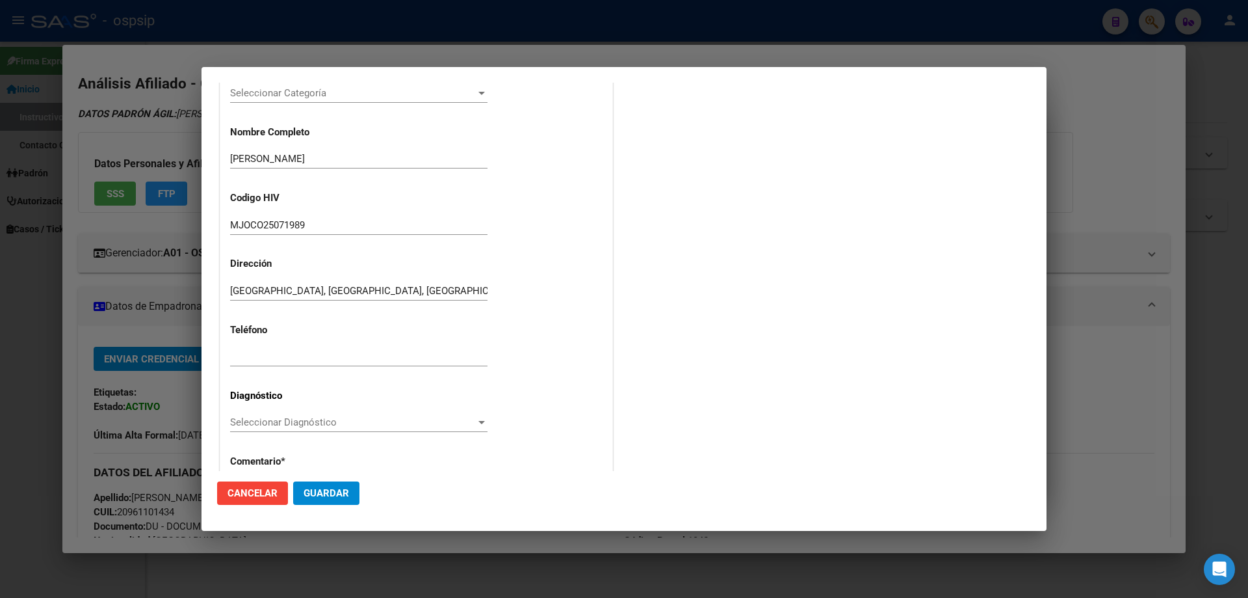
scroll to position [195, 0]
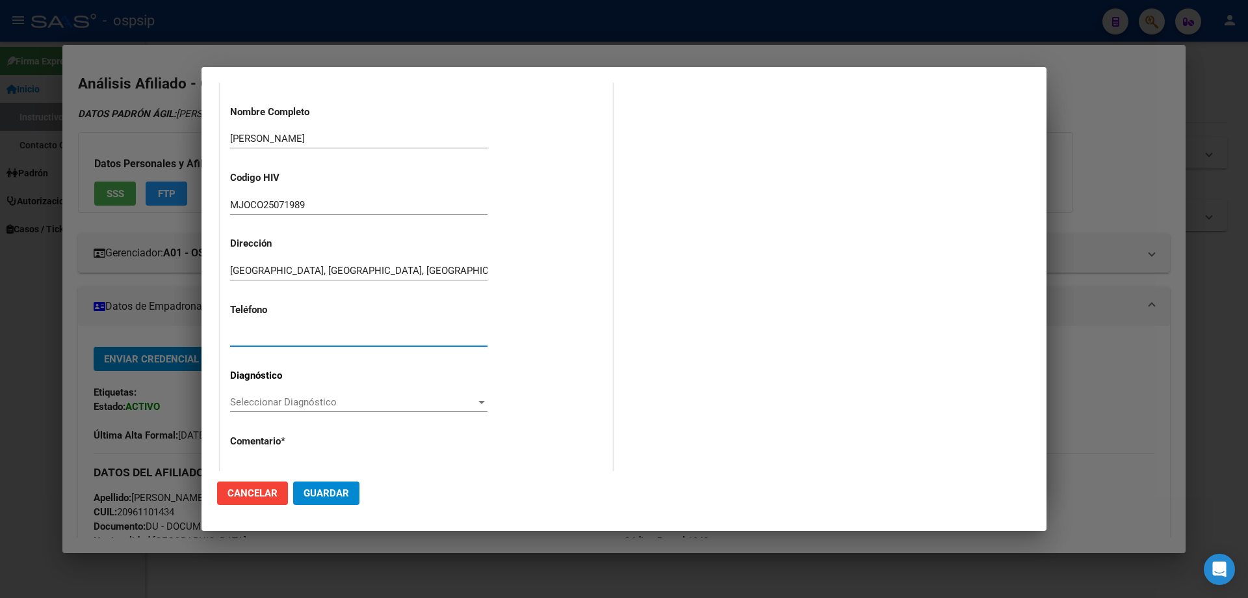
paste input ":1125691787"
click at [233, 336] on input ":1125691787" at bounding box center [358, 336] width 257 height 12
type input "1125691787"
click at [291, 408] on div "Seleccionar Diagnóstico Seleccionar Diagnóstico" at bounding box center [358, 402] width 257 height 20
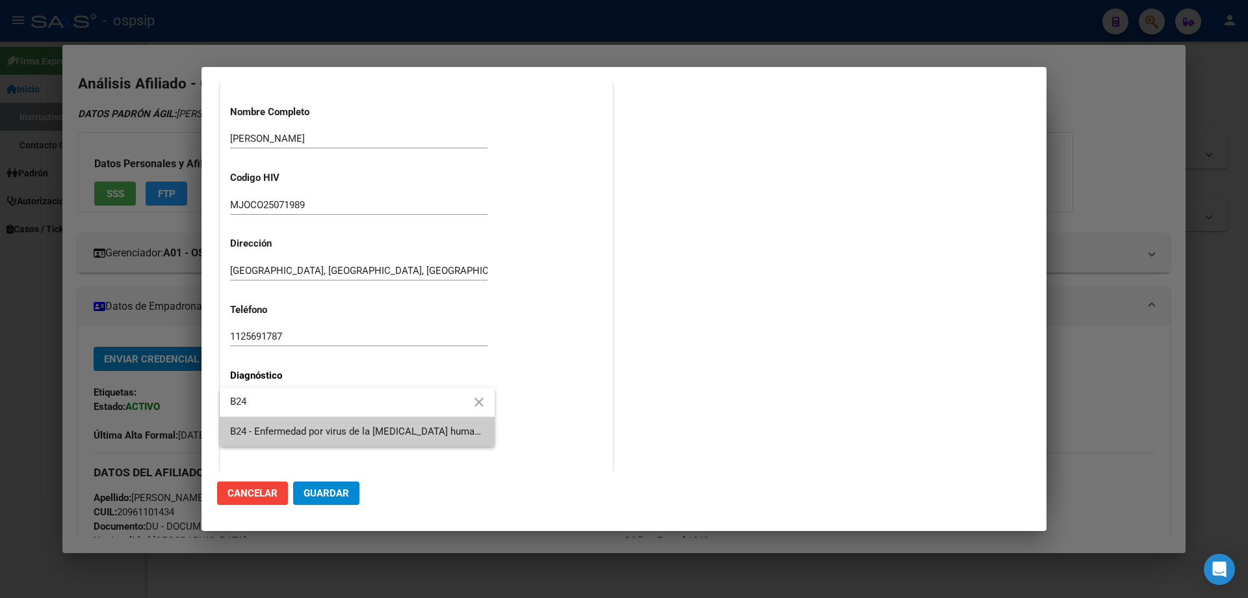
type input "B24"
click at [293, 438] on span "B24 - Enfermedad por virus de la [MEDICAL_DATA] humana [VIH], sin otra especifi…" at bounding box center [357, 431] width 254 height 29
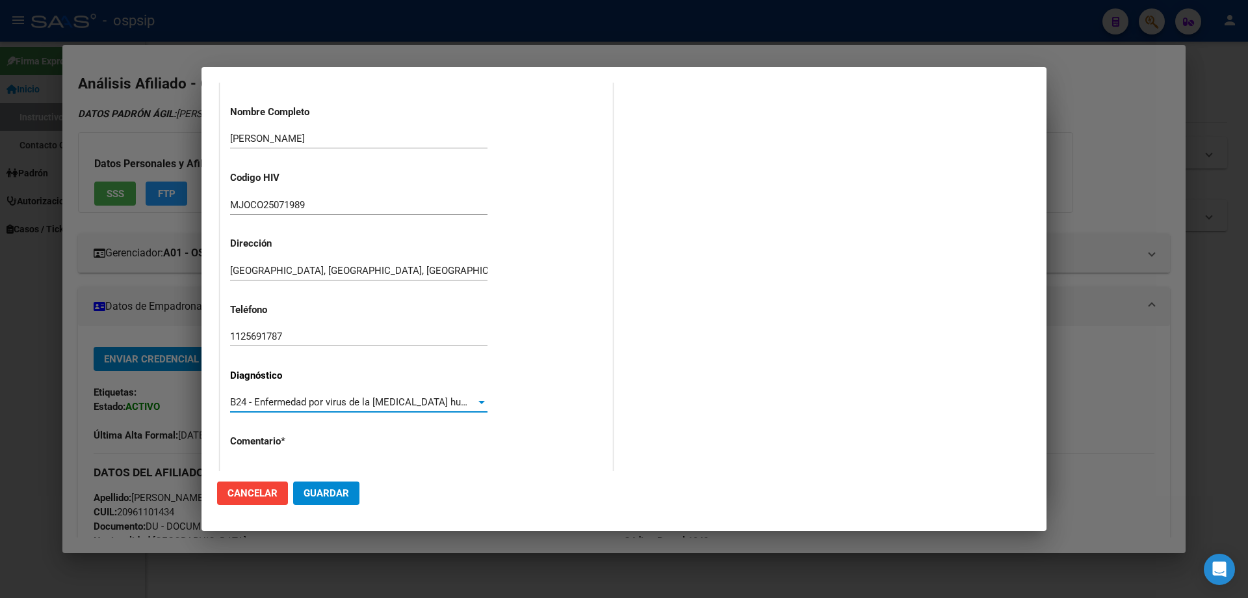
scroll to position [292, 0]
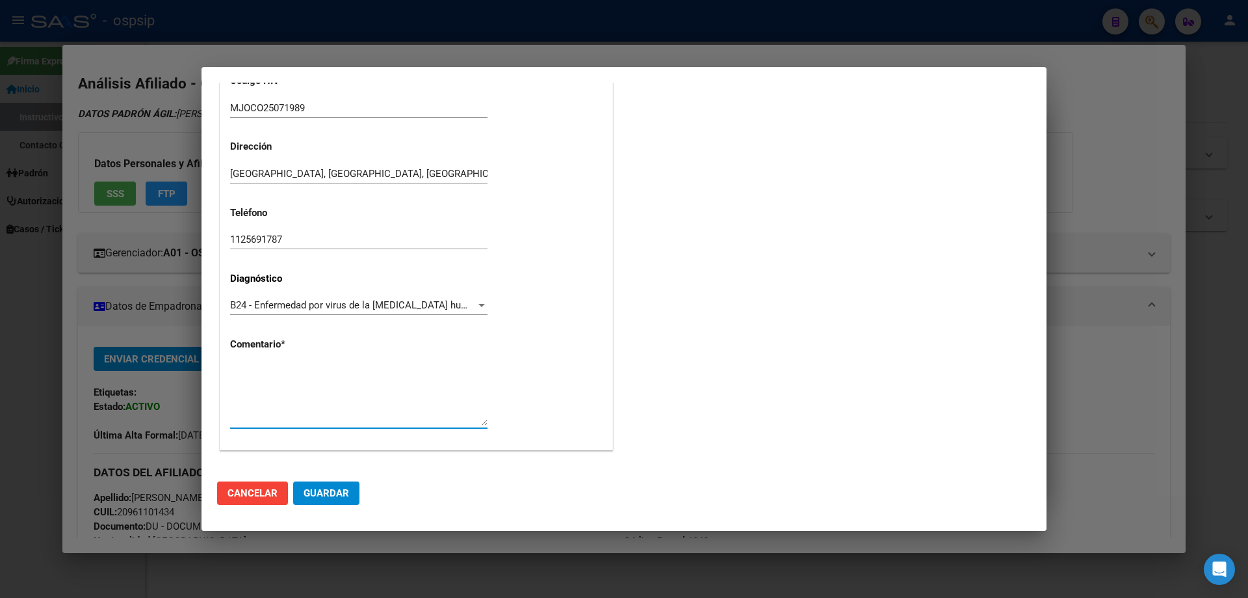
paste textarea "AFILIADO: MJOCO25071989 Médico Tratante: [PERSON_NAME] Correo electrónico: [EMA…"
type textarea "AFILIADO: MJOCO25071989 Médico Tratante: [PERSON_NAME] Correo electrónico: [EMA…"
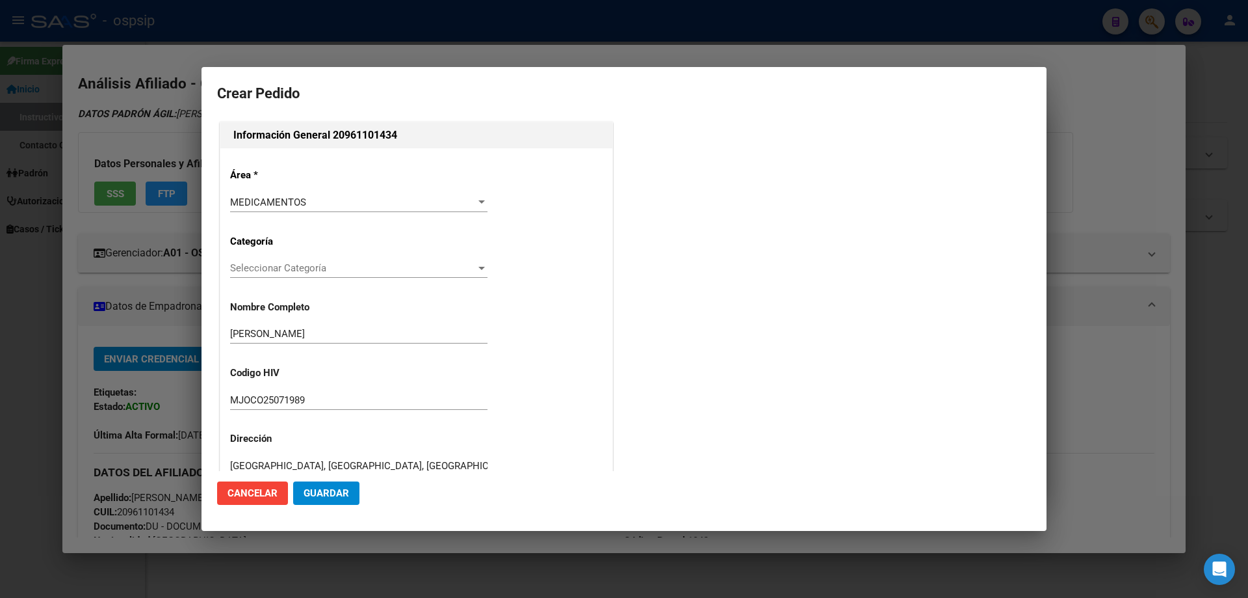
scroll to position [292, 0]
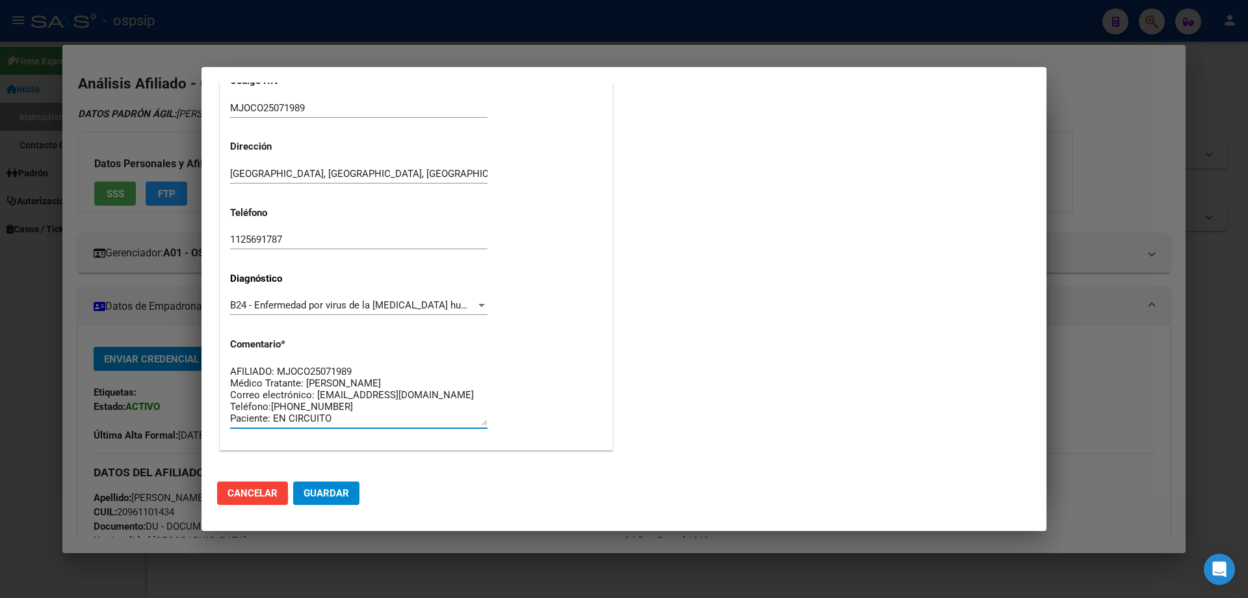
click at [369, 386] on textarea "AFILIADO: MJOCO25071989 Médico Tratante: [PERSON_NAME] Correo electrónico: [EMA…" at bounding box center [358, 394] width 257 height 61
type textarea "AFILIADO: MJOCO25071989 Médico Tratante: BOTAS Correo electrónico: JOSE_ANYELO6…"
click at [347, 491] on span "Guardar" at bounding box center [327, 493] width 46 height 12
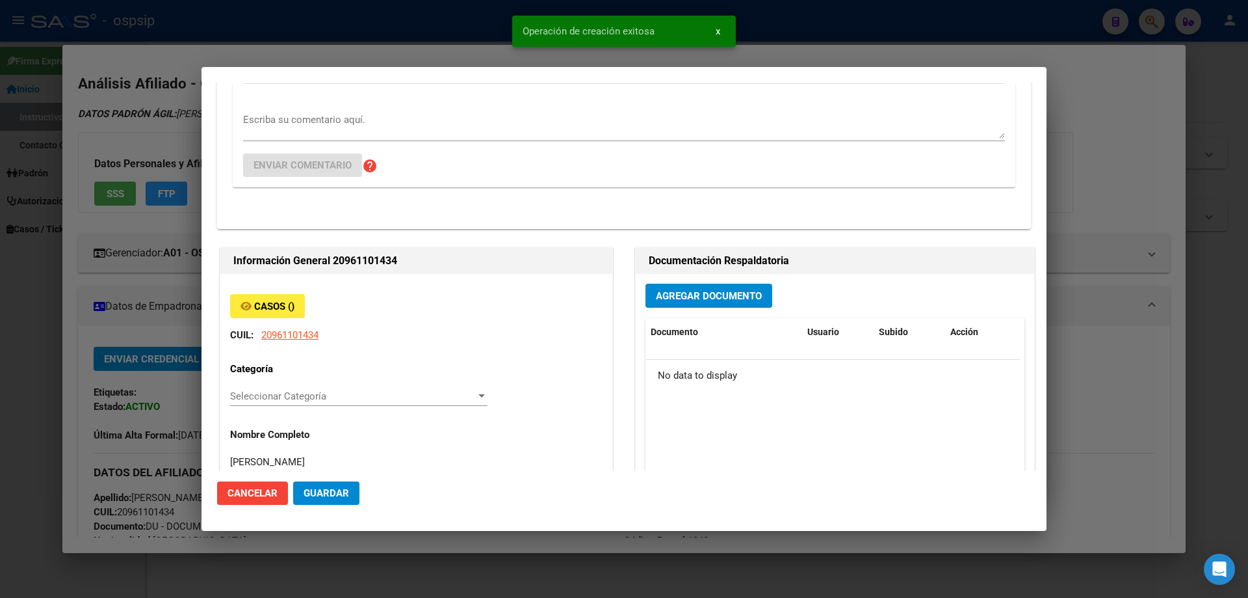
scroll to position [0, 0]
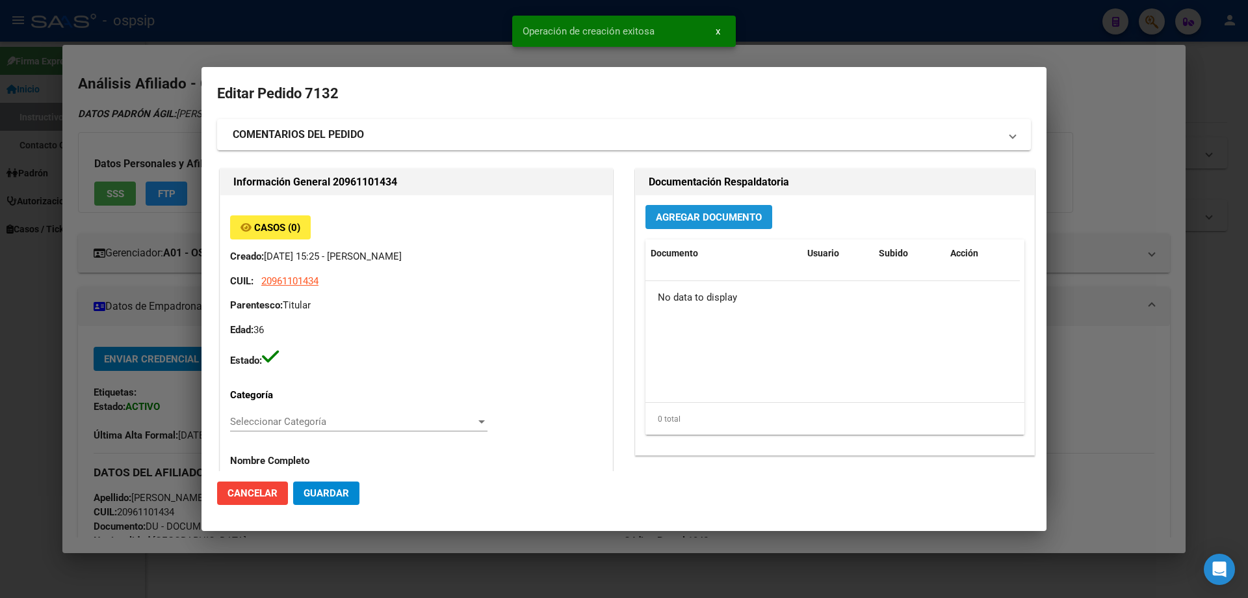
click at [691, 206] on button "Agregar Documento" at bounding box center [709, 217] width 127 height 24
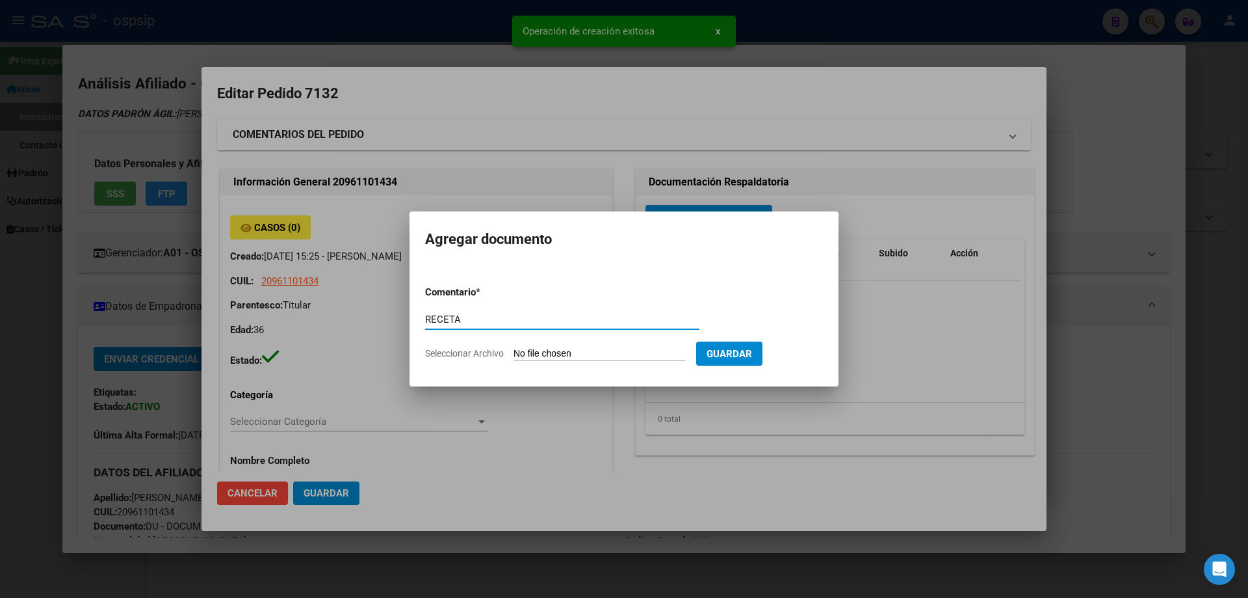
type input "RECETA"
click at [580, 354] on input "Seleccionar Archivo" at bounding box center [600, 354] width 172 height 12
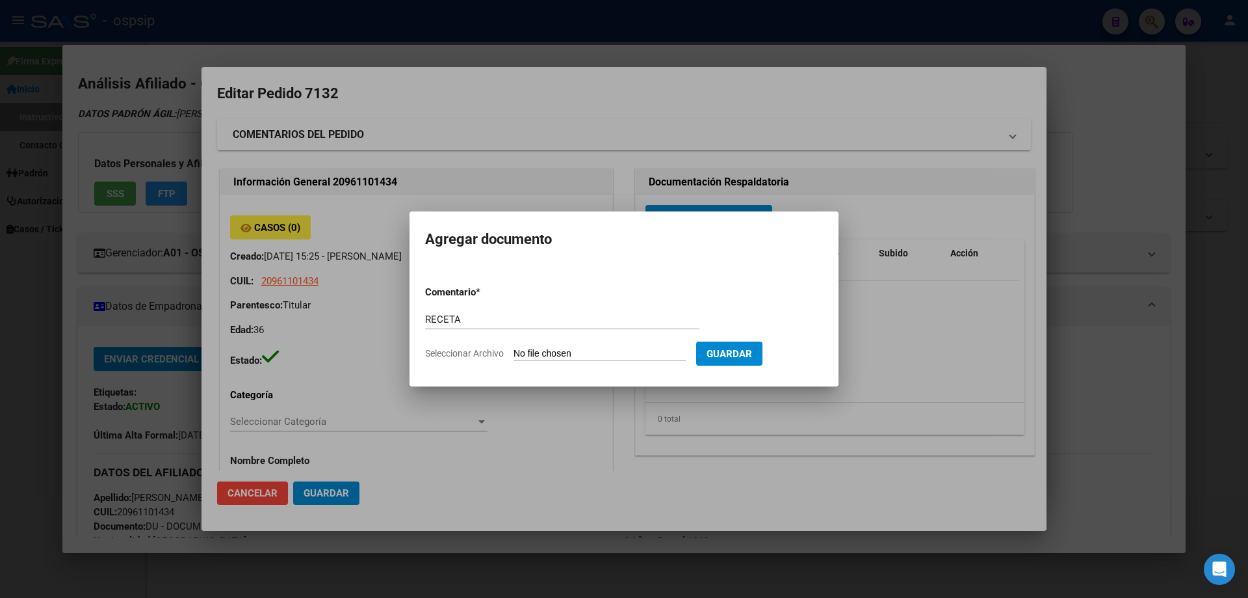
type input "C:\fakepath\MJOCO.pdf"
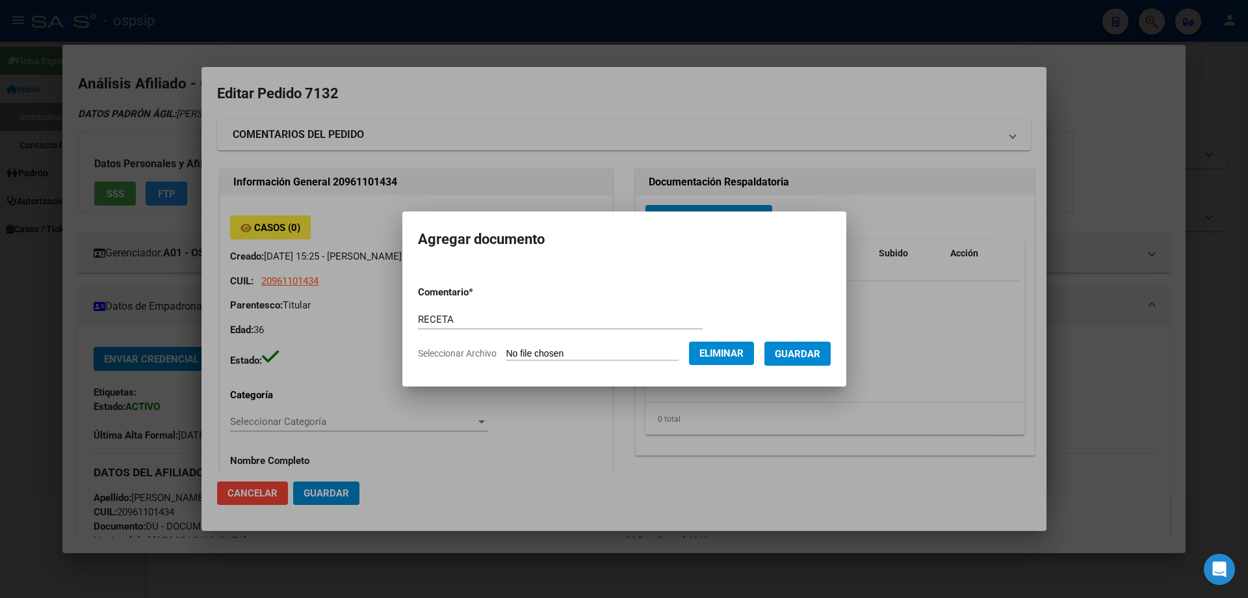
click at [814, 356] on span "Guardar" at bounding box center [798, 354] width 46 height 12
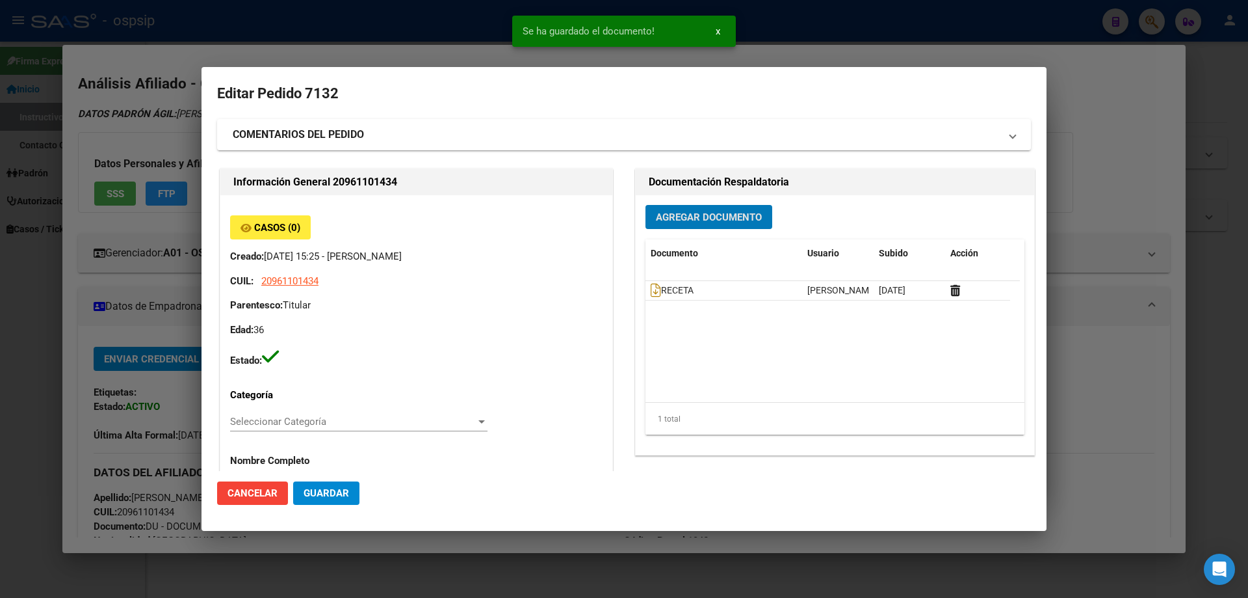
click at [696, 221] on span "Agregar Documento" at bounding box center [709, 217] width 106 height 12
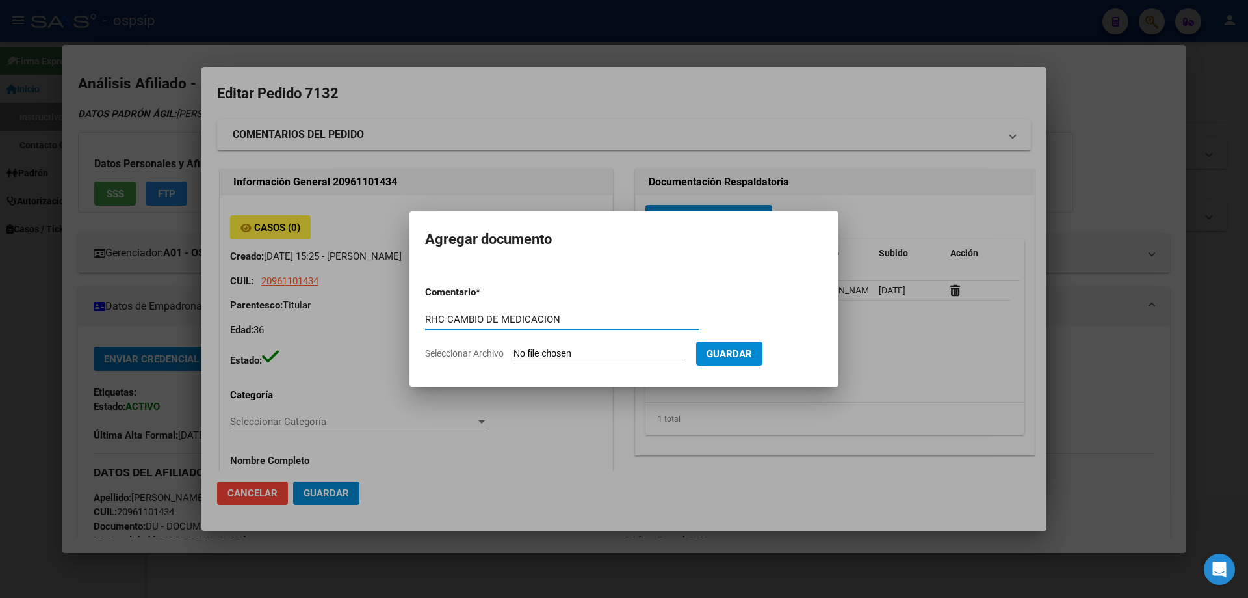
type input "RHC CAMBIO DE MEDICACION"
click at [579, 352] on input "Seleccionar Archivo" at bounding box center [600, 354] width 172 height 12
type input "C:\fakepath\CAMBIO DE MEDICACION.pdf"
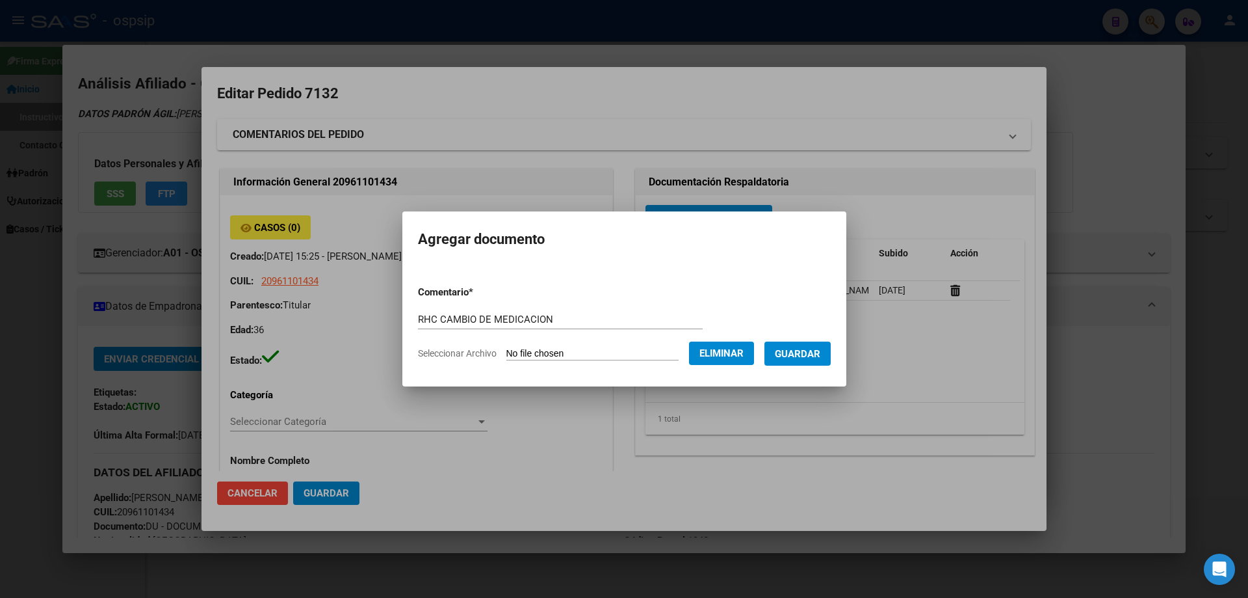
click at [821, 352] on span "Guardar" at bounding box center [798, 354] width 46 height 12
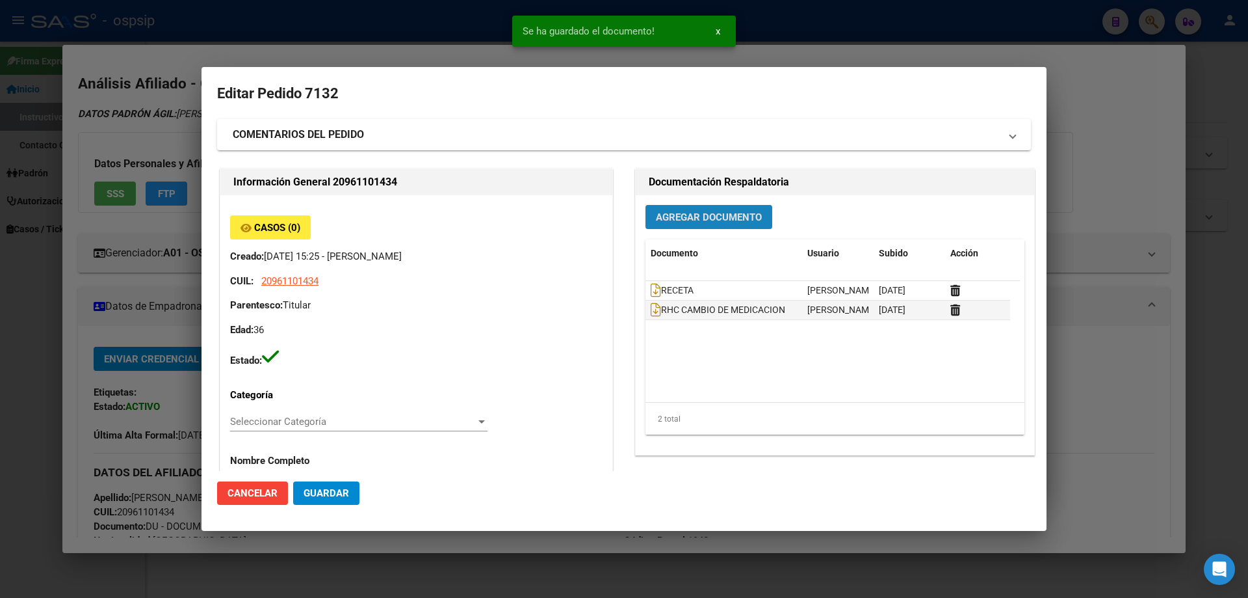
click at [704, 212] on span "Agregar Documento" at bounding box center [709, 217] width 106 height 12
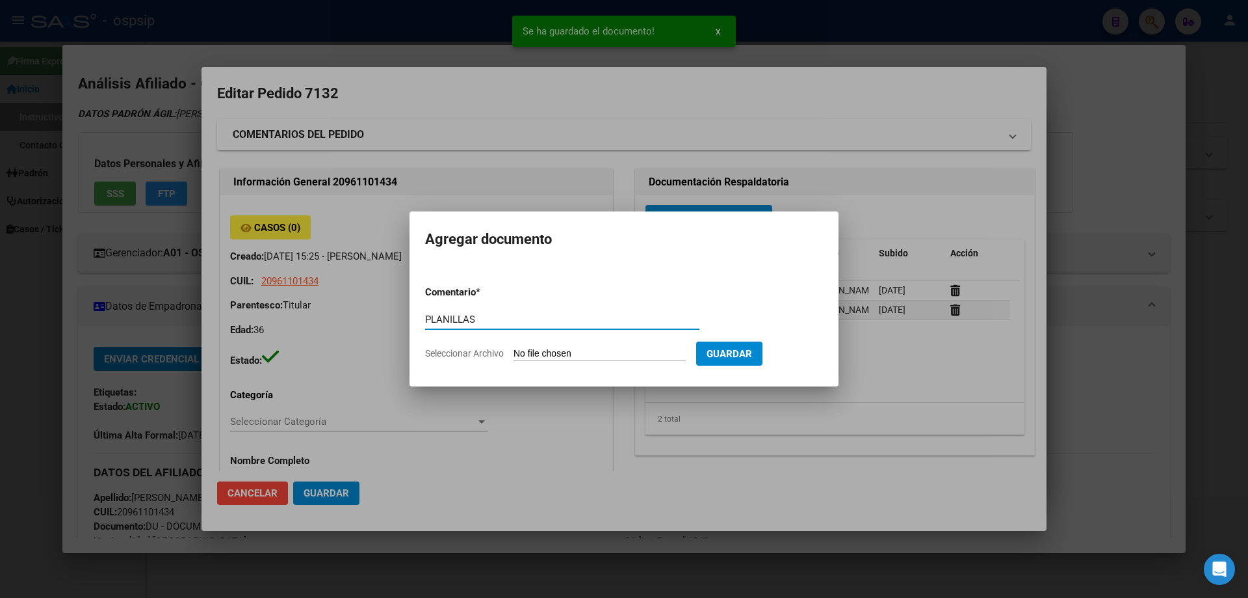
type input "PLANILLAS"
drag, startPoint x: 570, startPoint y: 343, endPoint x: 573, endPoint y: 355, distance: 12.1
click at [570, 345] on form "Comentario * PLANILLAS Comentario Seleccionar Archivo Guardar" at bounding box center [624, 322] width 398 height 95
click at [573, 355] on input "Seleccionar Archivo" at bounding box center [600, 354] width 172 height 12
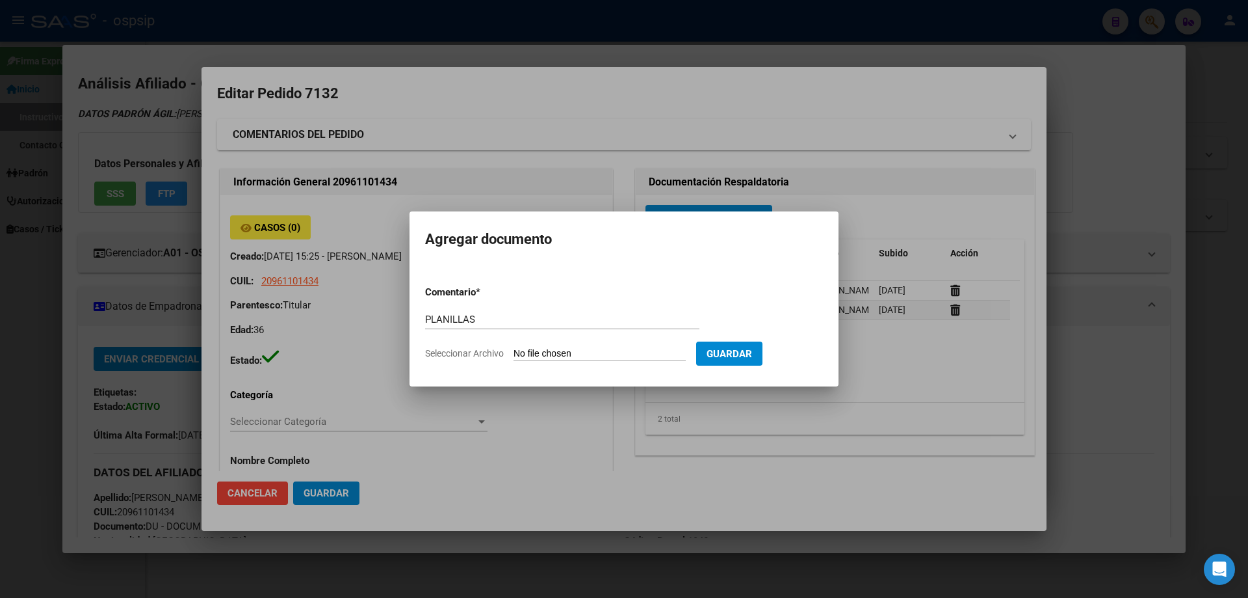
type input "C:\fakepath\1000129059.jpg"
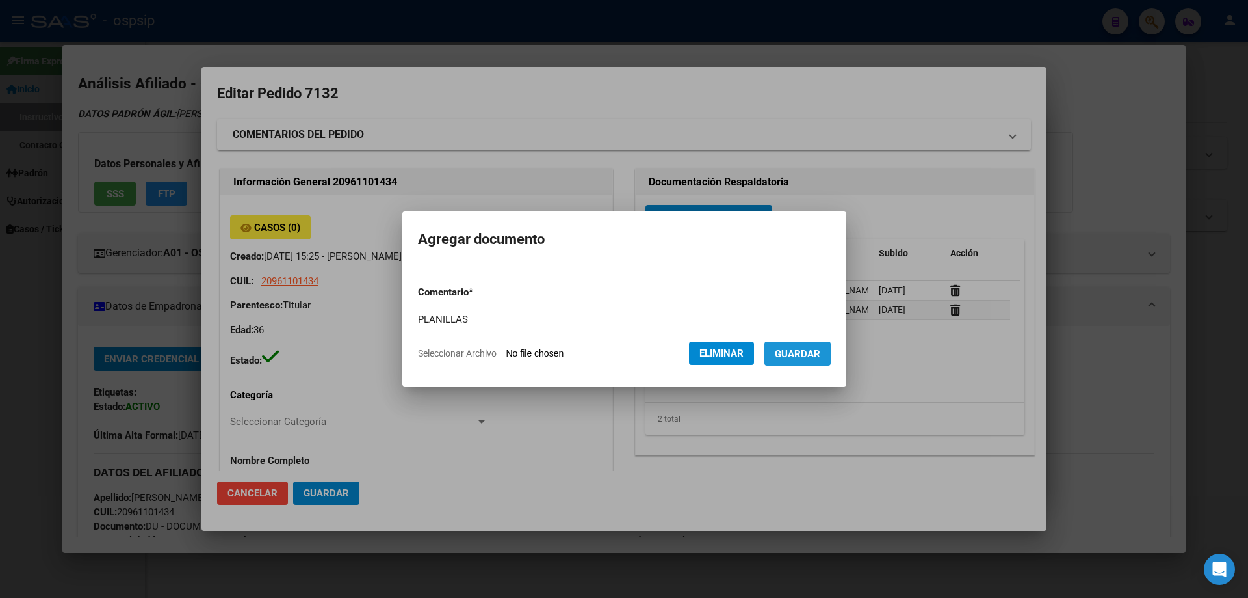
click at [813, 359] on span "Guardar" at bounding box center [798, 354] width 46 height 12
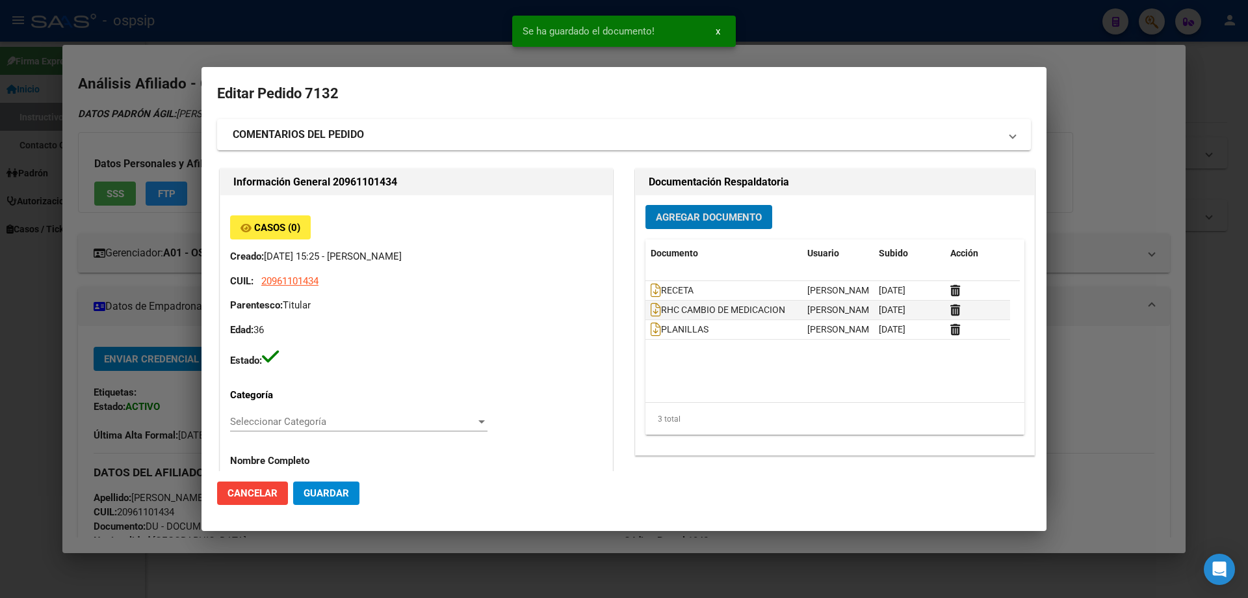
click at [715, 214] on span "Agregar Documento" at bounding box center [709, 217] width 106 height 12
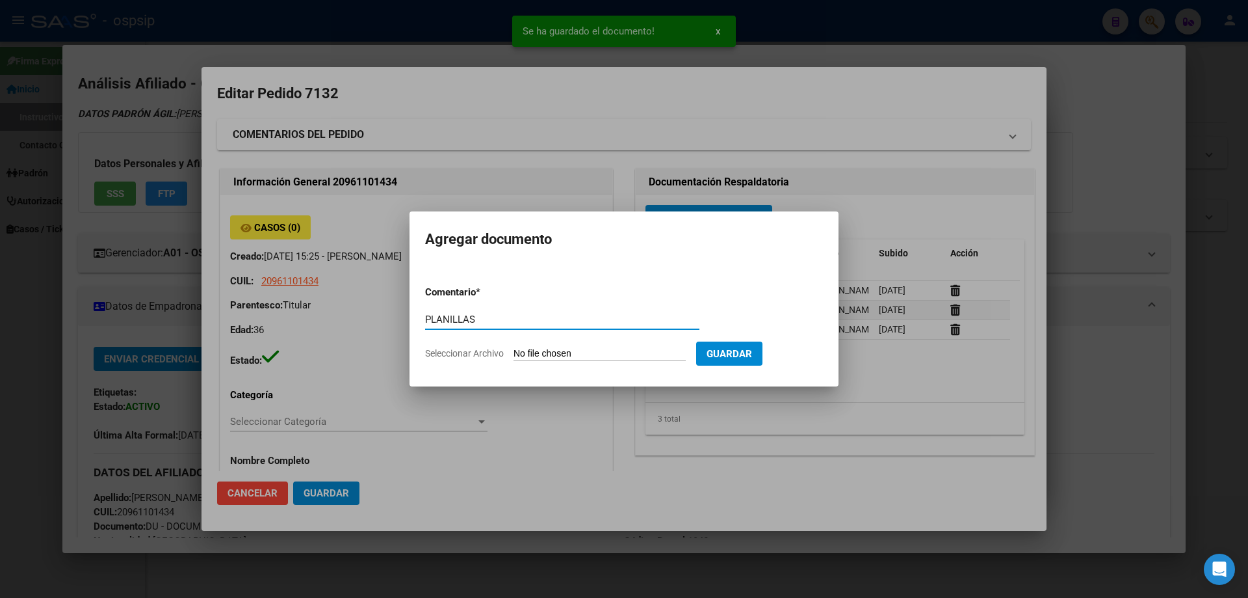
type input "PLANILLAS"
click at [513, 349] on app-file-uploader "Seleccionar Archivo" at bounding box center [560, 353] width 271 height 12
click at [521, 350] on input "Seleccionar Archivo" at bounding box center [600, 354] width 172 height 12
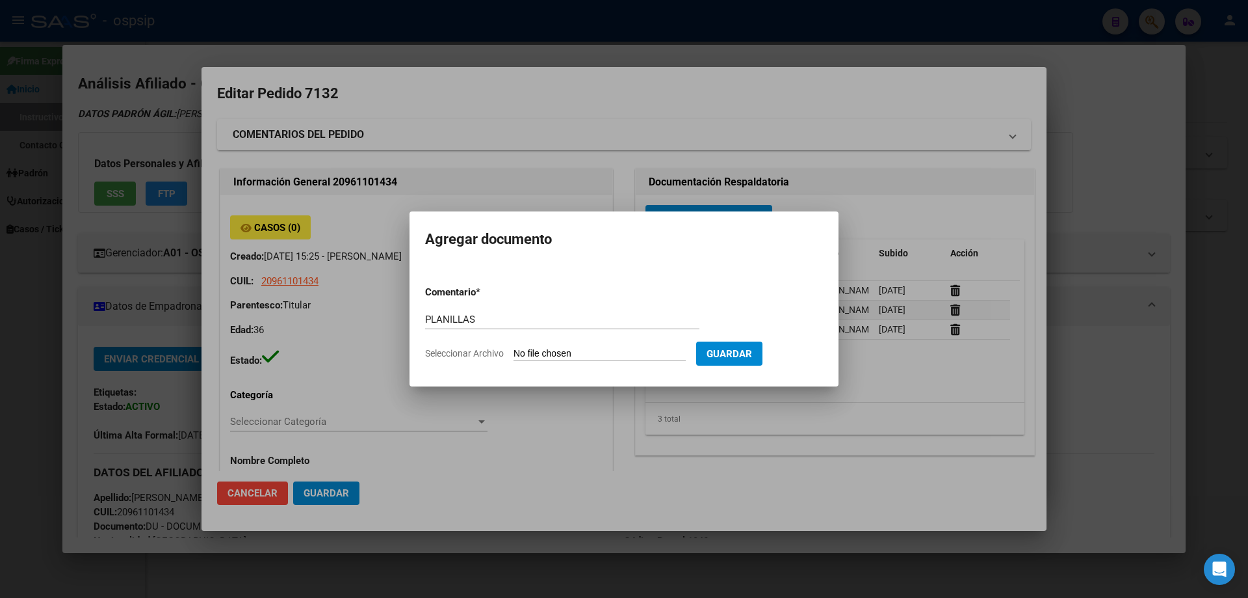
type input "C:\fakepath\1000129050.jpg"
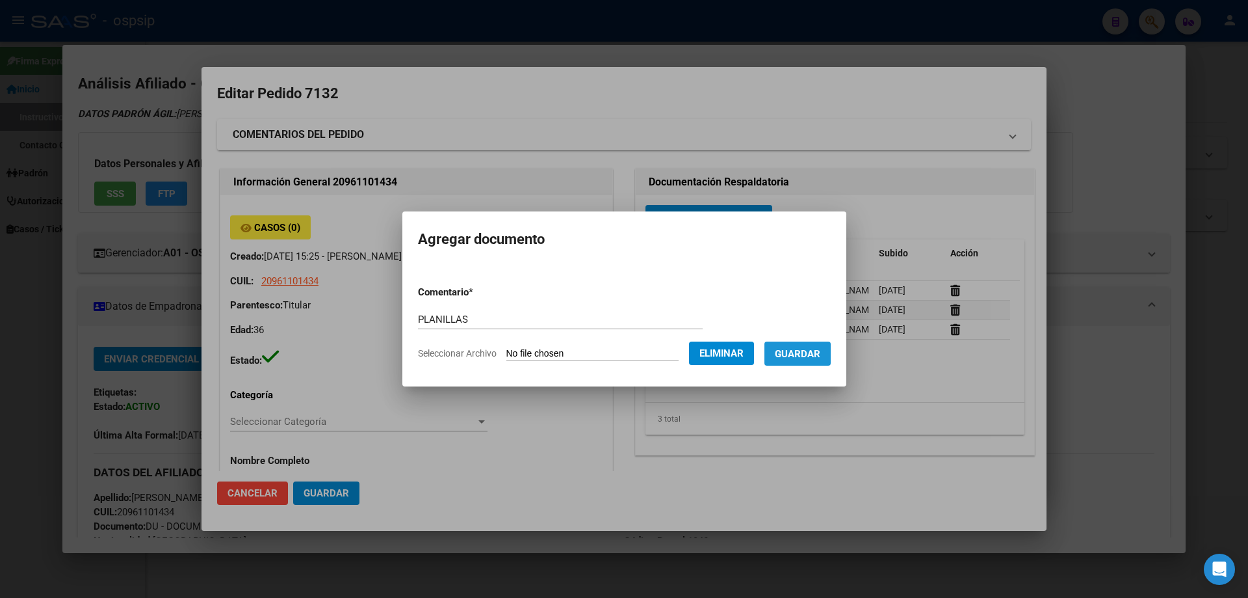
click at [817, 353] on span "Guardar" at bounding box center [798, 354] width 46 height 12
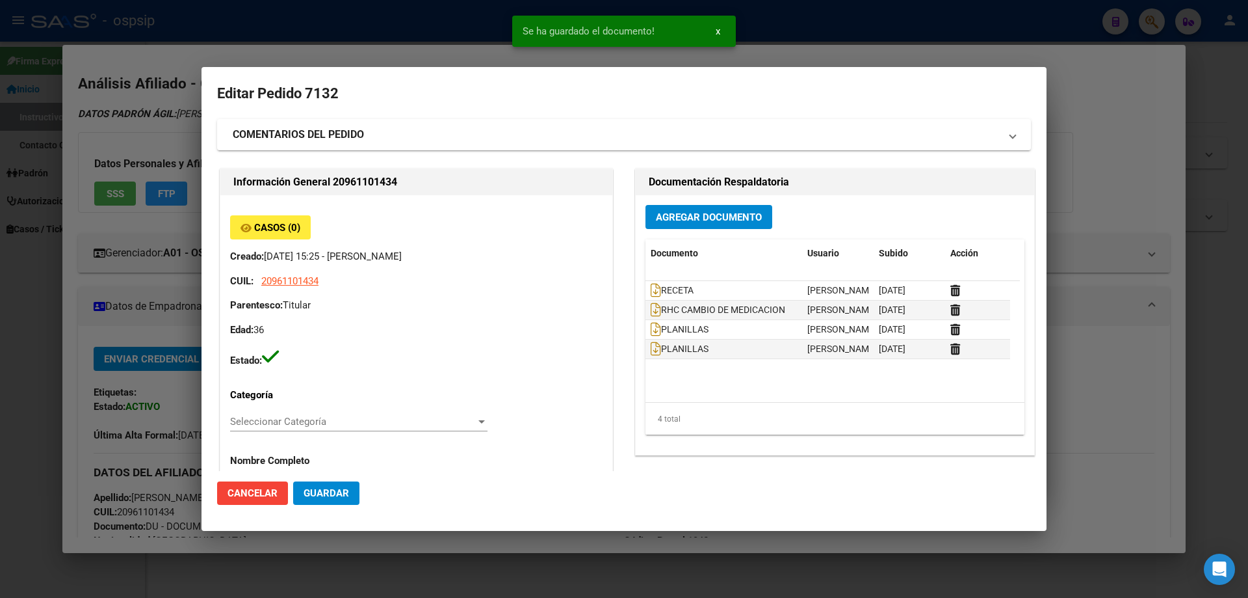
click at [689, 231] on div "Agregar Documento Documento Usuario Subido Acción RECETA Jesica Ortiz 09/09/202…" at bounding box center [835, 324] width 399 height 259
click at [688, 225] on button "Agregar Documento" at bounding box center [709, 217] width 127 height 24
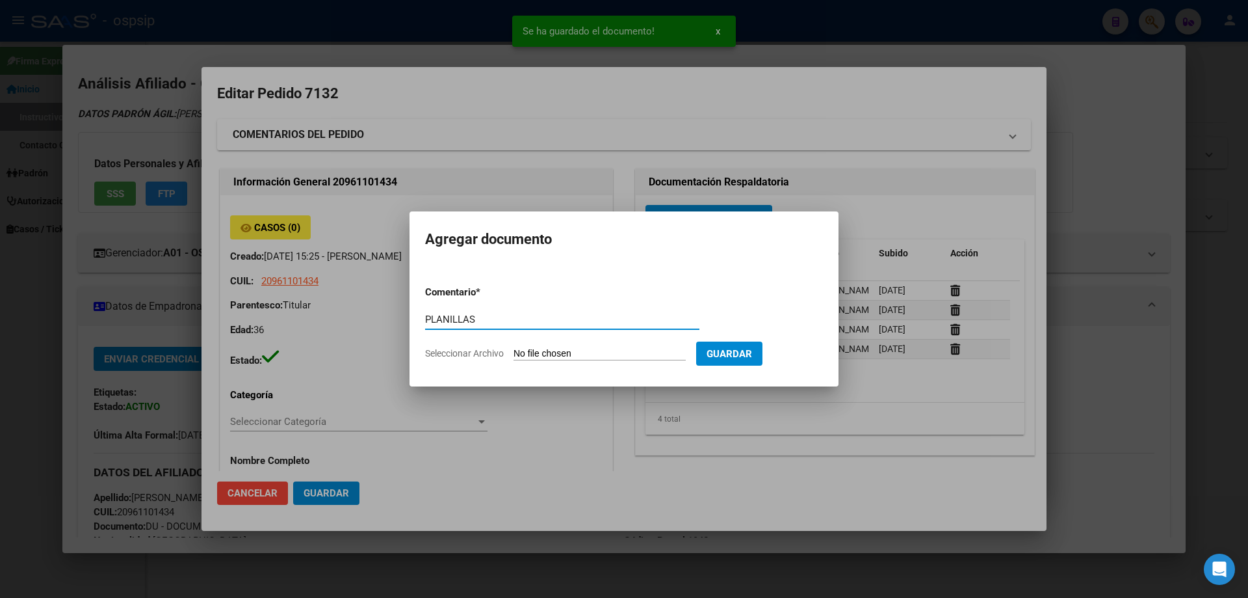
type input "PLANILLAS"
click at [526, 353] on input "Seleccionar Archivo" at bounding box center [600, 354] width 172 height 12
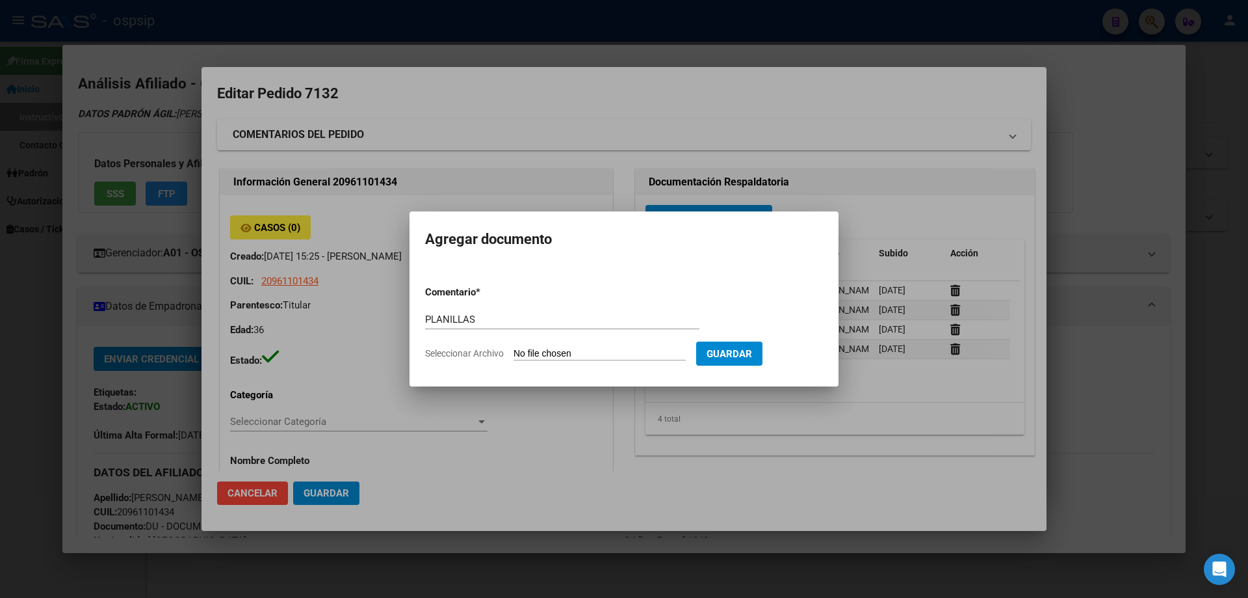
type input "C:\fakepath\1000129060.jpg"
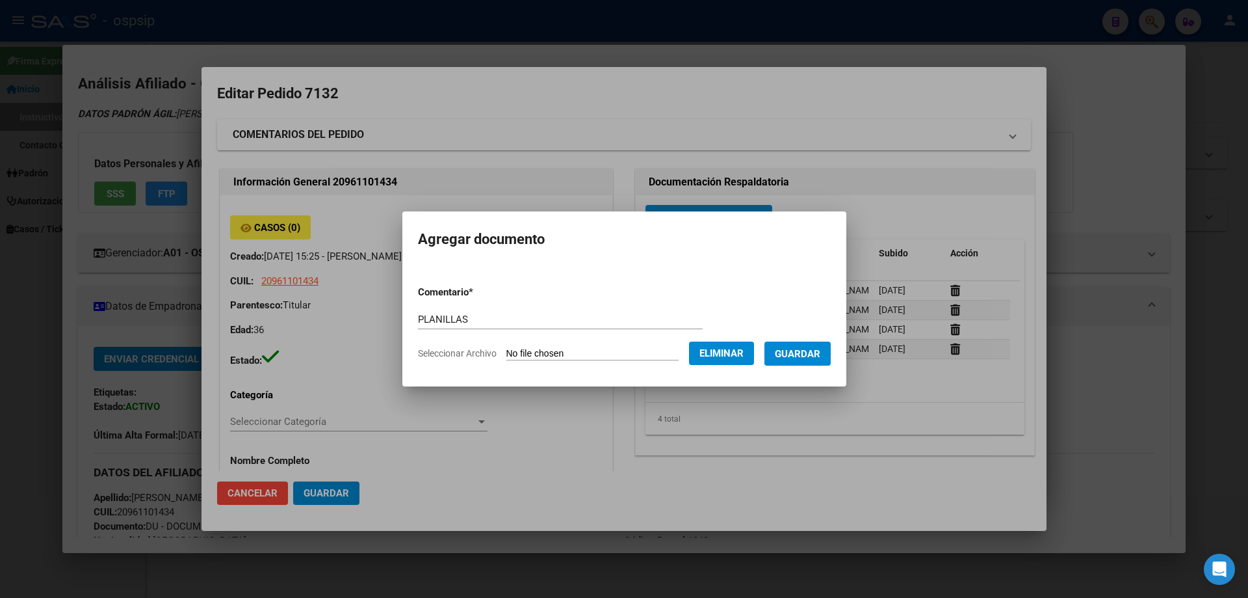
click at [810, 360] on button "Guardar" at bounding box center [798, 353] width 66 height 24
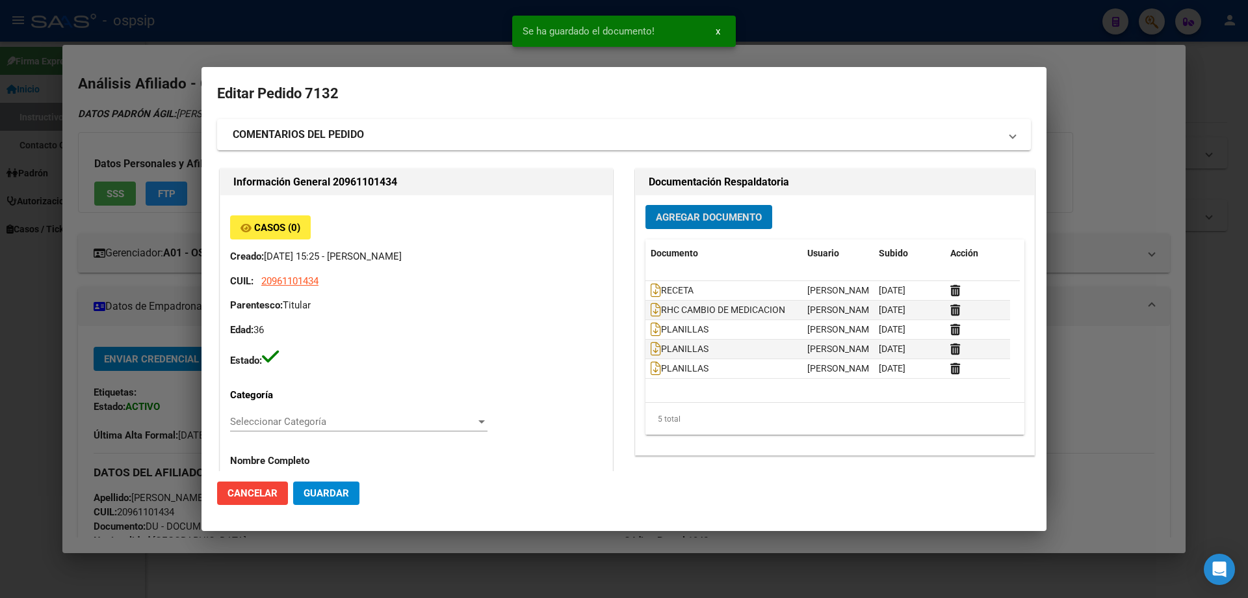
click at [689, 220] on span "Agregar Documento" at bounding box center [709, 217] width 106 height 12
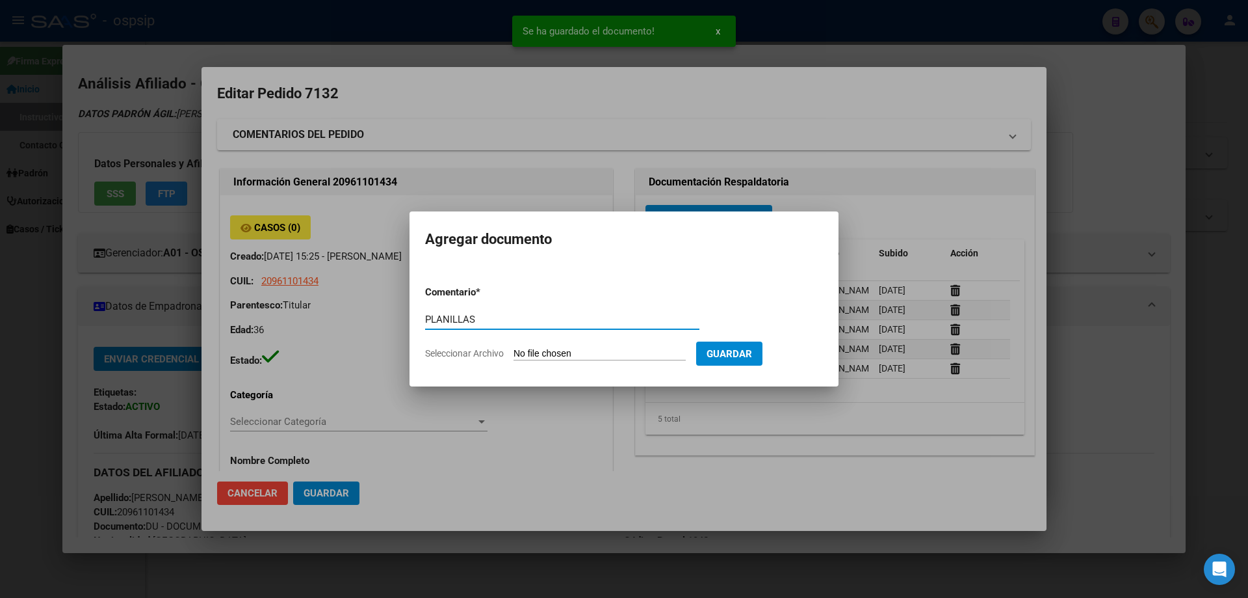
type input "PLANILLAS"
click at [559, 360] on form "Comentario * PLANILLAS Comentario Seleccionar Archivo Guardar" at bounding box center [624, 322] width 398 height 95
click at [559, 352] on input "Seleccionar Archivo" at bounding box center [600, 354] width 172 height 12
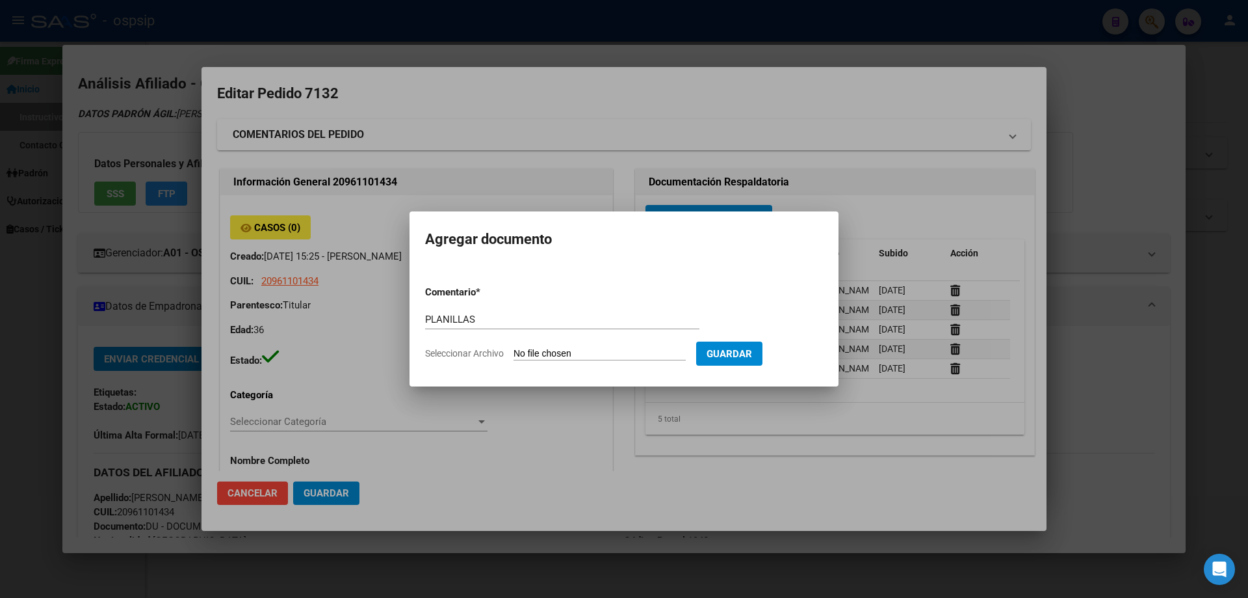
type input "C:\fakepath\1000129058.jpg"
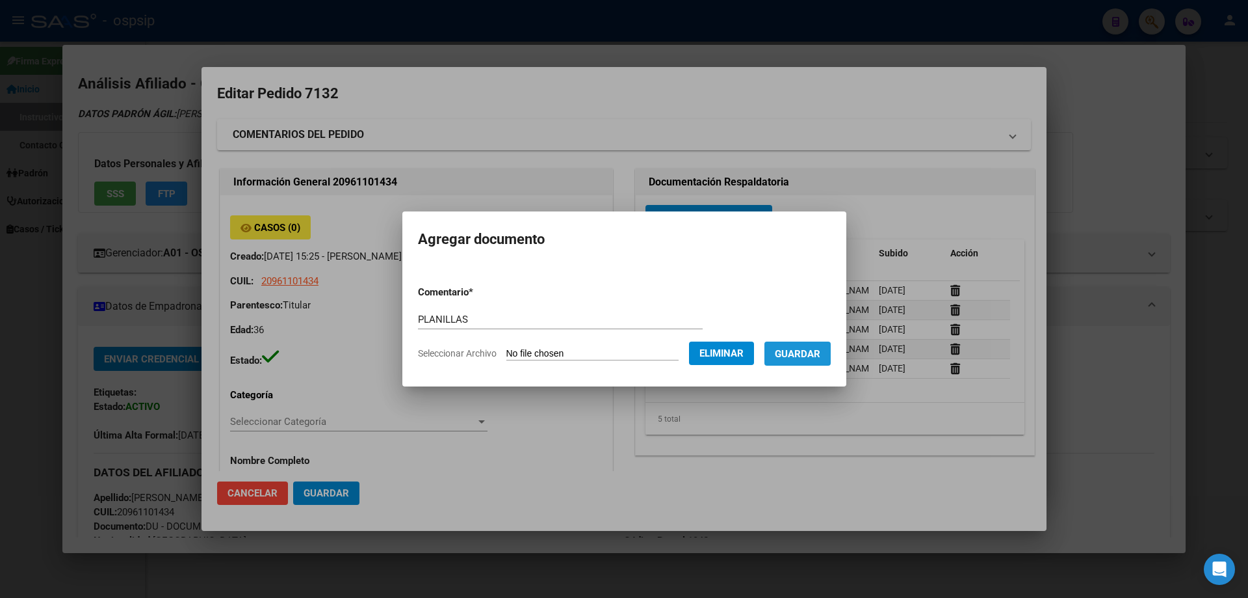
click at [810, 352] on span "Guardar" at bounding box center [798, 354] width 46 height 12
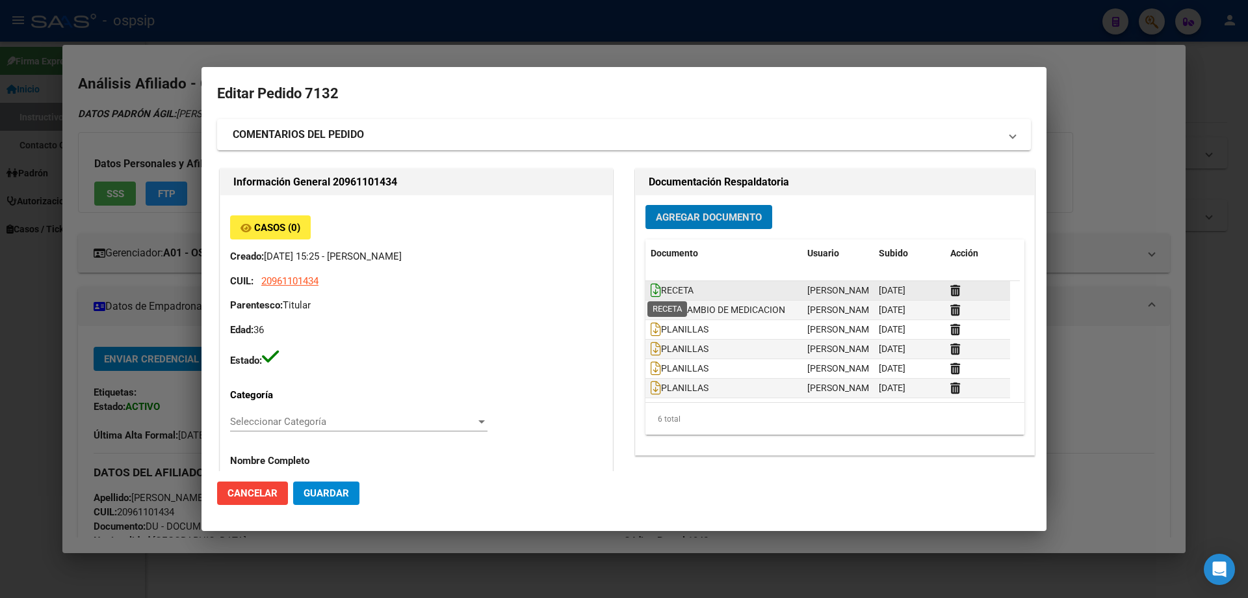
click at [651, 289] on icon at bounding box center [656, 290] width 10 height 14
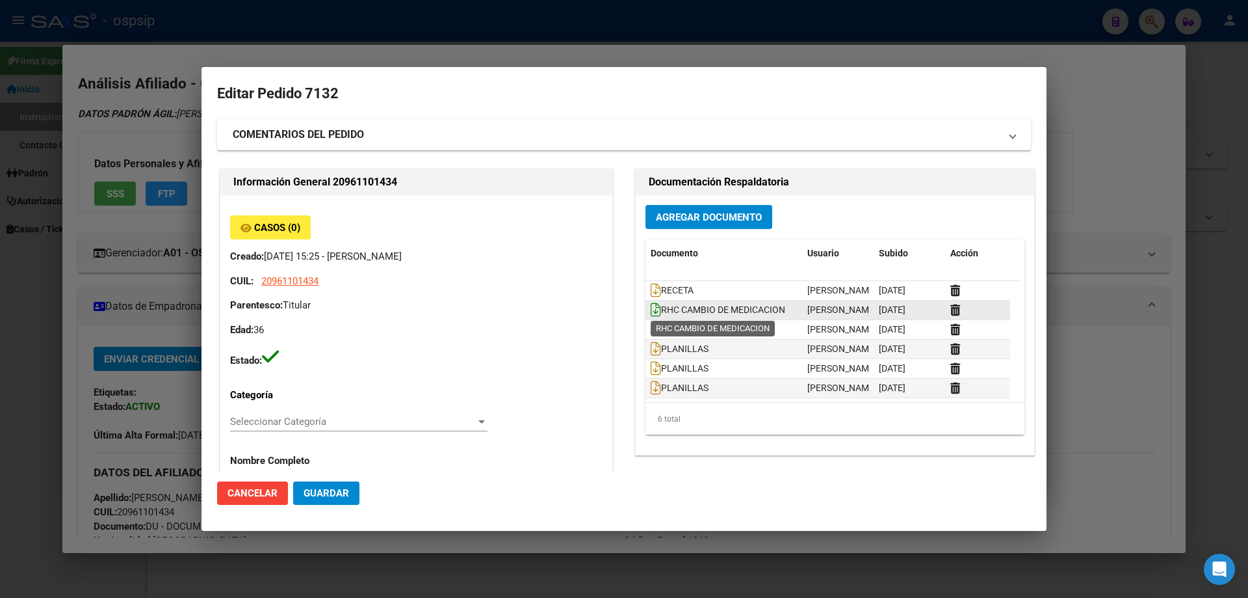
click at [654, 312] on icon at bounding box center [656, 309] width 10 height 14
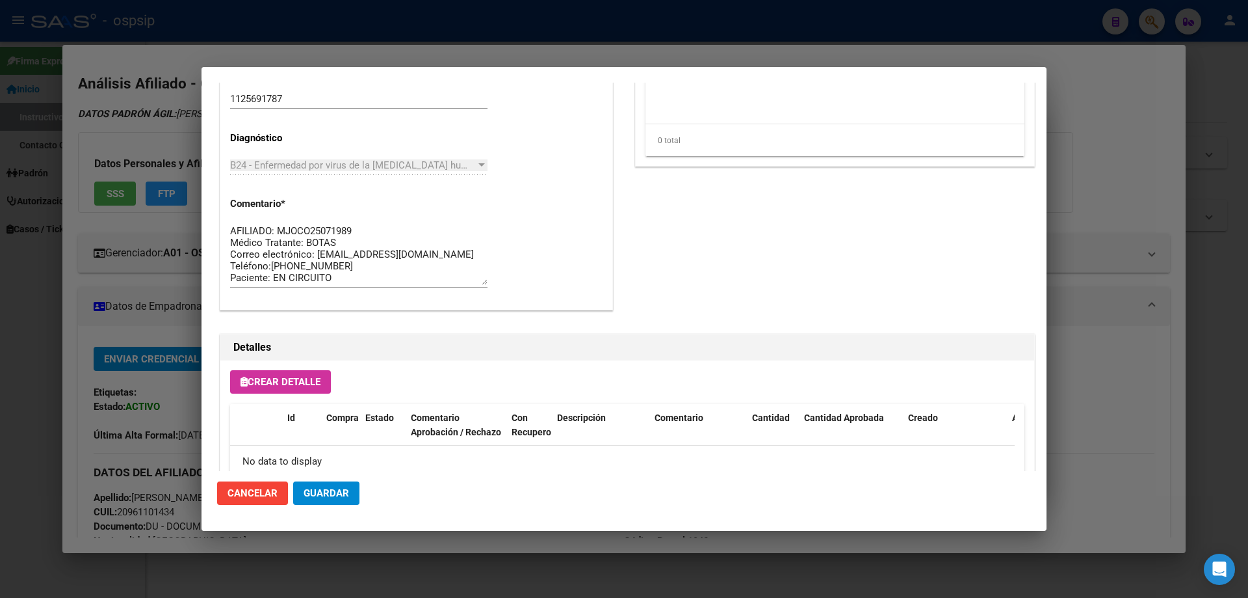
scroll to position [756, 0]
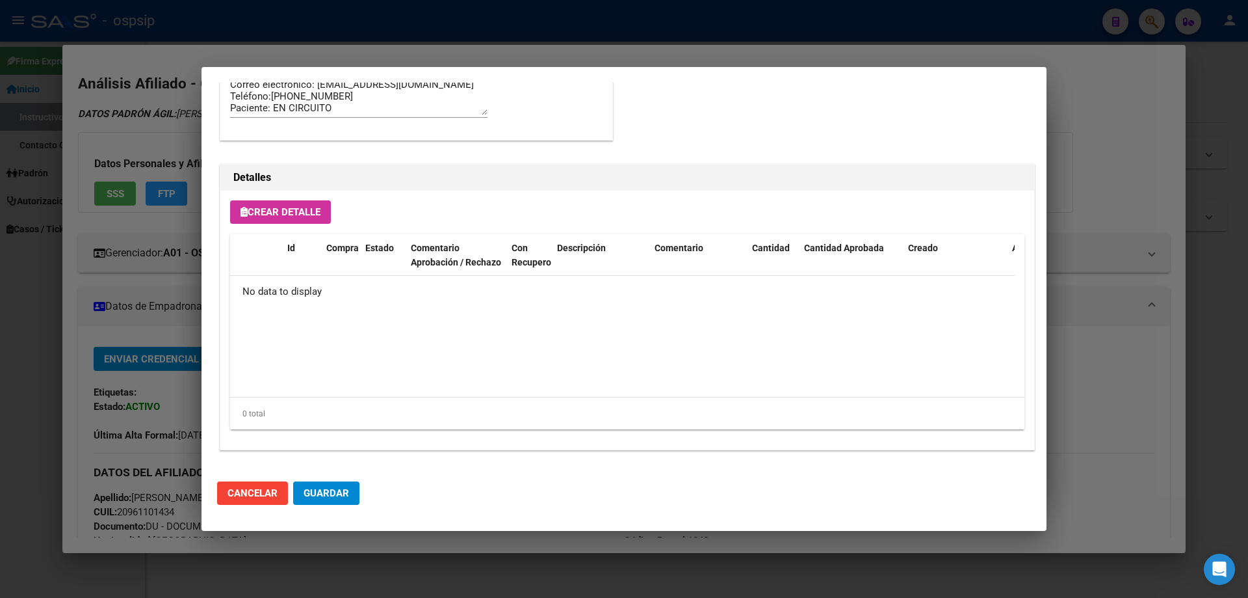
click at [298, 195] on div "Crear Detalle Id Compra Estado Comentario Aprobación / Rechazo Con Recupero Des…" at bounding box center [627, 320] width 814 height 259
click at [300, 207] on span "Crear Detalle" at bounding box center [281, 212] width 80 height 12
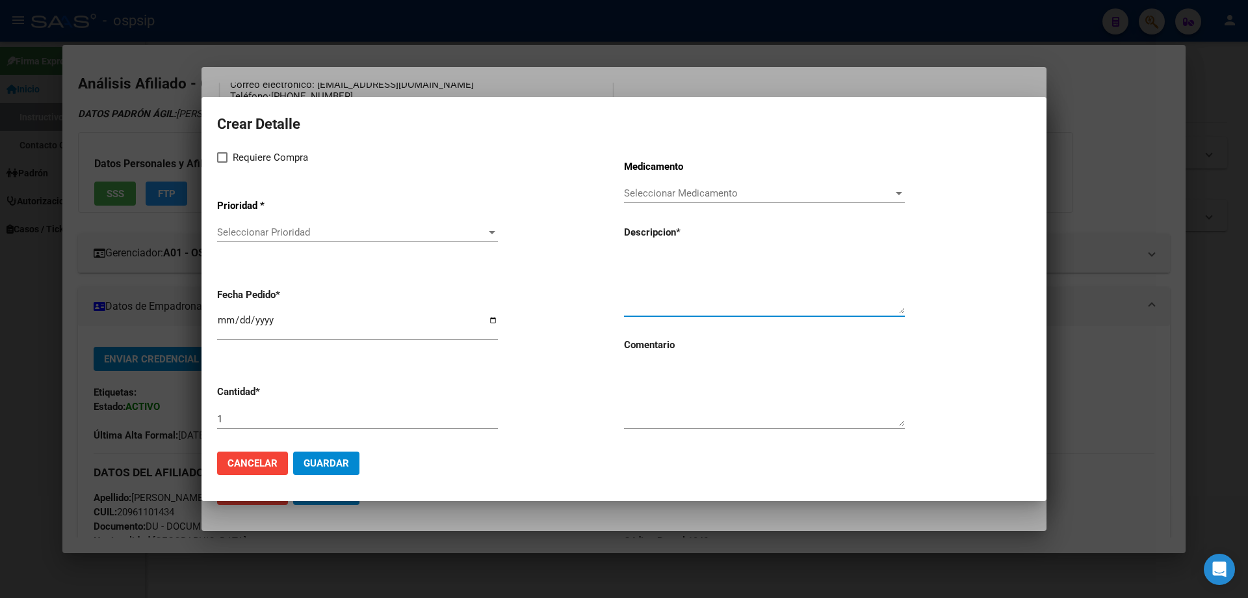
paste textarea "dolutegravir+lamivudina 50mg/300mg comp. x 30 (DTG/3TC)"
type textarea "dolutegravir+lamivudina 50mg/300mg comp. x 30 (DTG/3TC)"
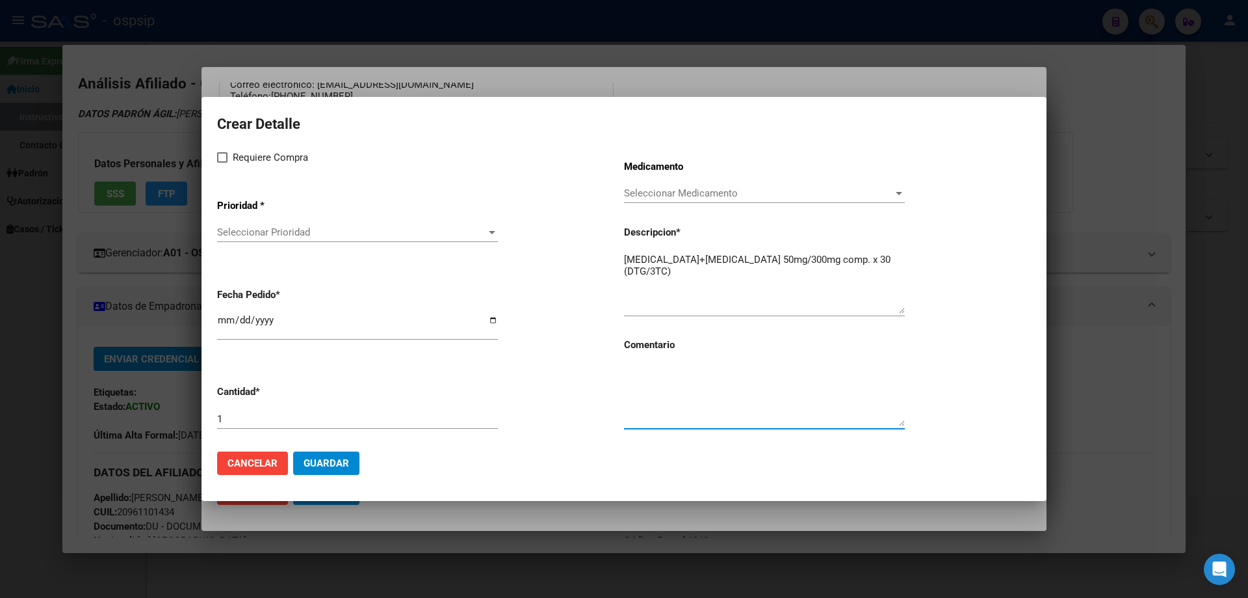
click at [648, 378] on textarea at bounding box center [764, 395] width 281 height 61
type textarea "CAMBIA DE MEDICACION"
click at [225, 157] on span at bounding box center [222, 157] width 10 height 10
click at [222, 163] on input "Requiere Compra" at bounding box center [222, 163] width 1 height 1
checkbox input "true"
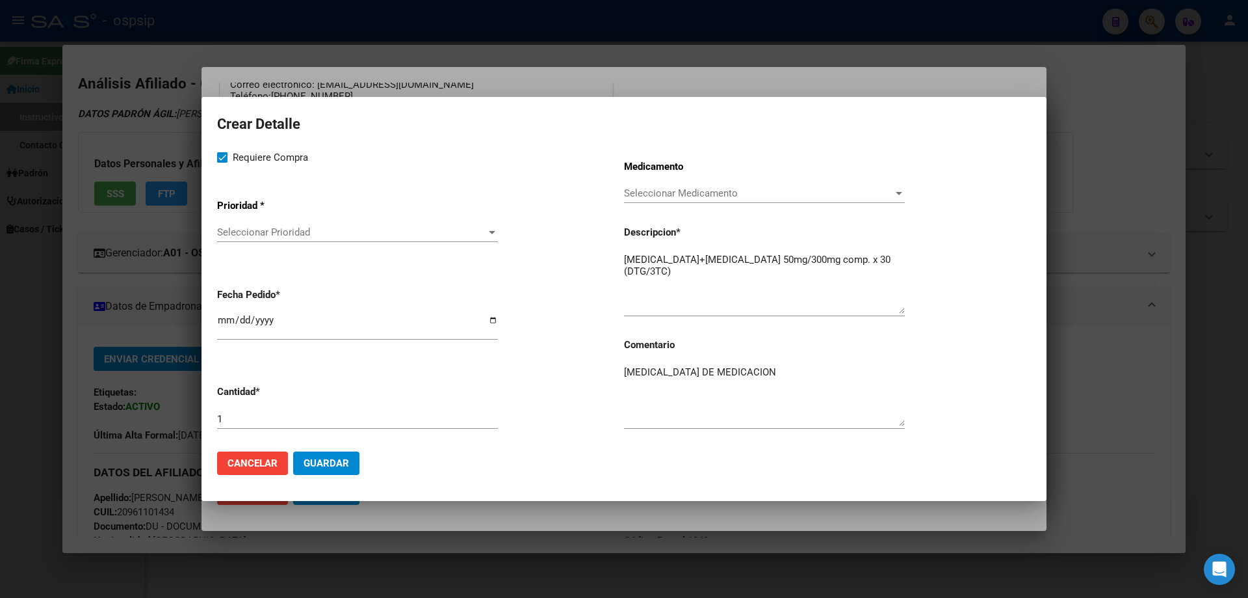
click at [238, 244] on div "Seleccionar Prioridad Seleccionar Prioridad" at bounding box center [357, 238] width 281 height 32
click at [252, 234] on span "Seleccionar Prioridad" at bounding box center [351, 232] width 269 height 12
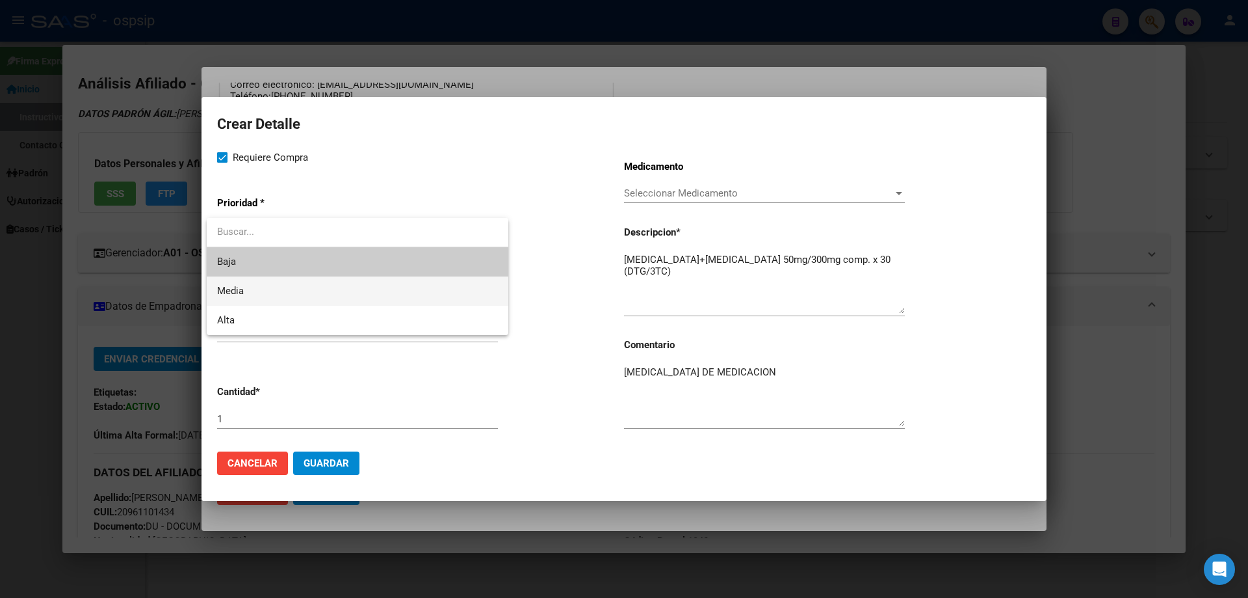
click at [261, 291] on span "Media" at bounding box center [357, 290] width 281 height 29
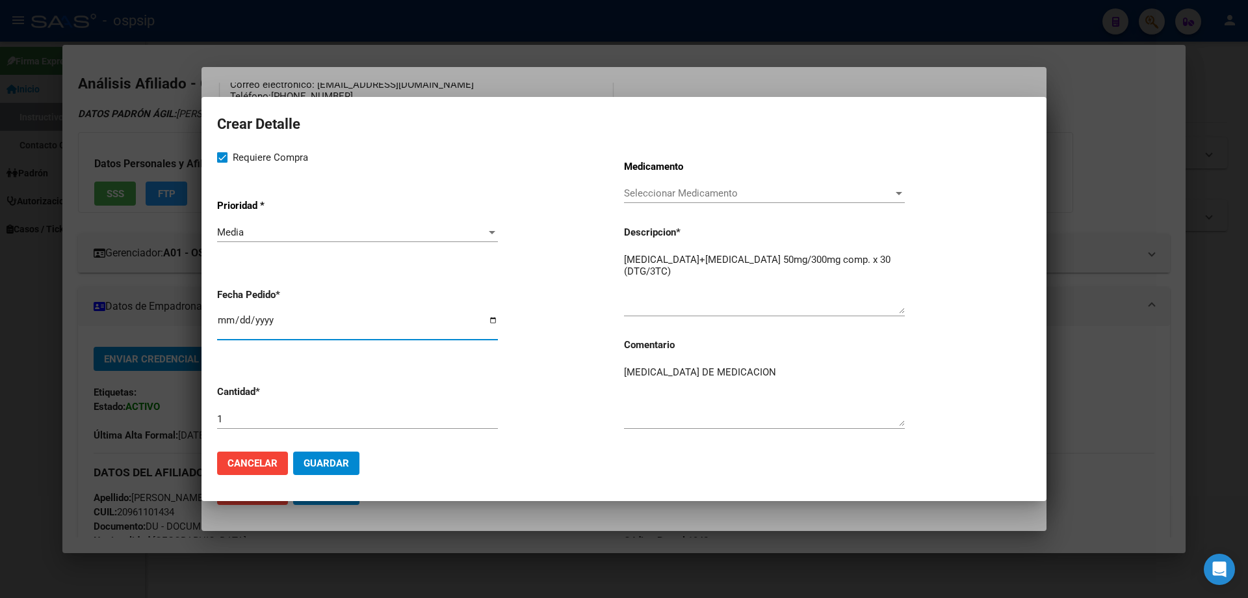
click at [222, 317] on input "2025-09-09" at bounding box center [357, 325] width 281 height 21
type input "2025-09-04"
click at [336, 464] on span "Guardar" at bounding box center [327, 463] width 46 height 12
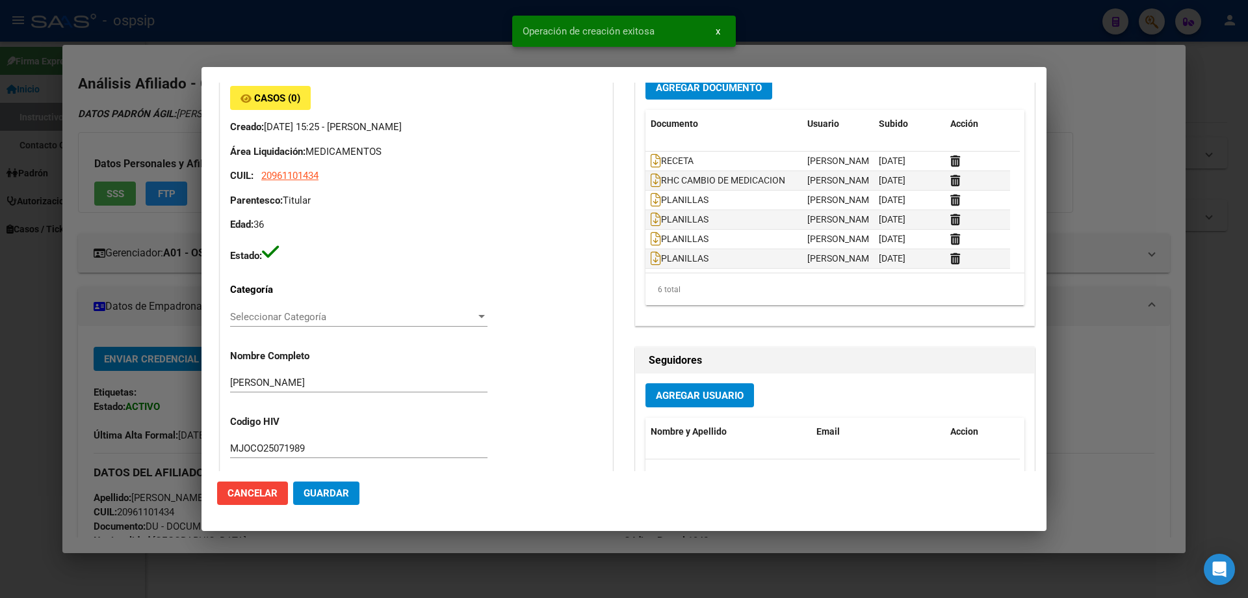
scroll to position [0, 0]
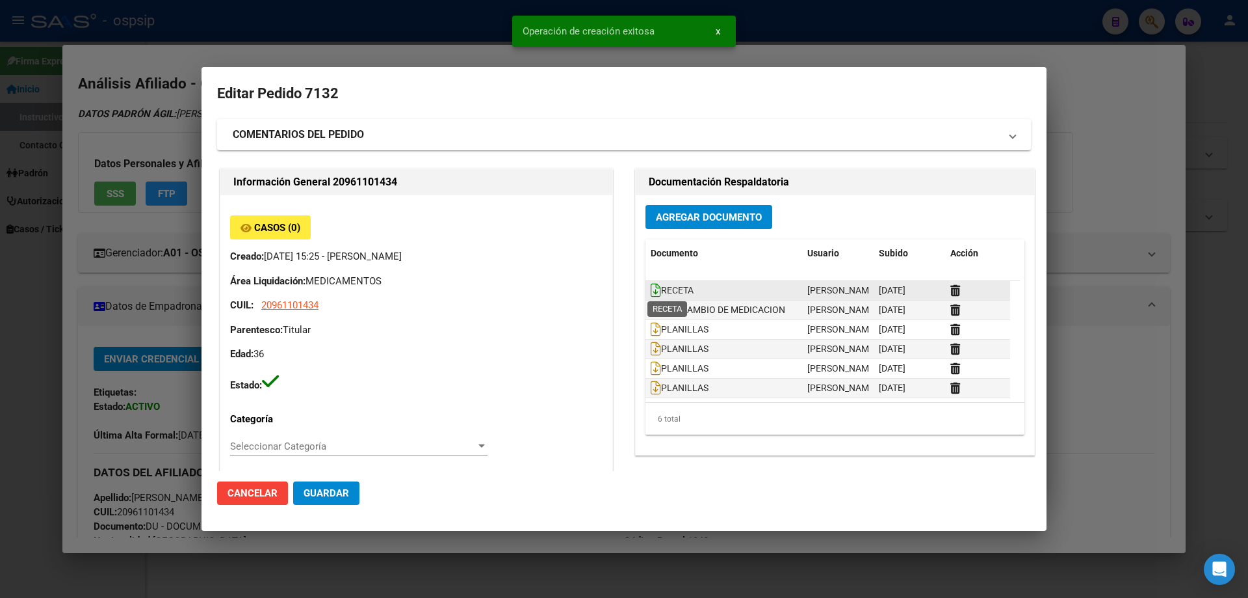
click at [651, 283] on icon at bounding box center [656, 290] width 10 height 14
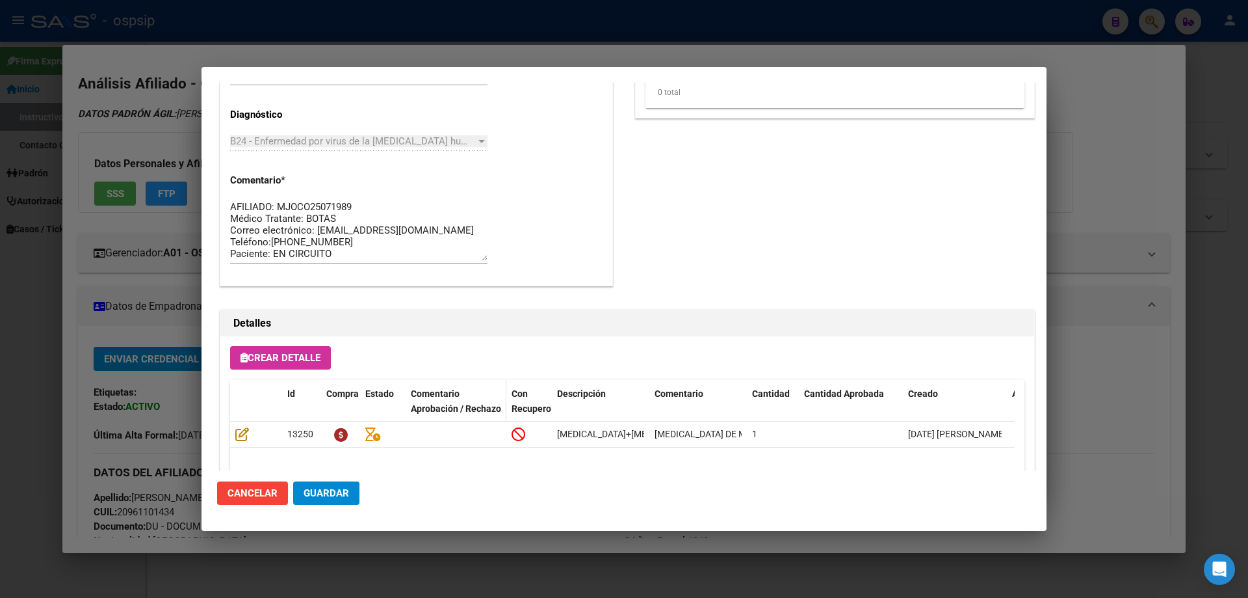
scroll to position [780, 0]
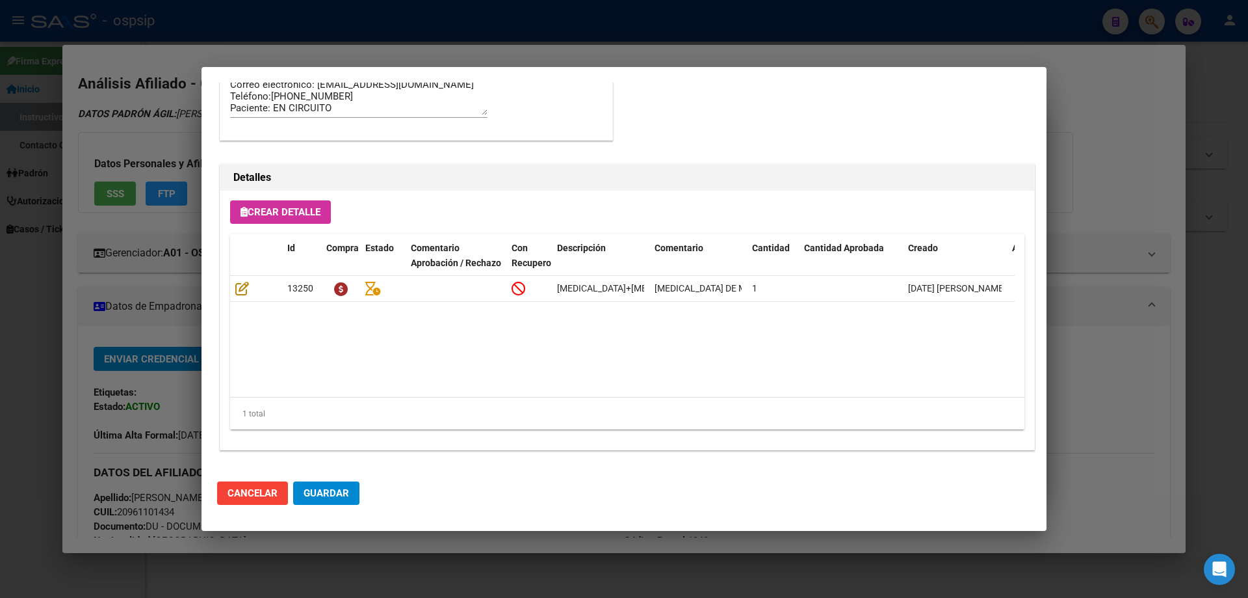
click at [326, 490] on span "Guardar" at bounding box center [327, 493] width 46 height 12
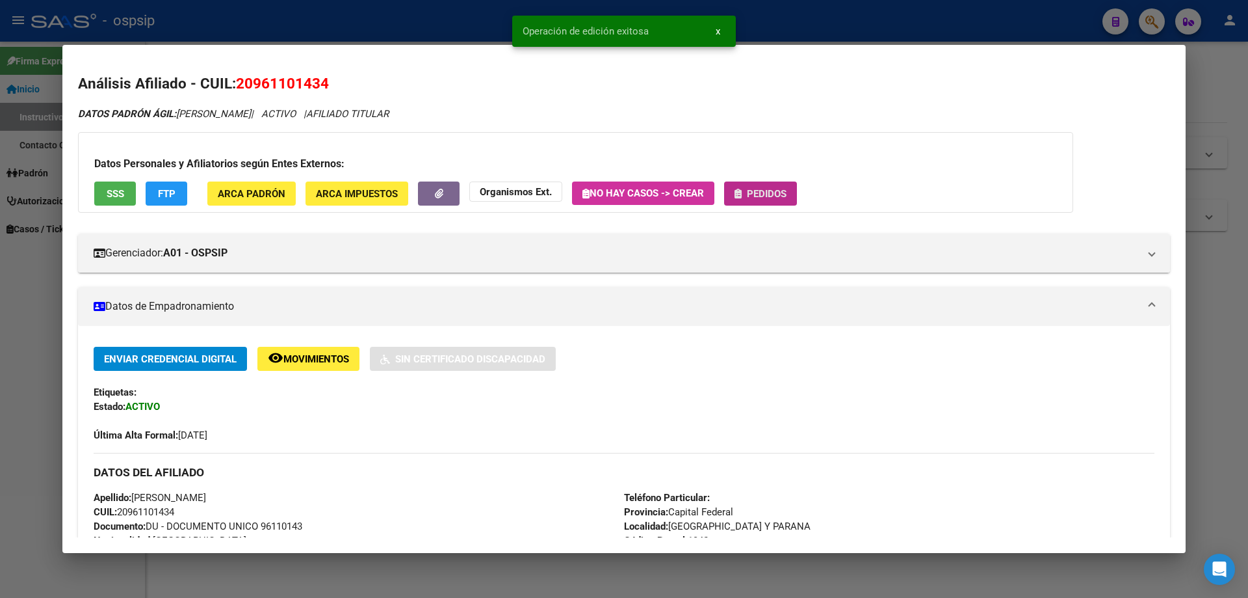
click at [747, 191] on span "Pedidos" at bounding box center [761, 193] width 52 height 12
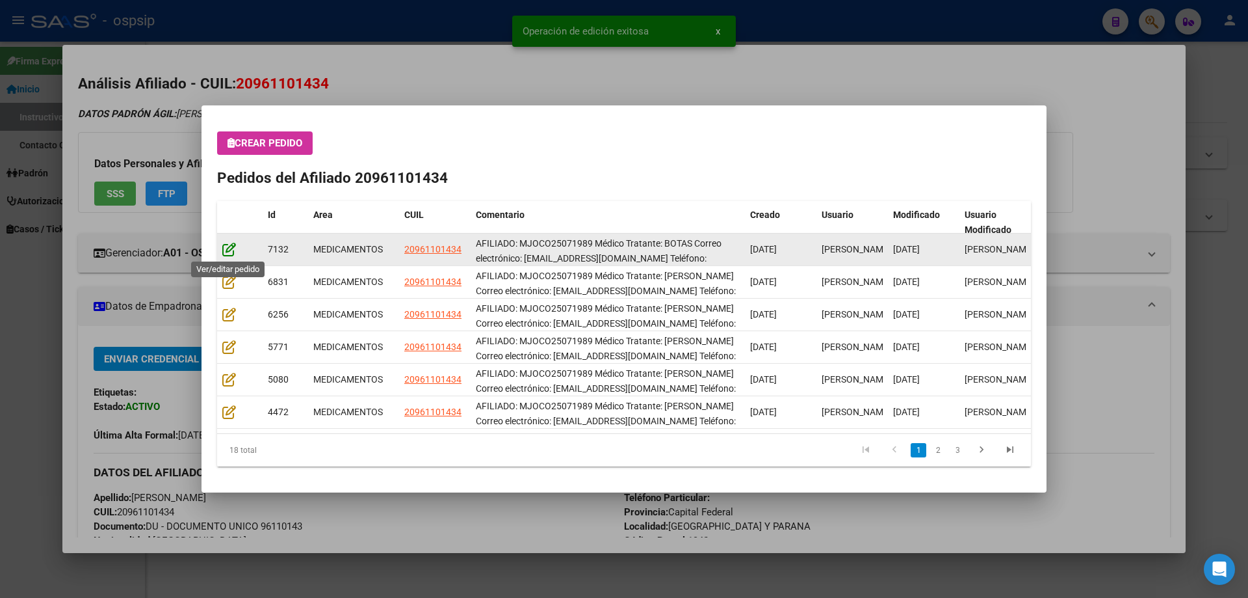
click at [227, 255] on icon at bounding box center [229, 249] width 14 height 14
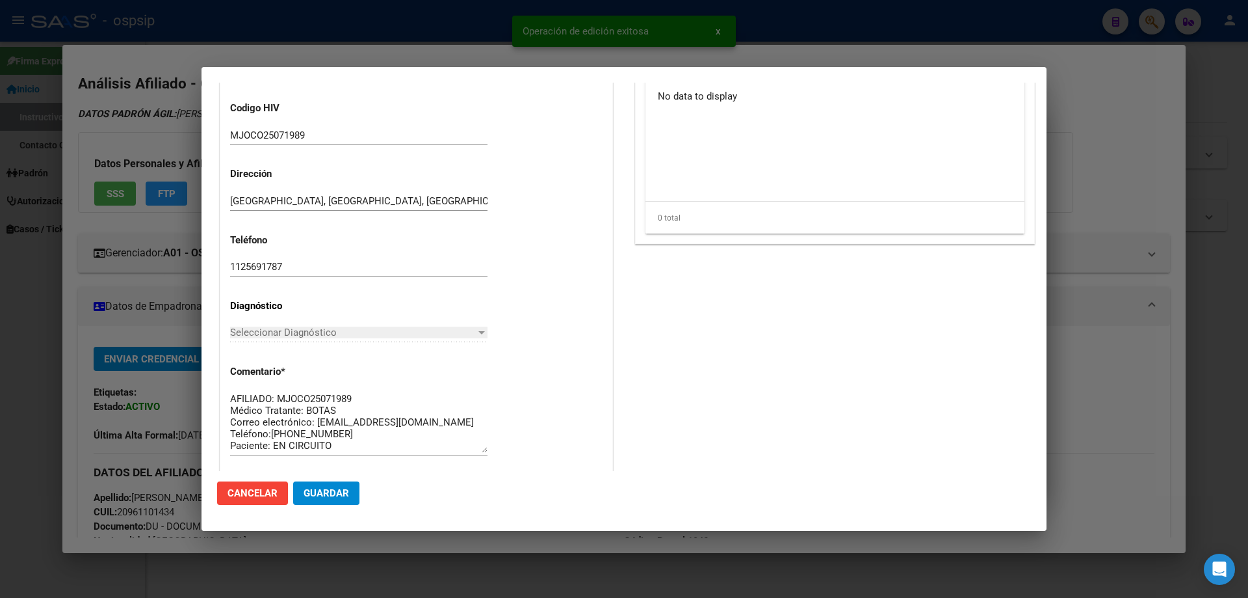
type input "Capital Federal, [GEOGRAPHIC_DATA] Y [GEOGRAPHIC_DATA], [GEOGRAPHIC_DATA] AV. 1…"
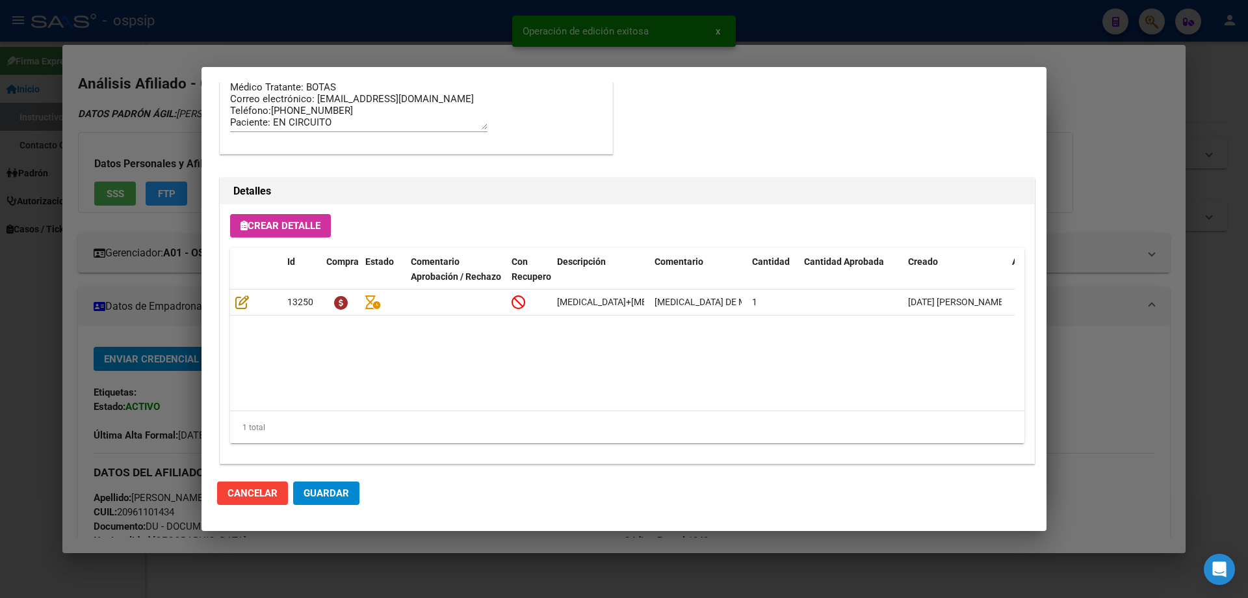
scroll to position [845, 0]
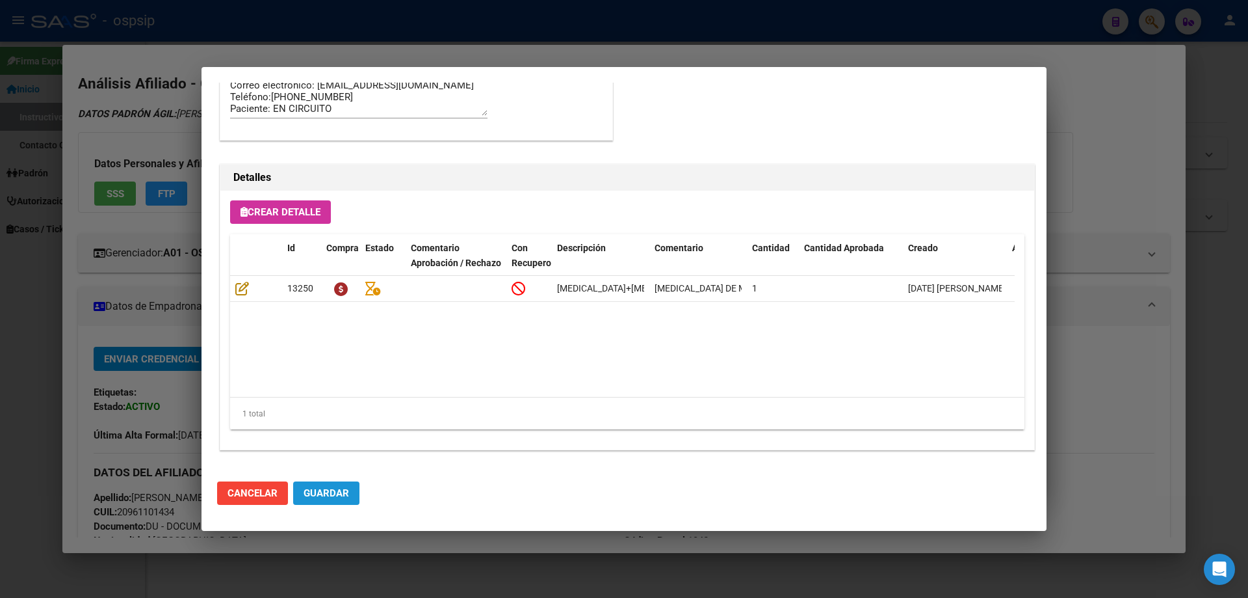
click at [333, 497] on span "Guardar" at bounding box center [327, 493] width 46 height 12
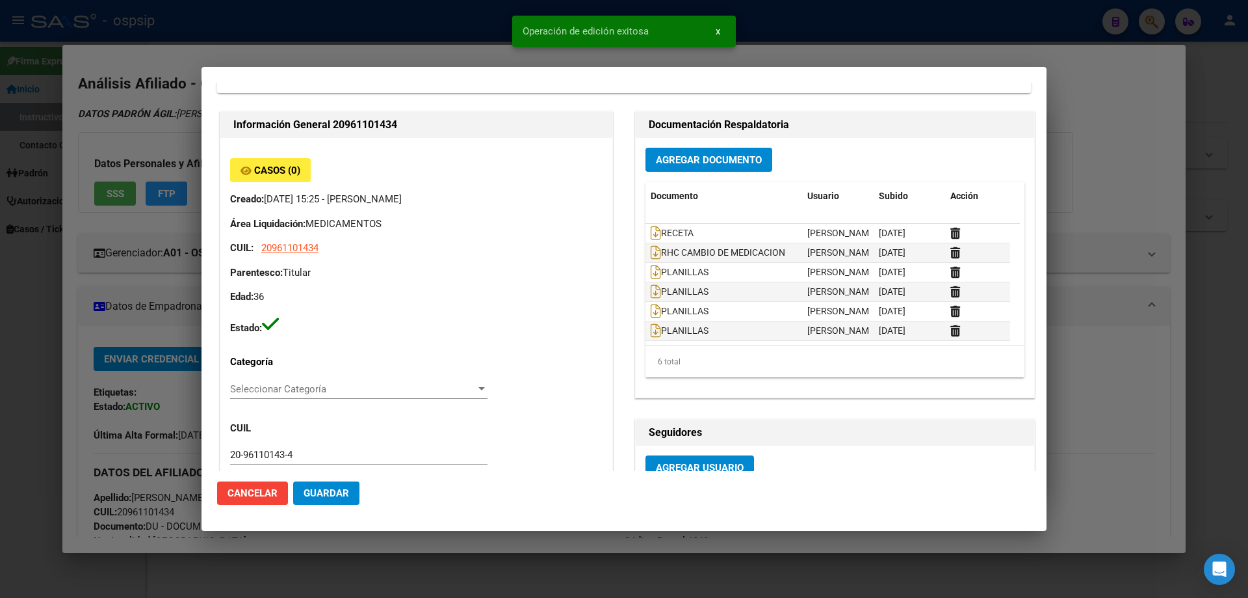
scroll to position [0, 0]
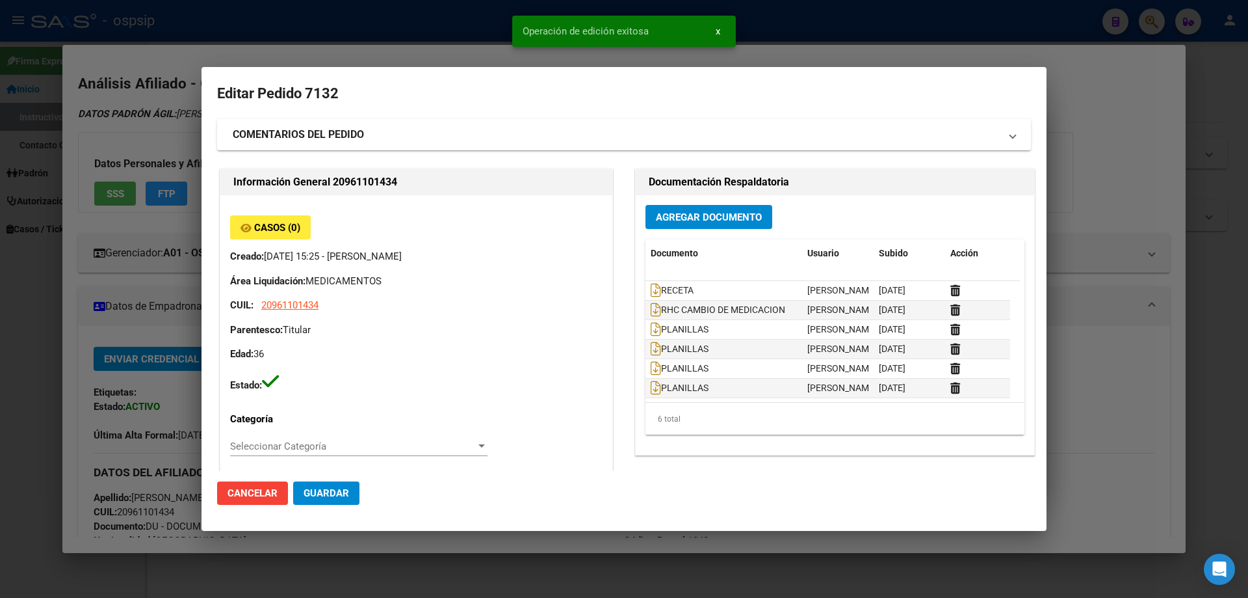
click at [334, 490] on span "Guardar" at bounding box center [327, 493] width 46 height 12
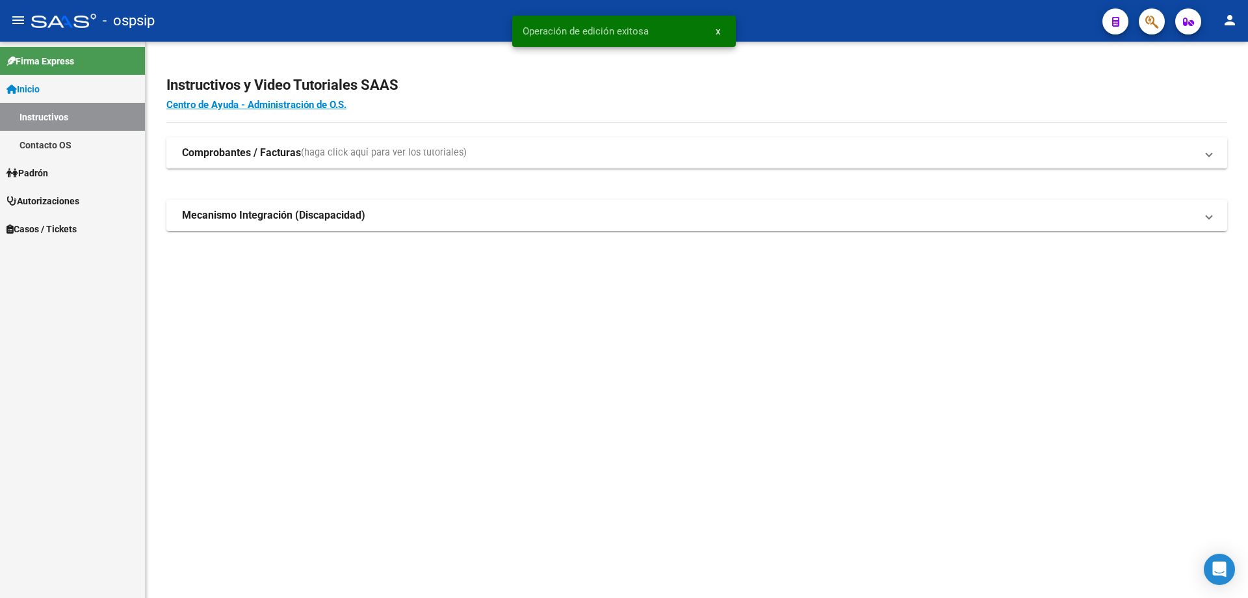
click at [1161, 29] on button "button" at bounding box center [1152, 21] width 26 height 26
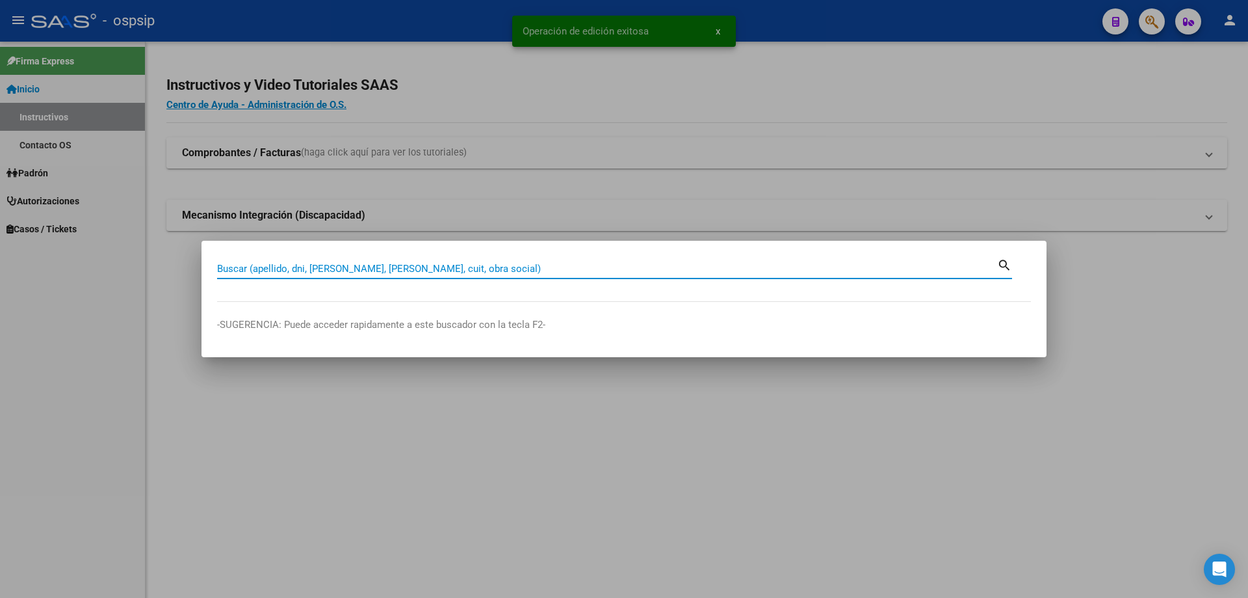
paste input "20240273951"
type input "20240273951"
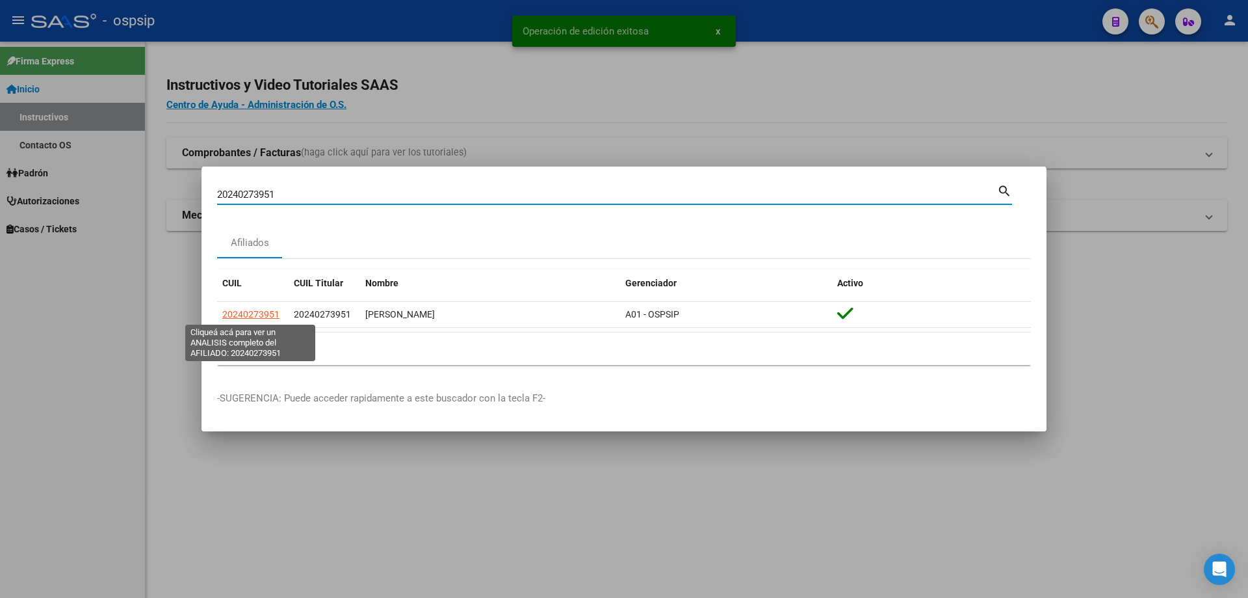
click at [263, 311] on span "20240273951" at bounding box center [250, 314] width 57 height 10
type textarea "20240273951"
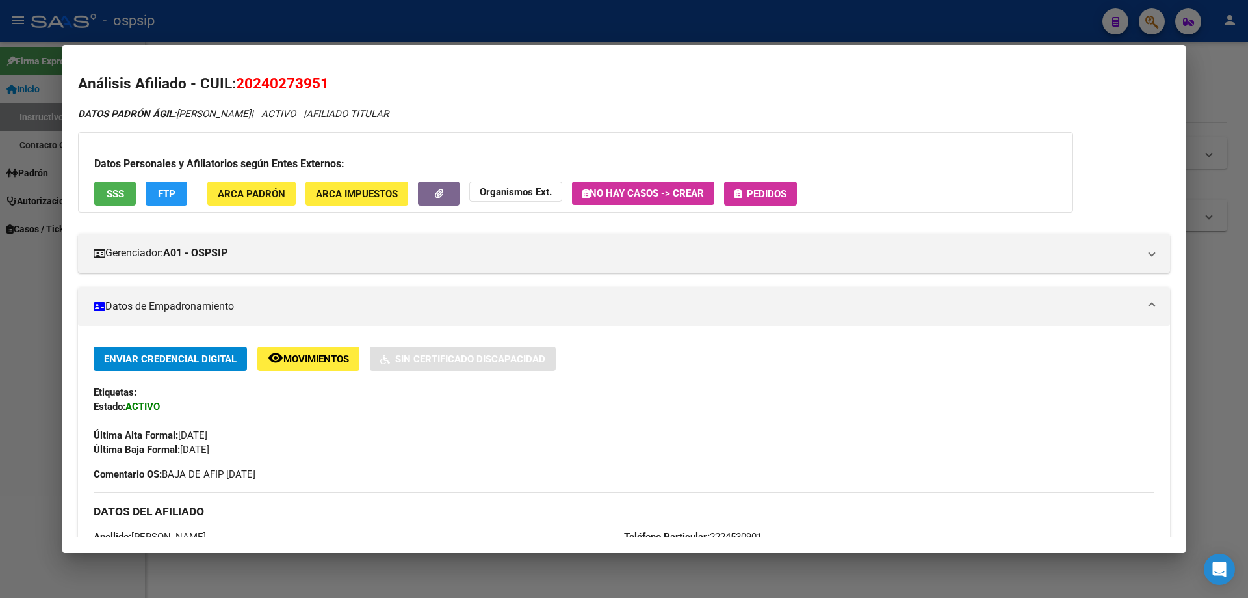
click at [777, 194] on span "Pedidos" at bounding box center [767, 194] width 40 height 12
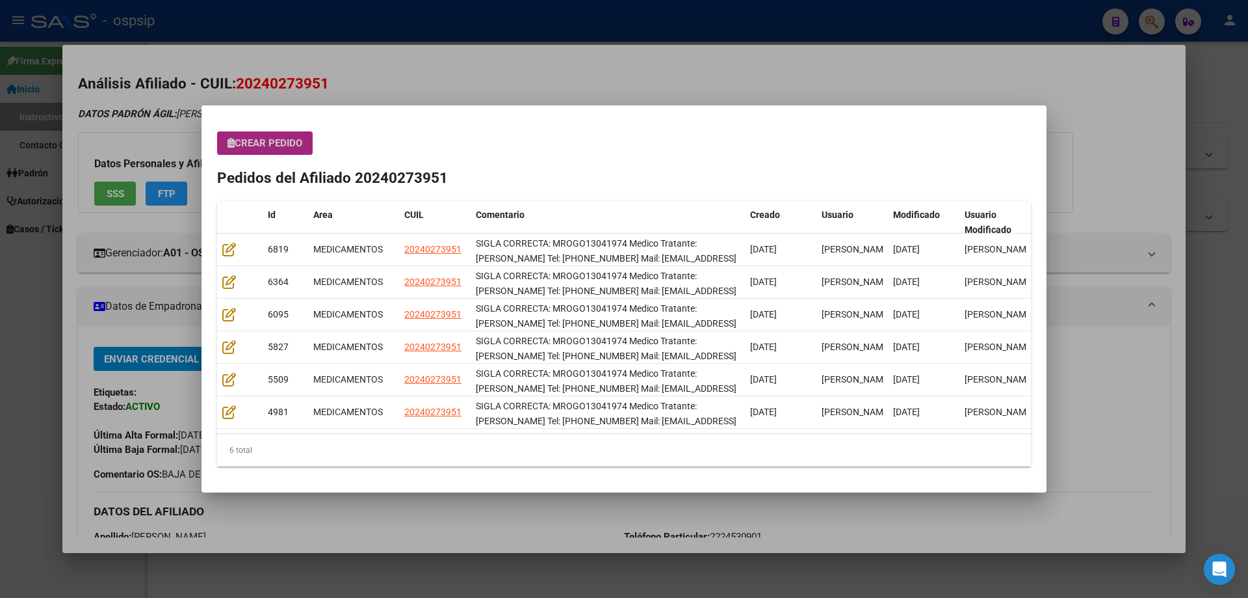
click at [273, 140] on span "Crear Pedido" at bounding box center [265, 143] width 75 height 12
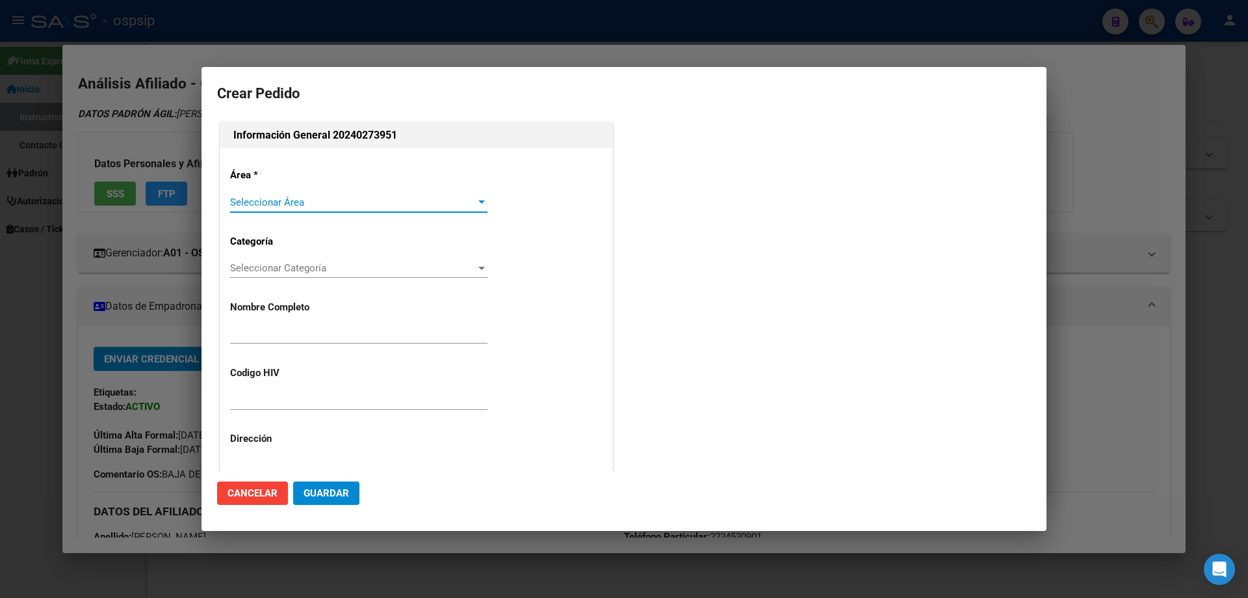
type input "[PERSON_NAME]"
type input "MROGO13041974"
type input "[GEOGRAPHIC_DATA], [STREET_ADDRESS][PERSON_NAME][PERSON_NAME]"
type input "Particular: 2224530901"
type input "[GEOGRAPHIC_DATA], [GEOGRAPHIC_DATA], [STREET_ADDRESS][PERSON_NAME]"
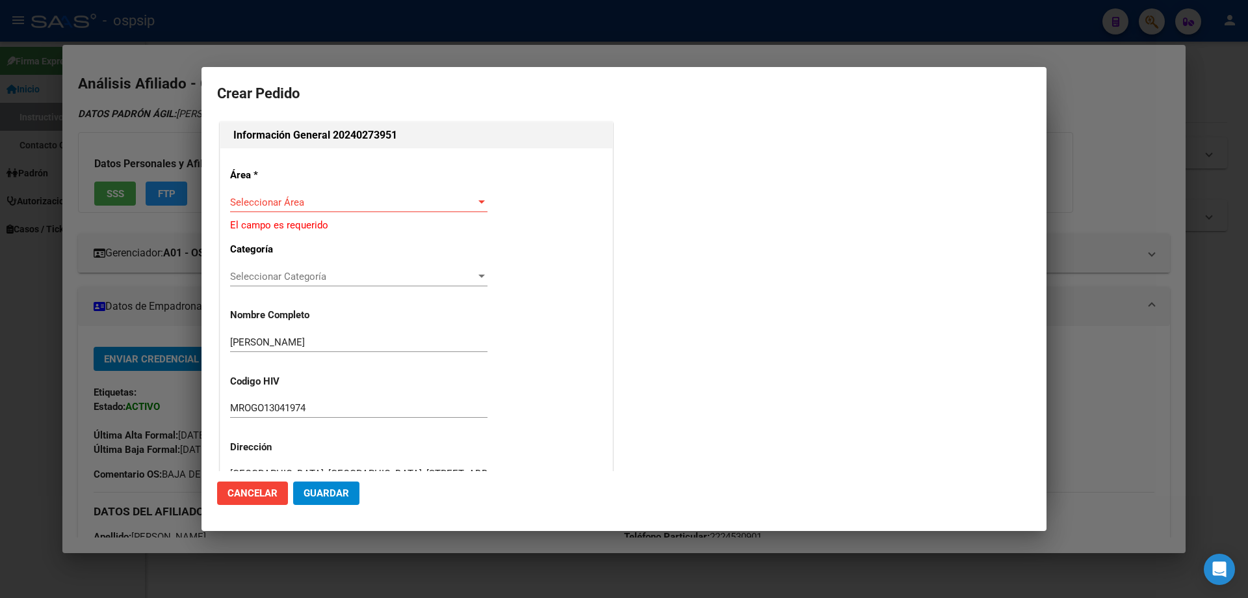
click at [284, 209] on div "Seleccionar Área Seleccionar Área" at bounding box center [358, 202] width 257 height 20
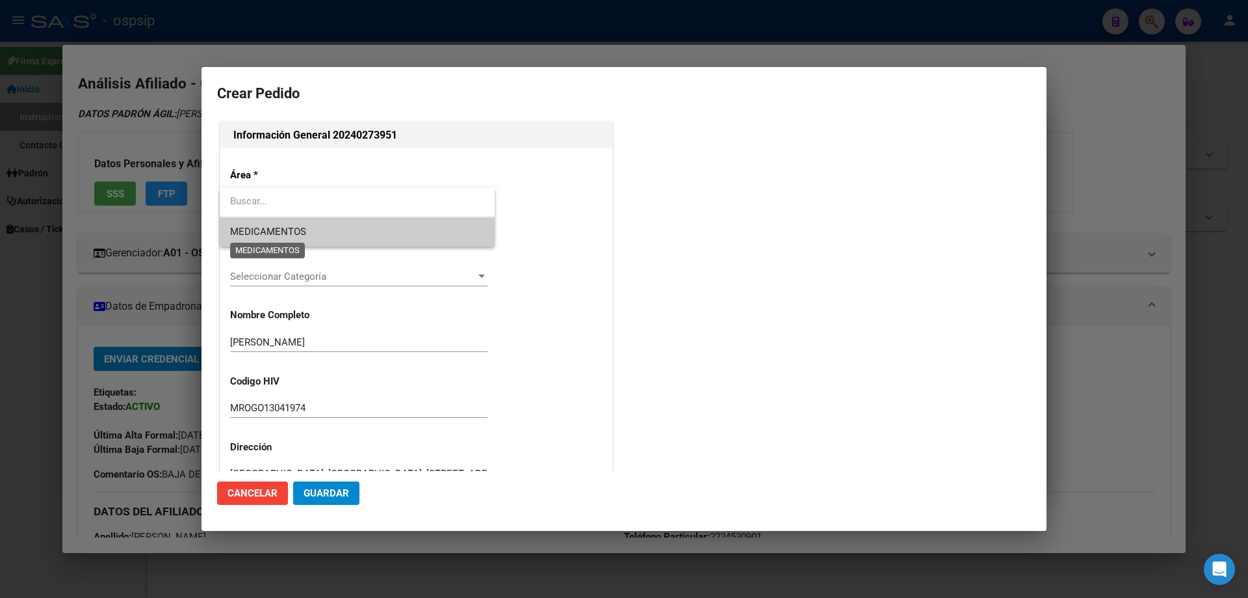
click at [277, 234] on span "MEDICAMENTOS" at bounding box center [268, 232] width 76 height 12
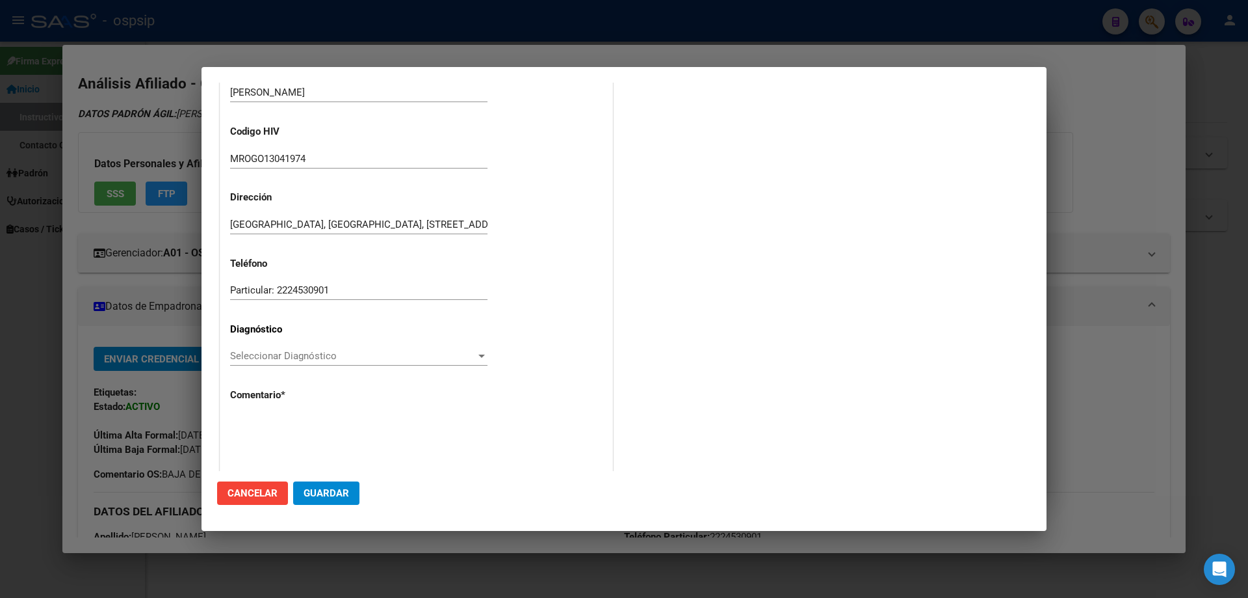
scroll to position [195, 0]
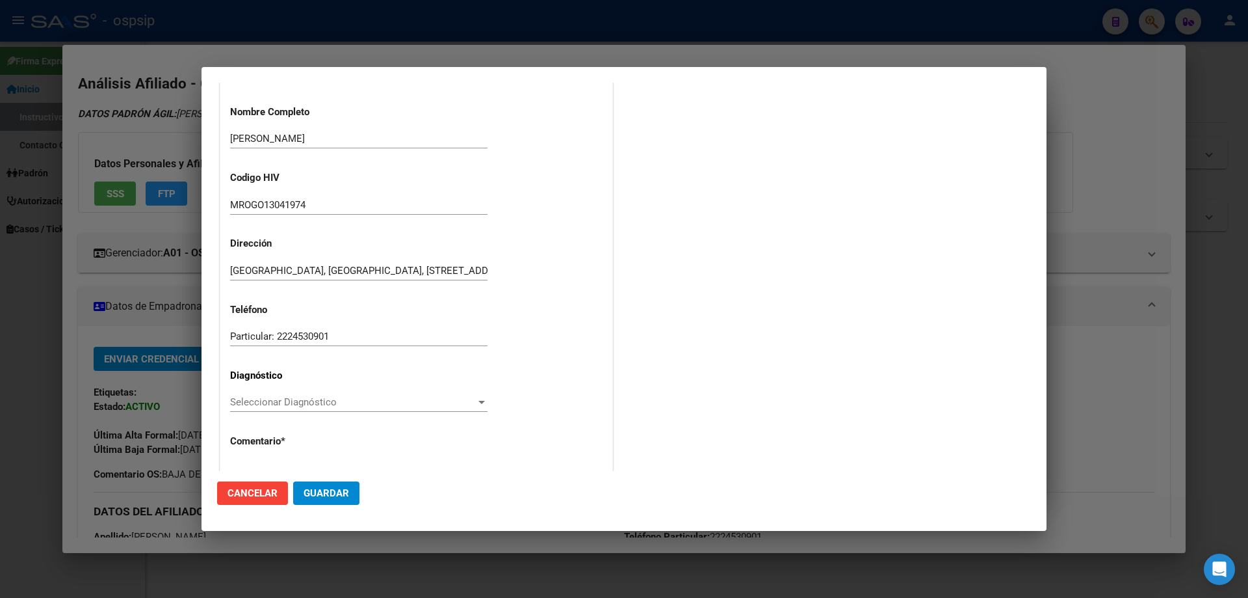
click at [244, 395] on div "Seleccionar Diagnóstico Seleccionar Diagnóstico" at bounding box center [358, 402] width 257 height 20
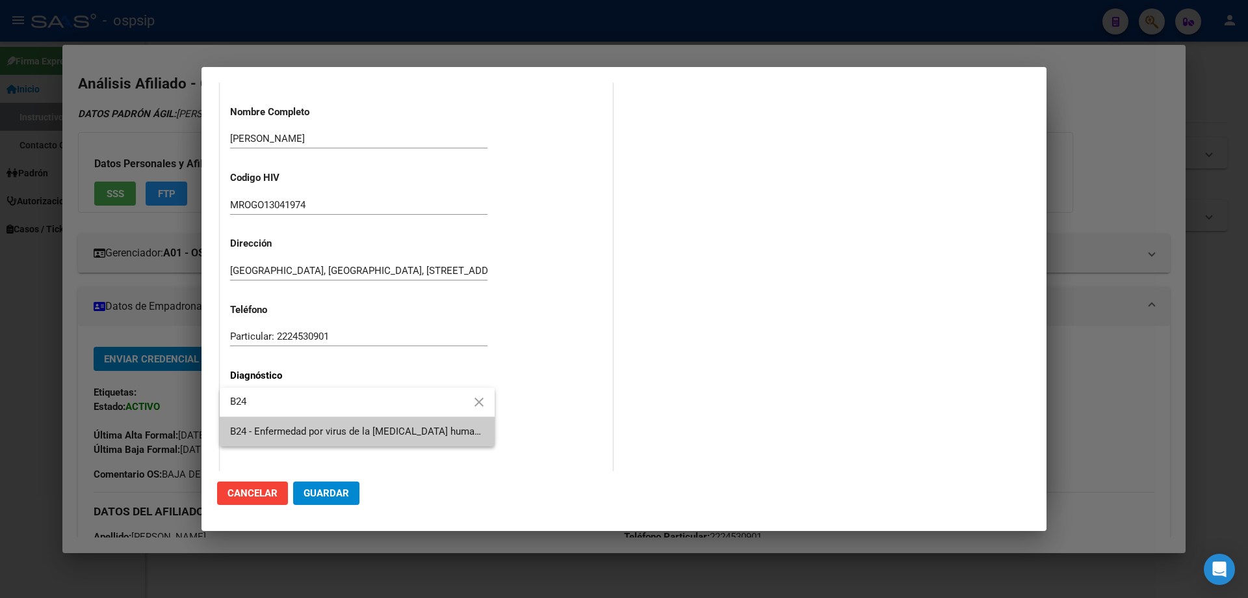
type input "B24"
click at [251, 422] on span "B24 - Enfermedad por virus de la [MEDICAL_DATA] humana [VIH], sin otra especifi…" at bounding box center [357, 431] width 254 height 29
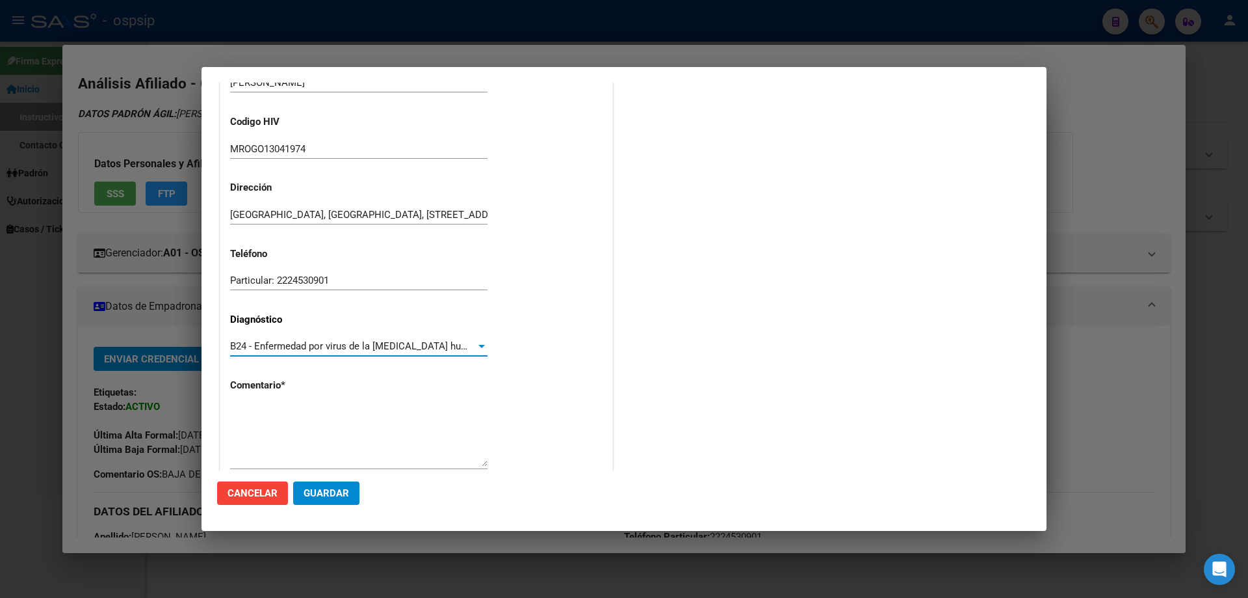
scroll to position [292, 0]
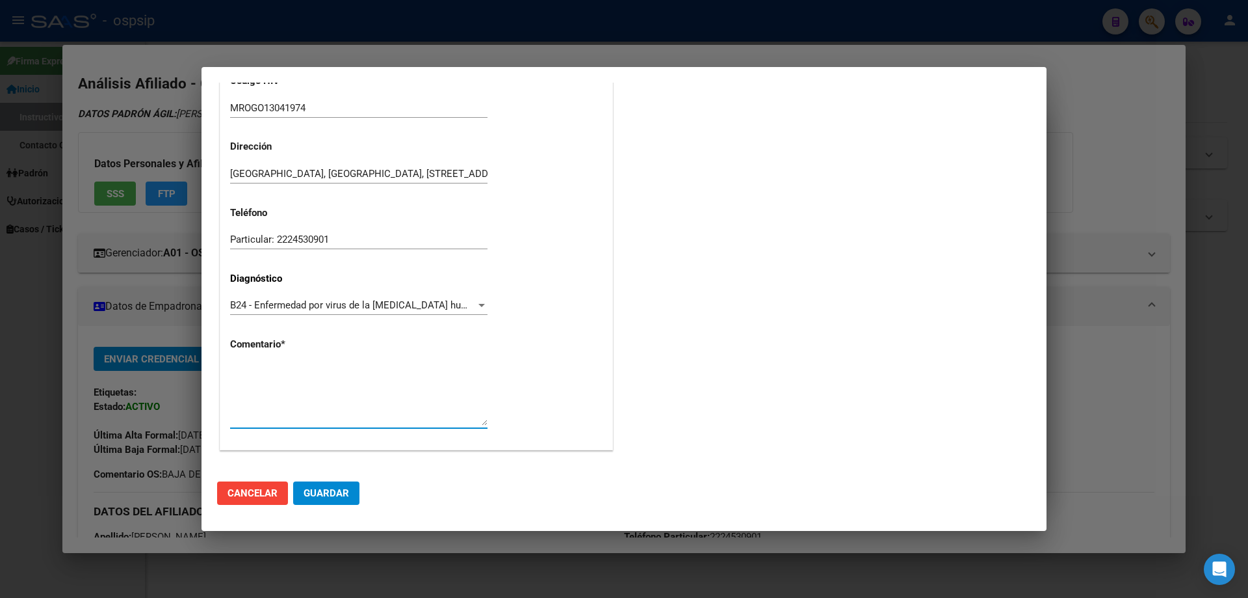
paste textarea "SIGLA CORRECTA: MROGO13041974 Medico Tratante: [PERSON_NAME] Tel: [PHONE_NUMBER…"
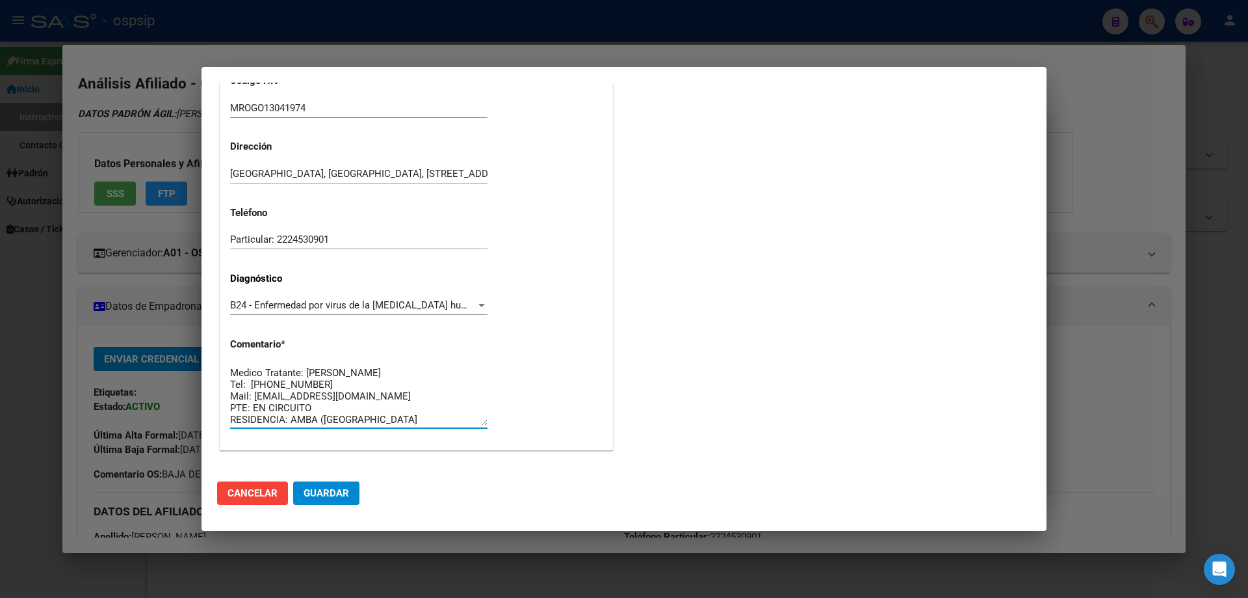
type textarea "SIGLA CORRECTA: MROGO13041974 Medico Tratante: [PERSON_NAME] Tel: [PHONE_NUMBER…"
click at [330, 494] on span "Guardar" at bounding box center [327, 493] width 46 height 12
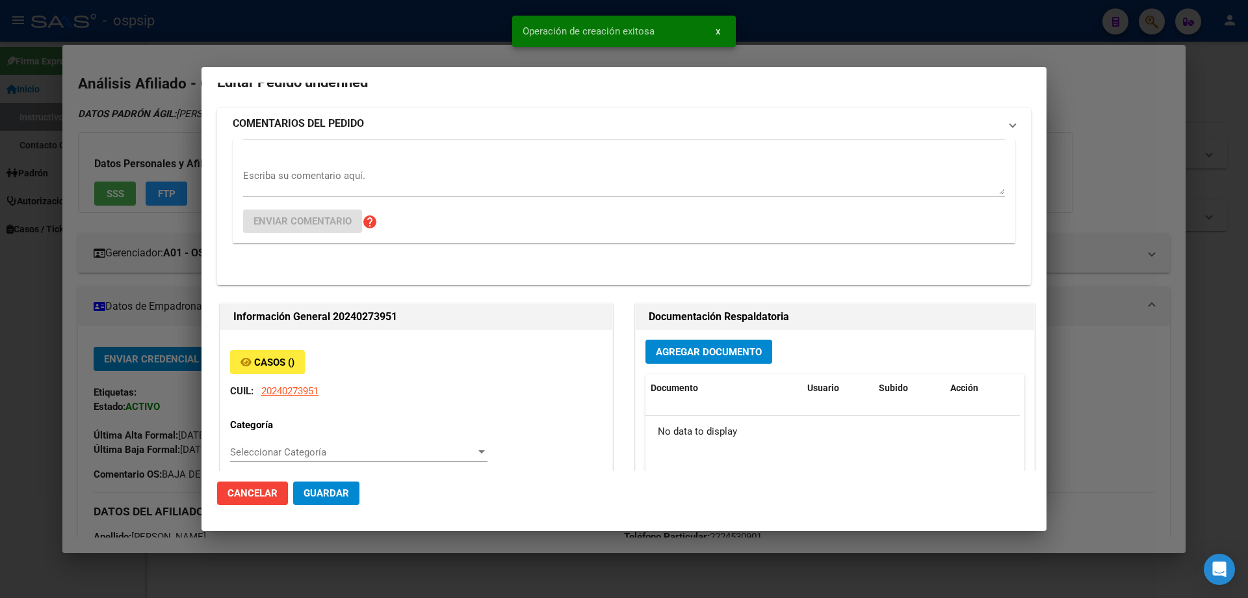
scroll to position [0, 0]
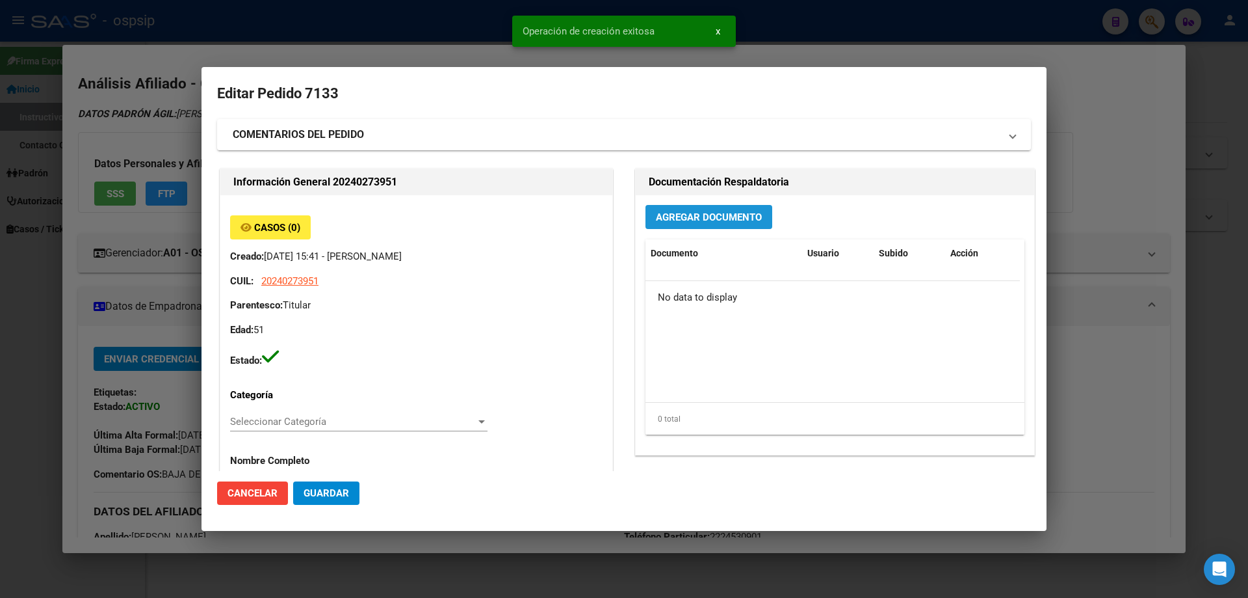
click at [674, 225] on button "Agregar Documento" at bounding box center [709, 217] width 127 height 24
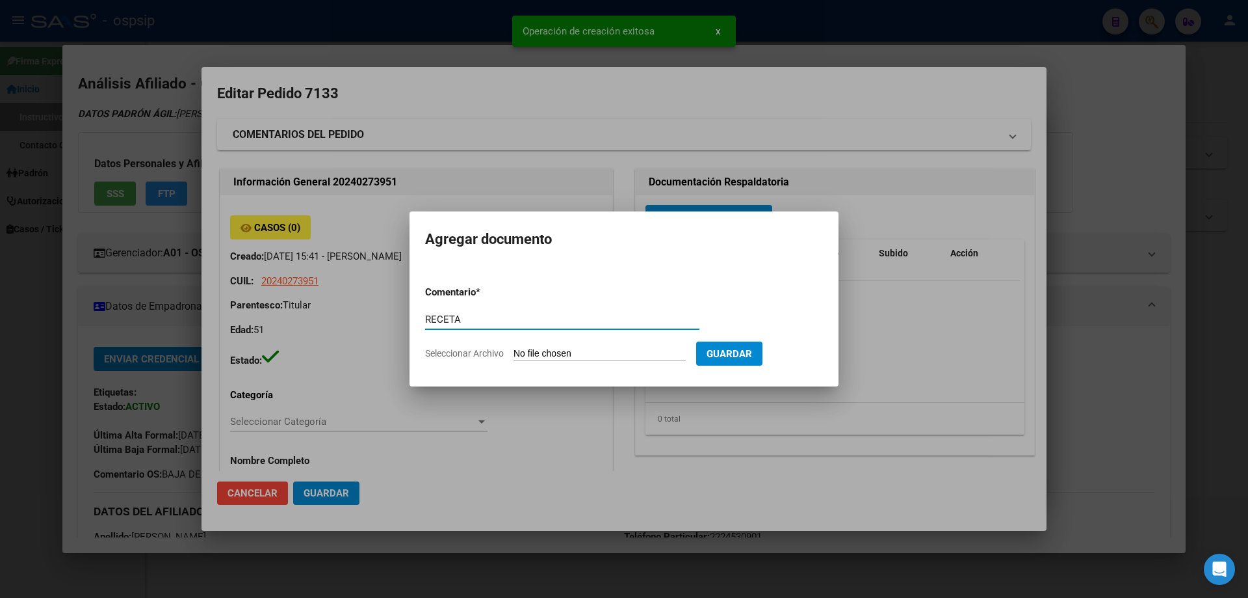
type input "RECETA"
click at [564, 360] on form "Comentario * RECETA Comentario Seleccionar Archivo Guardar" at bounding box center [624, 322] width 398 height 95
click at [564, 359] on input "Seleccionar Archivo" at bounding box center [600, 354] width 172 height 12
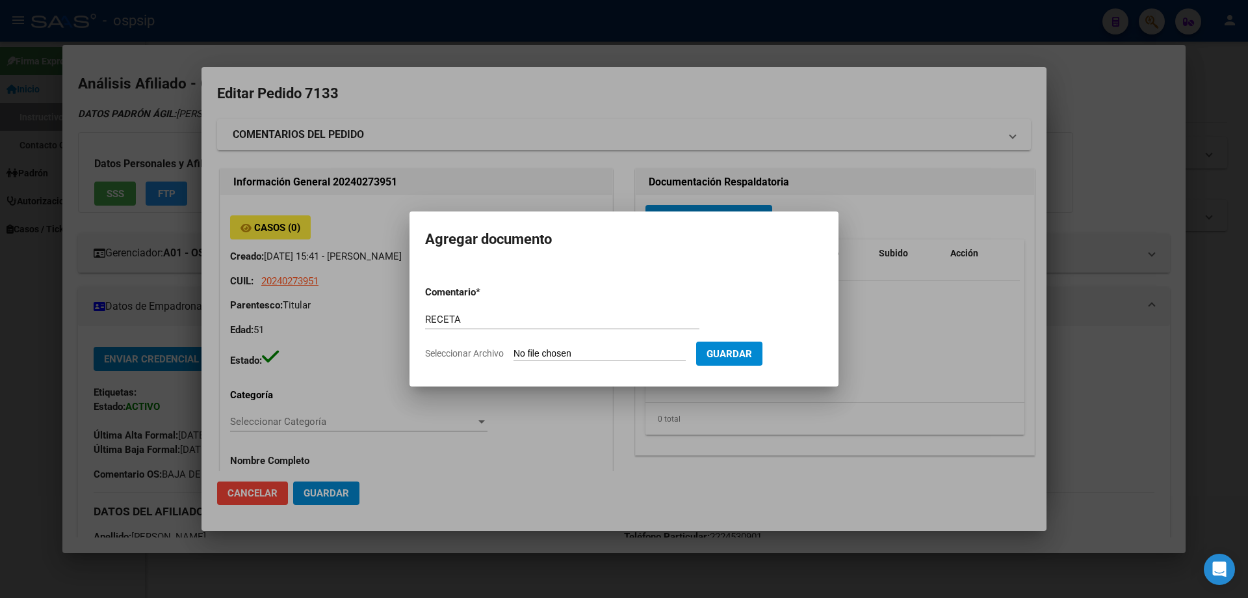
type input "C:\fakepath\1000512678.jpg"
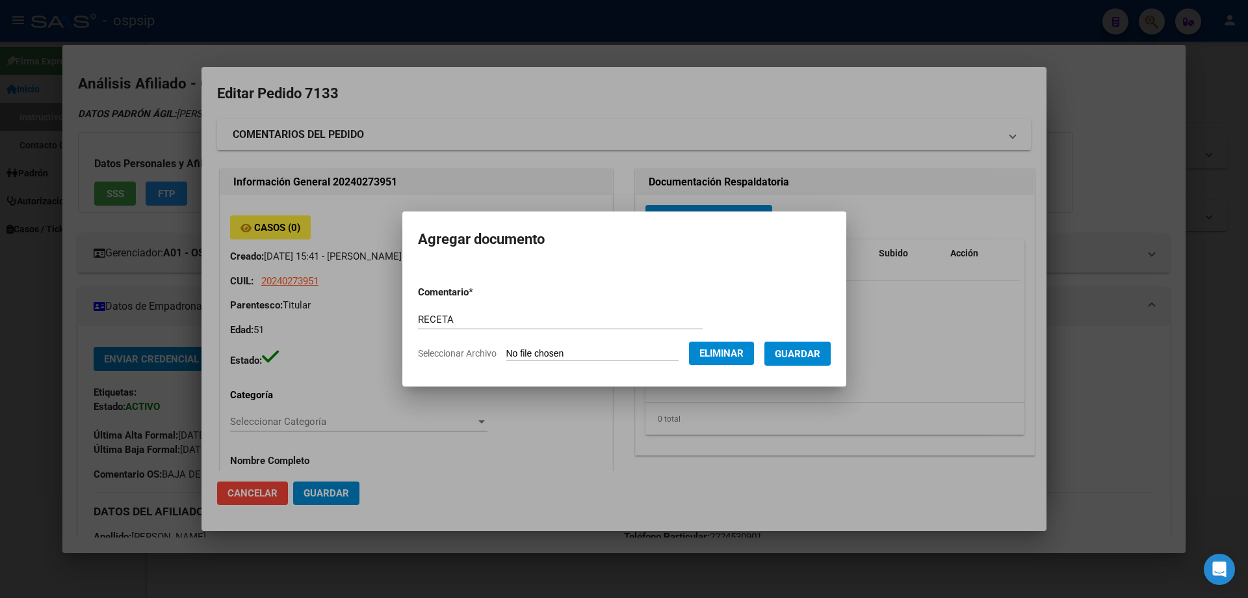
click at [813, 358] on span "Guardar" at bounding box center [798, 354] width 46 height 12
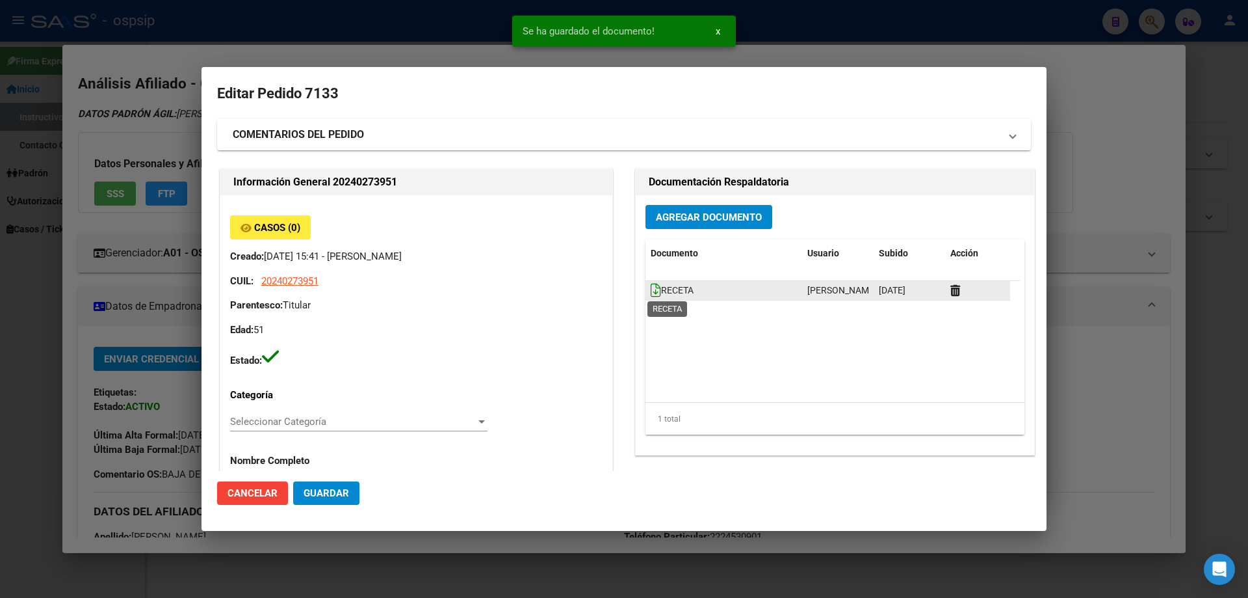
click at [651, 288] on icon at bounding box center [656, 290] width 10 height 14
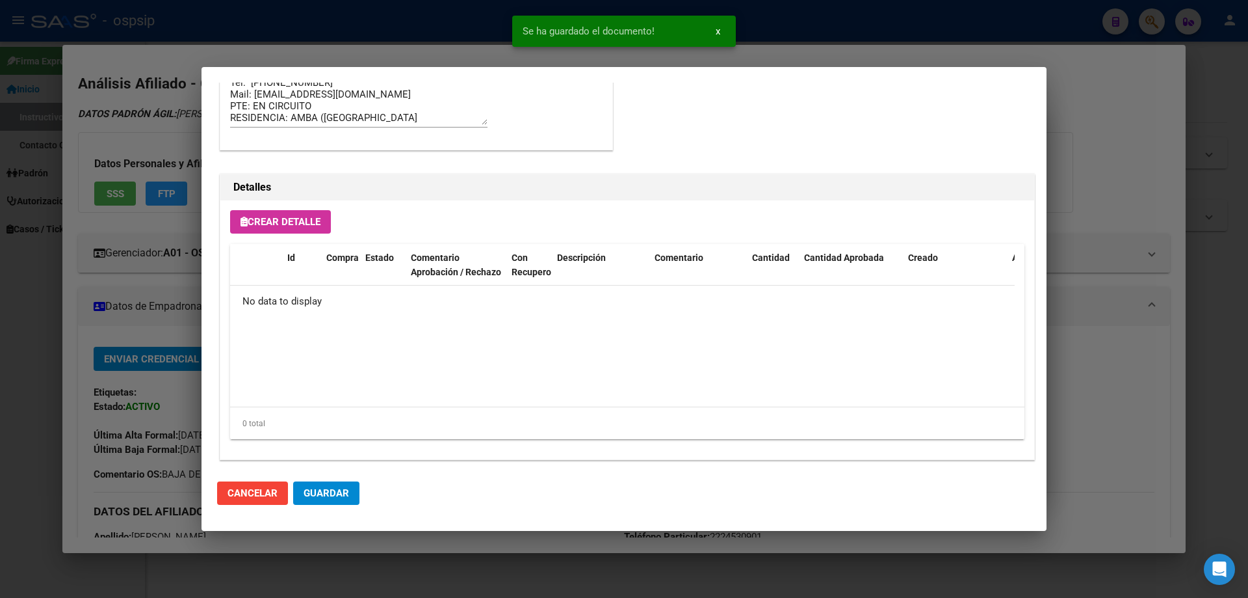
scroll to position [756, 0]
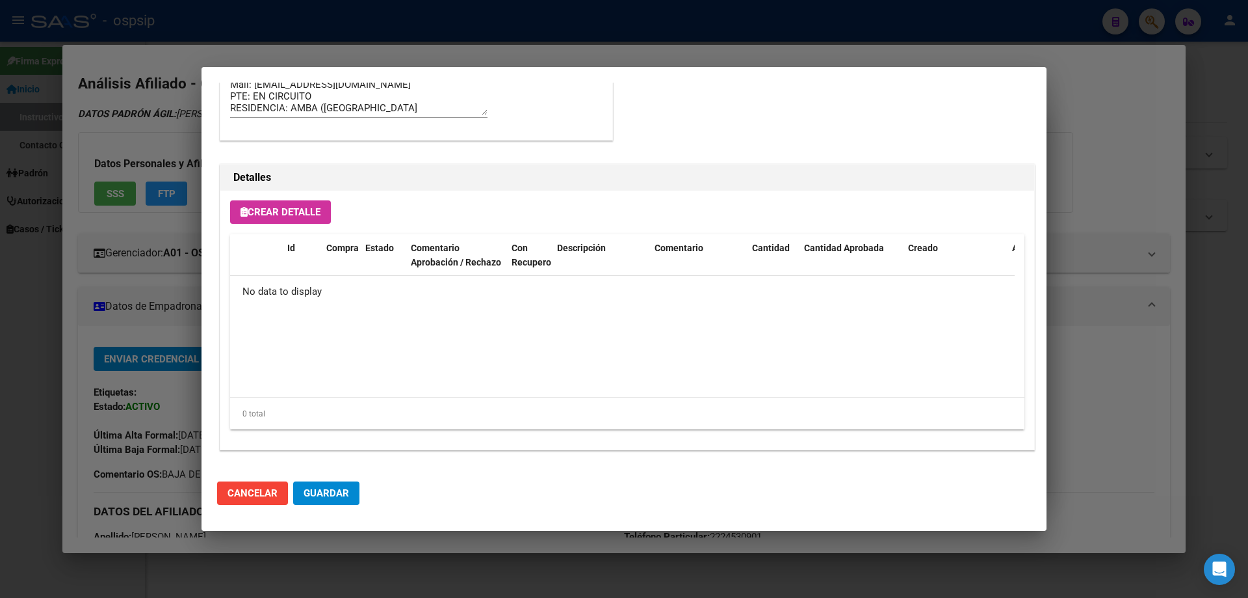
click at [270, 200] on button "Crear Detalle" at bounding box center [280, 211] width 101 height 23
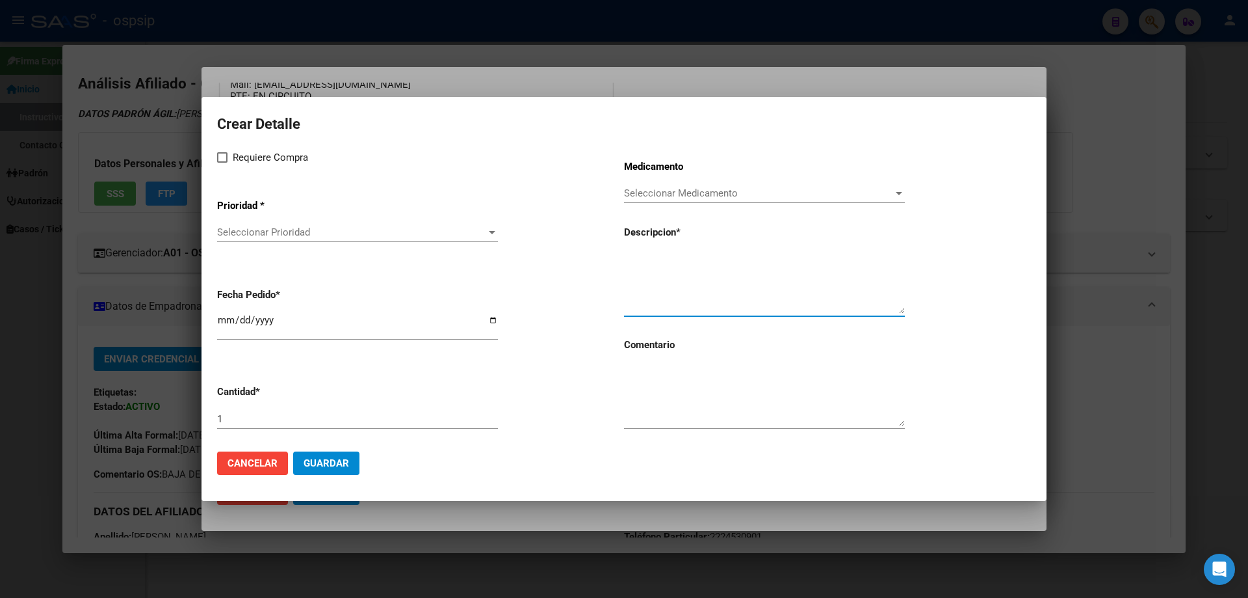
paste textarea "[MEDICAL_DATA]+[MEDICAL_DATA] alaf.+[MEDICAL_DATA] 200mg/25mg/50mg comp.rec.x 3…"
type textarea "[MEDICAL_DATA]+[MEDICAL_DATA] alaf.+[MEDICAL_DATA] 200mg/25mg/50mg comp.rec.x 3…"
click at [692, 402] on textarea at bounding box center [764, 395] width 281 height 61
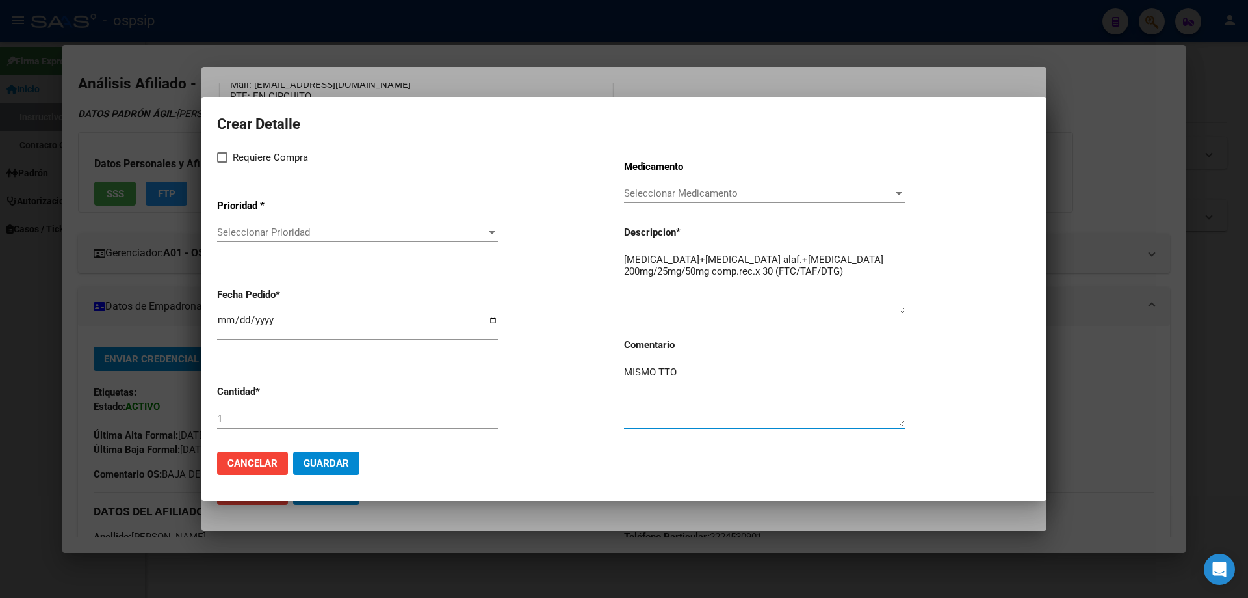
type textarea "MISMO TTO"
click at [222, 158] on span at bounding box center [222, 157] width 10 height 10
click at [222, 163] on input "Requiere Compra" at bounding box center [222, 163] width 1 height 1
checkbox input "true"
click at [246, 224] on div "Seleccionar Prioridad Seleccionar Prioridad" at bounding box center [357, 232] width 281 height 20
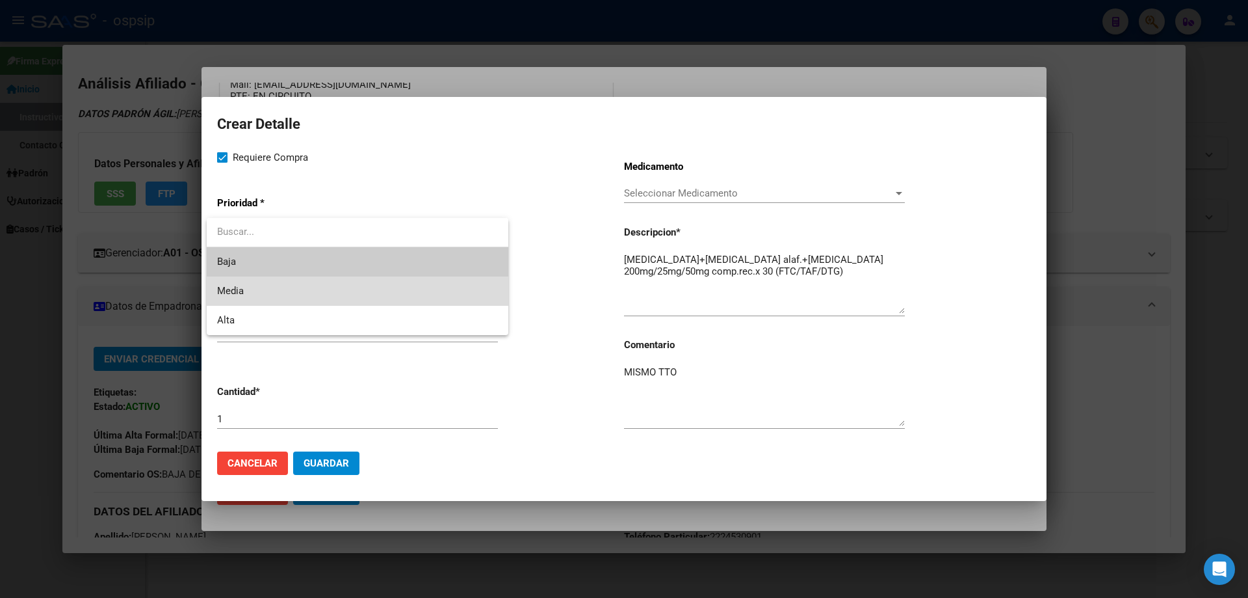
click at [253, 292] on span "Media" at bounding box center [357, 290] width 281 height 29
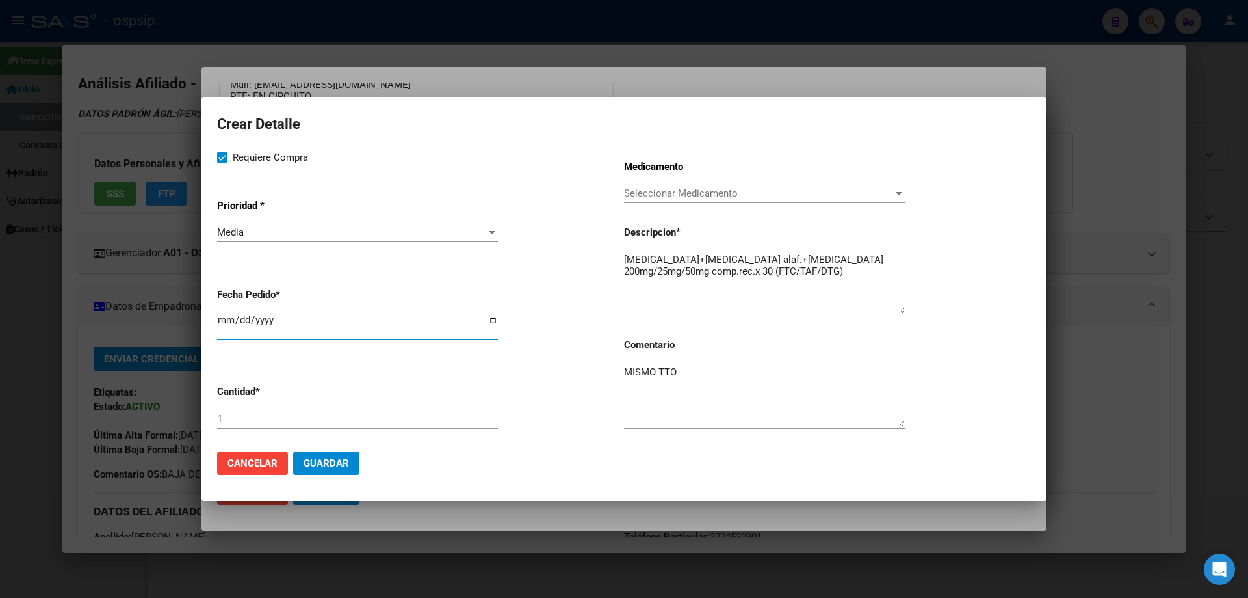
click at [222, 321] on input "2025-09-09" at bounding box center [357, 325] width 281 height 21
type input "2025-09-02"
click at [347, 464] on span "Guardar" at bounding box center [327, 463] width 46 height 12
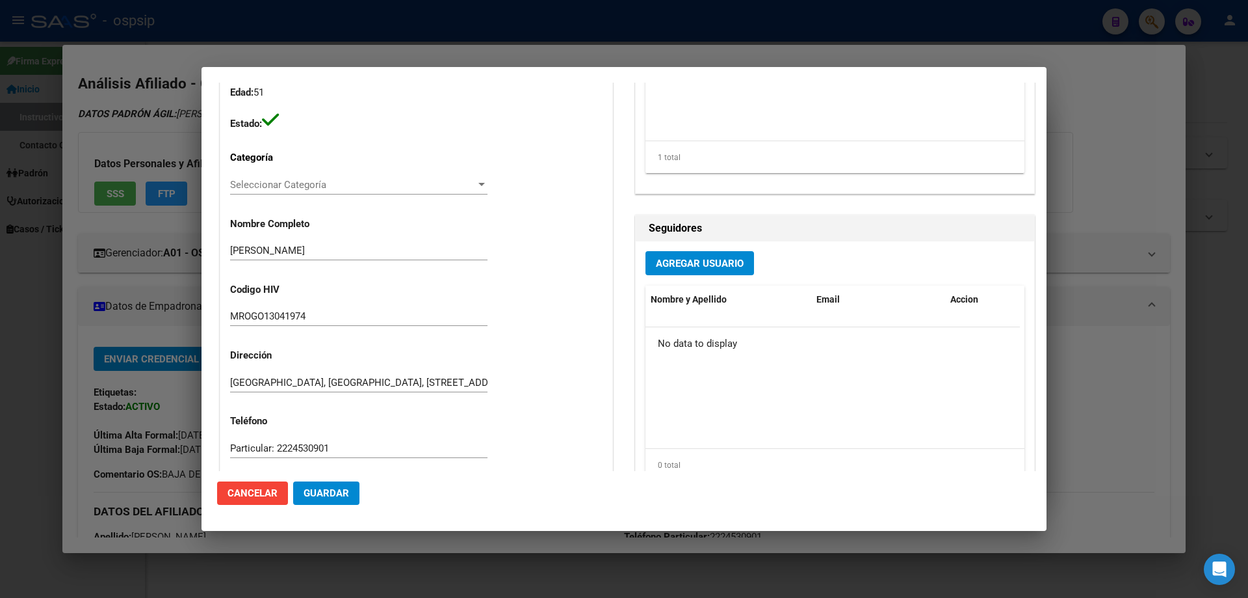
scroll to position [129, 0]
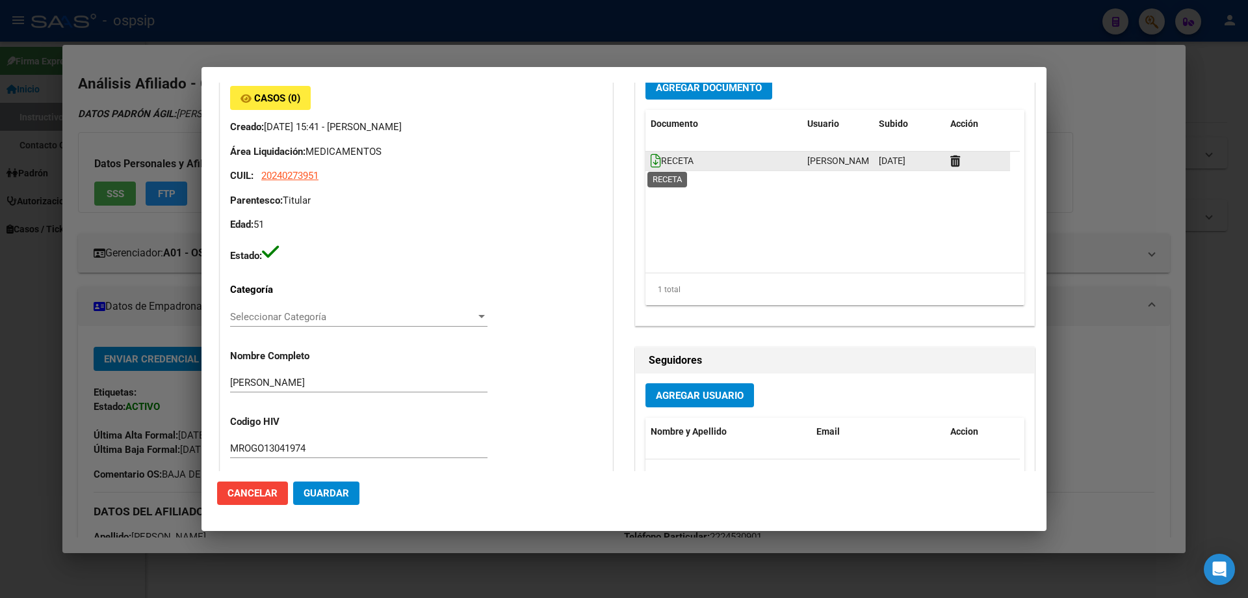
click at [651, 160] on icon at bounding box center [656, 160] width 10 height 14
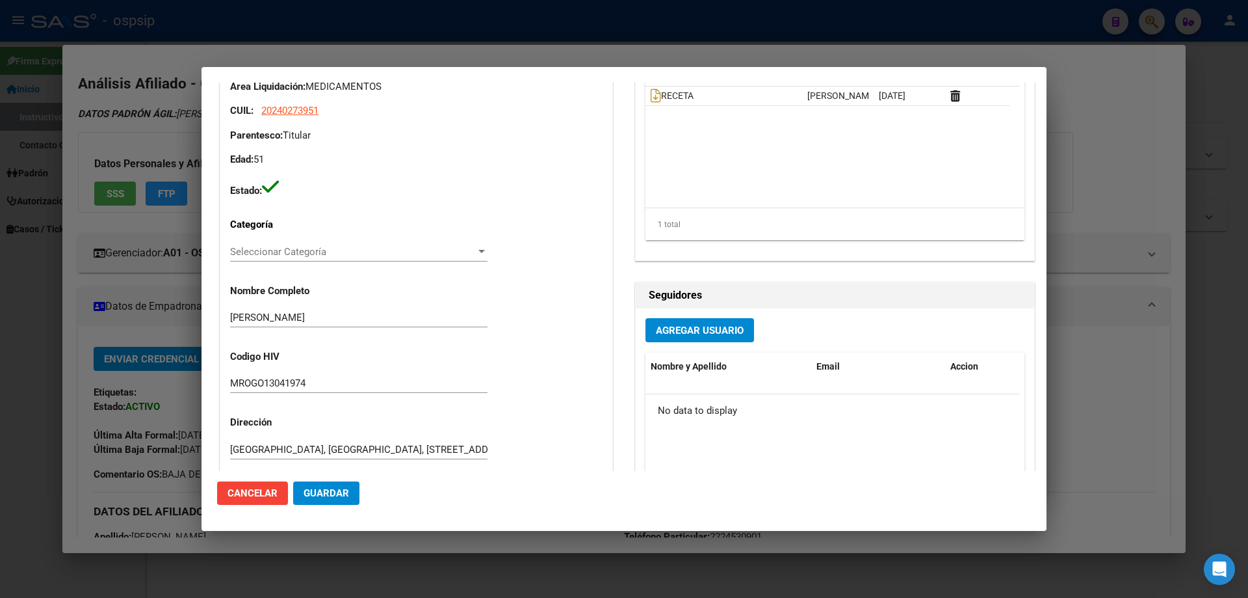
scroll to position [0, 0]
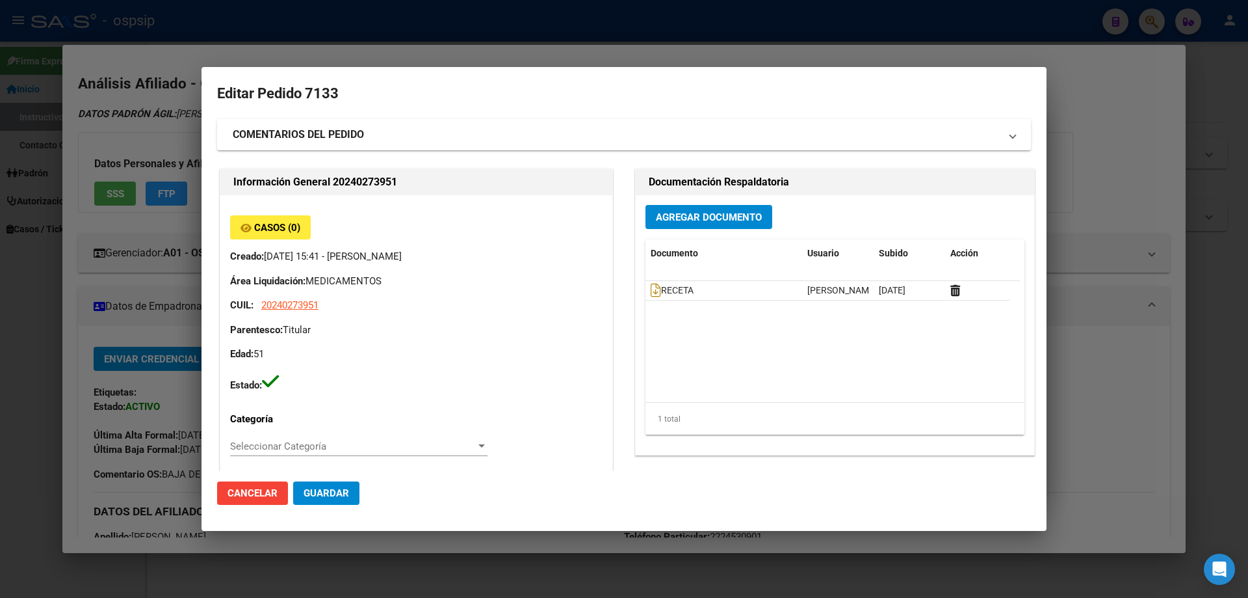
click at [335, 499] on button "Guardar" at bounding box center [326, 492] width 66 height 23
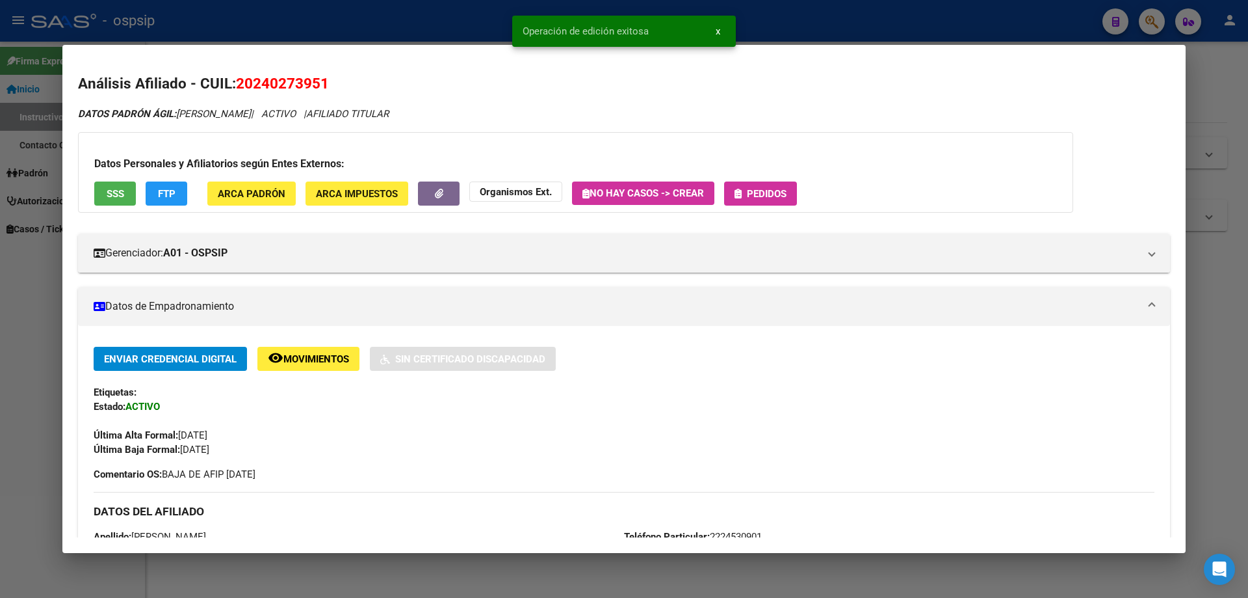
click at [778, 190] on span "Pedidos" at bounding box center [767, 194] width 40 height 12
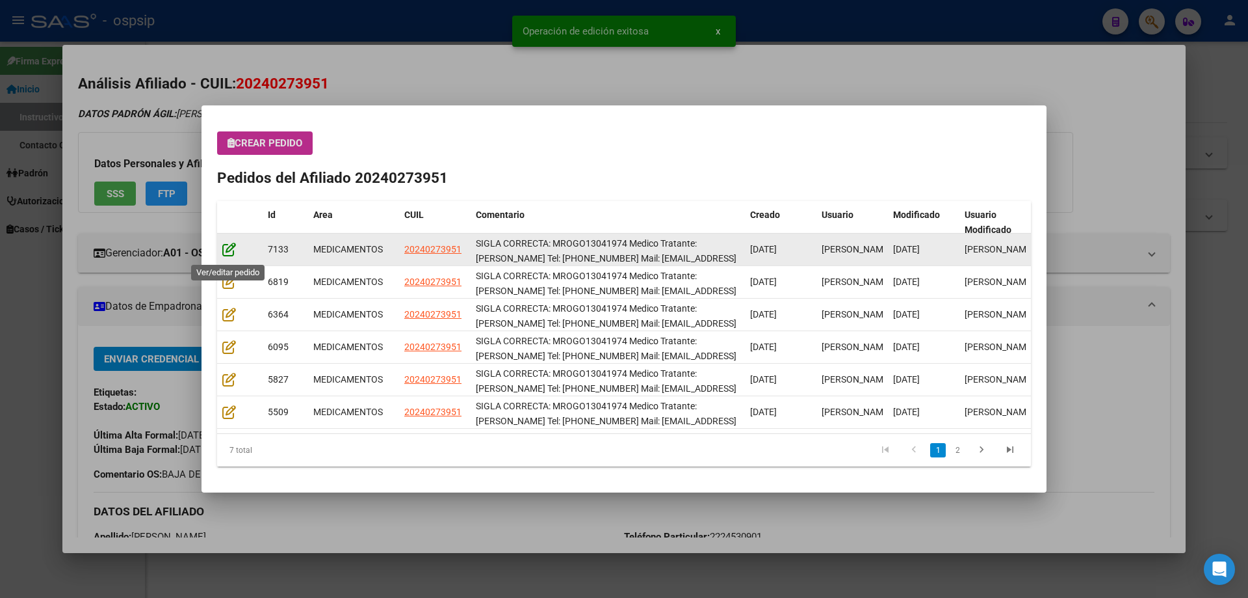
click at [226, 249] on icon at bounding box center [229, 249] width 14 height 14
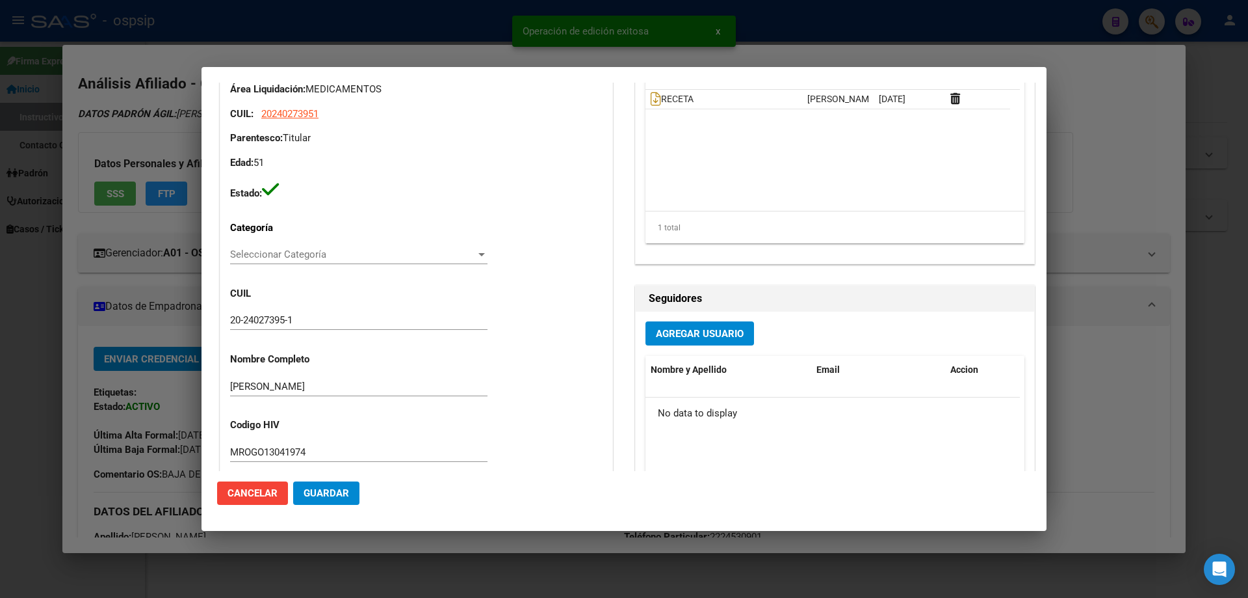
type input "[GEOGRAPHIC_DATA], [STREET_ADDRESS][PERSON_NAME][PERSON_NAME]"
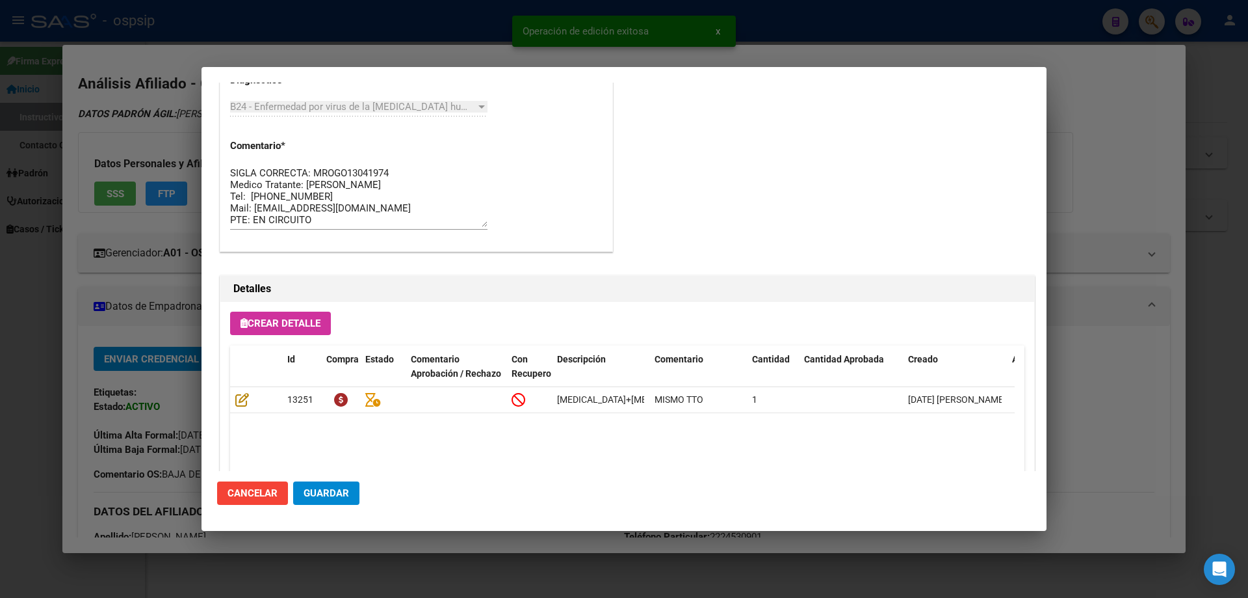
scroll to position [845, 0]
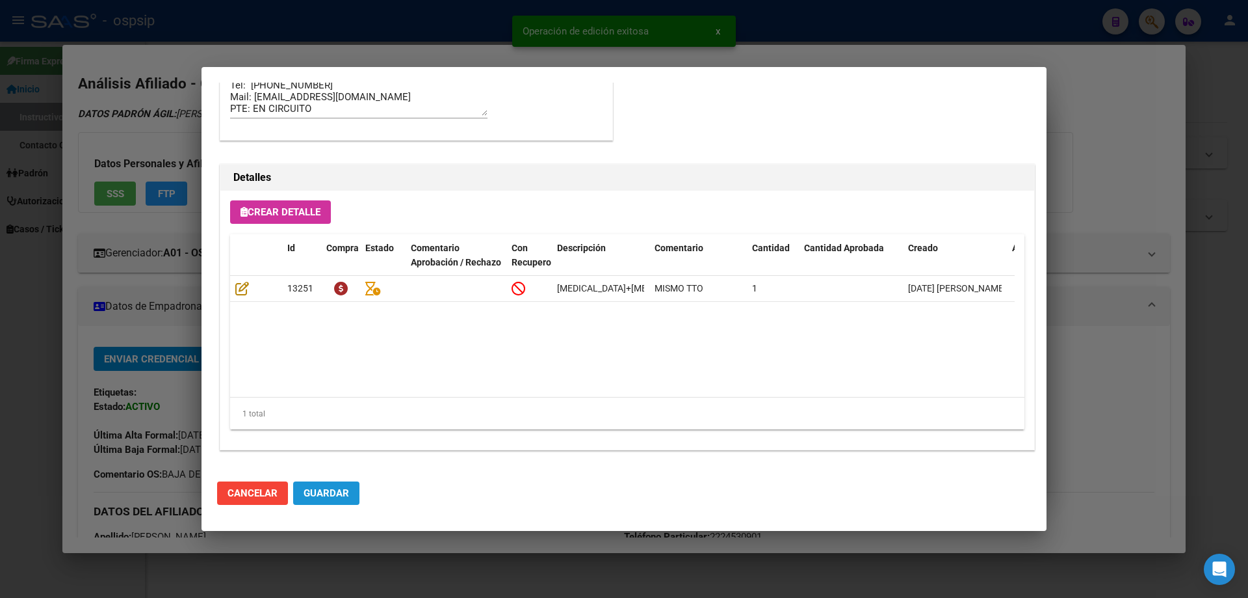
click at [330, 488] on span "Guardar" at bounding box center [327, 493] width 46 height 12
